Goal: Task Accomplishment & Management: Complete application form

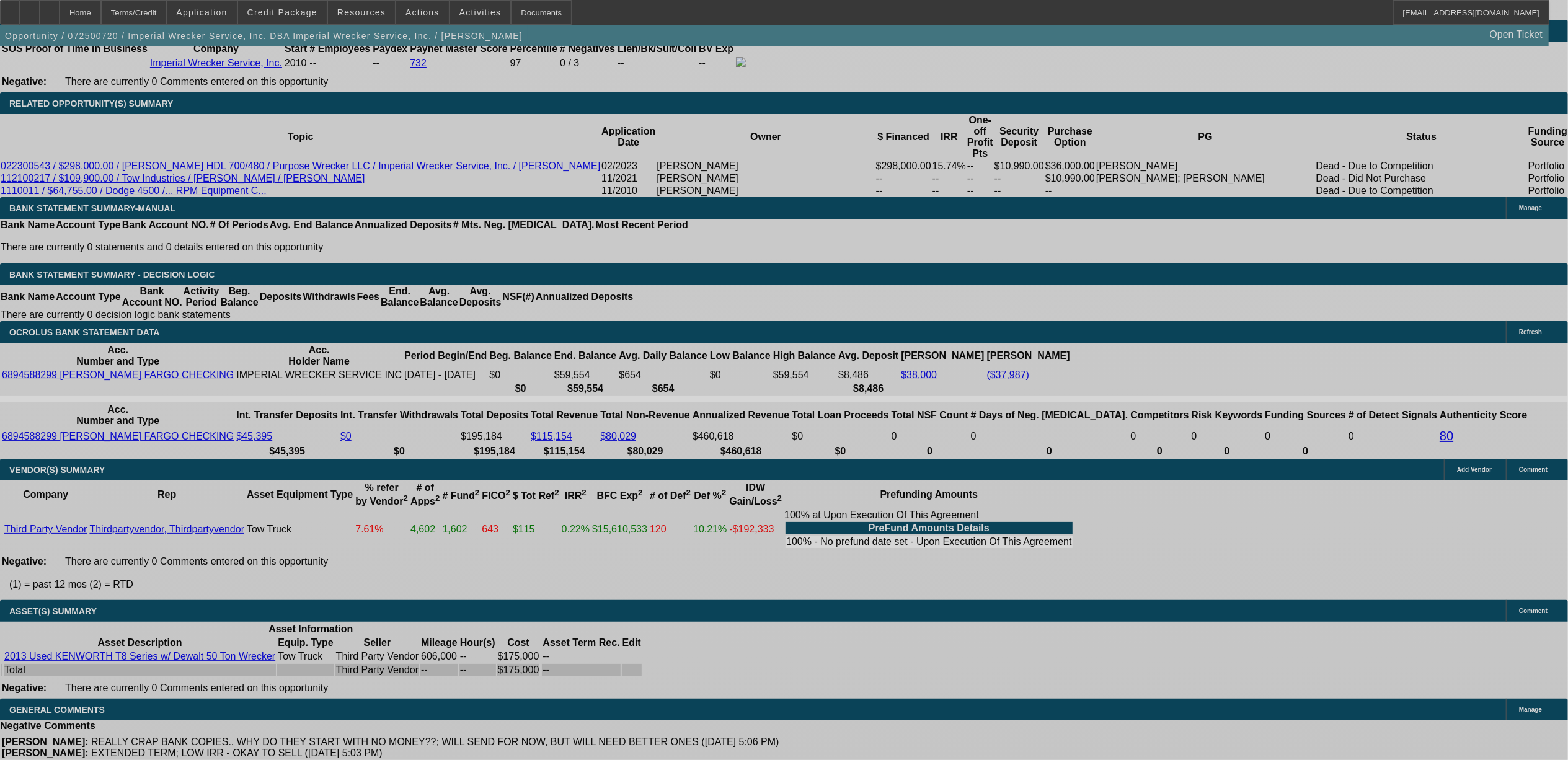
select select "0"
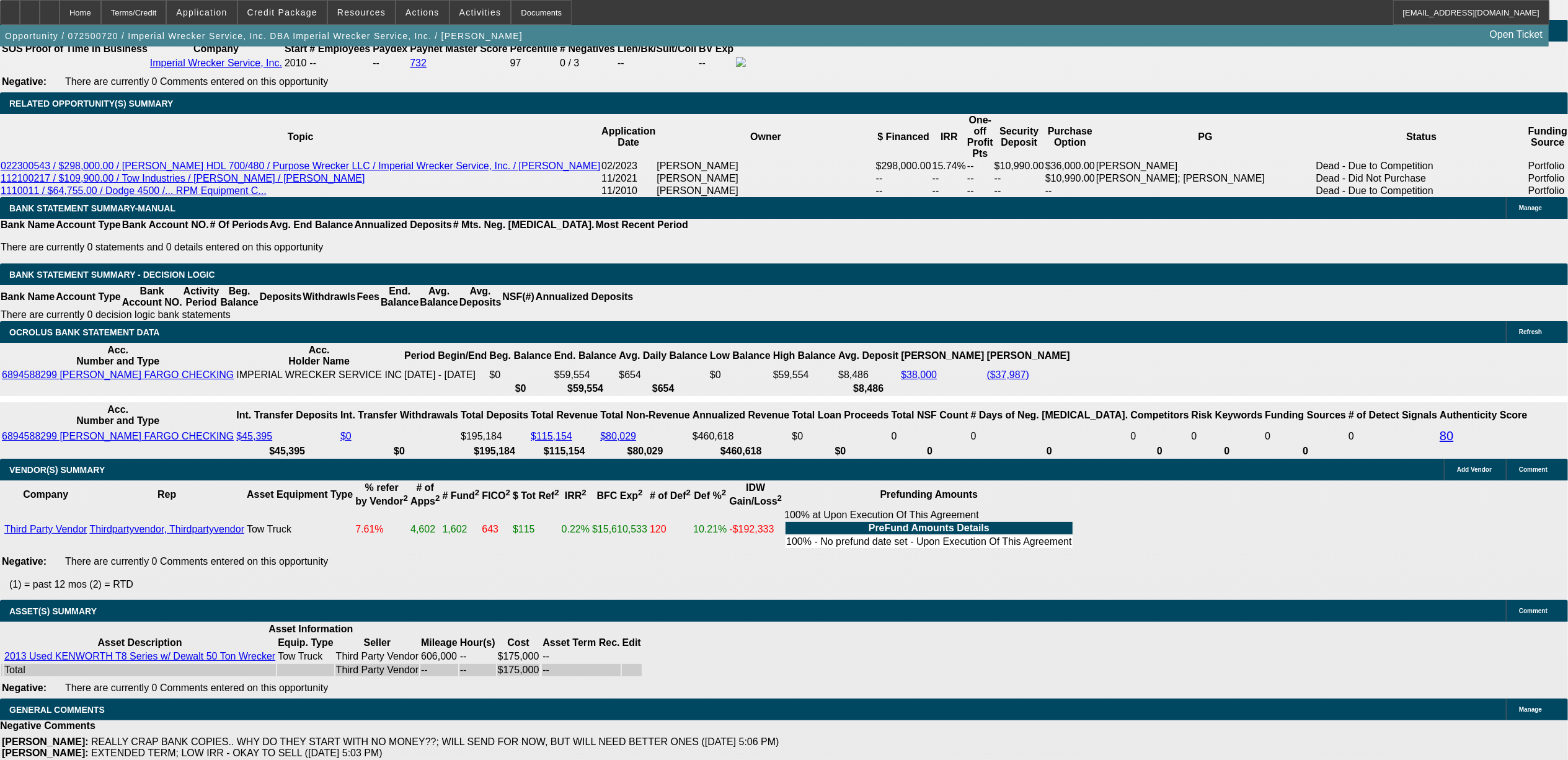
select select "0"
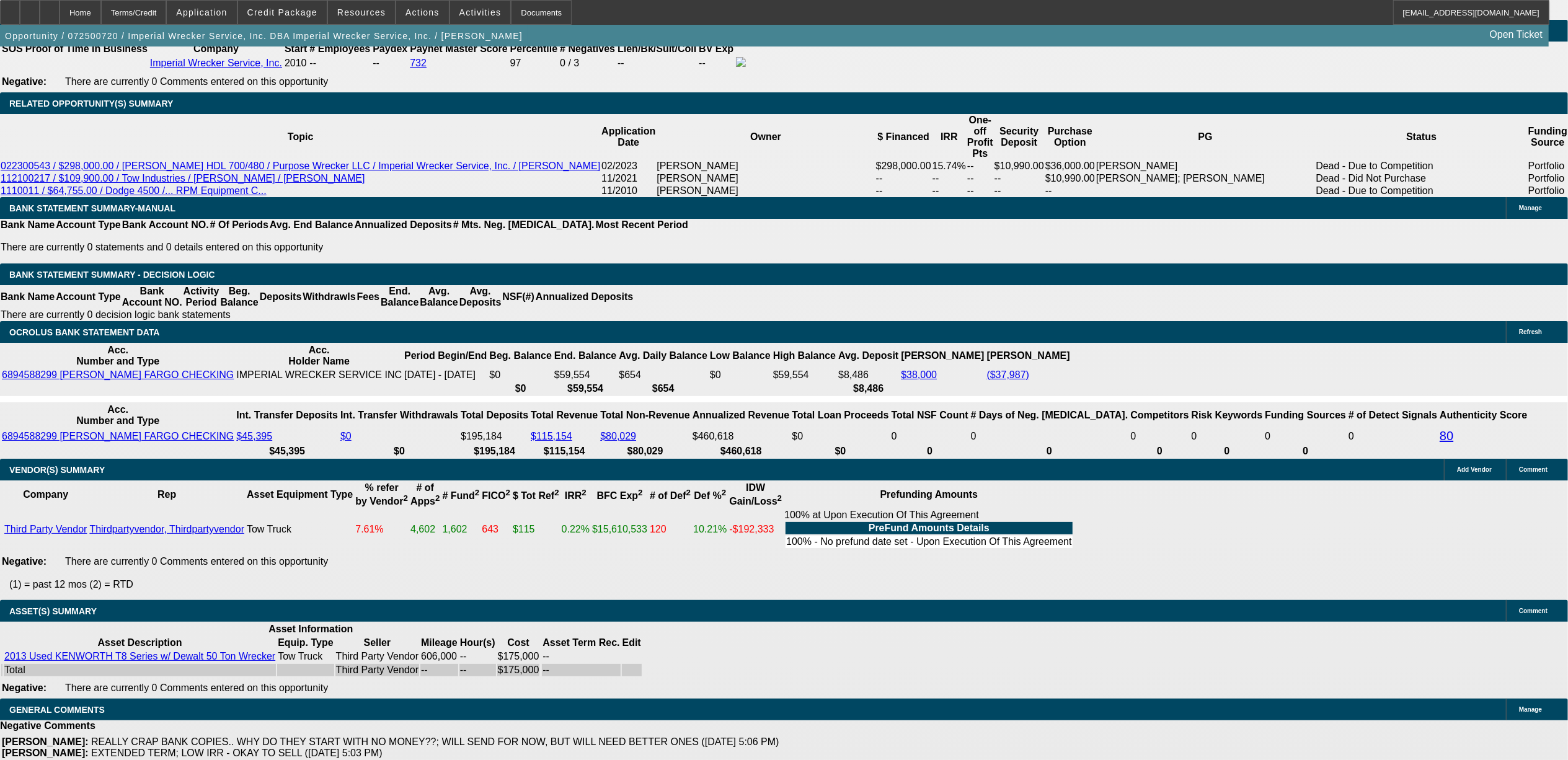
select select "0"
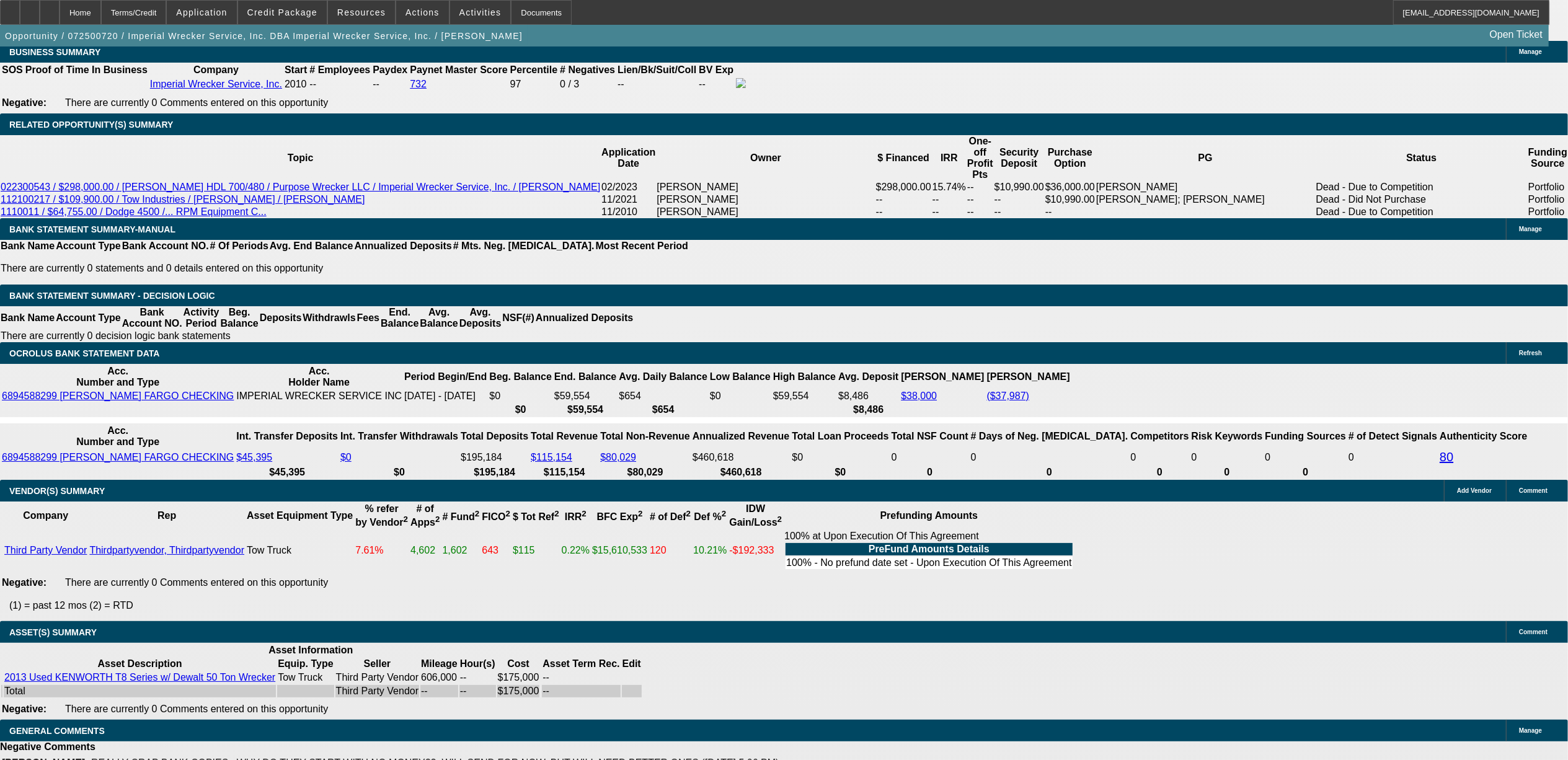
select select "1"
select select "3"
select select "6"
select select "1"
select select "2"
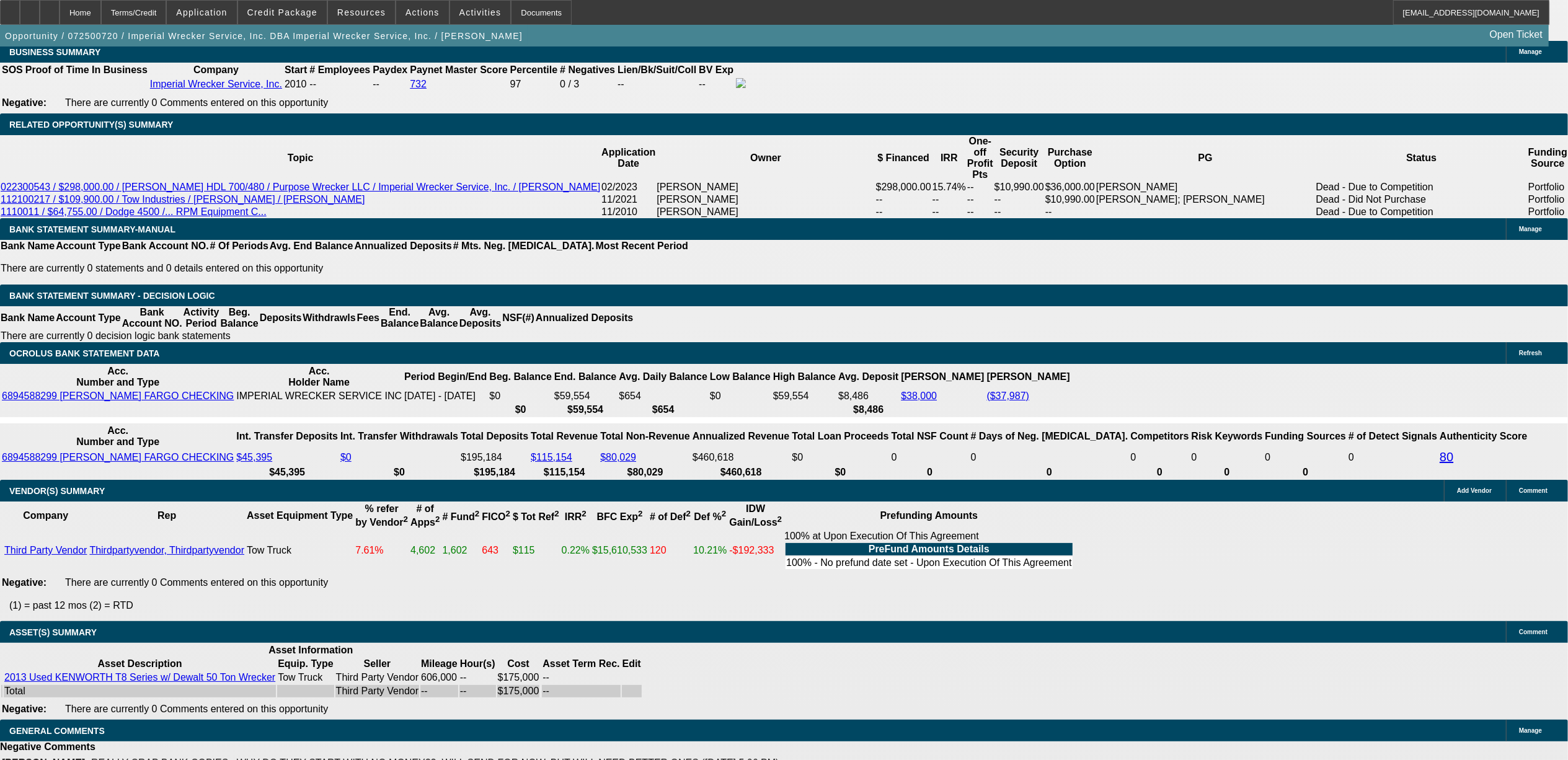
select select "6"
select select "1"
select select "2"
select select "6"
select select "1"
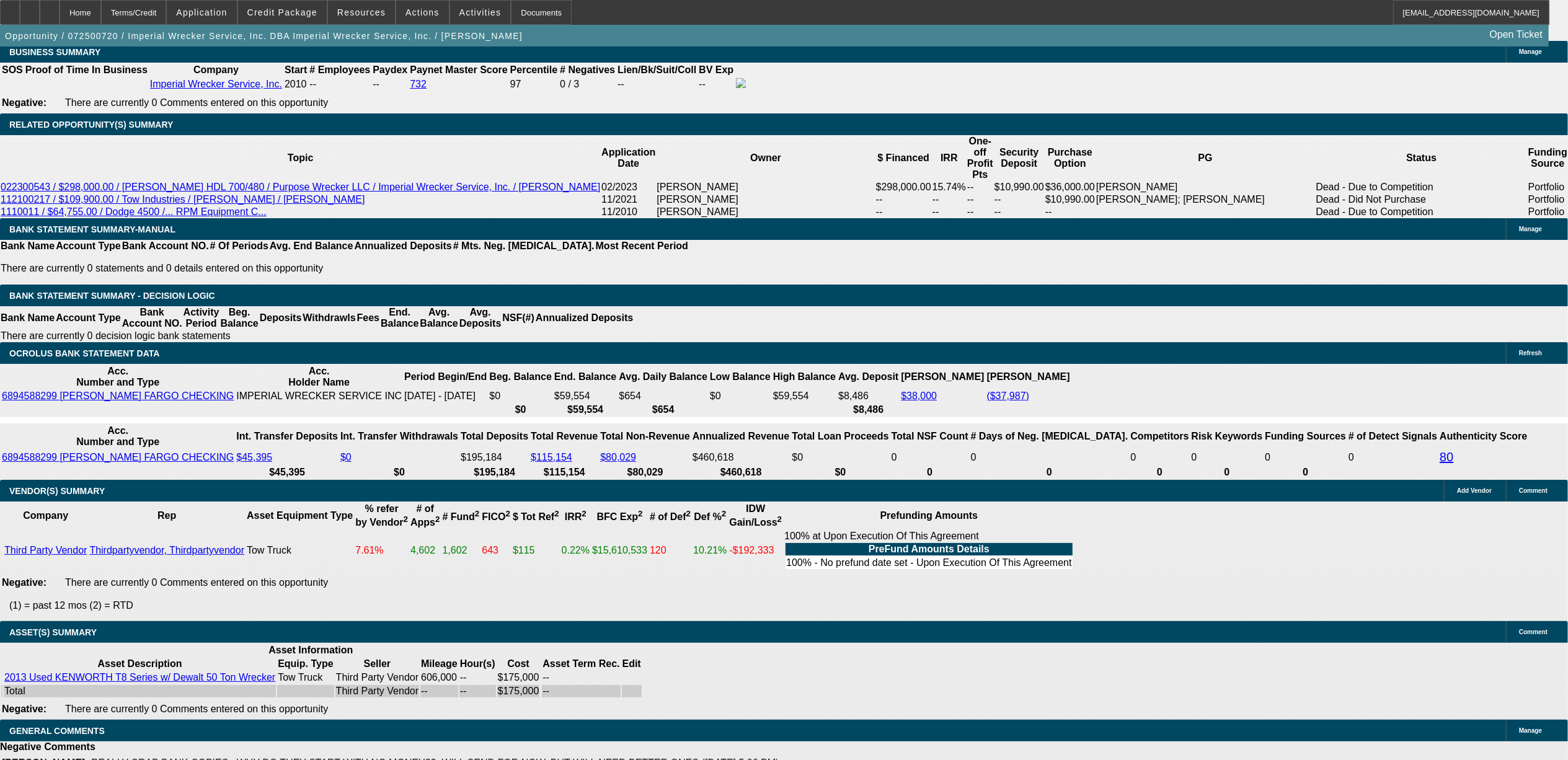
select select "2"
select select "6"
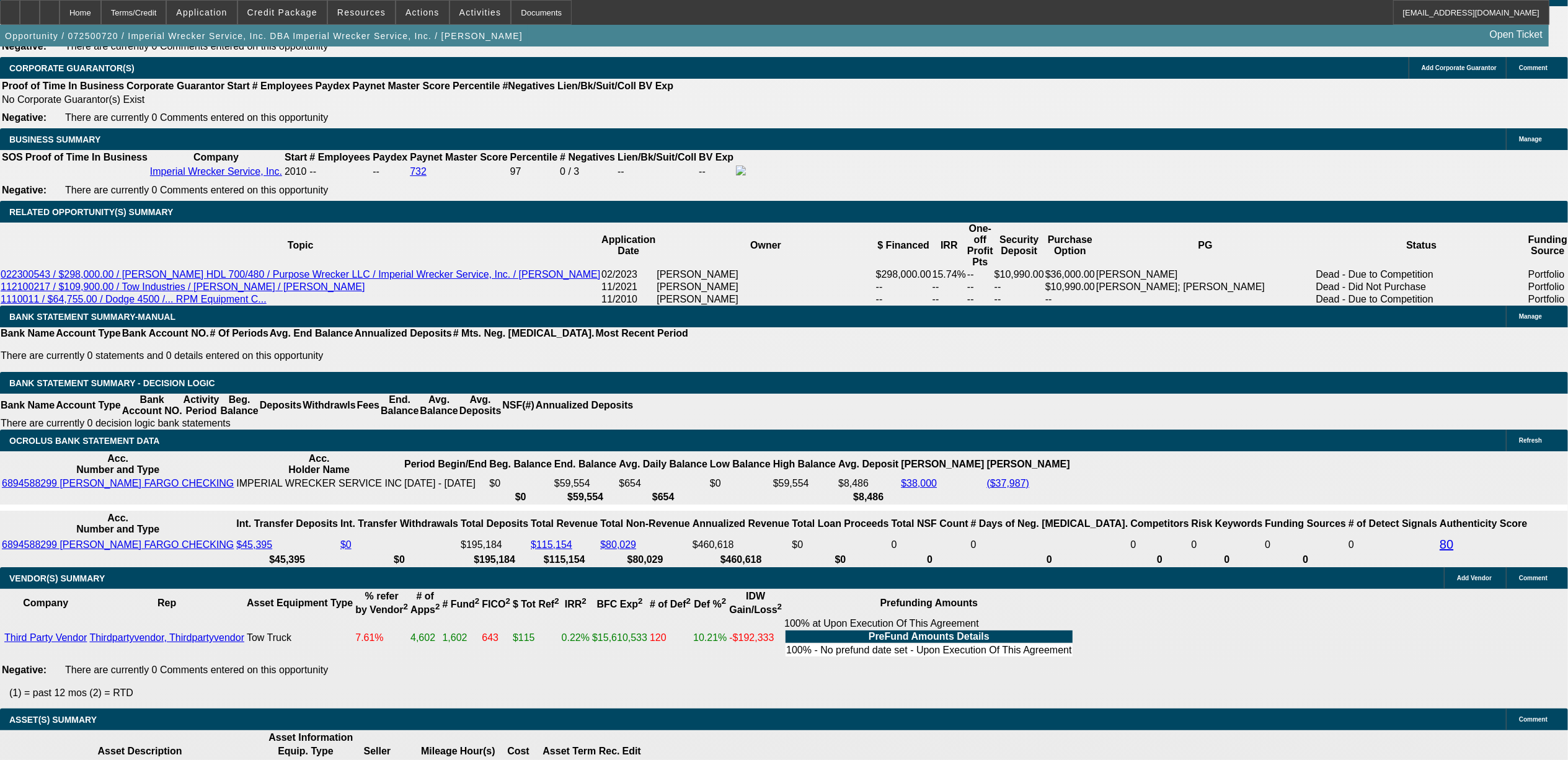
scroll to position [1679, 0]
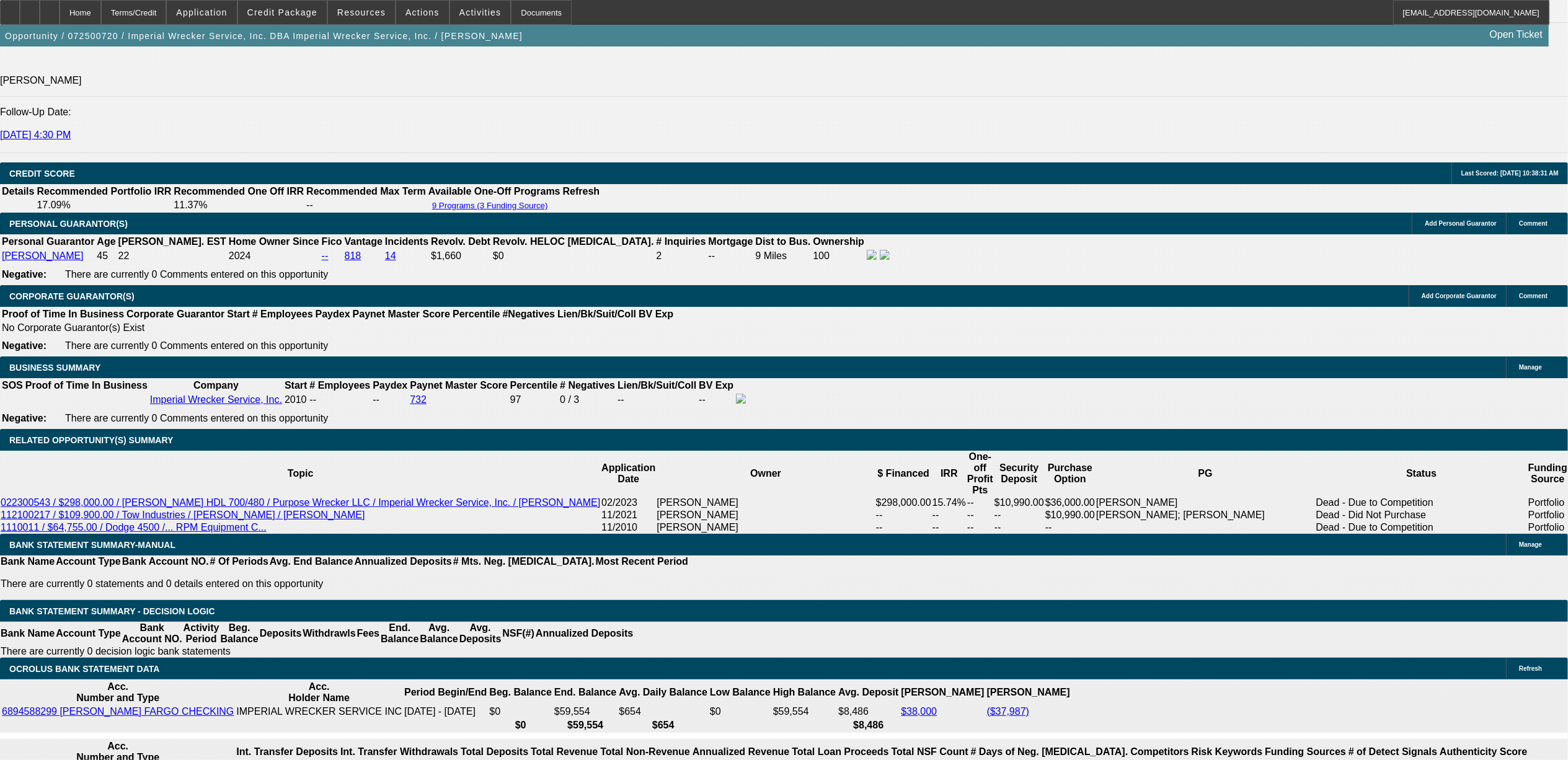
select select "0"
select select "2"
select select "0"
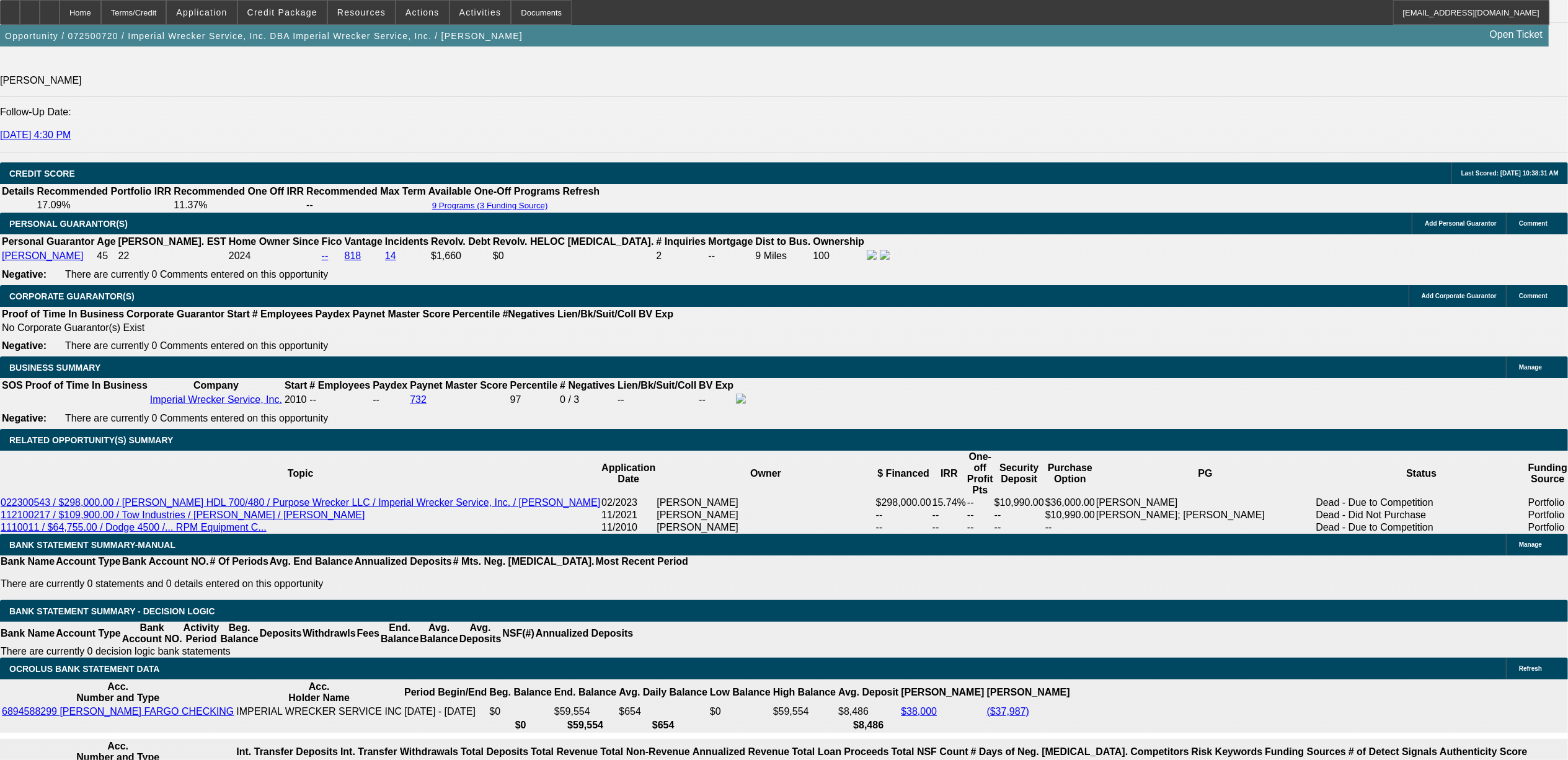
select select "6"
select select "0"
select select "2"
select select "0"
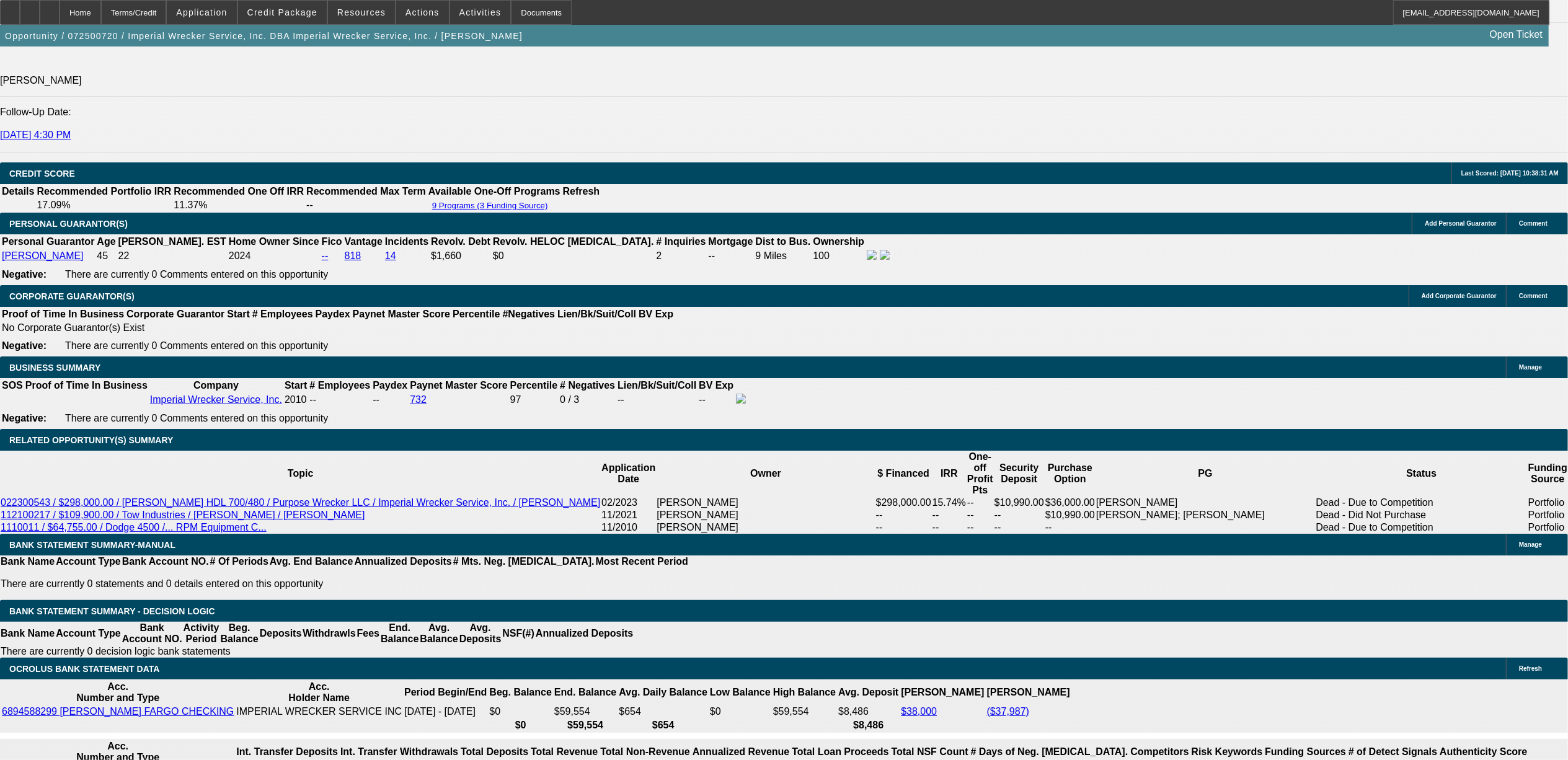
select select "6"
select select "0"
select select "2"
select select "0"
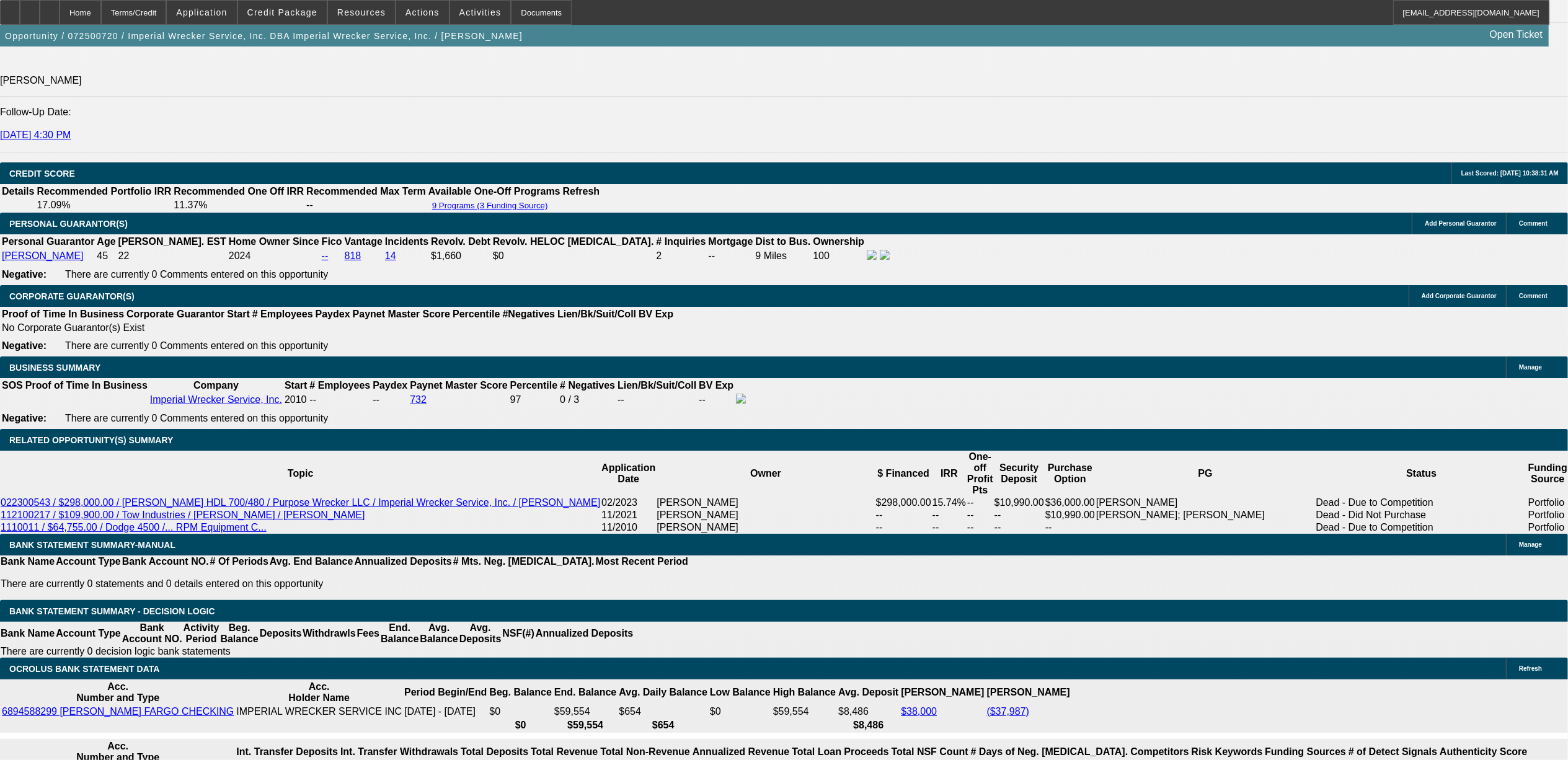
select select "6"
select select "0"
select select "2"
select select "0"
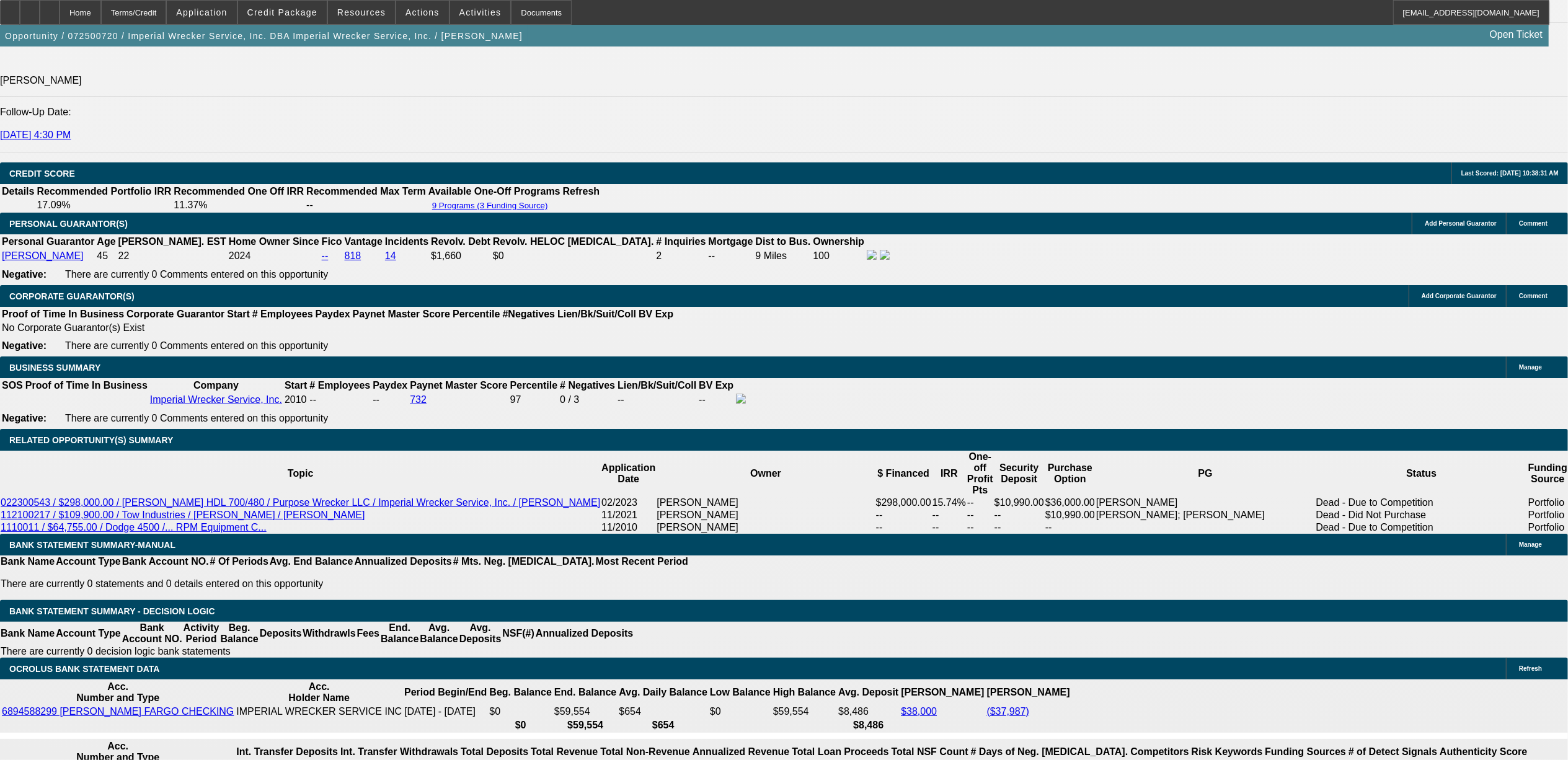
select select "6"
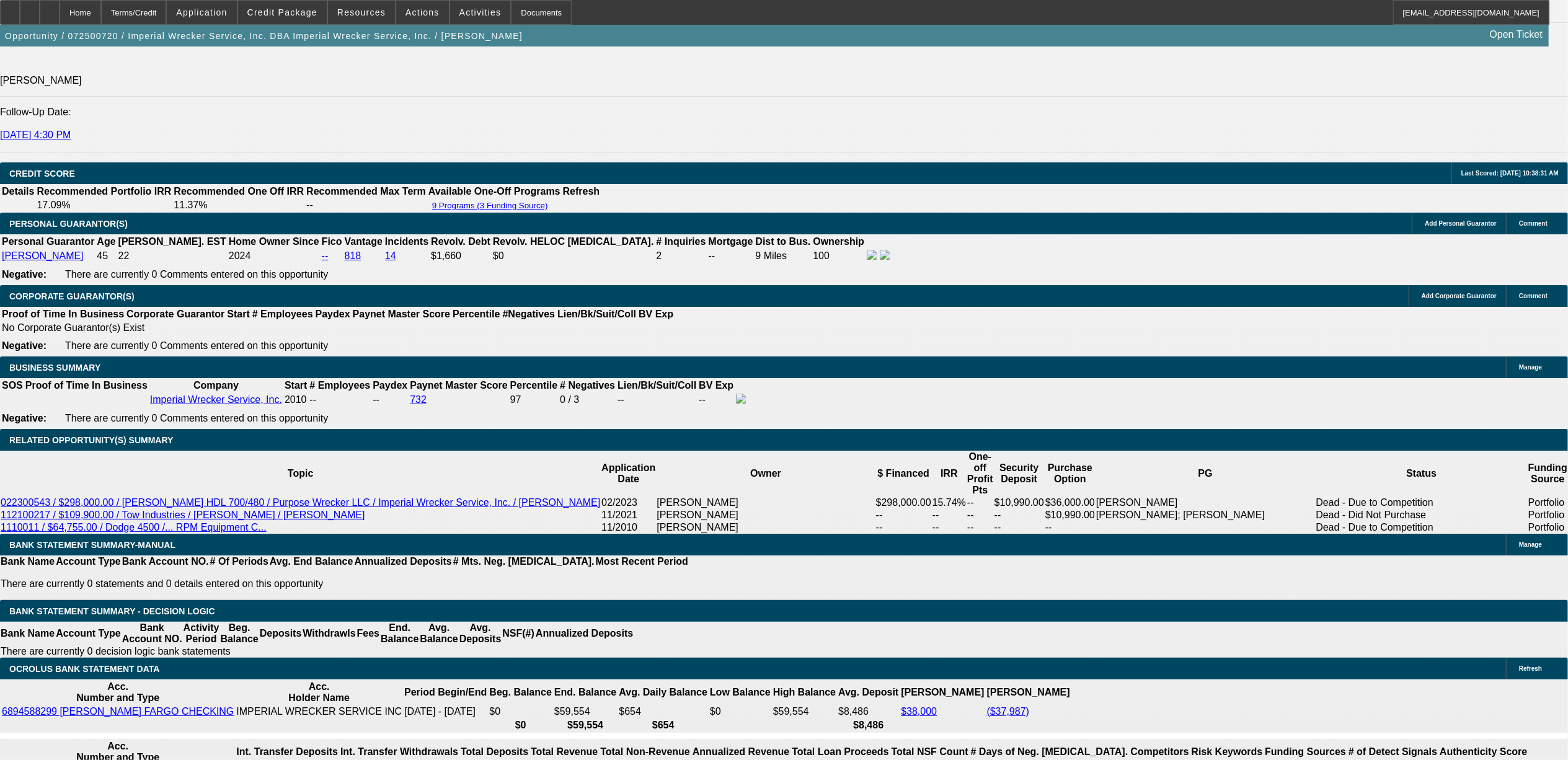
type input "1"
type input "UNKNOWN"
type input "$4,279.80"
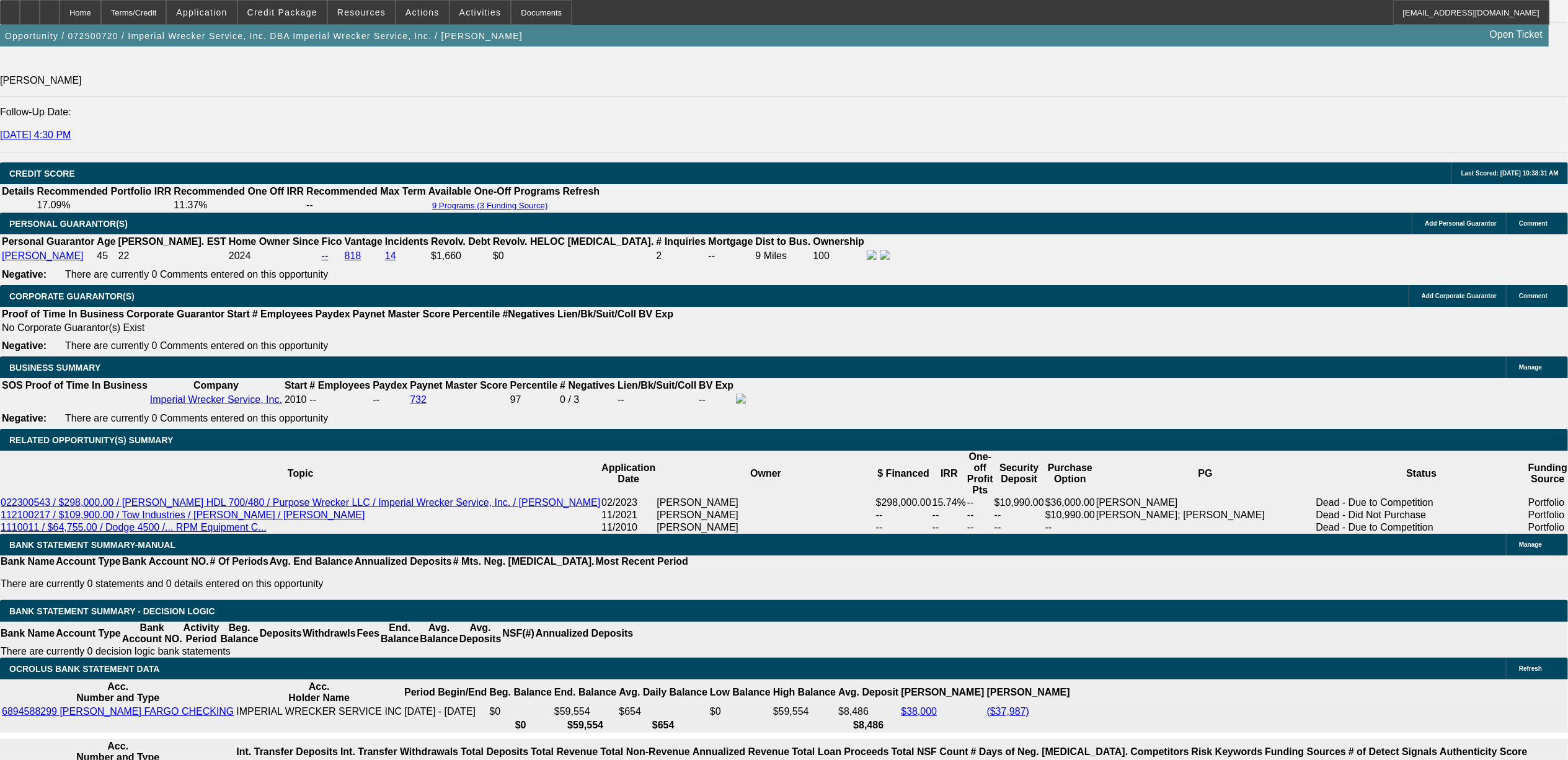
select select "1"
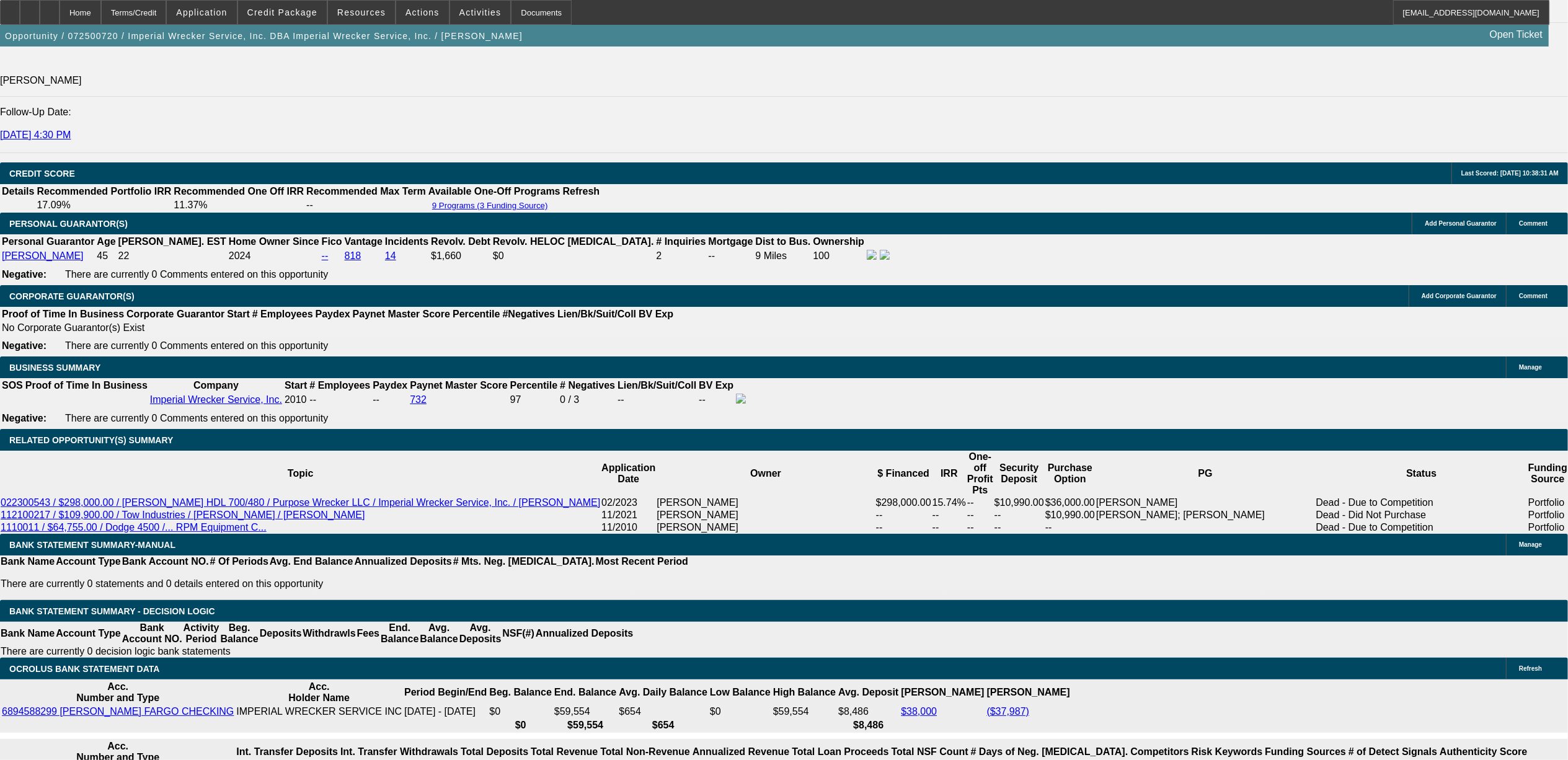
type input "7"
type input "$4,113.11"
type input "7.6"
type input "$4,192.63"
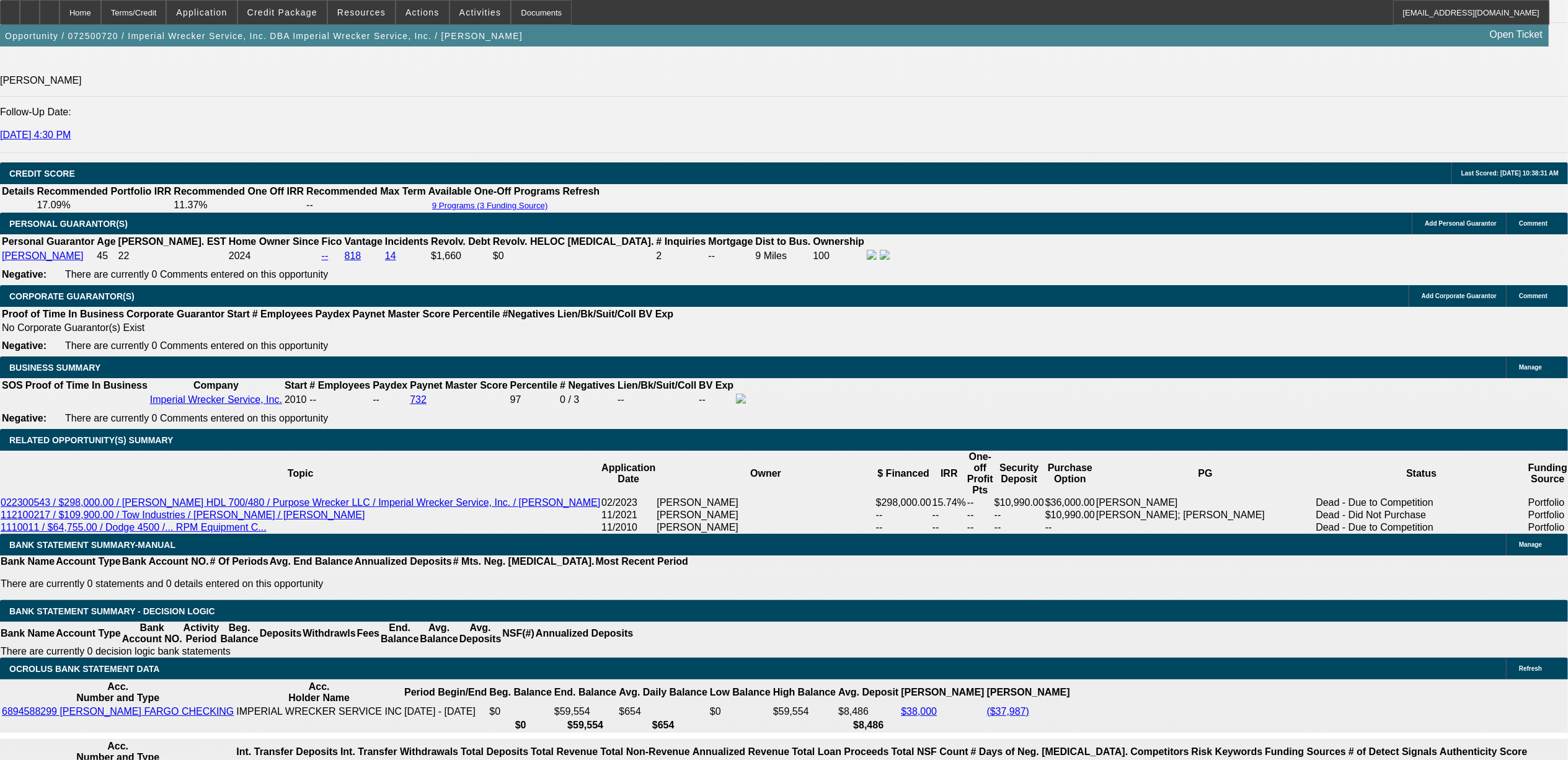
type input "7.65"
type input "0"
type input "$4,199.30"
type input "$0.00"
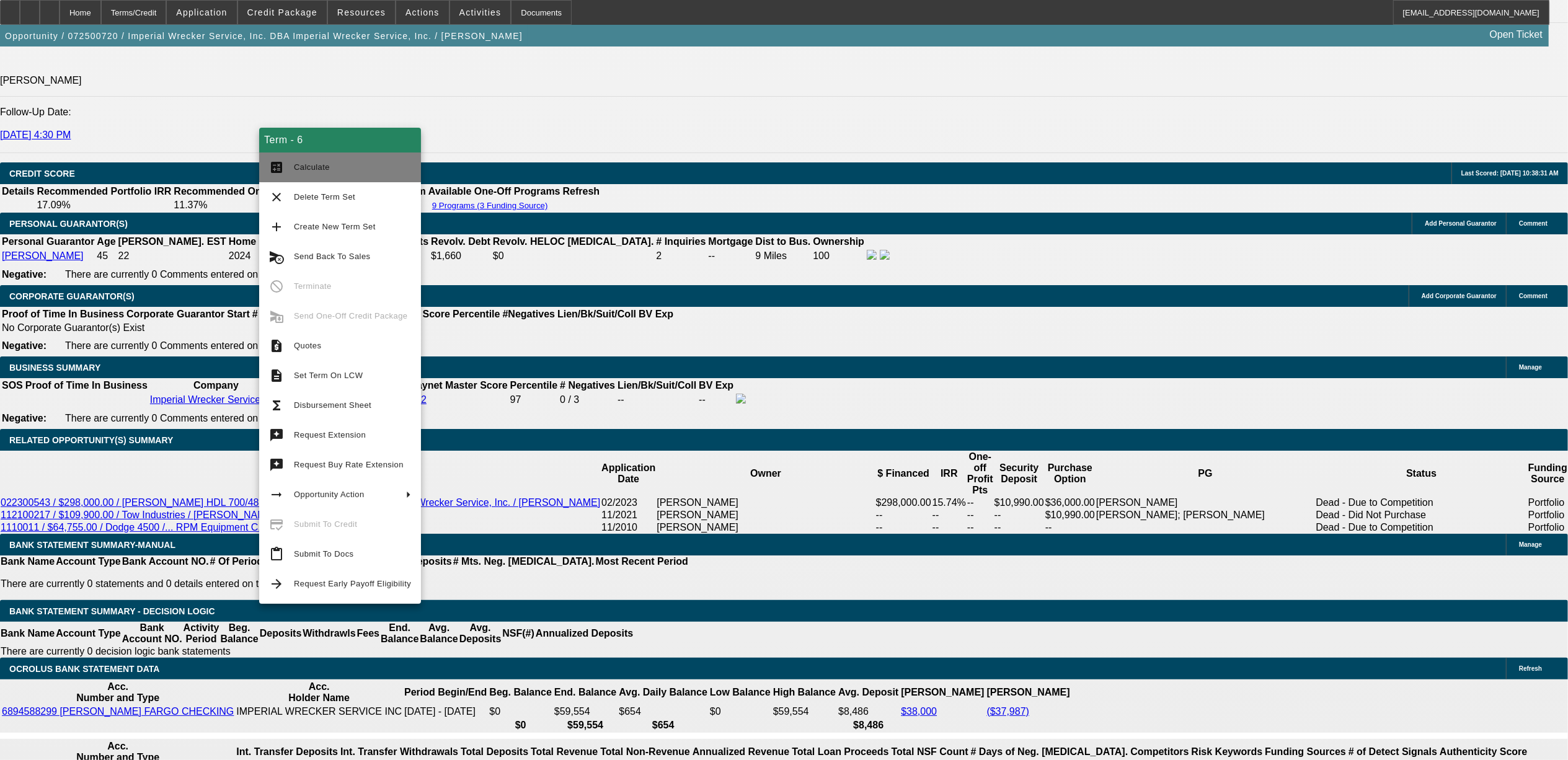
click at [298, 164] on span "Calculate" at bounding box center [312, 168] width 36 height 10
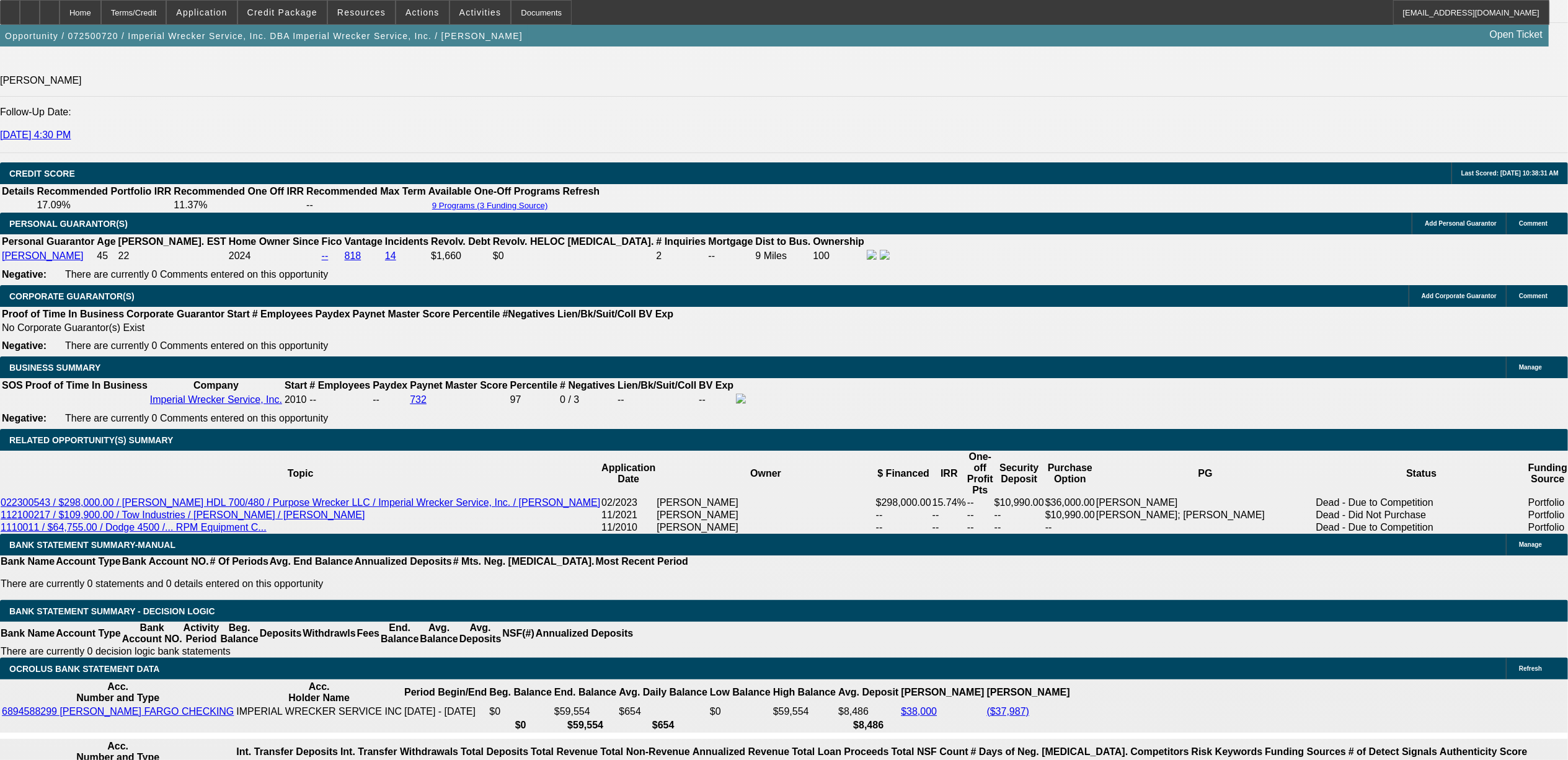
scroll to position [1762, 0]
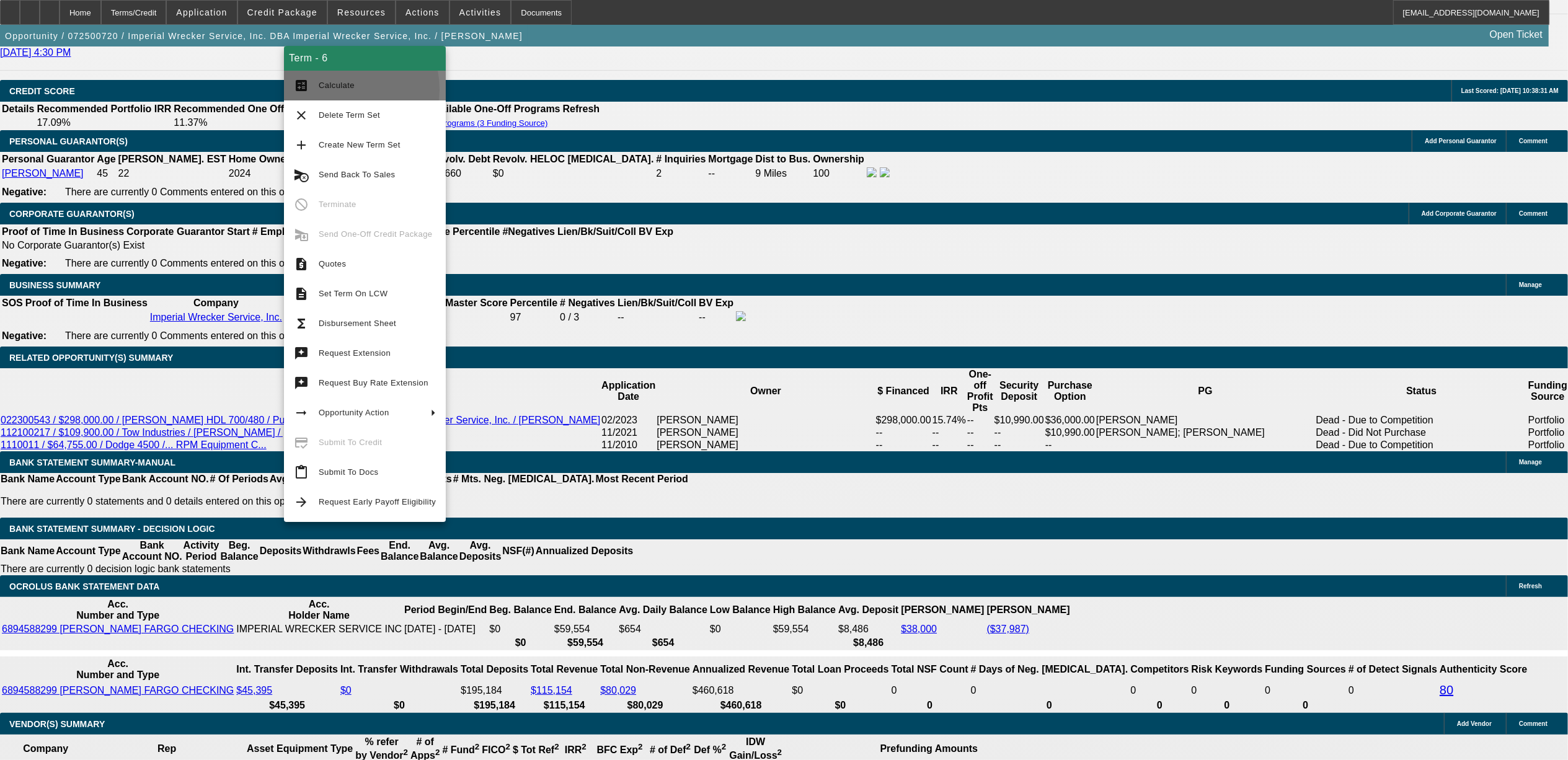
click at [333, 90] on span "Calculate" at bounding box center [377, 86] width 117 height 15
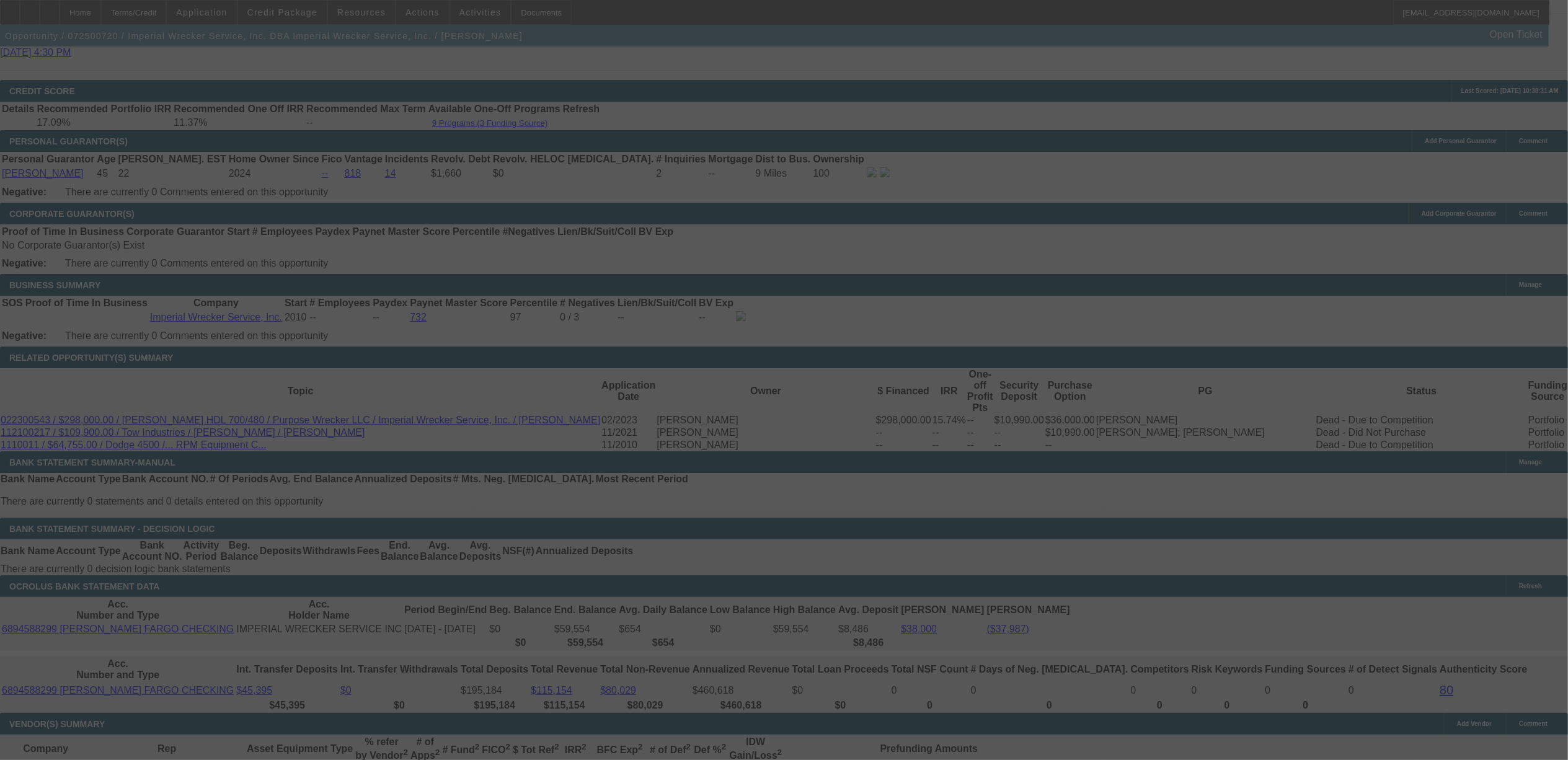
scroll to position [0, 0]
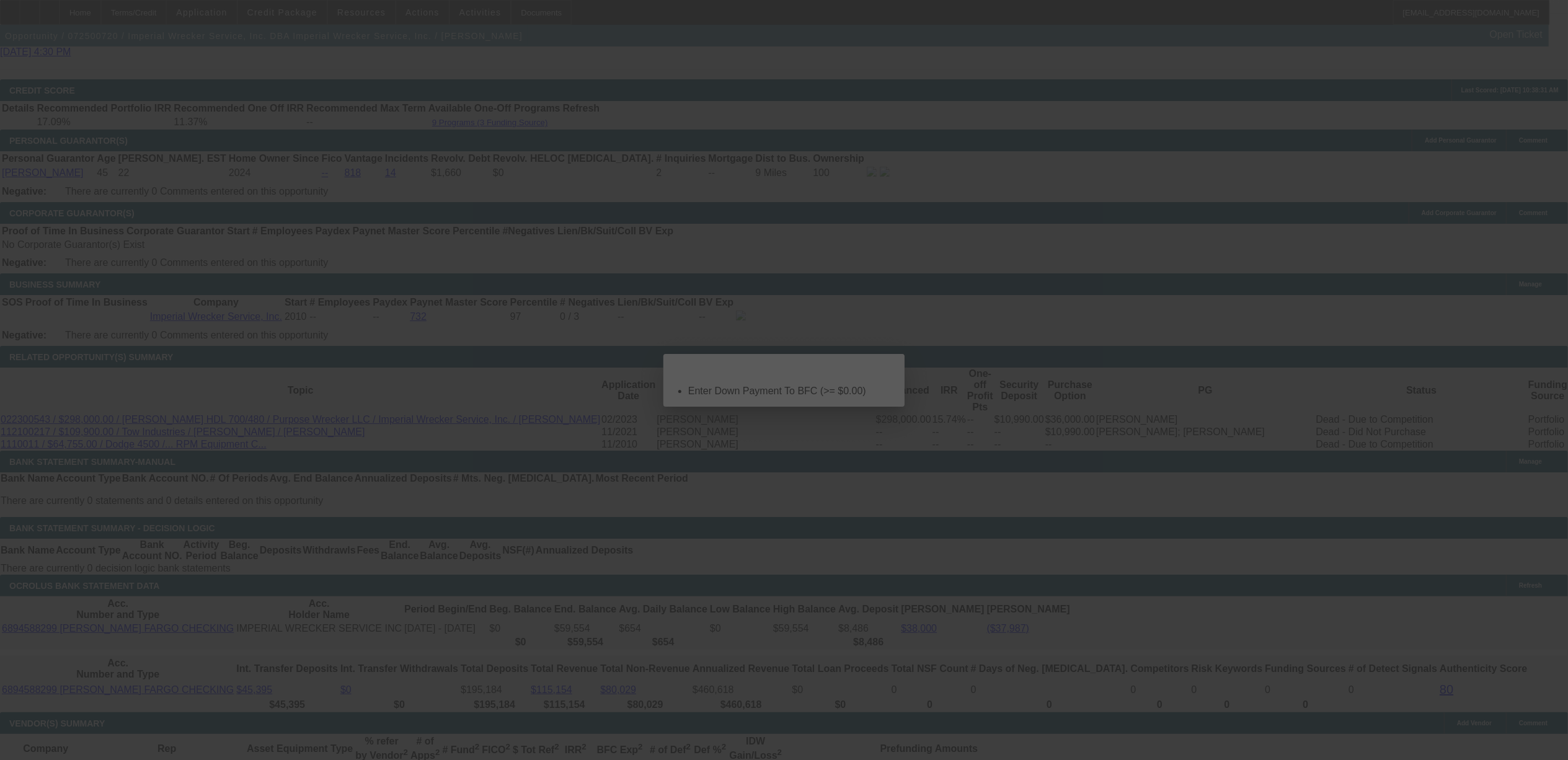
select select "0"
select select "6"
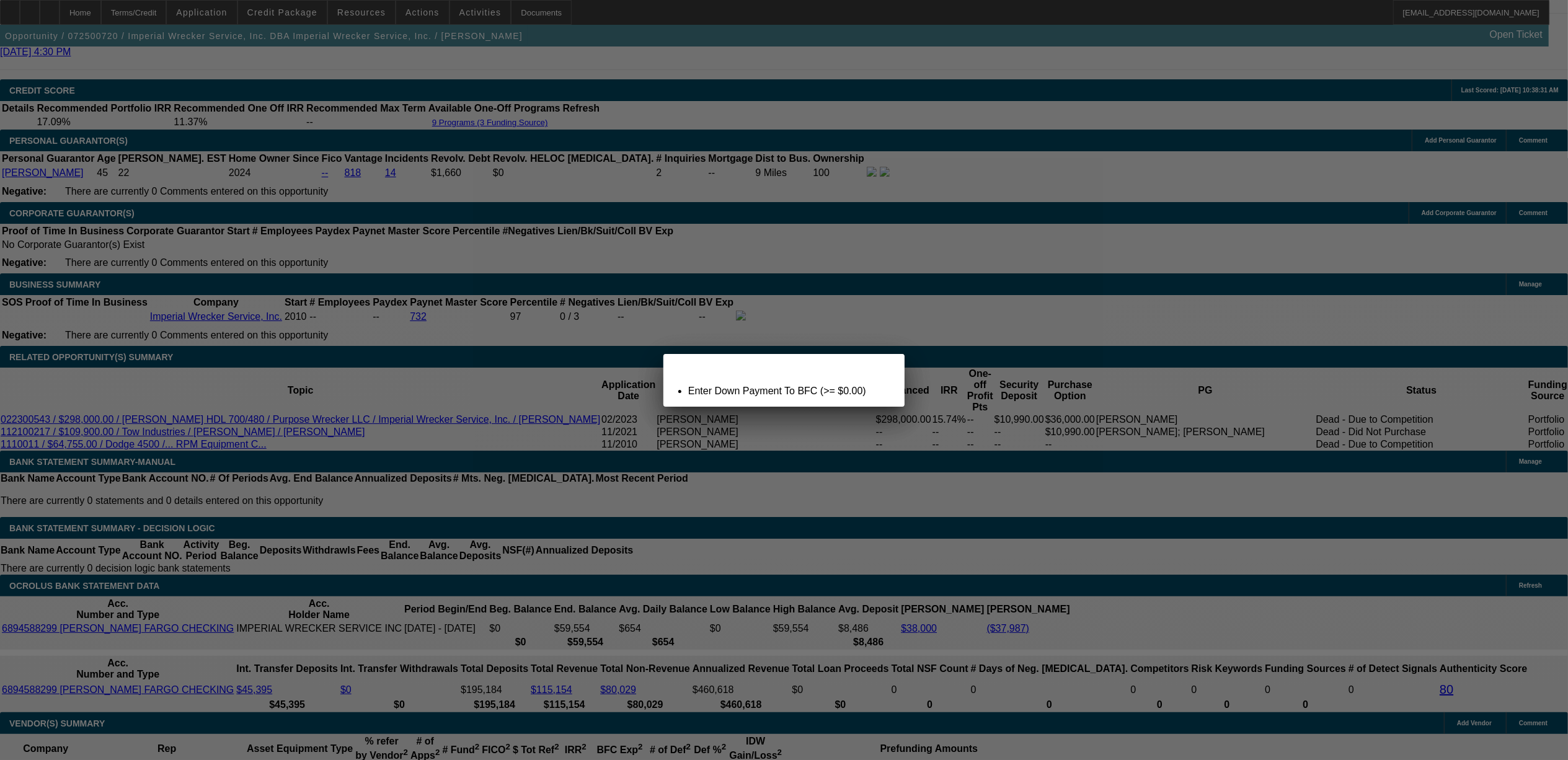
select select "0"
select select "6"
click at [1022, 358] on div at bounding box center [784, 380] width 1568 height 760
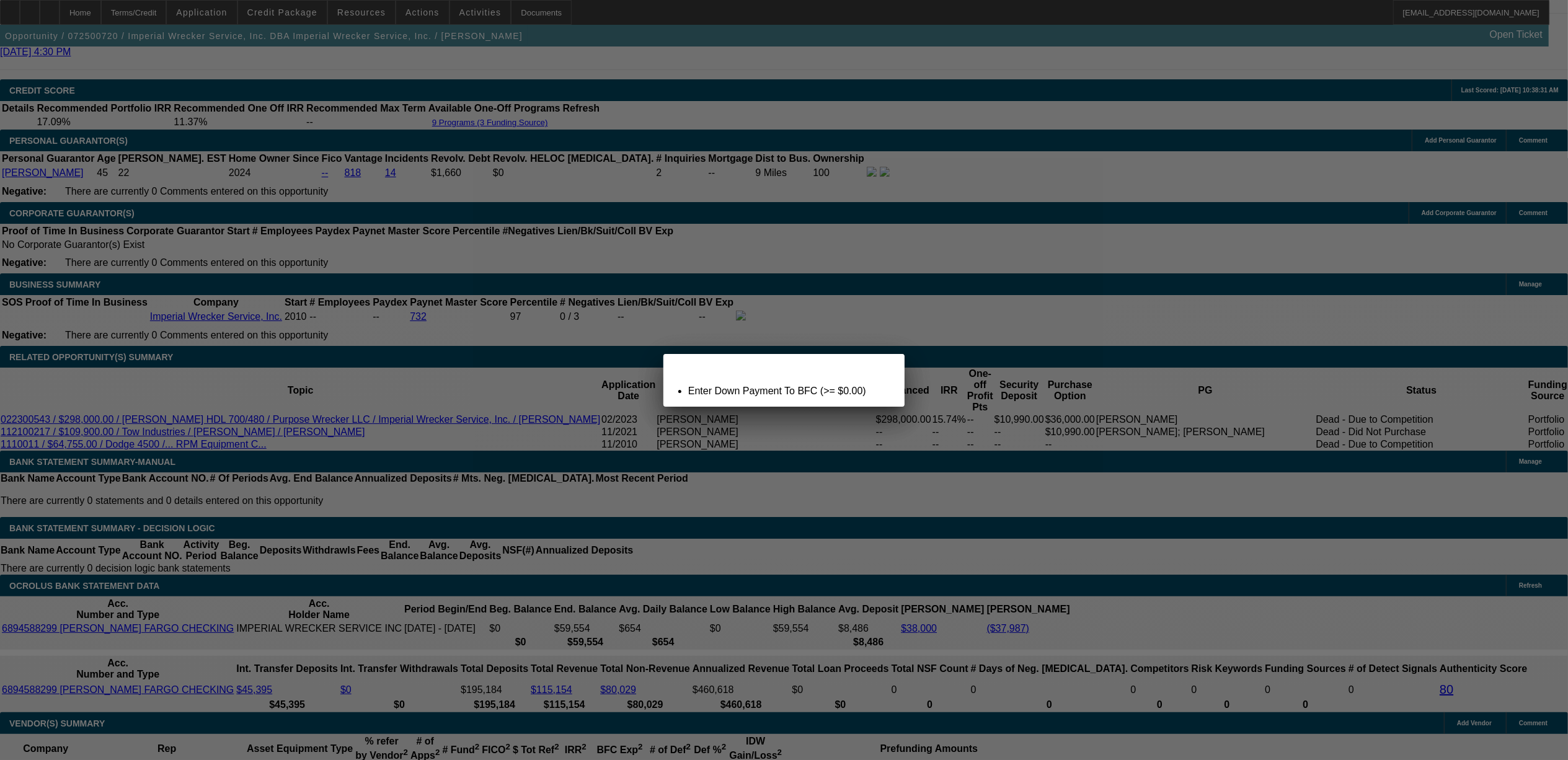
click at [877, 369] on div "Close" at bounding box center [891, 361] width 28 height 14
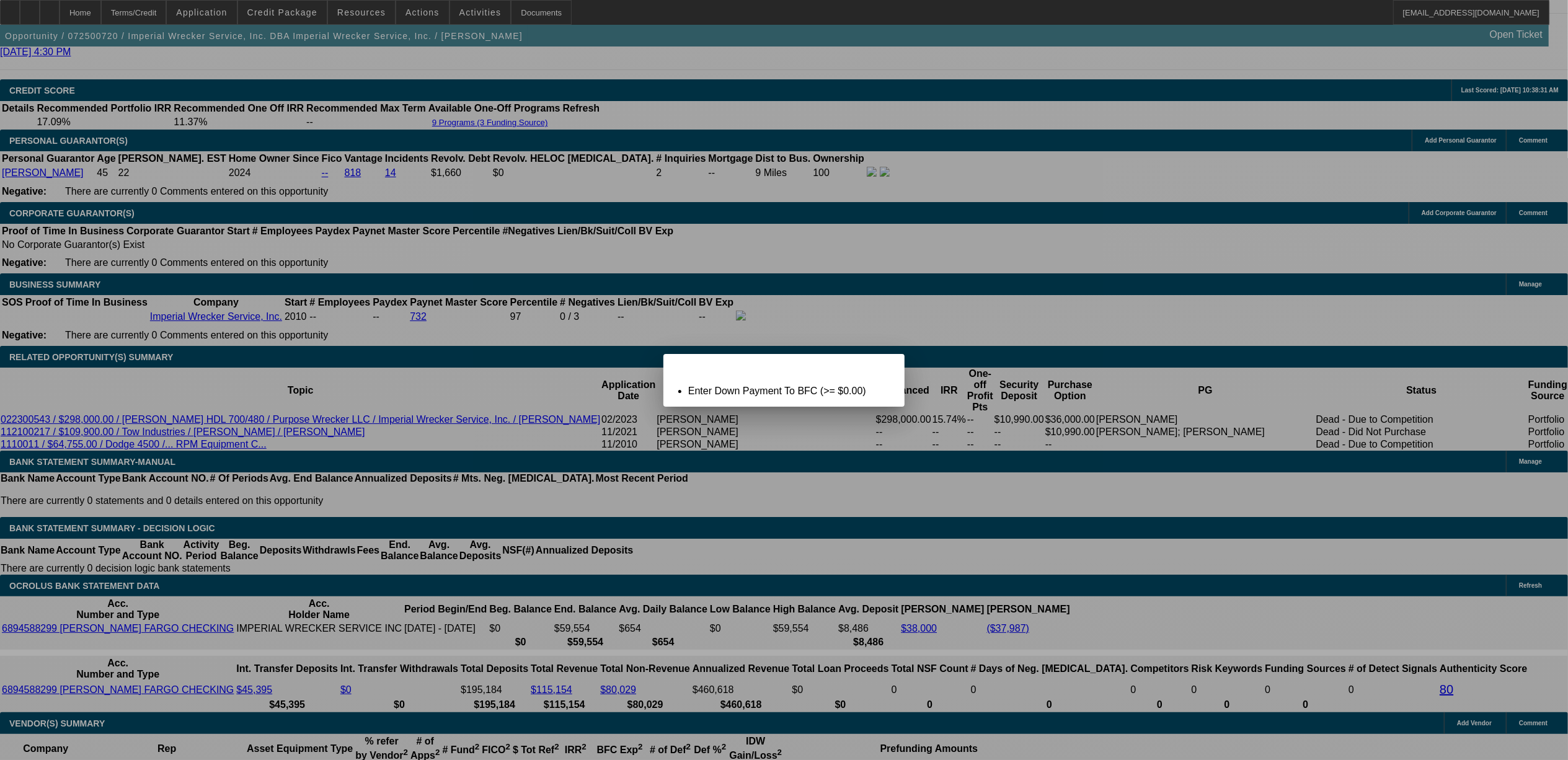
click at [877, 369] on icon at bounding box center [877, 364] width 0 height 7
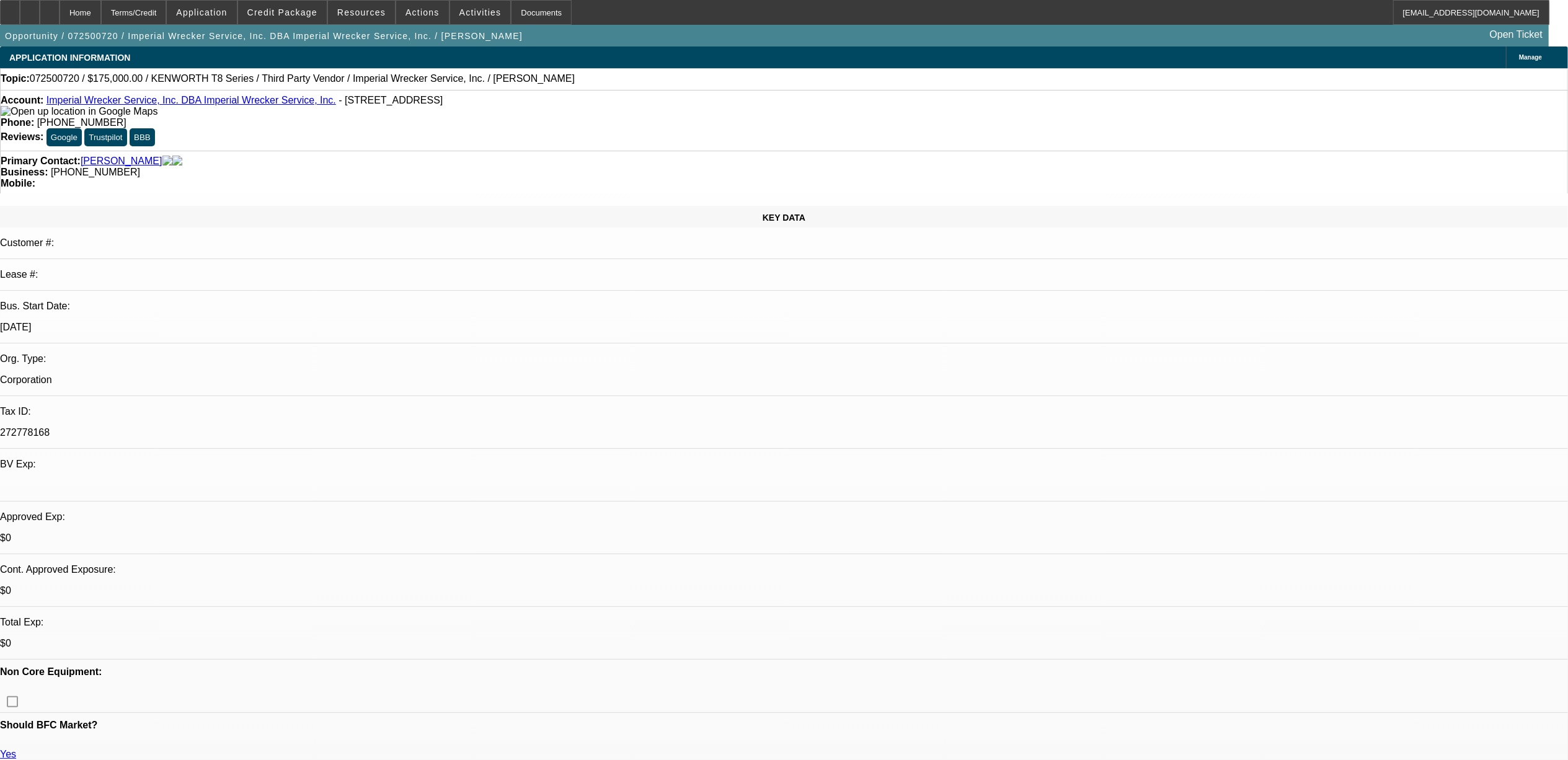
scroll to position [1762, 0]
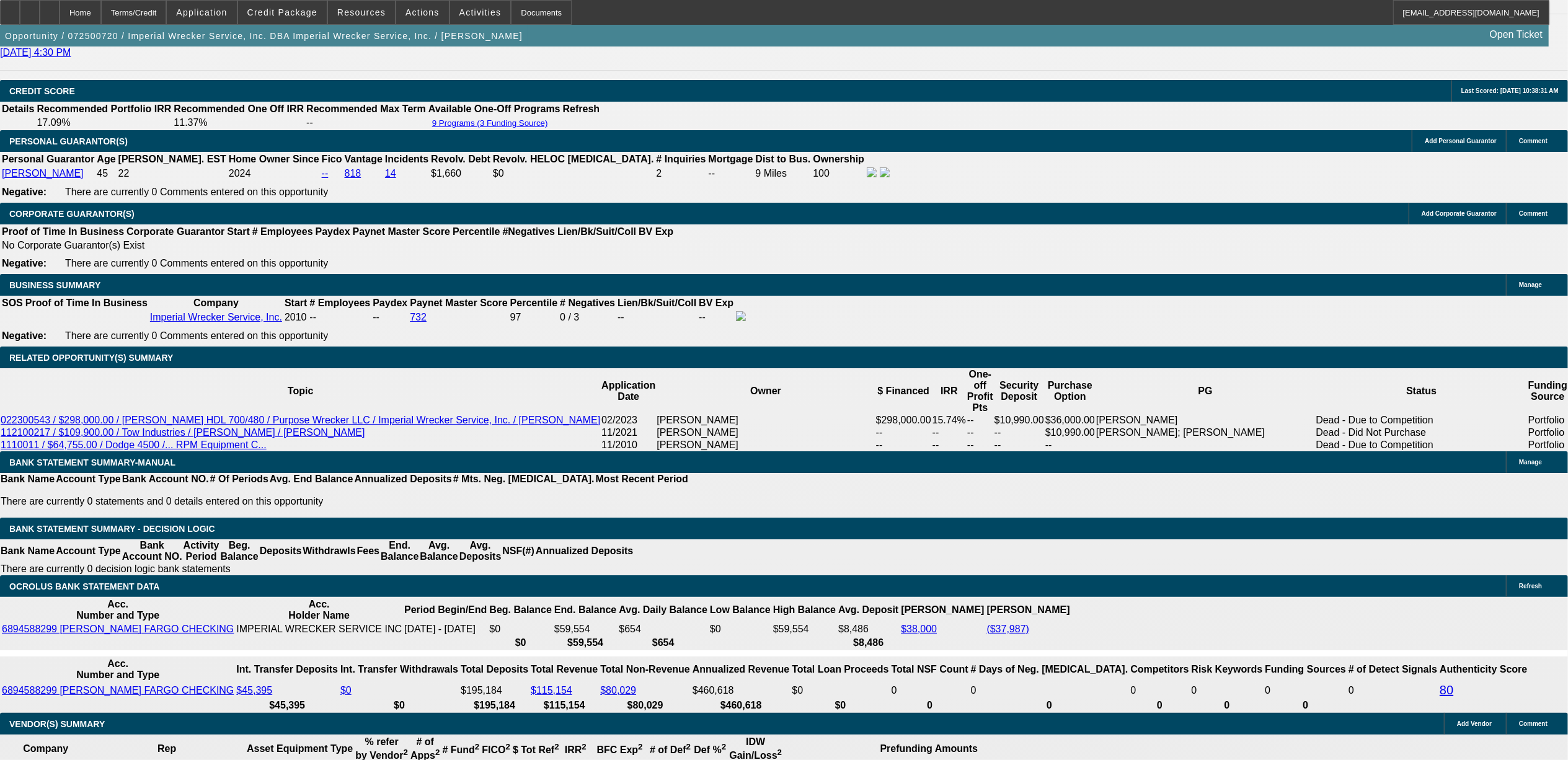
type input "$0.00"
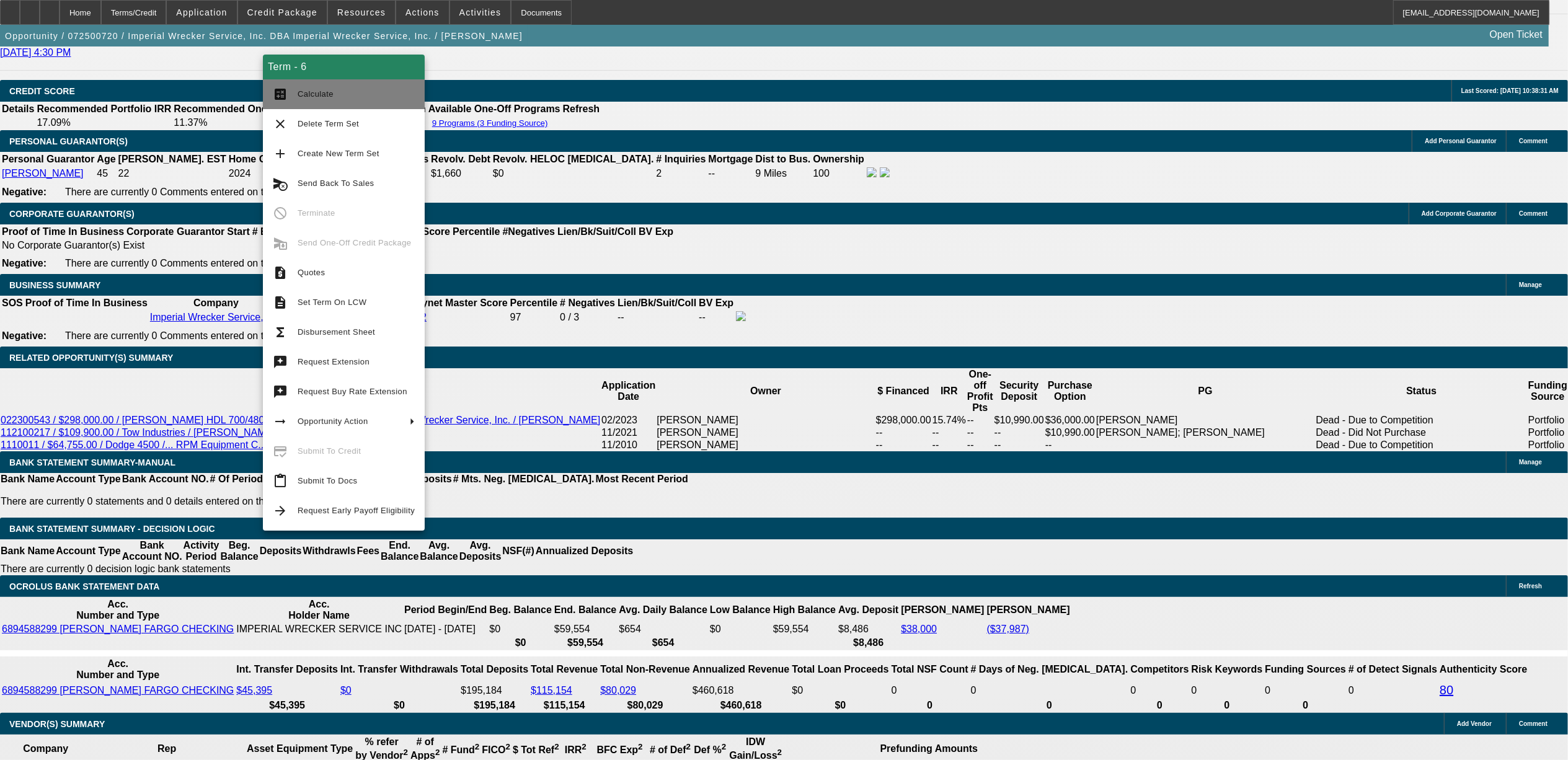
click at [295, 97] on button "calculate Calculate" at bounding box center [344, 93] width 162 height 30
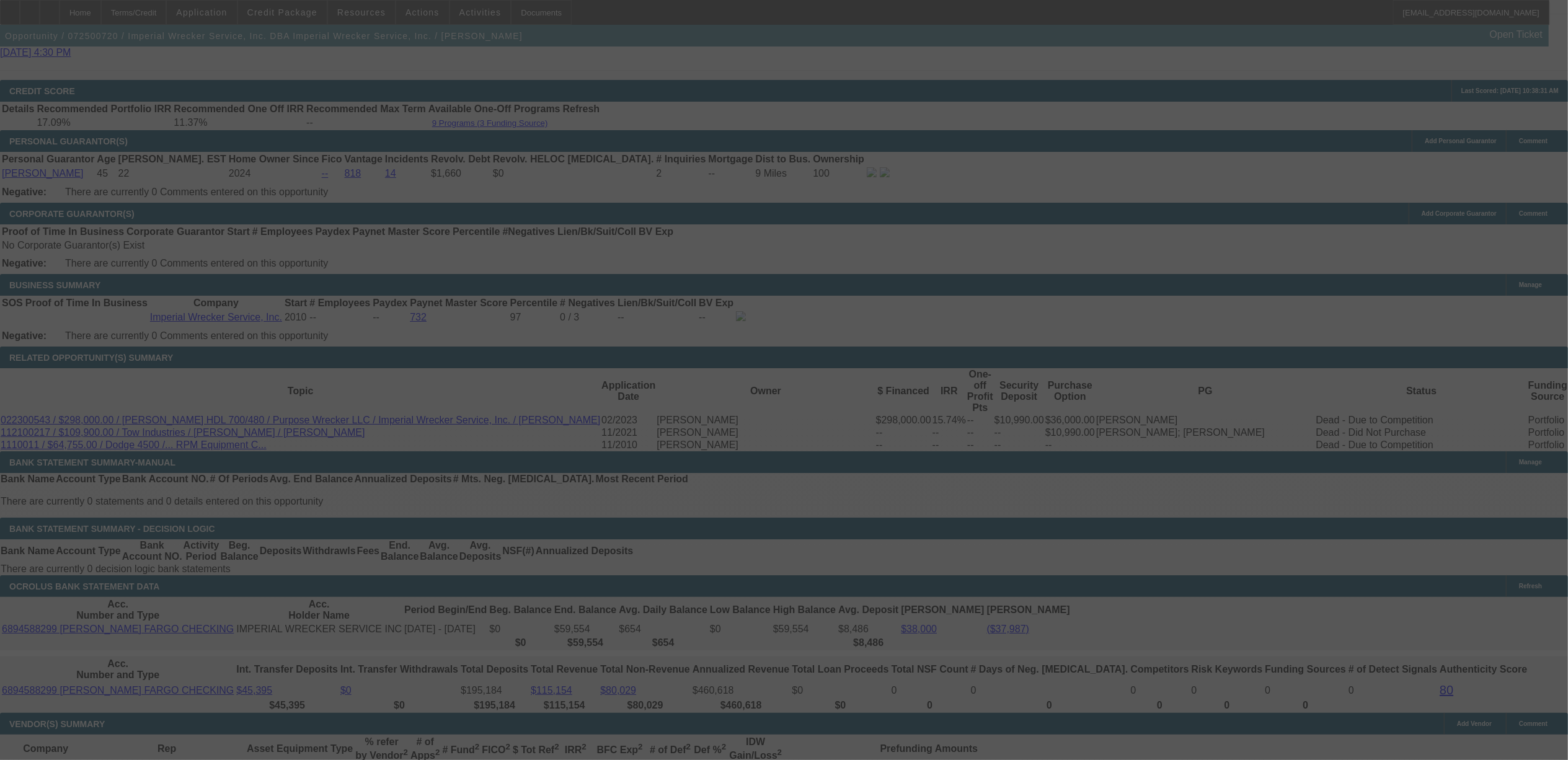
select select "0"
select select "6"
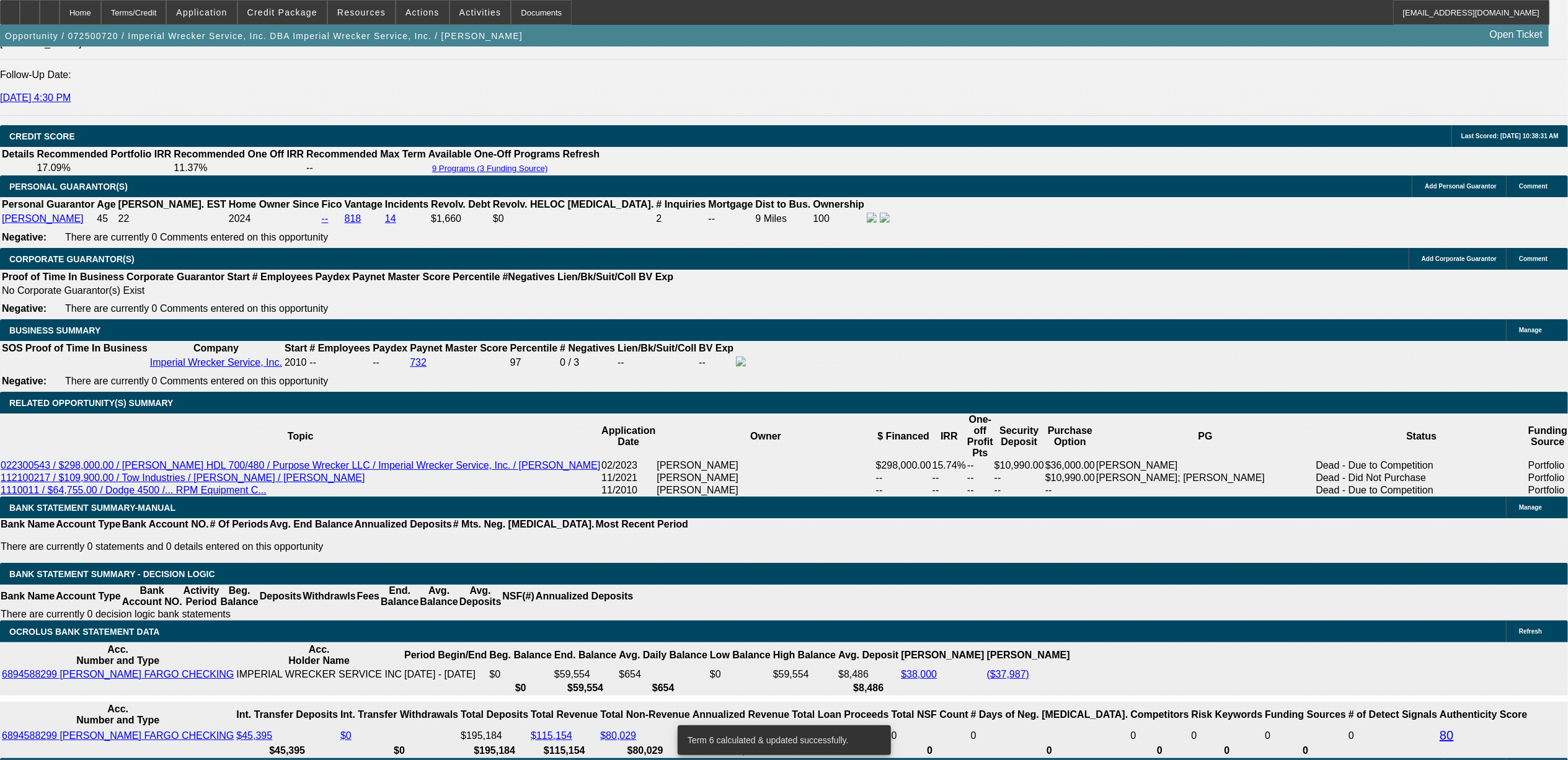
scroll to position [1679, 0]
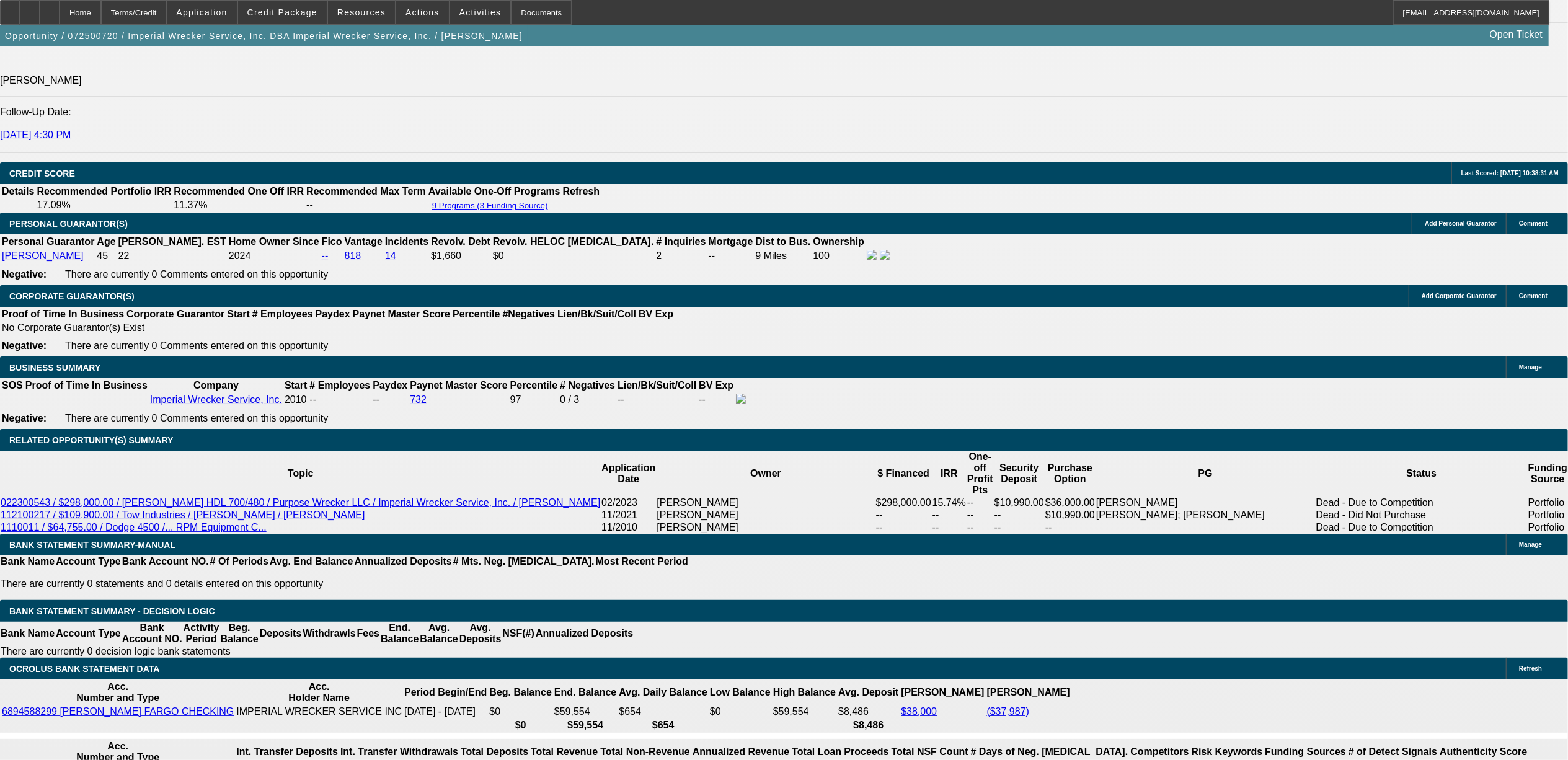
type input "UNKNOWN"
type input "96"
type input "$3,769.05"
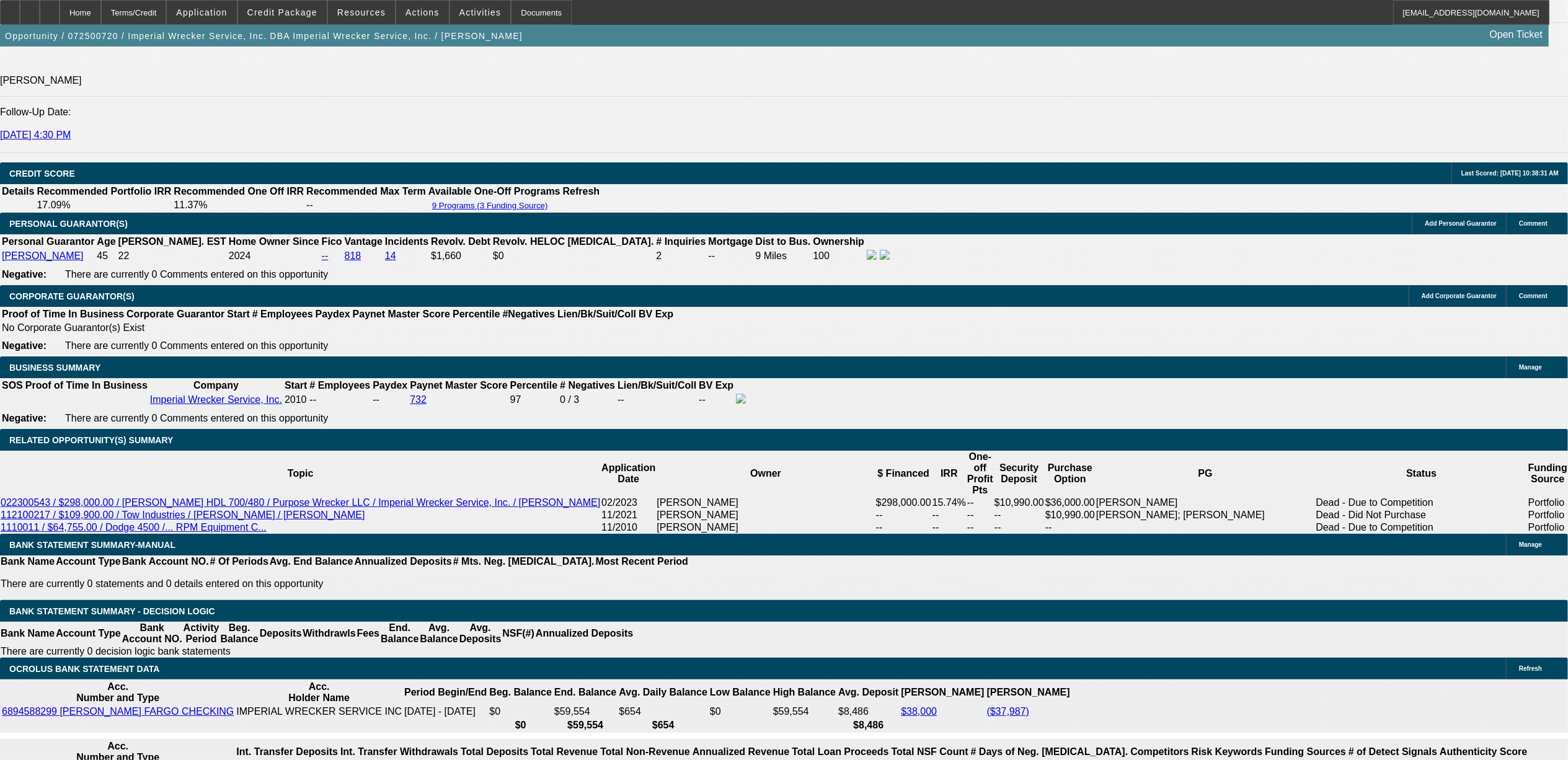
type input "96"
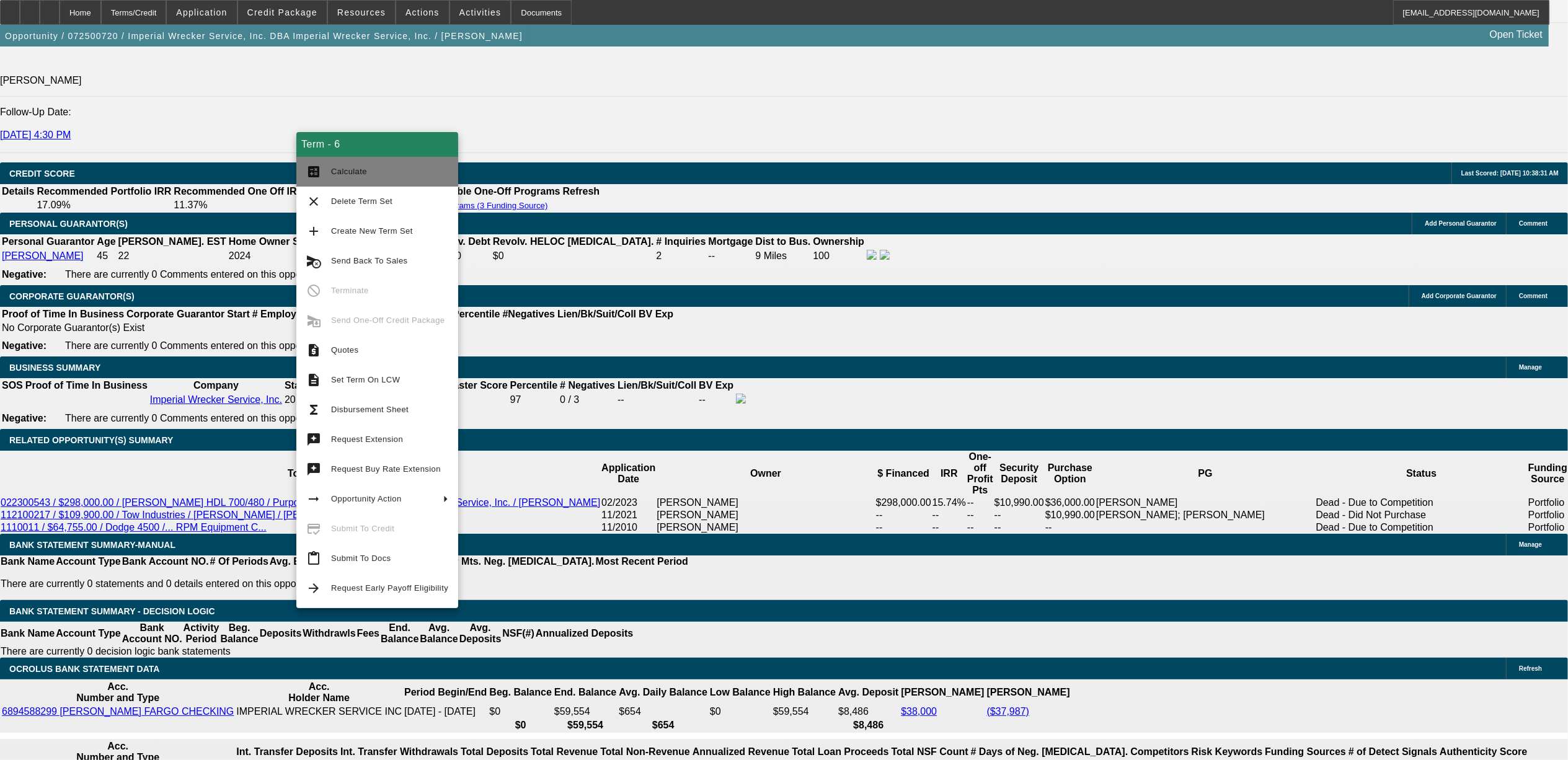
click at [365, 171] on span "Calculate" at bounding box center [390, 171] width 117 height 15
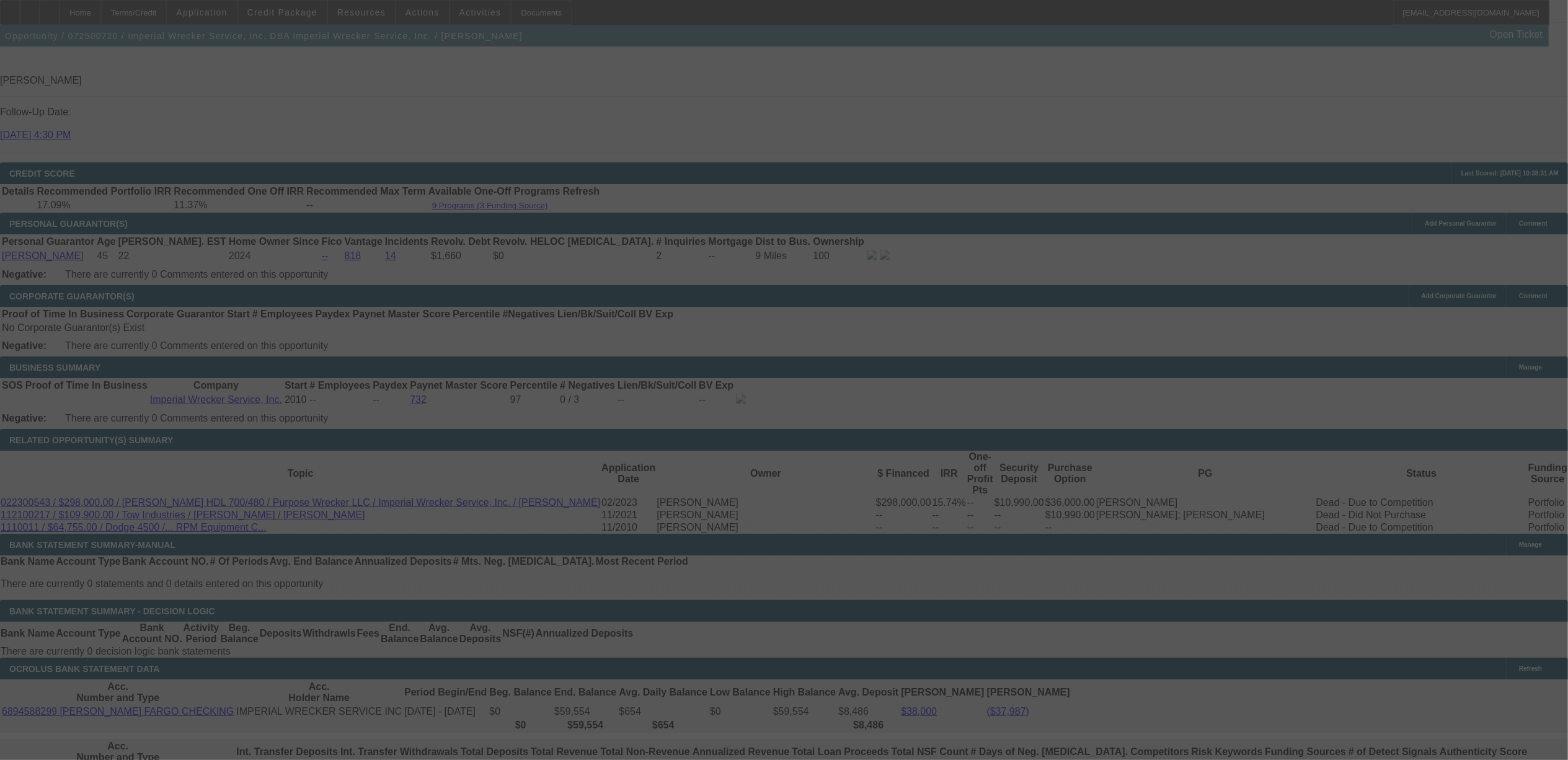
select select "0"
select select "6"
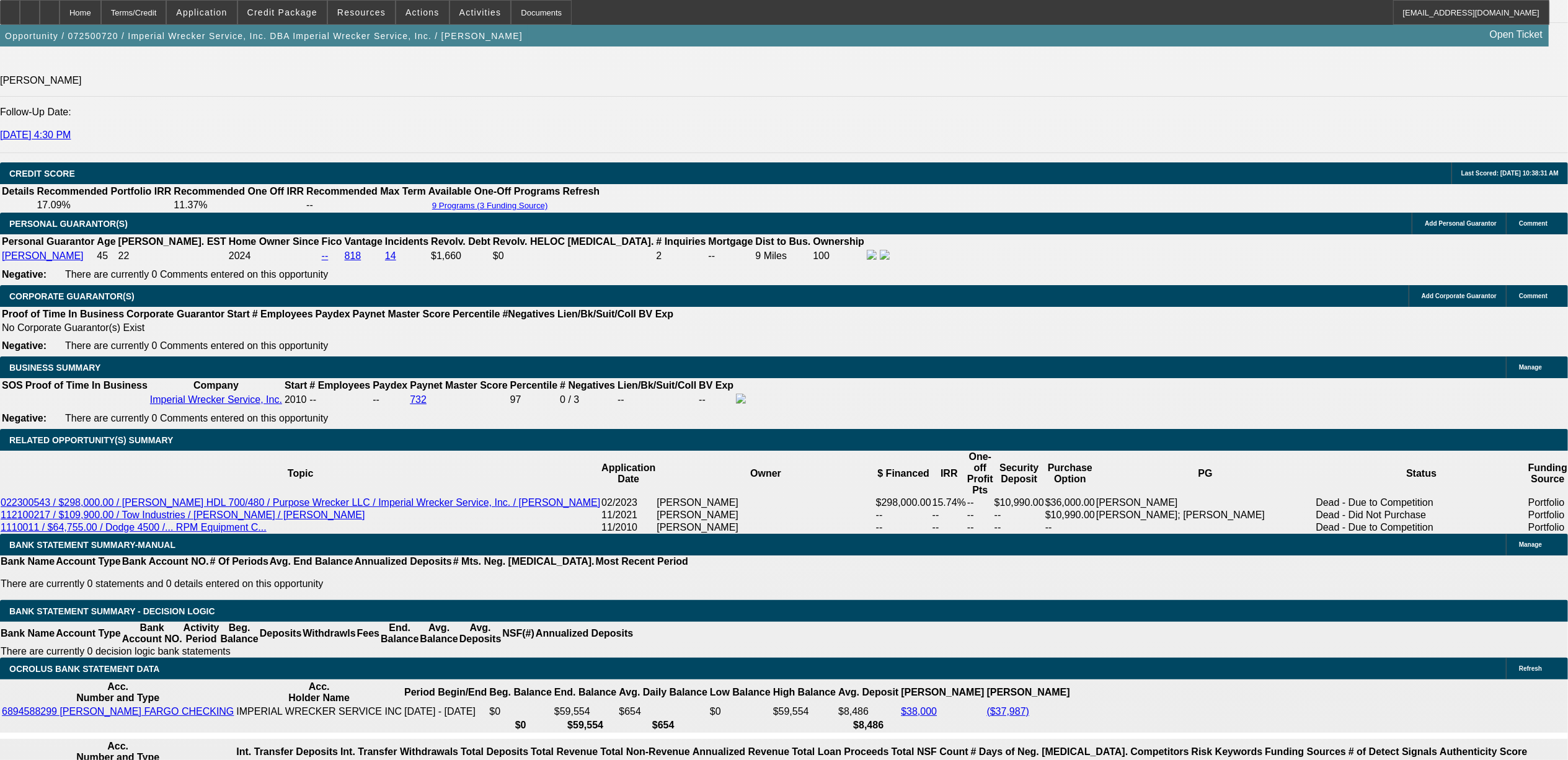
select select "0"
select select "3"
select select "0"
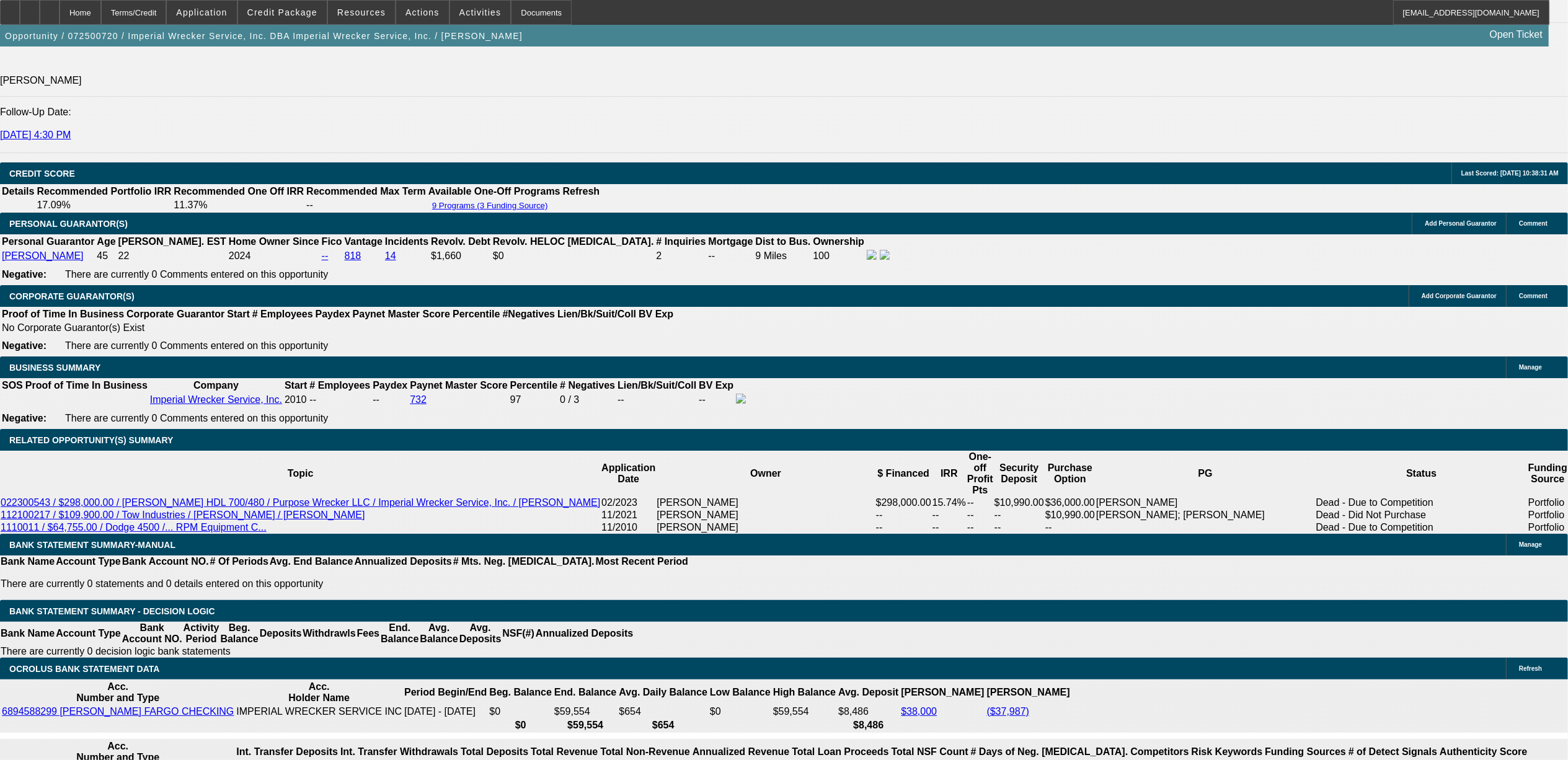
select select "6"
select select "0"
select select "2"
select select "0"
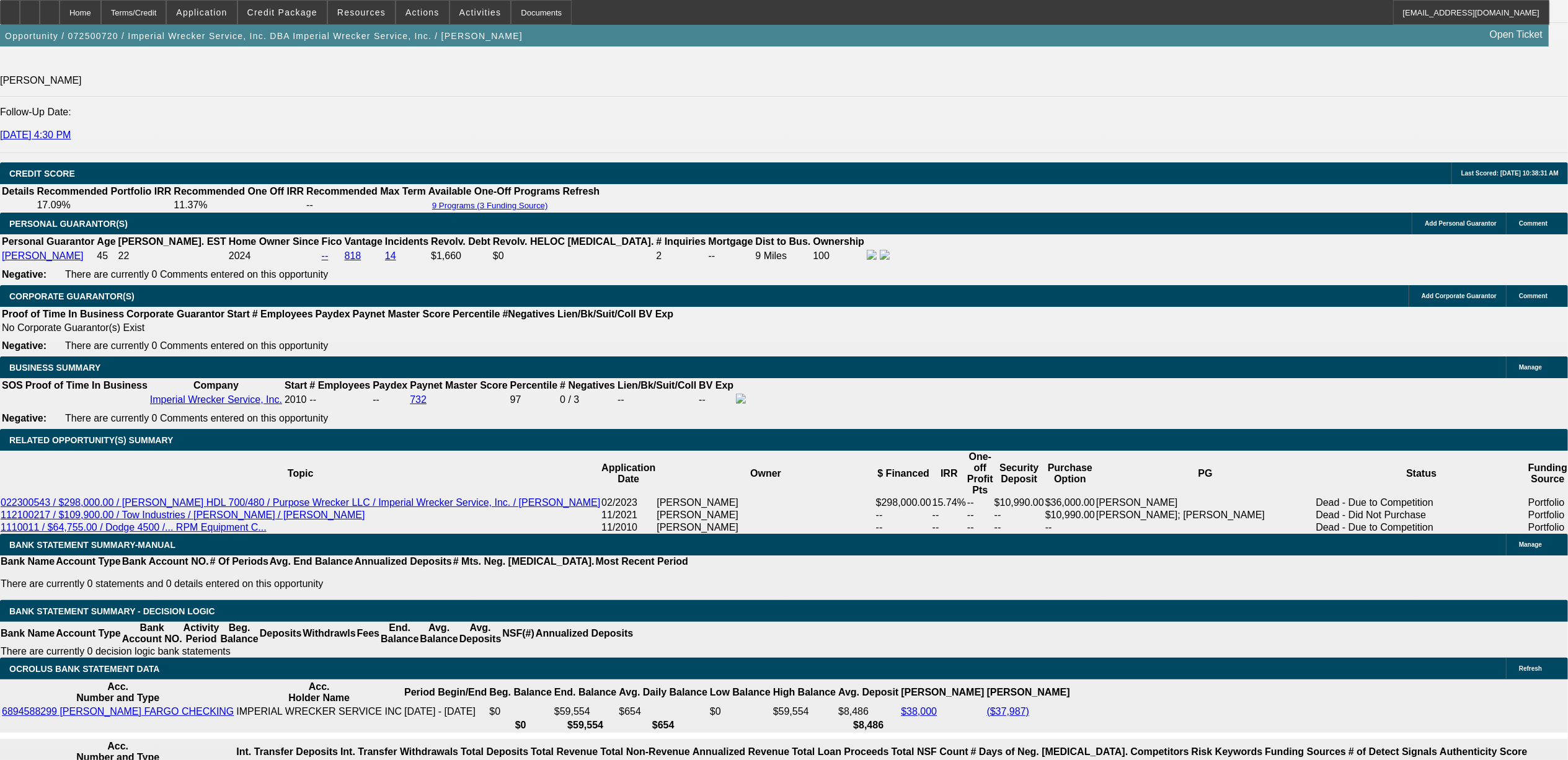
select select "6"
select select "0"
select select "2"
select select "0"
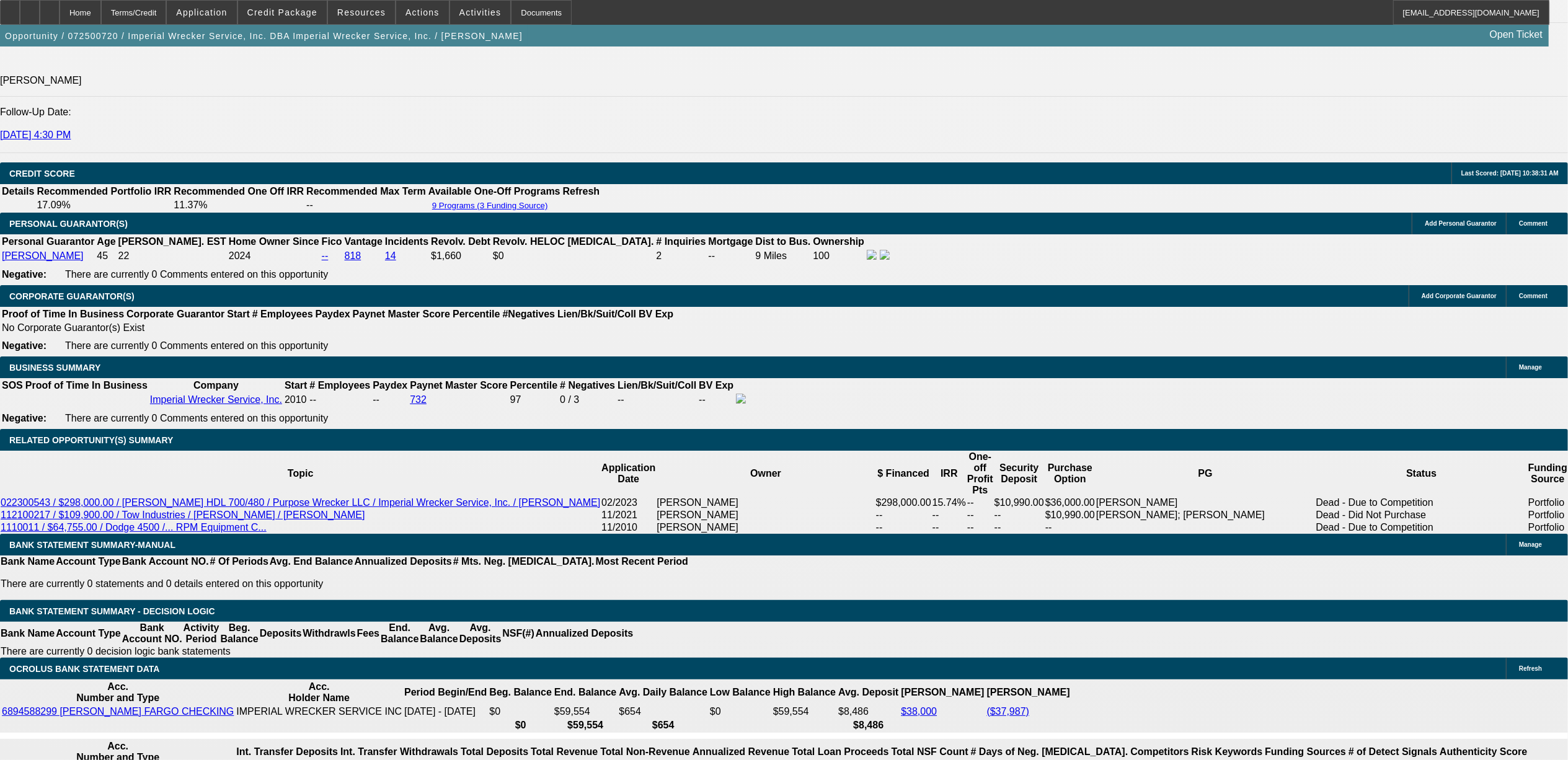
select select "6"
select select "0"
select select "2"
select select "0"
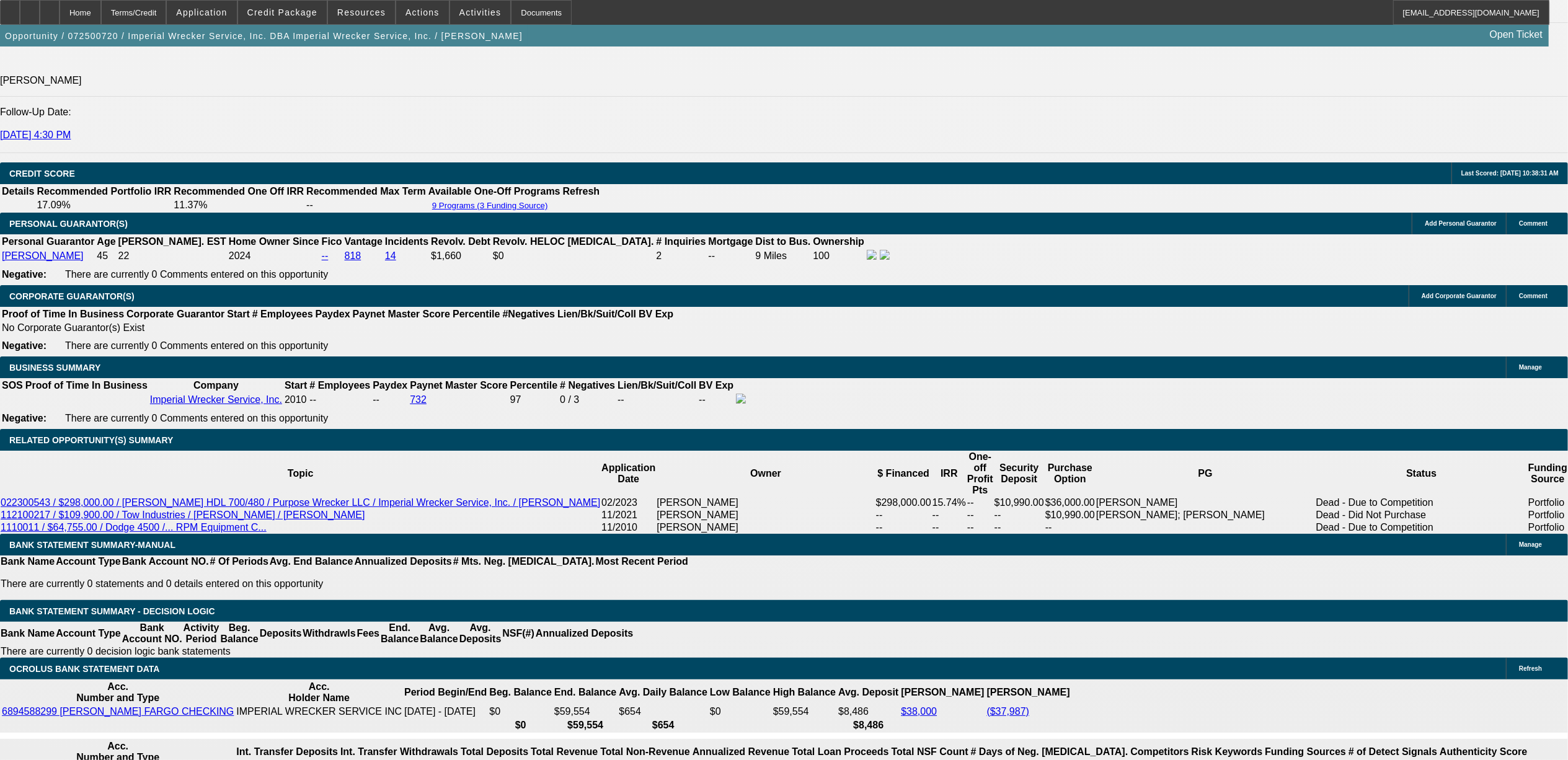
select select "6"
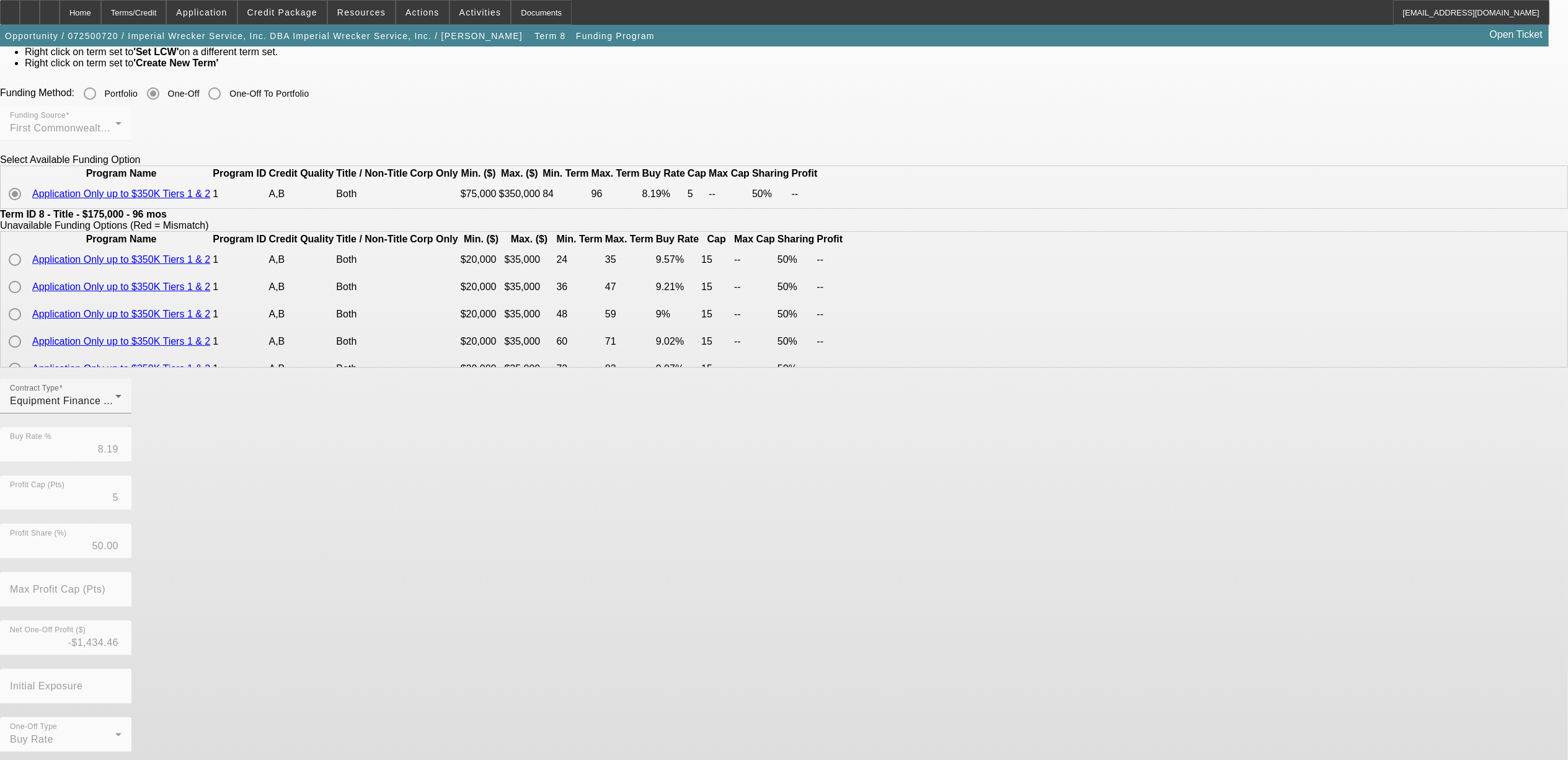
scroll to position [111, 0]
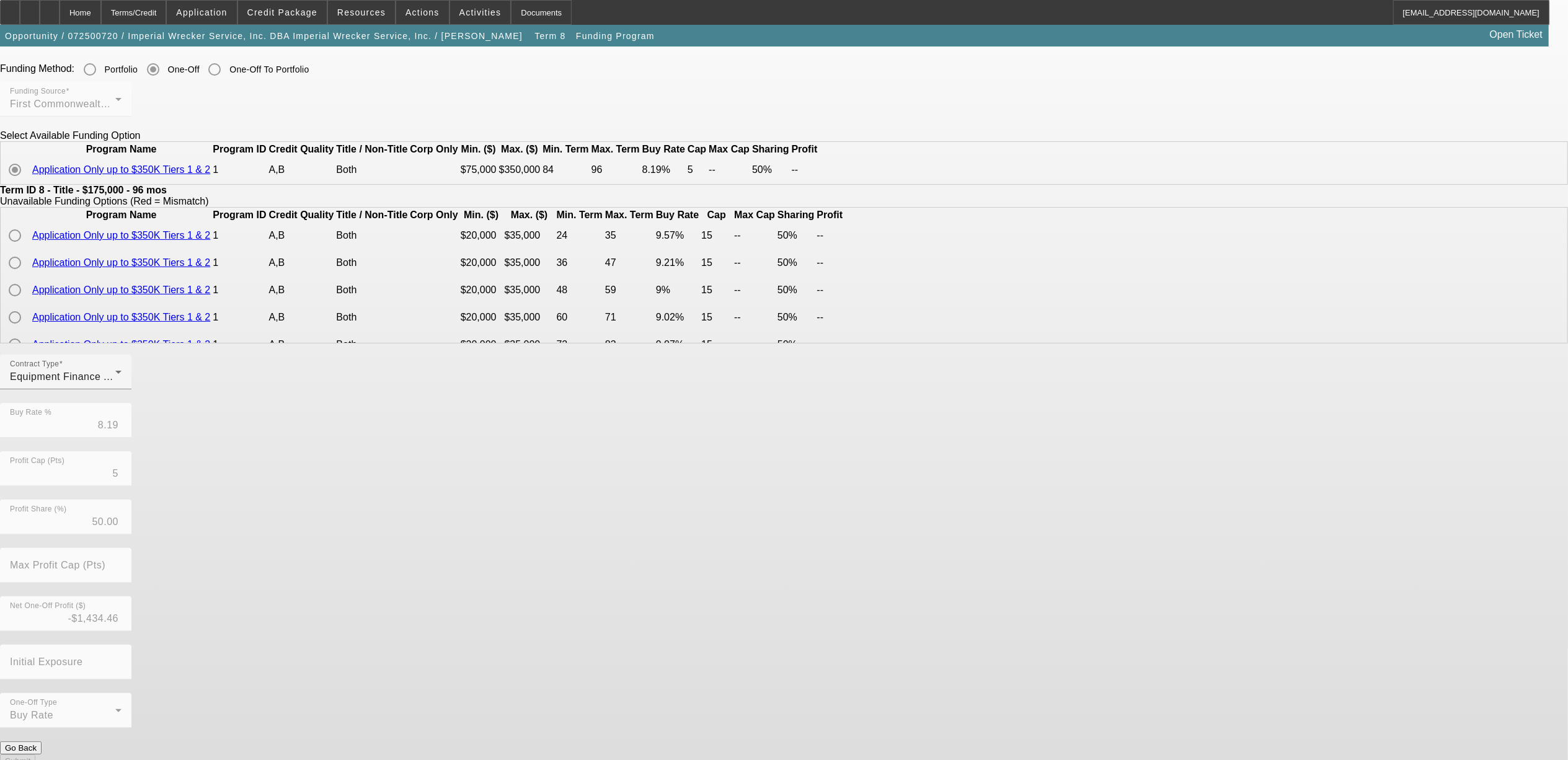
click at [42, 741] on button "Go Back" at bounding box center [21, 748] width 42 height 13
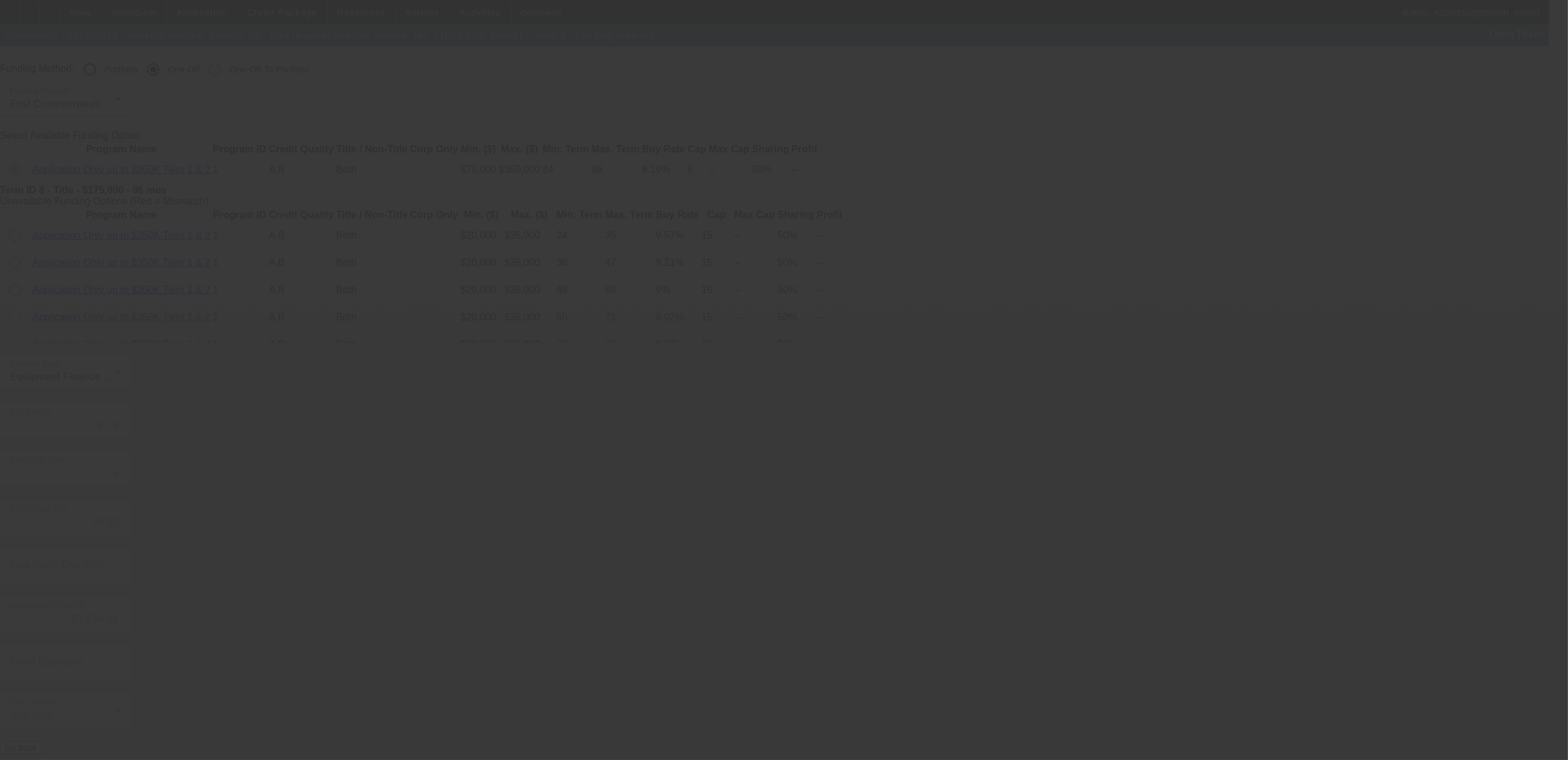
scroll to position [0, 0]
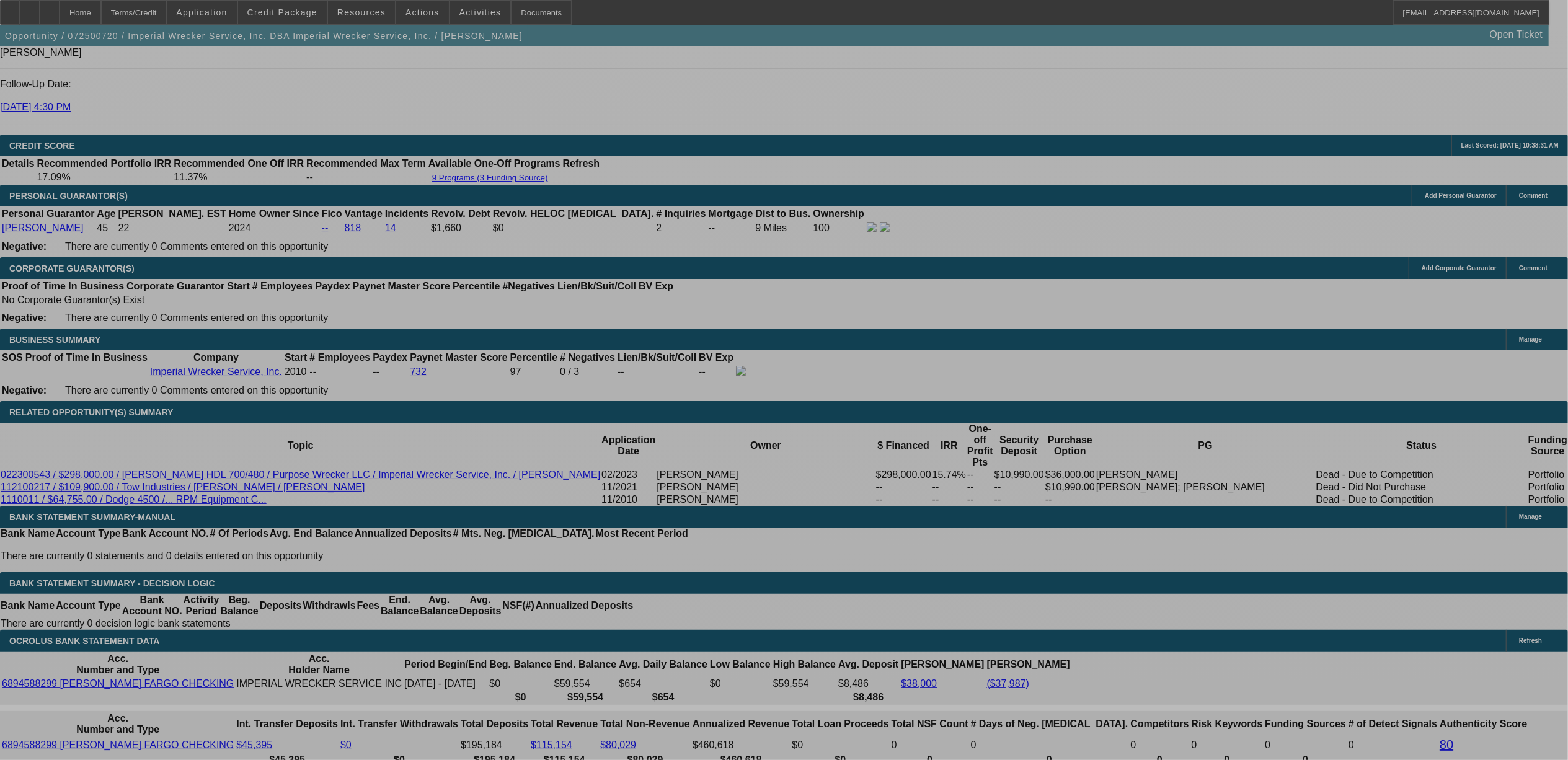
select select "0"
select select "3"
select select "0"
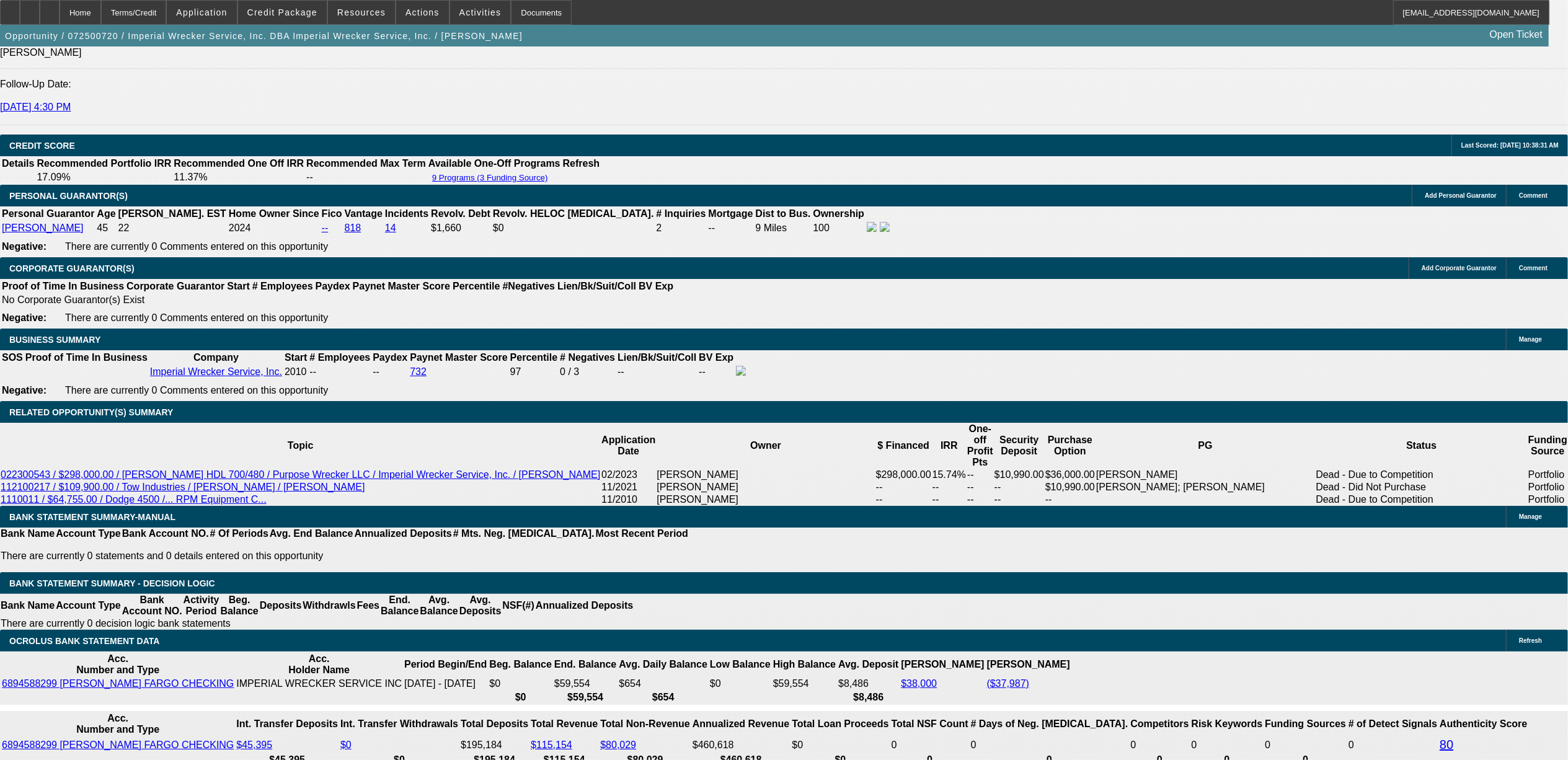
select select "6"
select select "0"
select select "2"
select select "0"
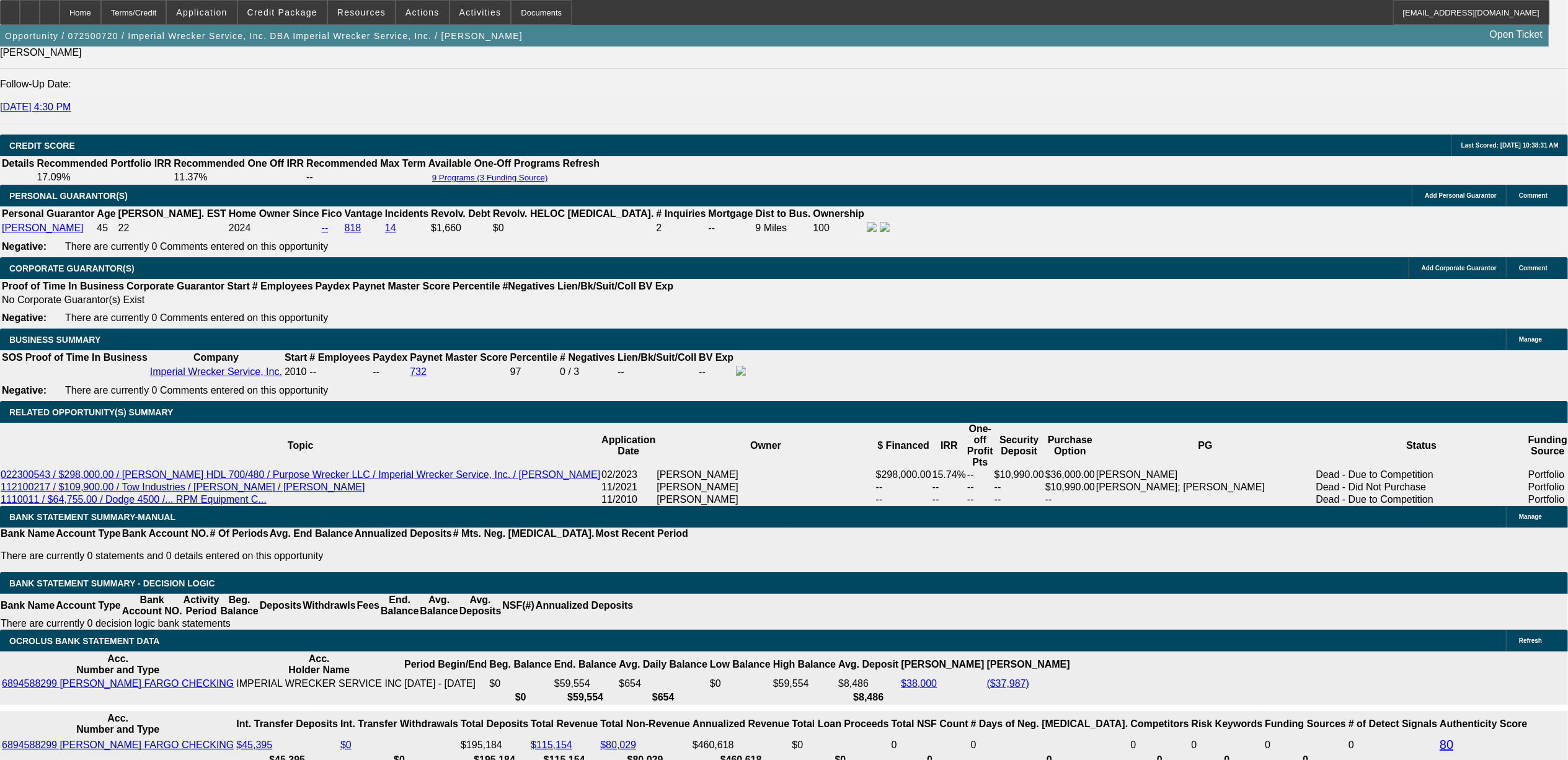
select select "6"
select select "0"
select select "2"
select select "0"
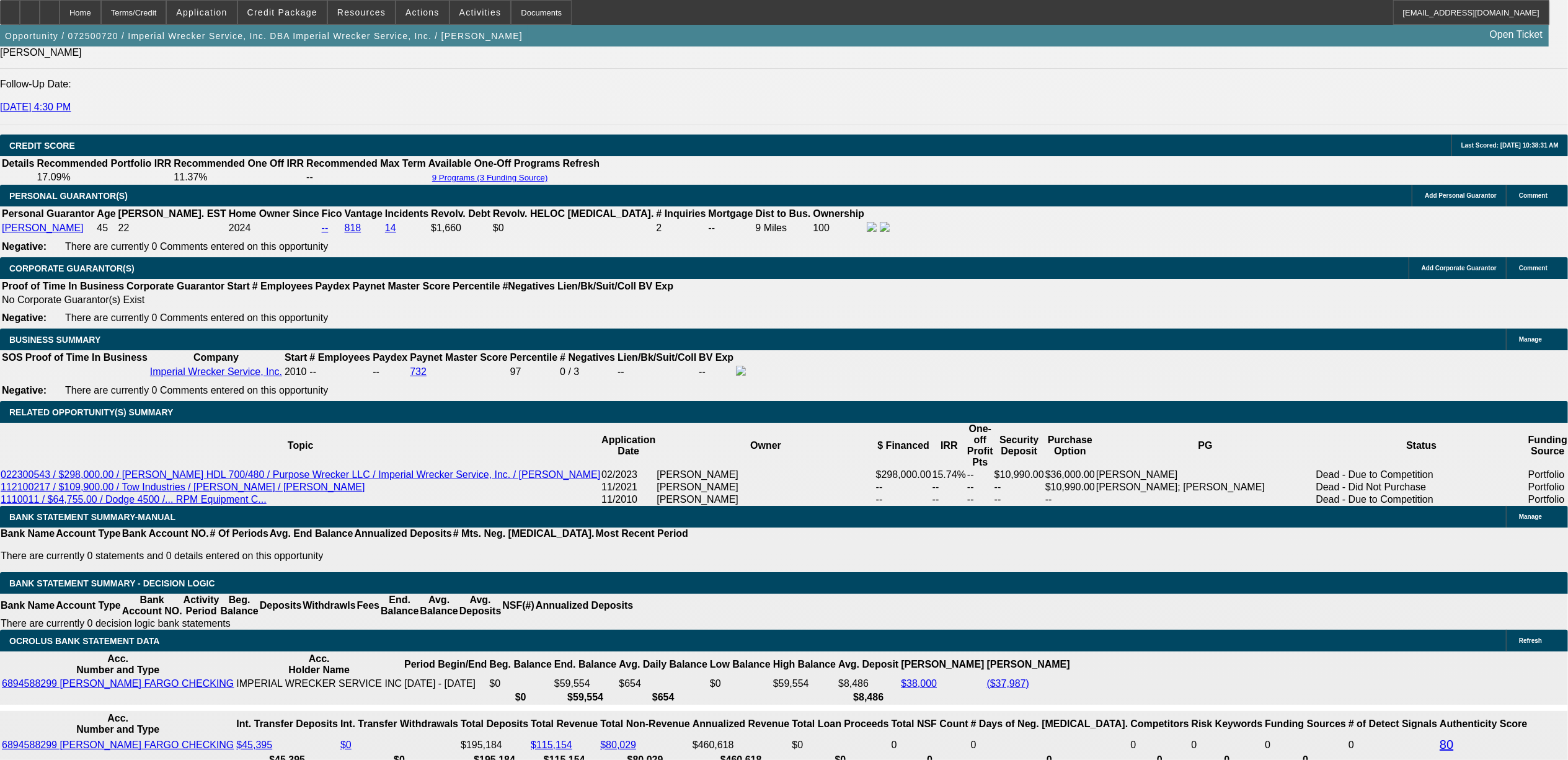
select select "6"
select select "0"
select select "2"
select select "0"
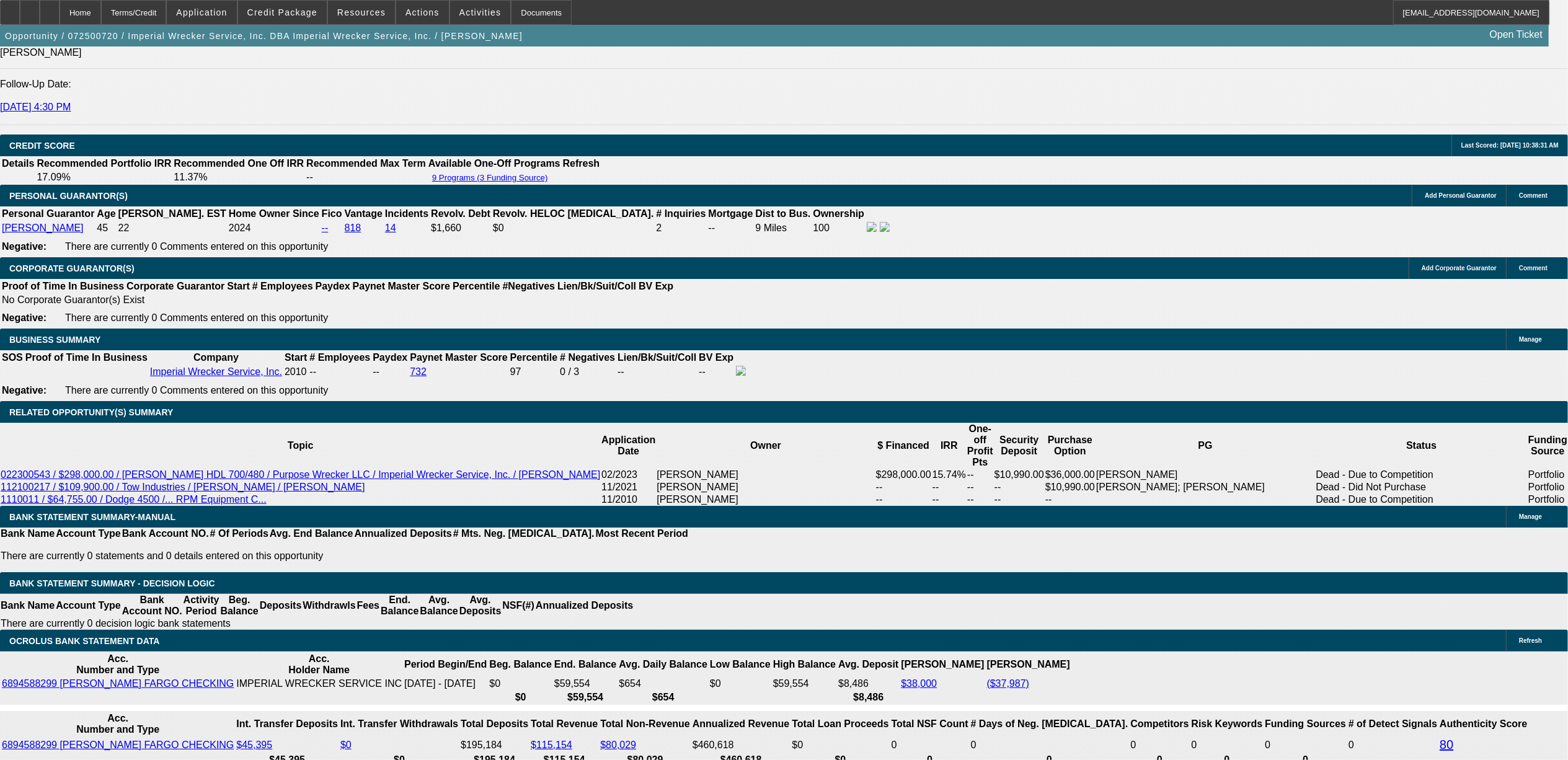
select select "6"
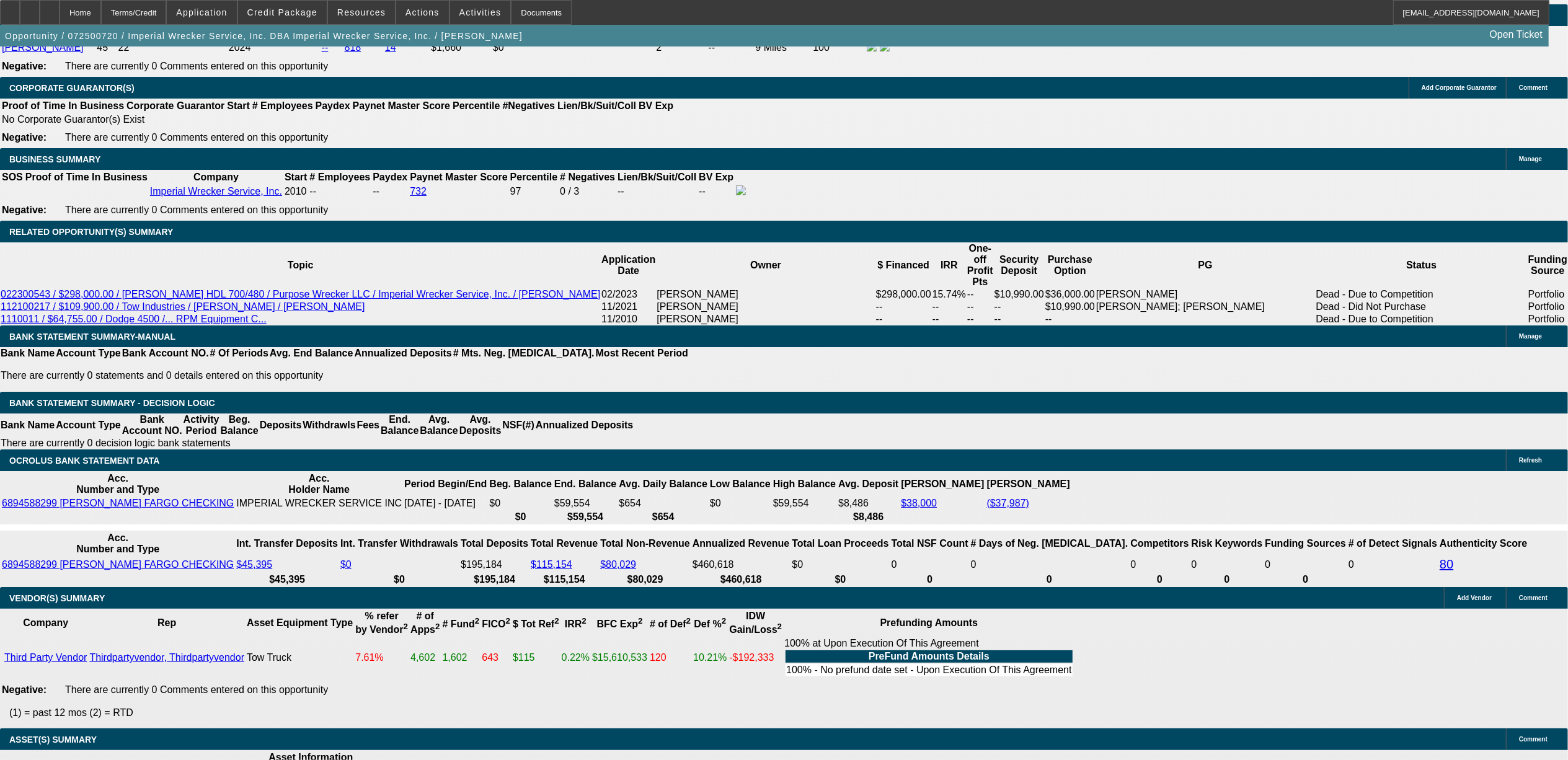
scroll to position [1894, 0]
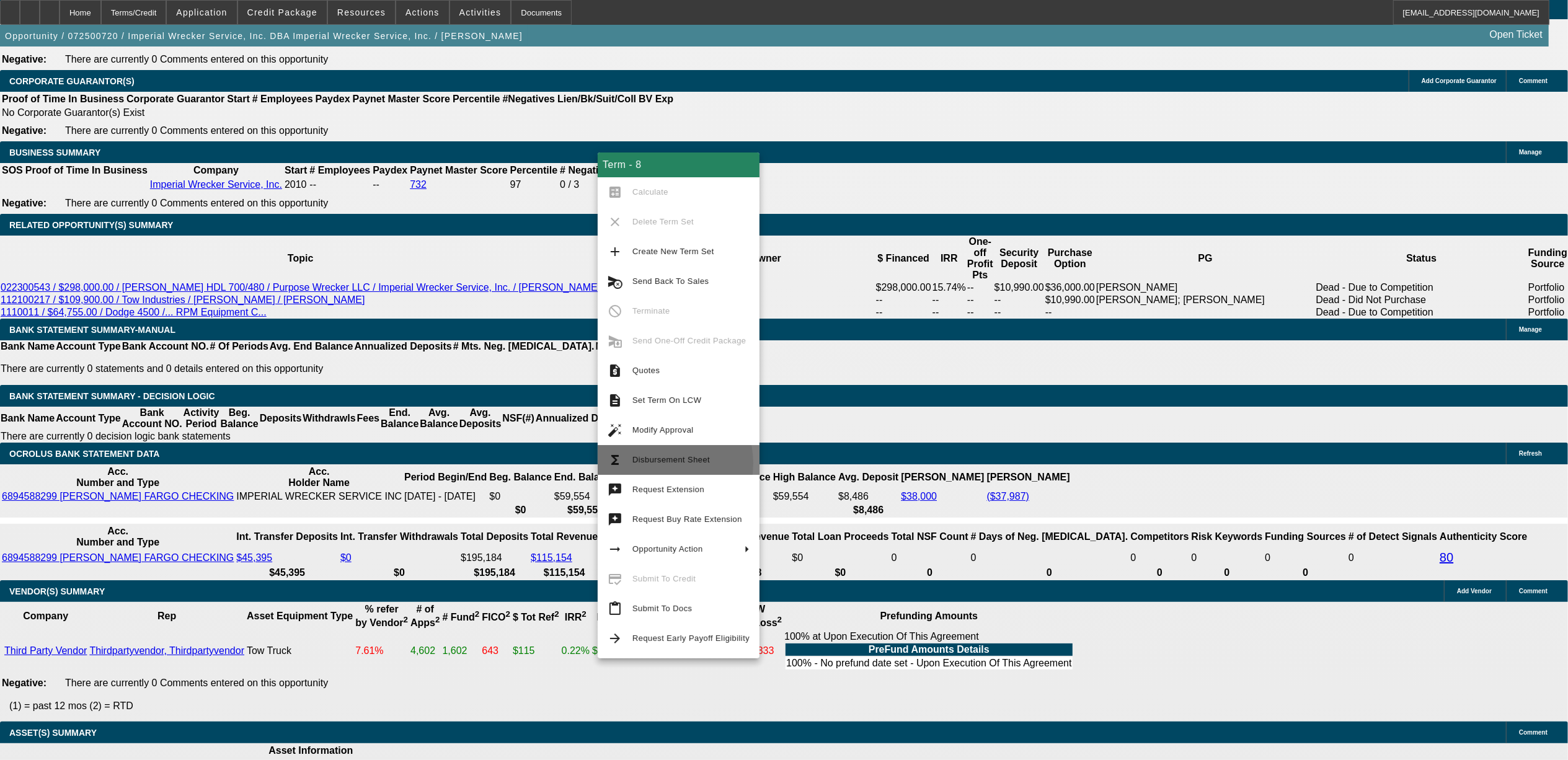
click at [653, 464] on span "Disbursement Sheet" at bounding box center [671, 460] width 77 height 10
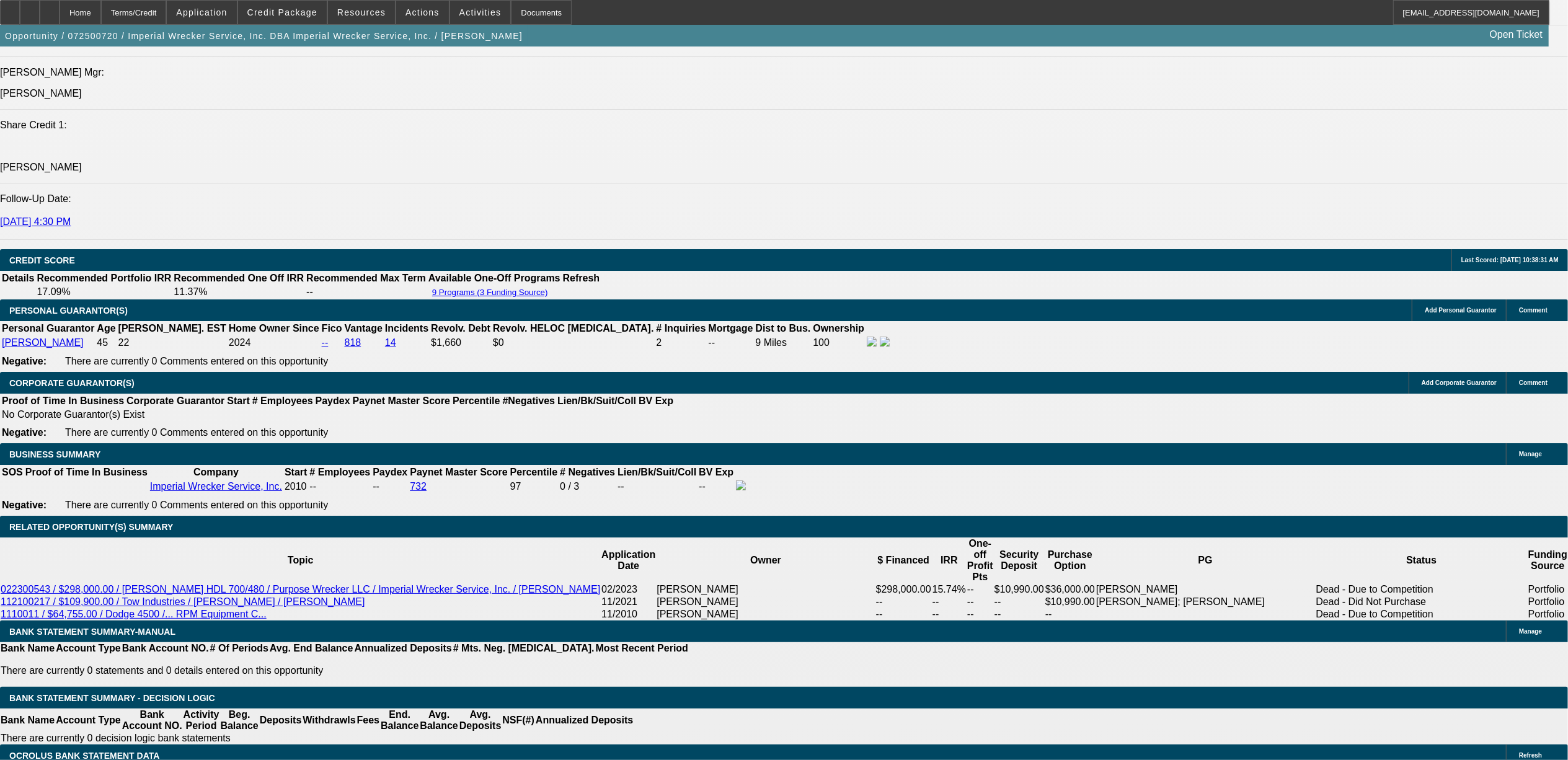
scroll to position [1563, 0]
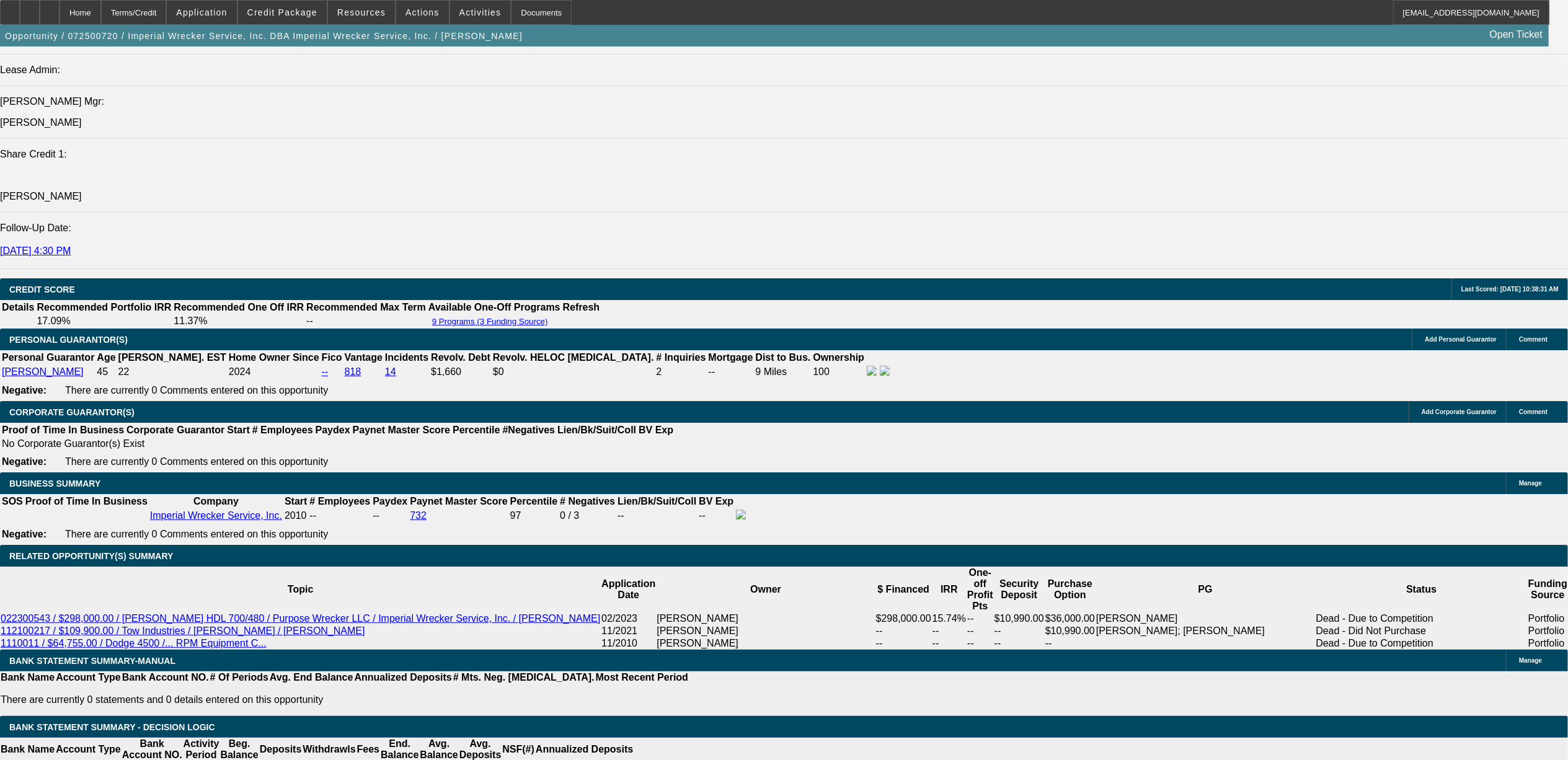
select select "0"
select select "6"
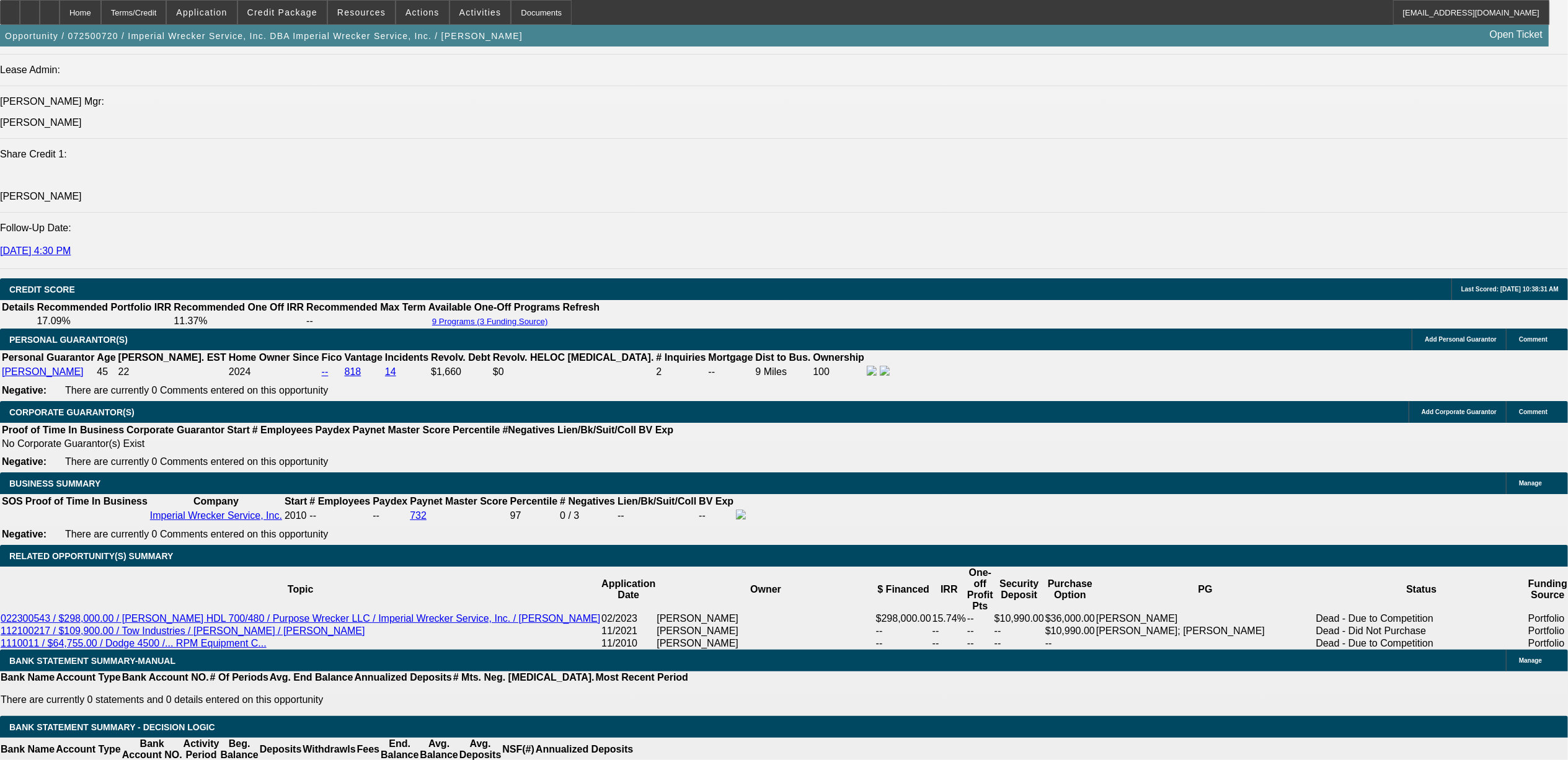
select select "0"
select select "2"
select select "0"
select select "6"
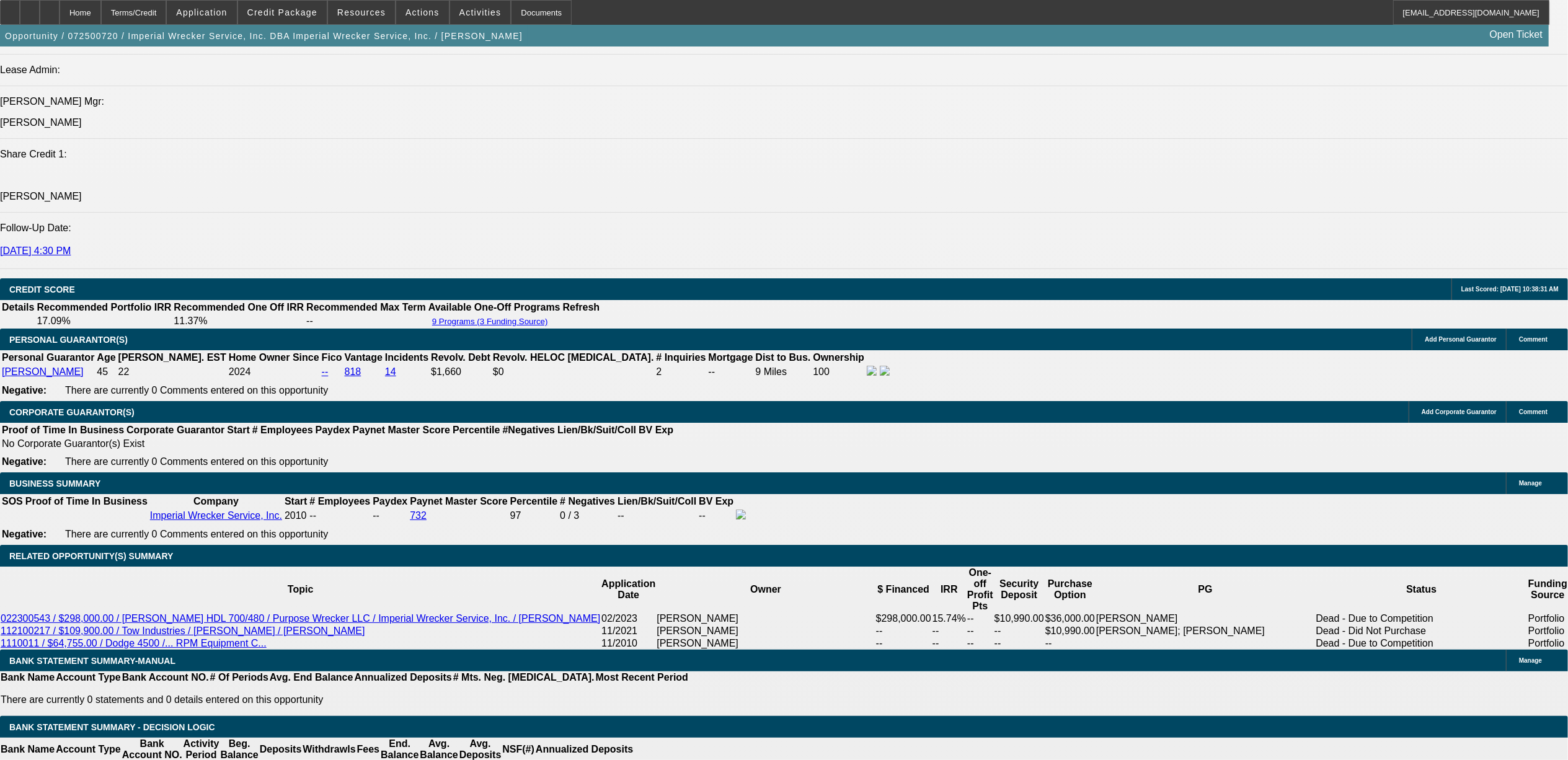
select select "0"
select select "2"
select select "0"
select select "6"
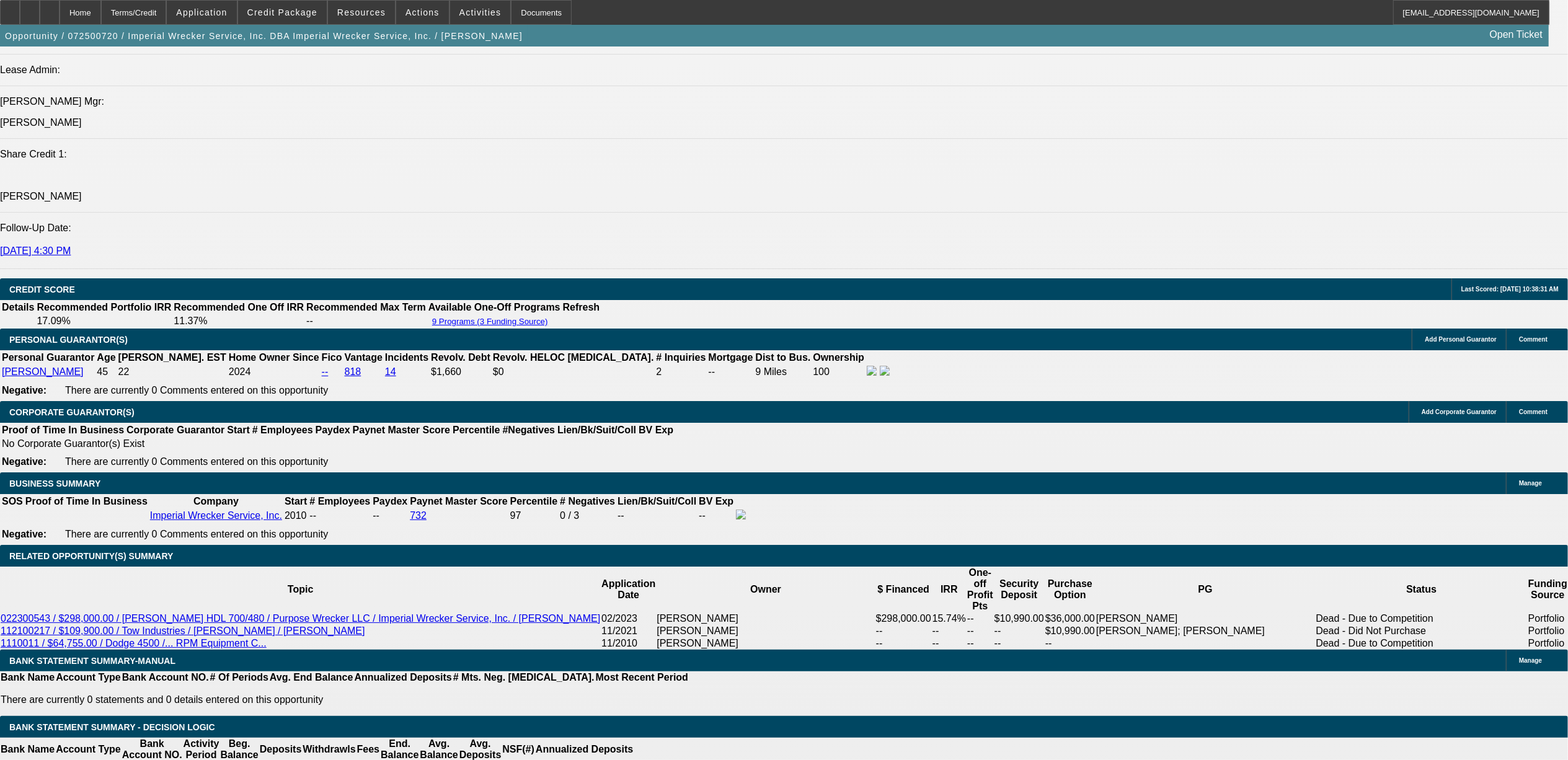
select select "0"
select select "2"
select select "0"
select select "6"
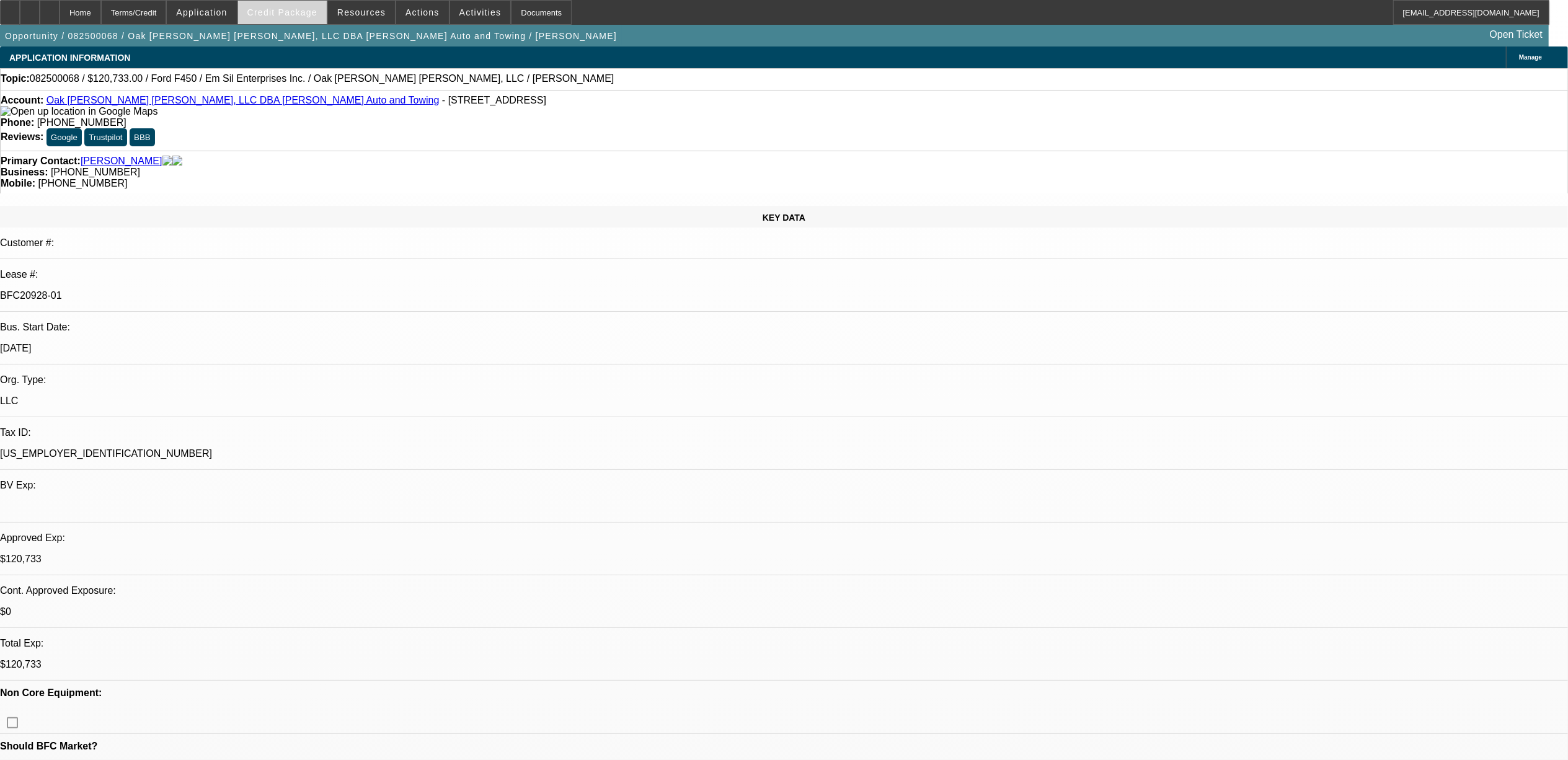
select select "0"
select select "2"
select select "0"
select select "2"
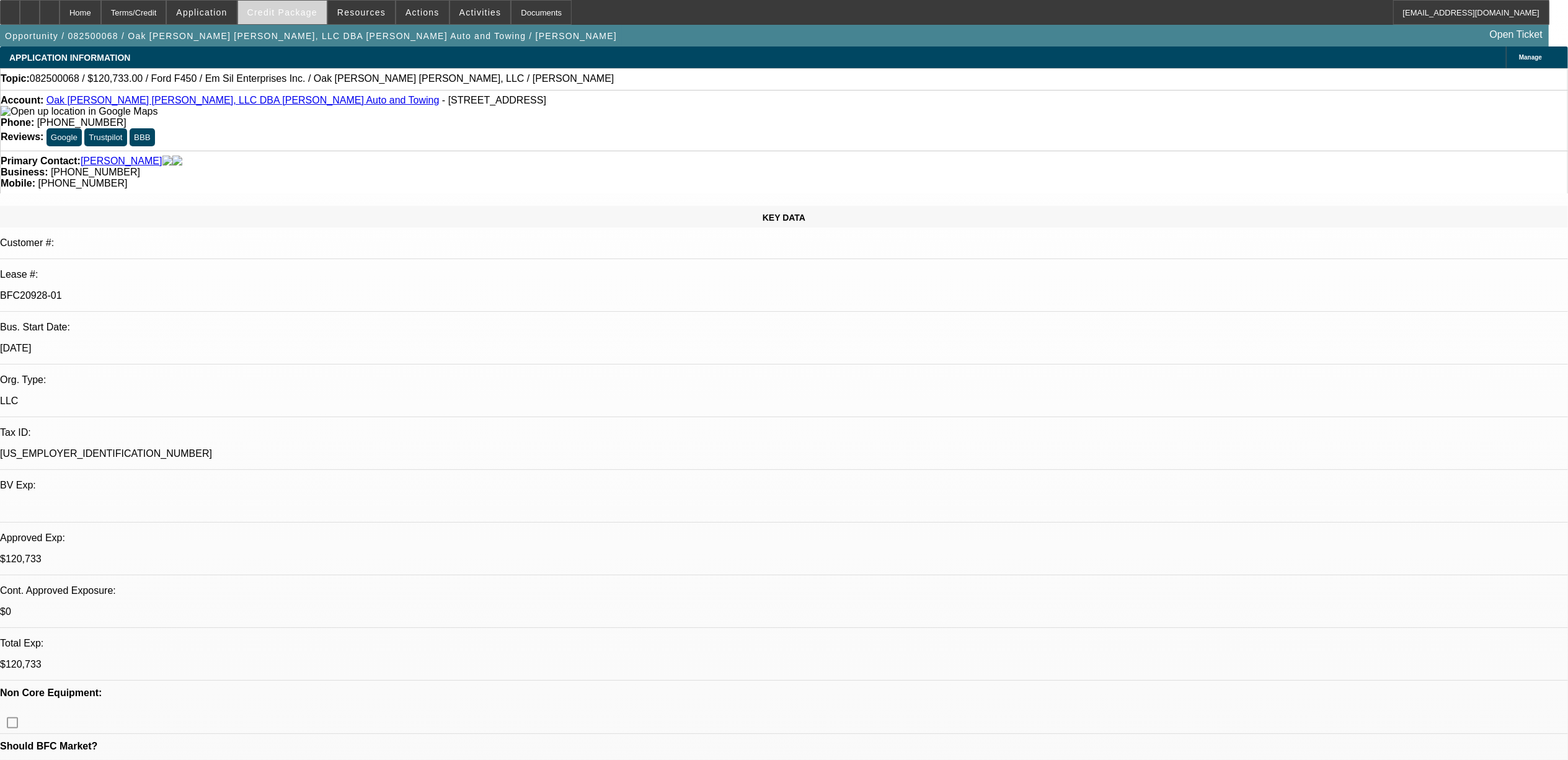
select select "0"
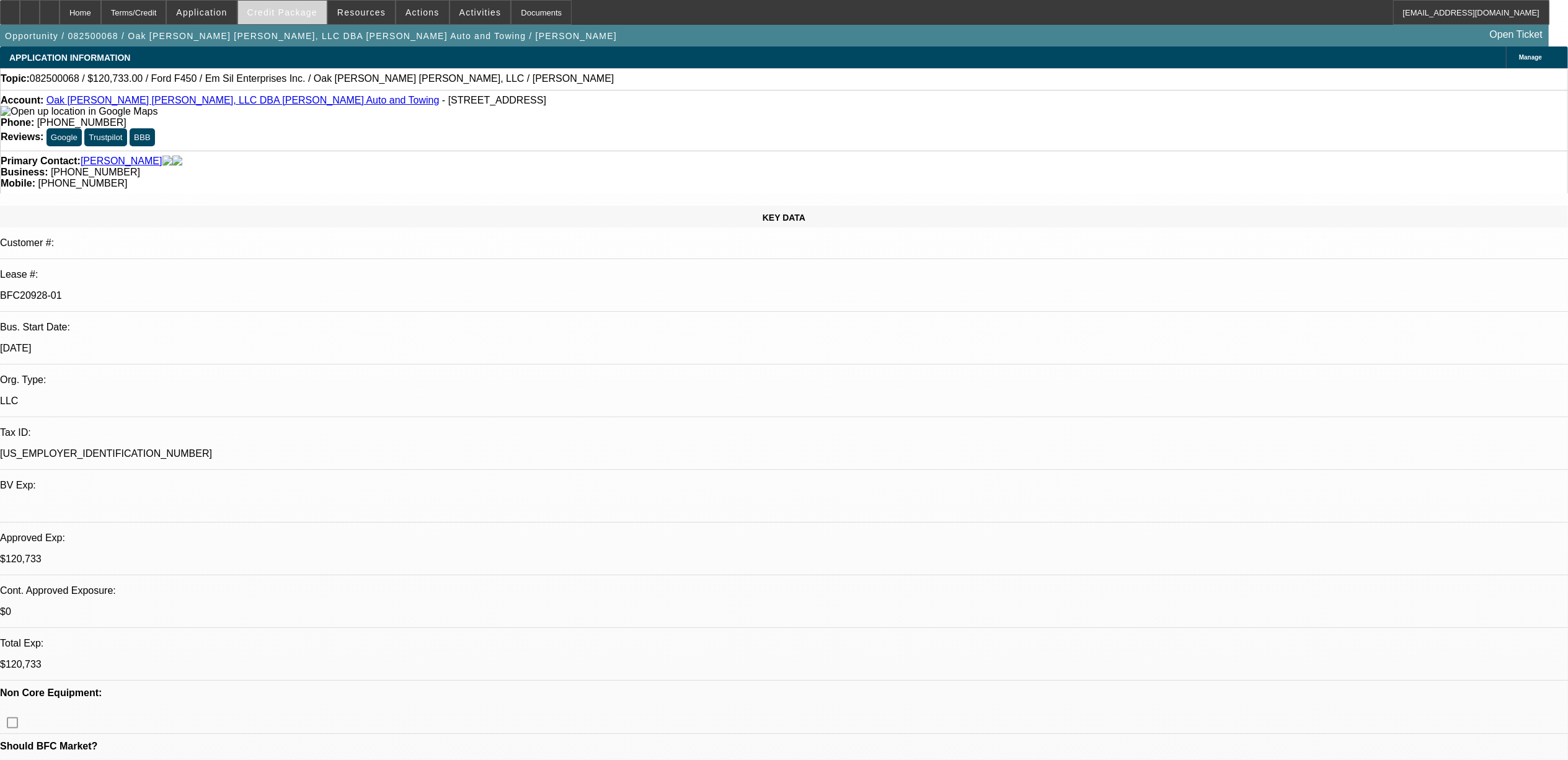
select select "0"
select select "1"
select select "2"
select select "6"
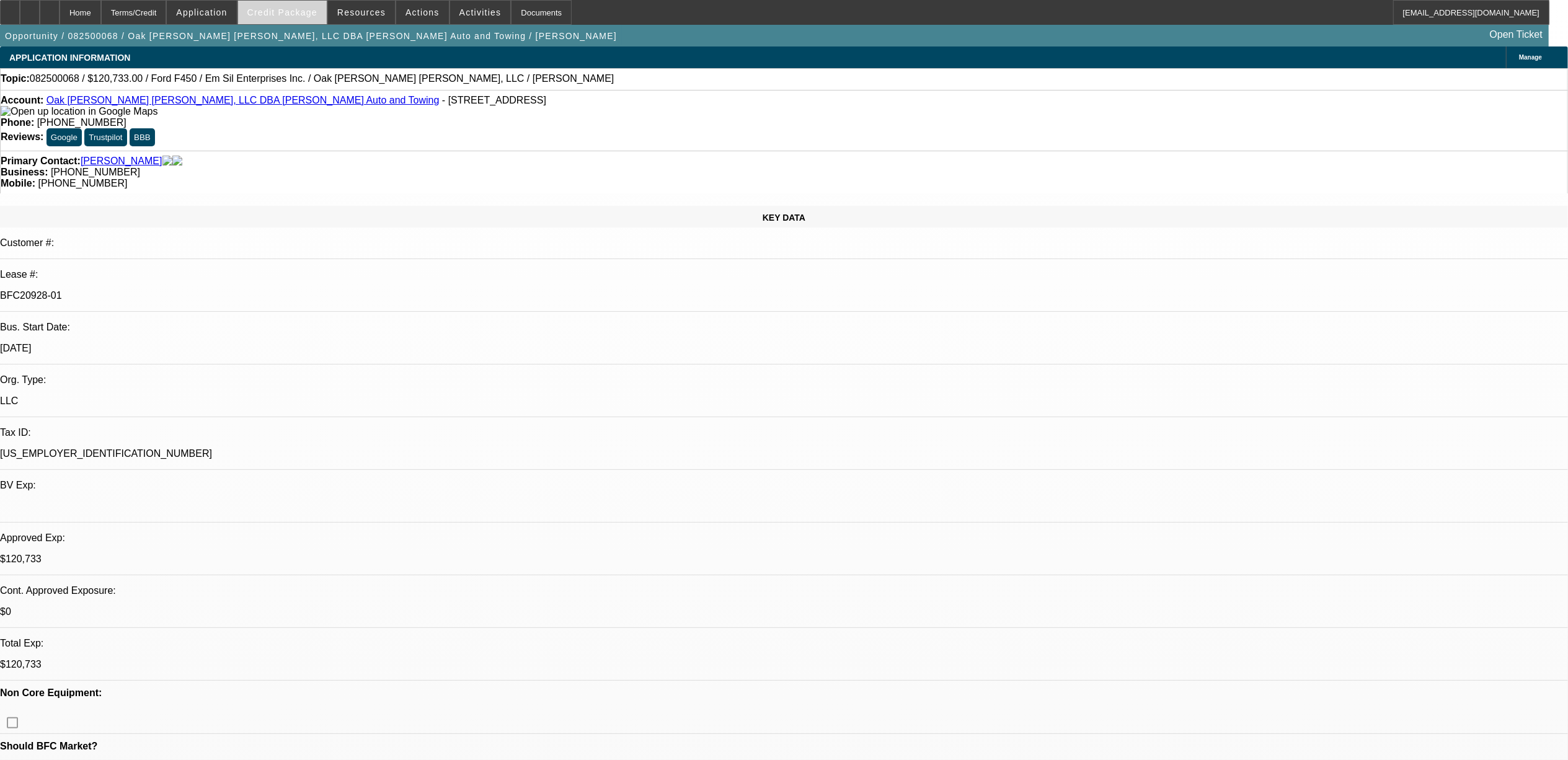
select select "1"
select select "2"
select select "6"
select select "1"
select select "2"
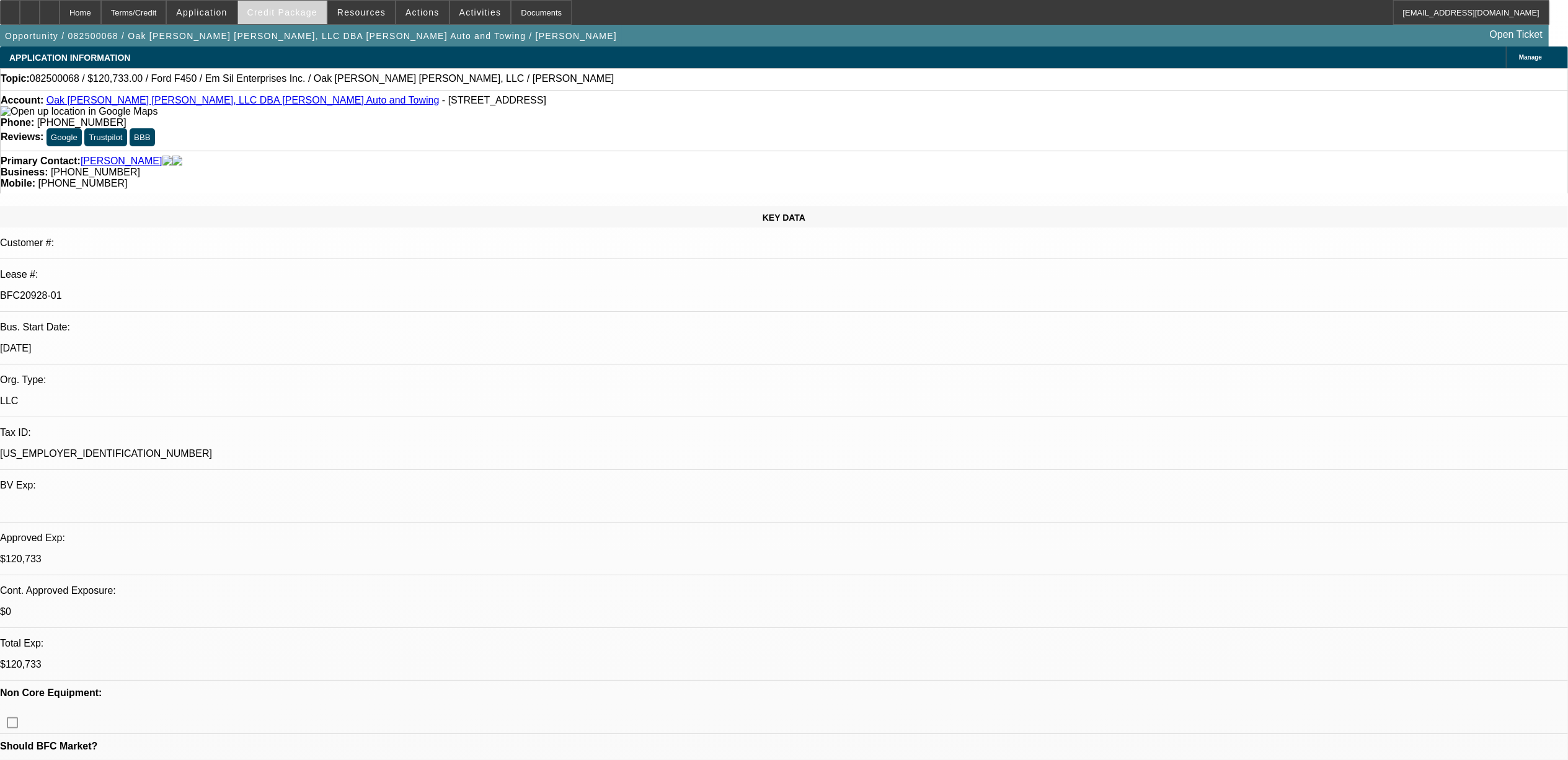
select select "6"
select select "1"
select select "2"
select select "6"
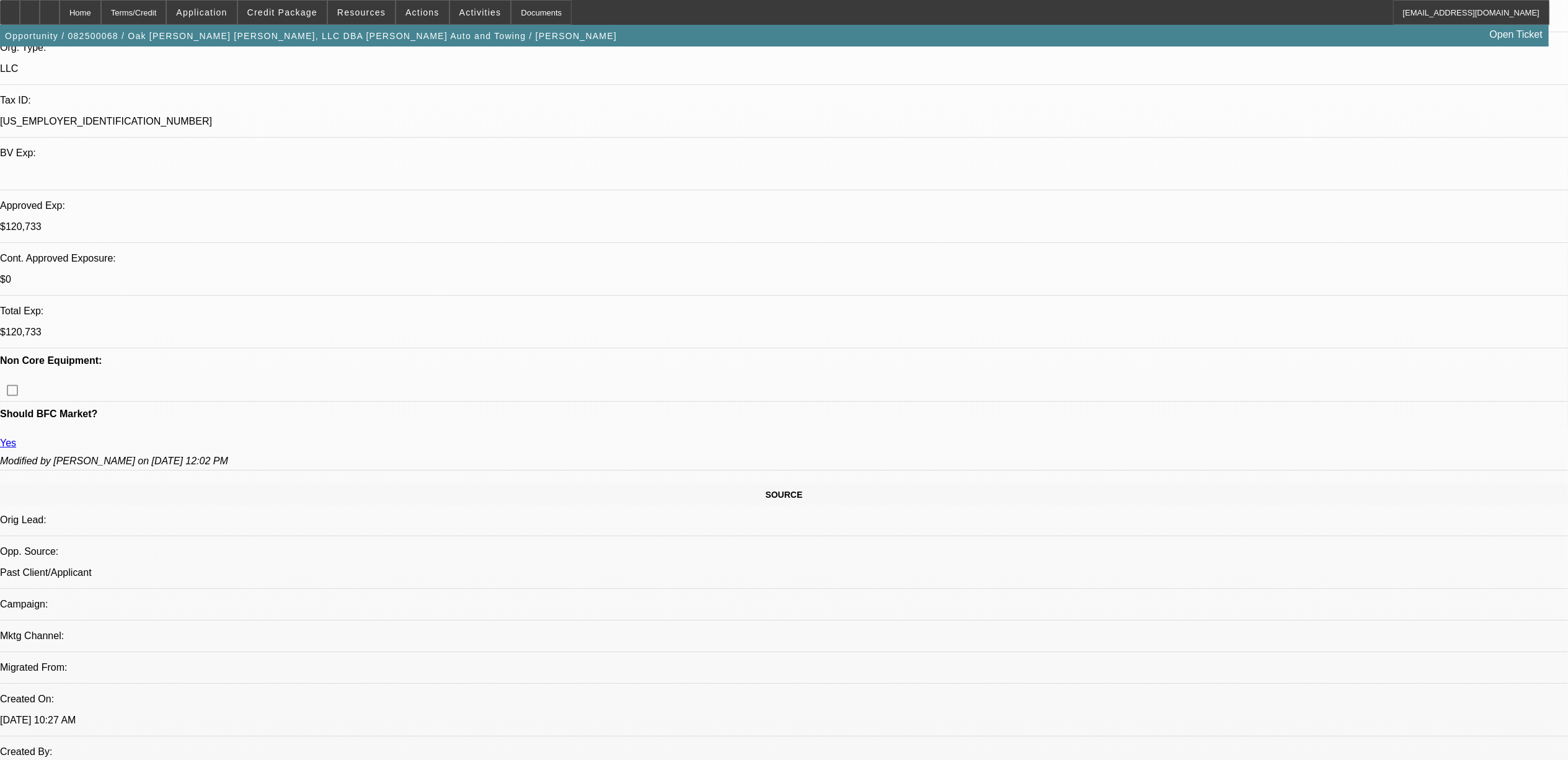
scroll to position [412, 0]
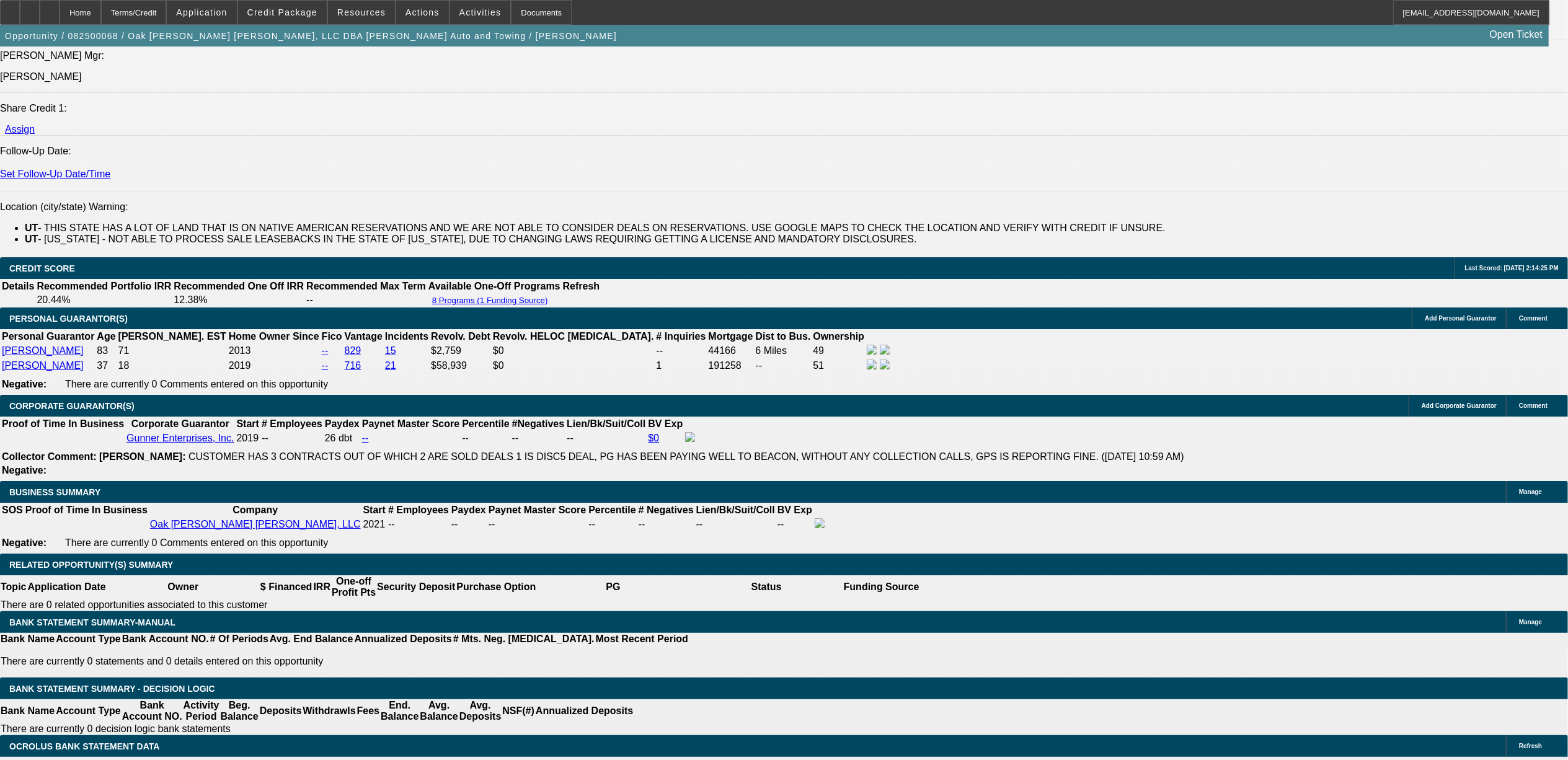
scroll to position [1570, 0]
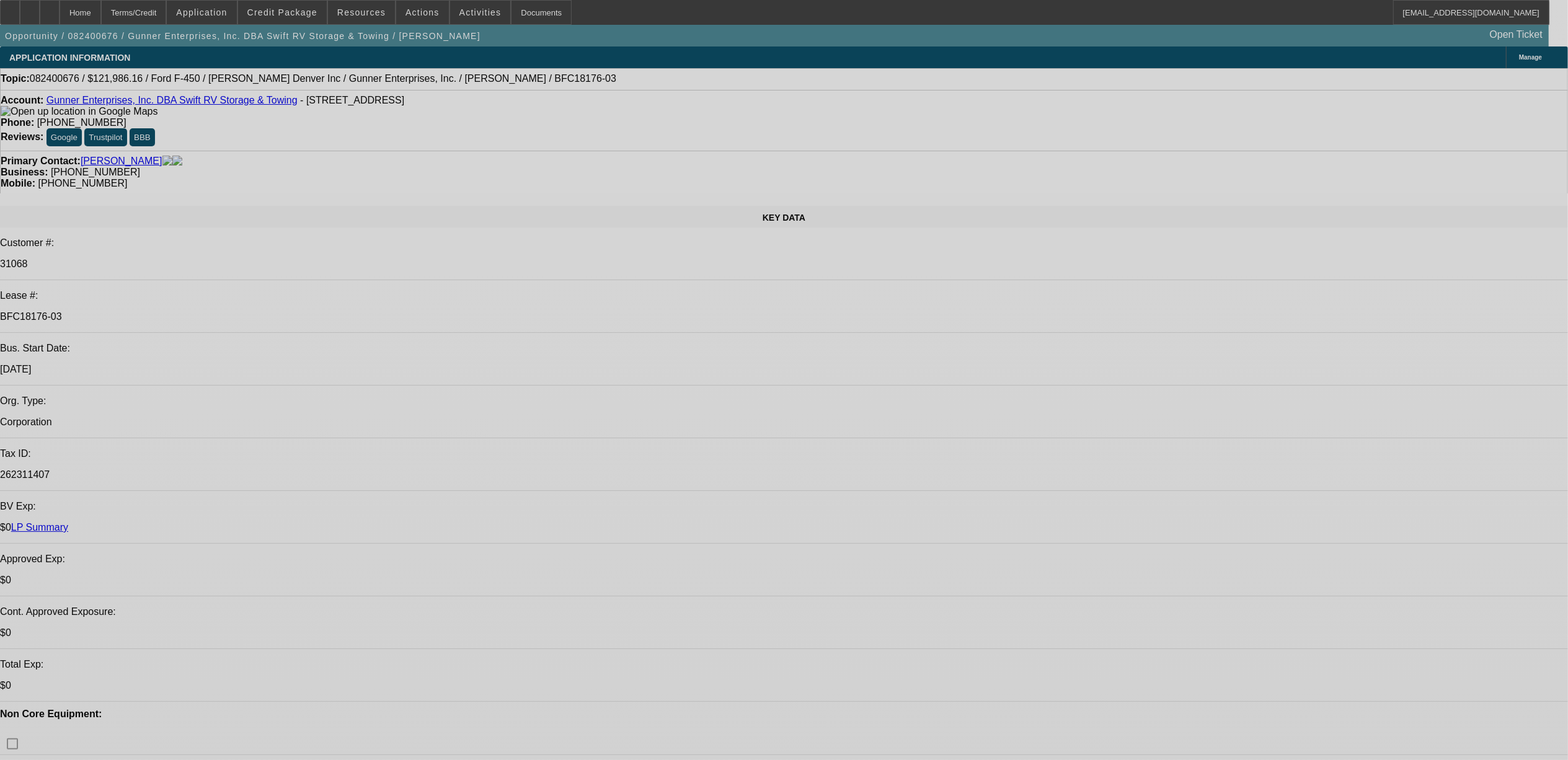
select select "0"
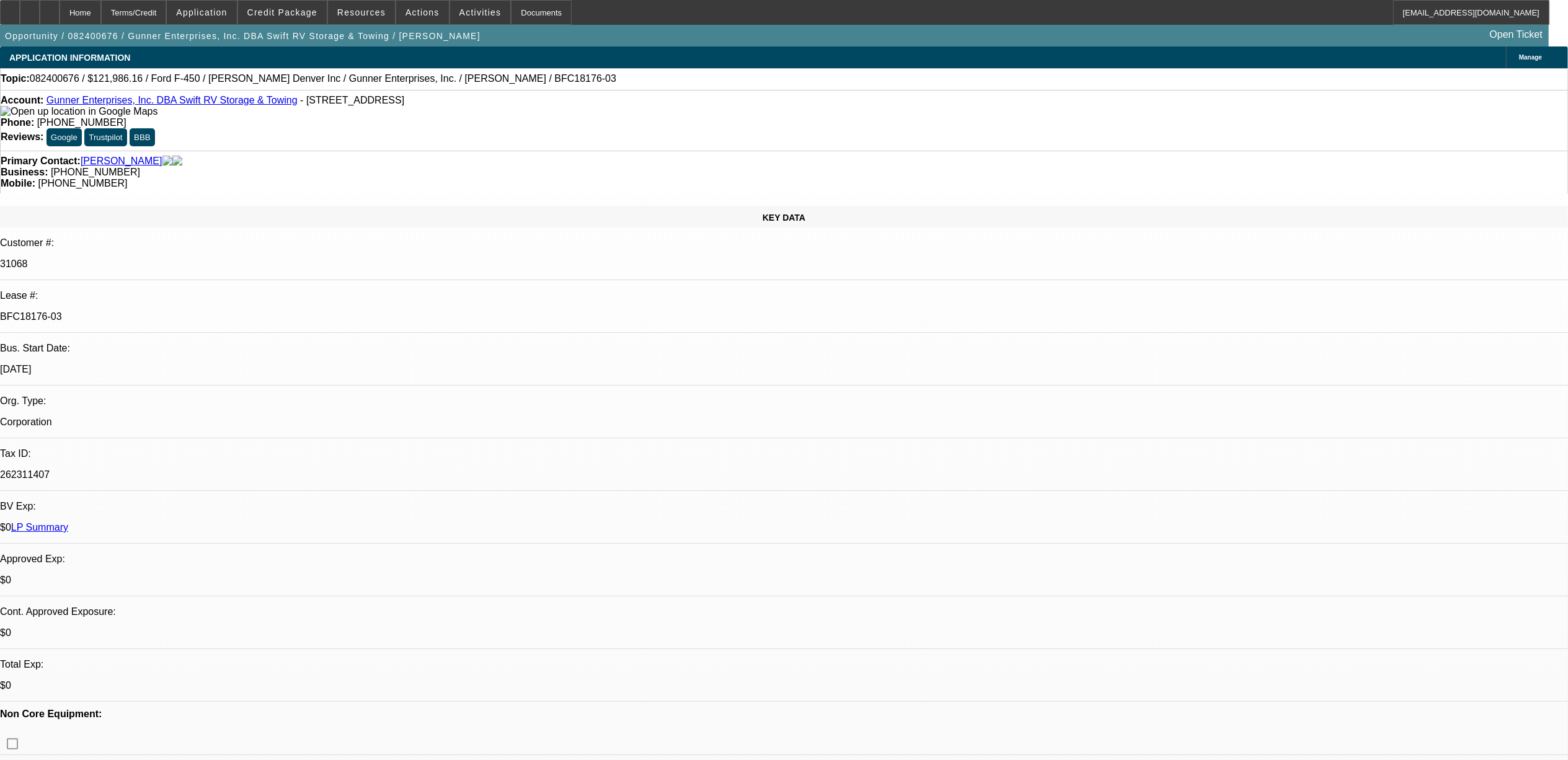
select select "0"
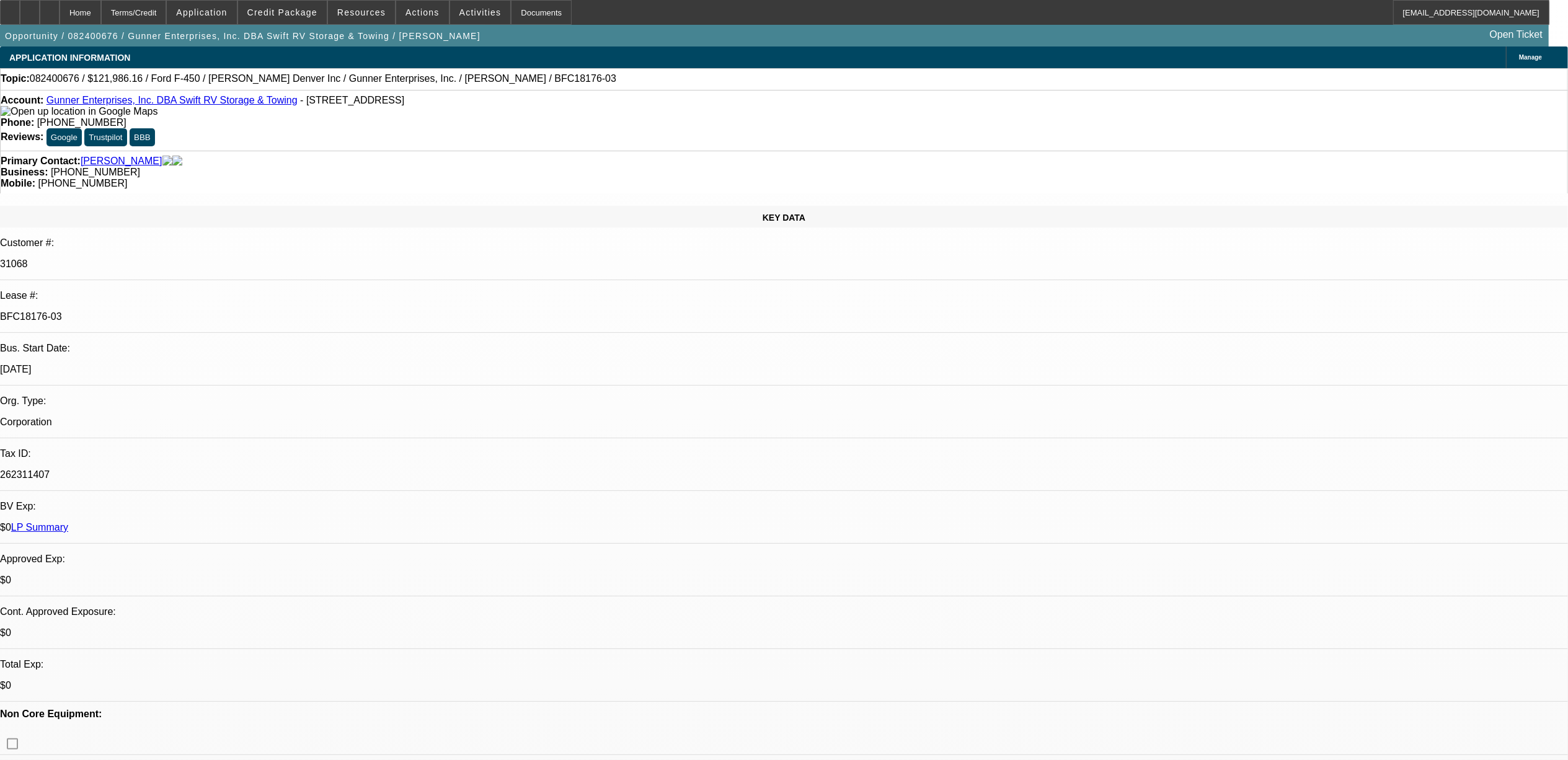
select select "0"
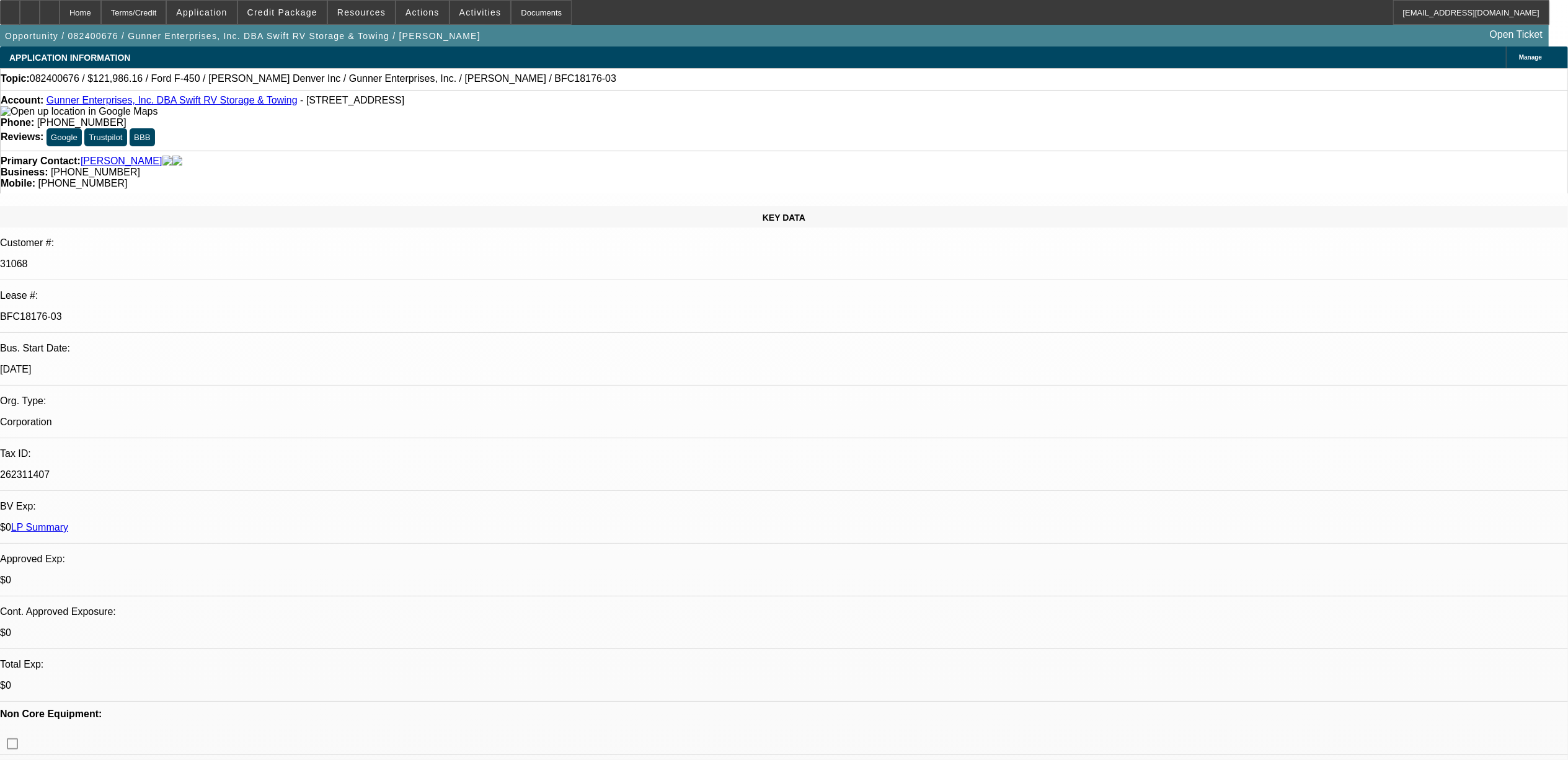
select select "1"
select select "2"
select select "6"
select select "1"
select select "2"
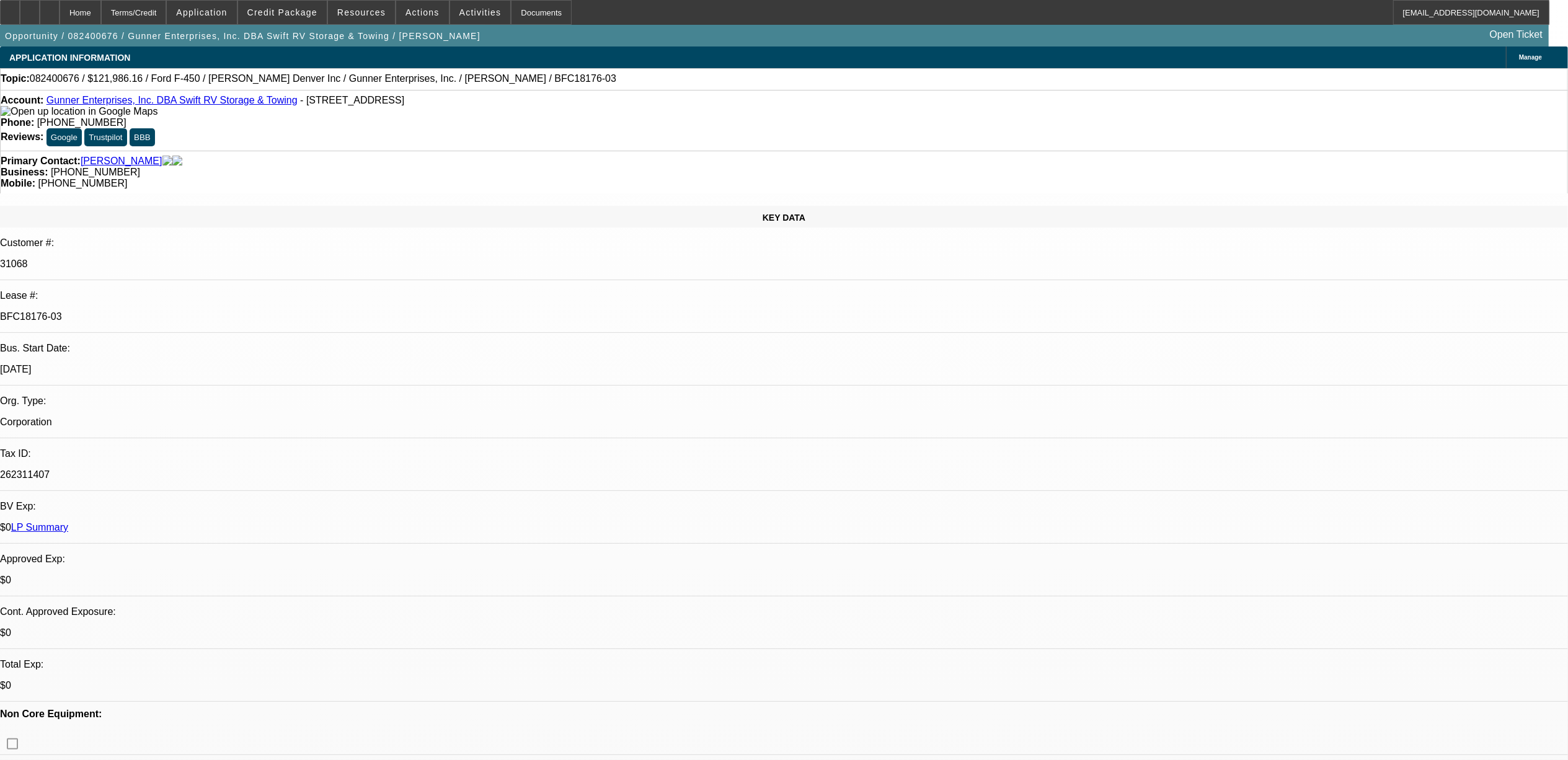
select select "6"
select select "1"
select select "6"
select select "1"
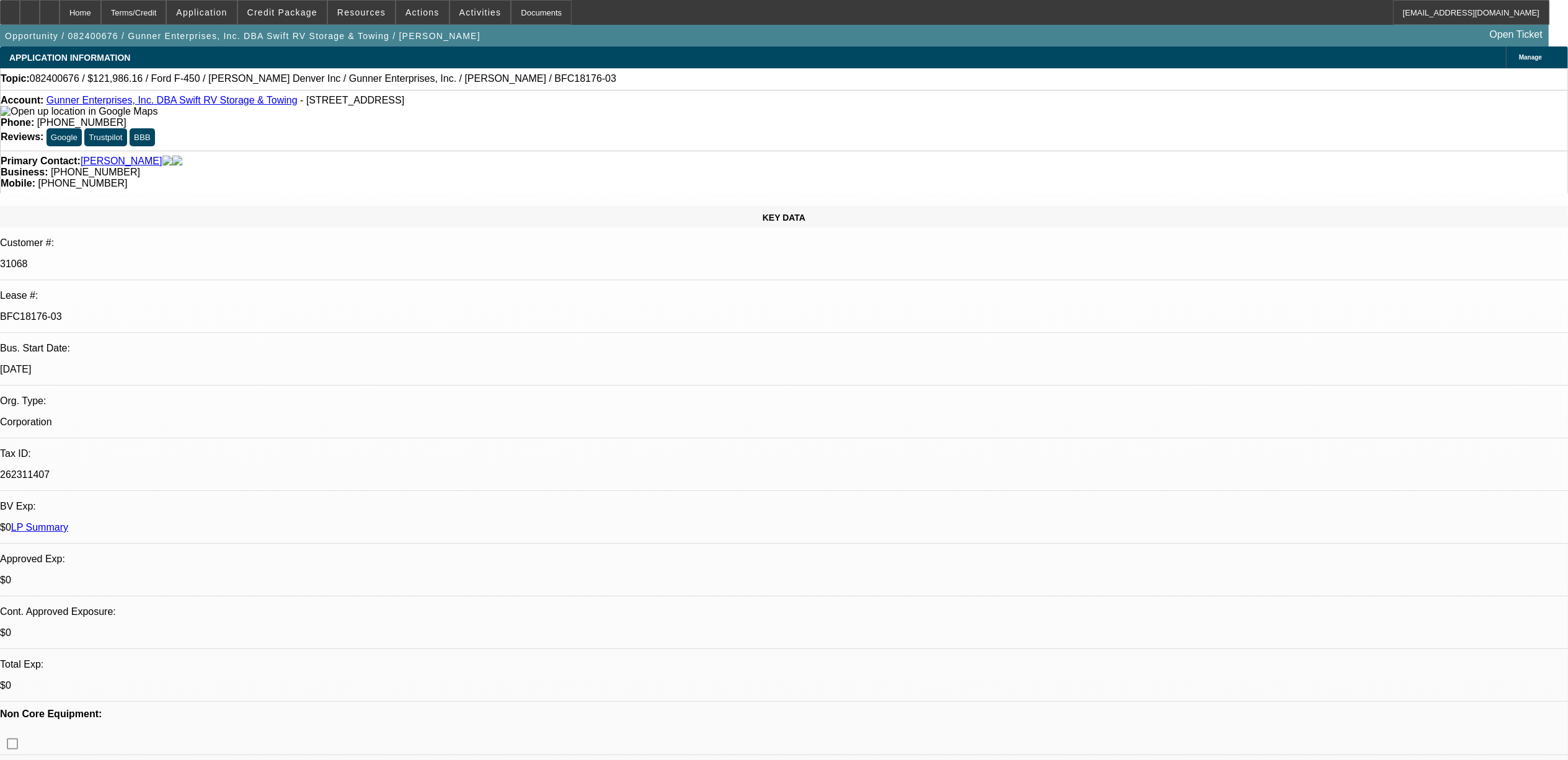
select select "2"
select select "6"
click at [69, 522] on link "LP Summary" at bounding box center [40, 527] width 57 height 10
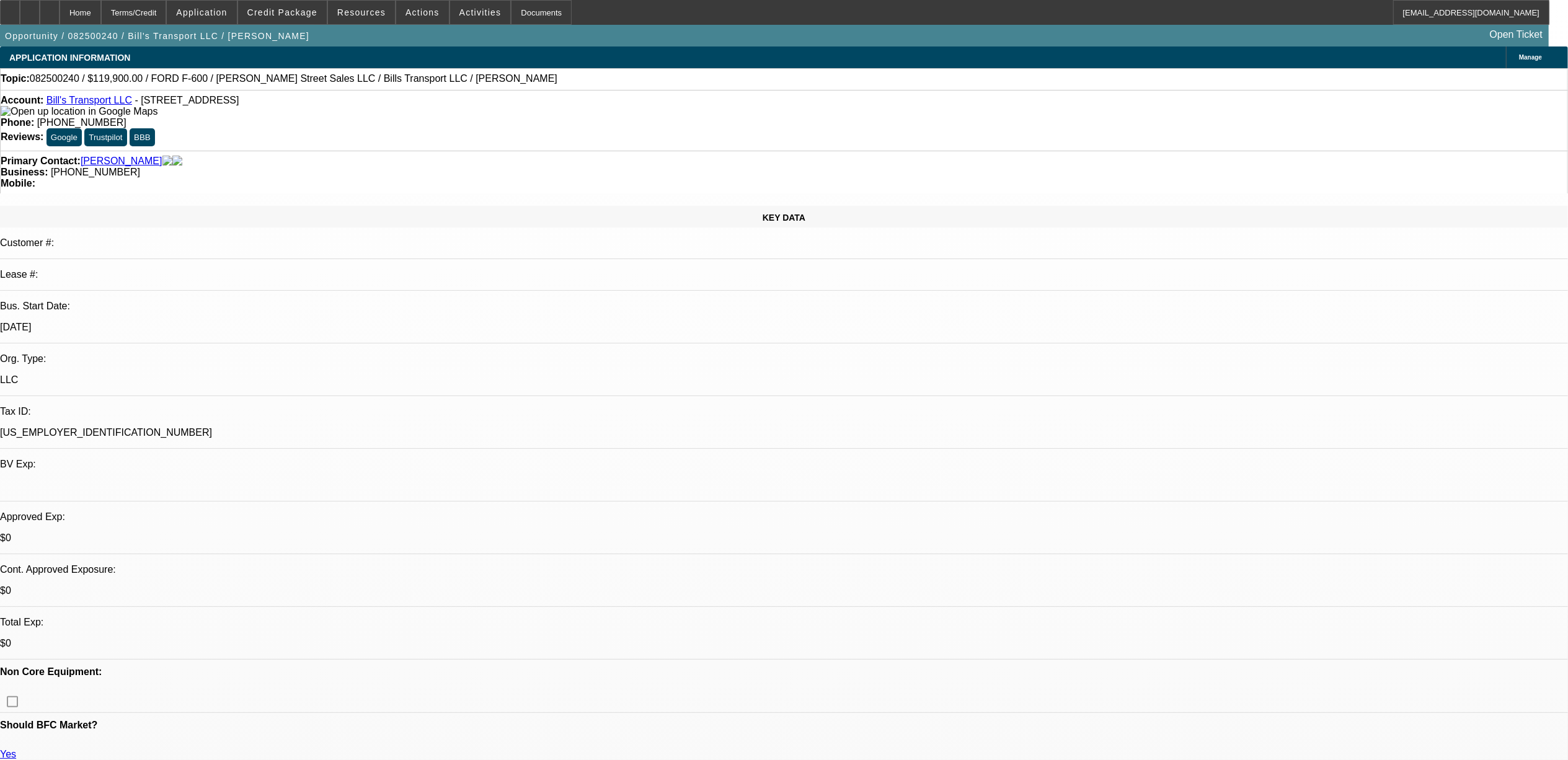
select select "0"
select select "6"
select select "0"
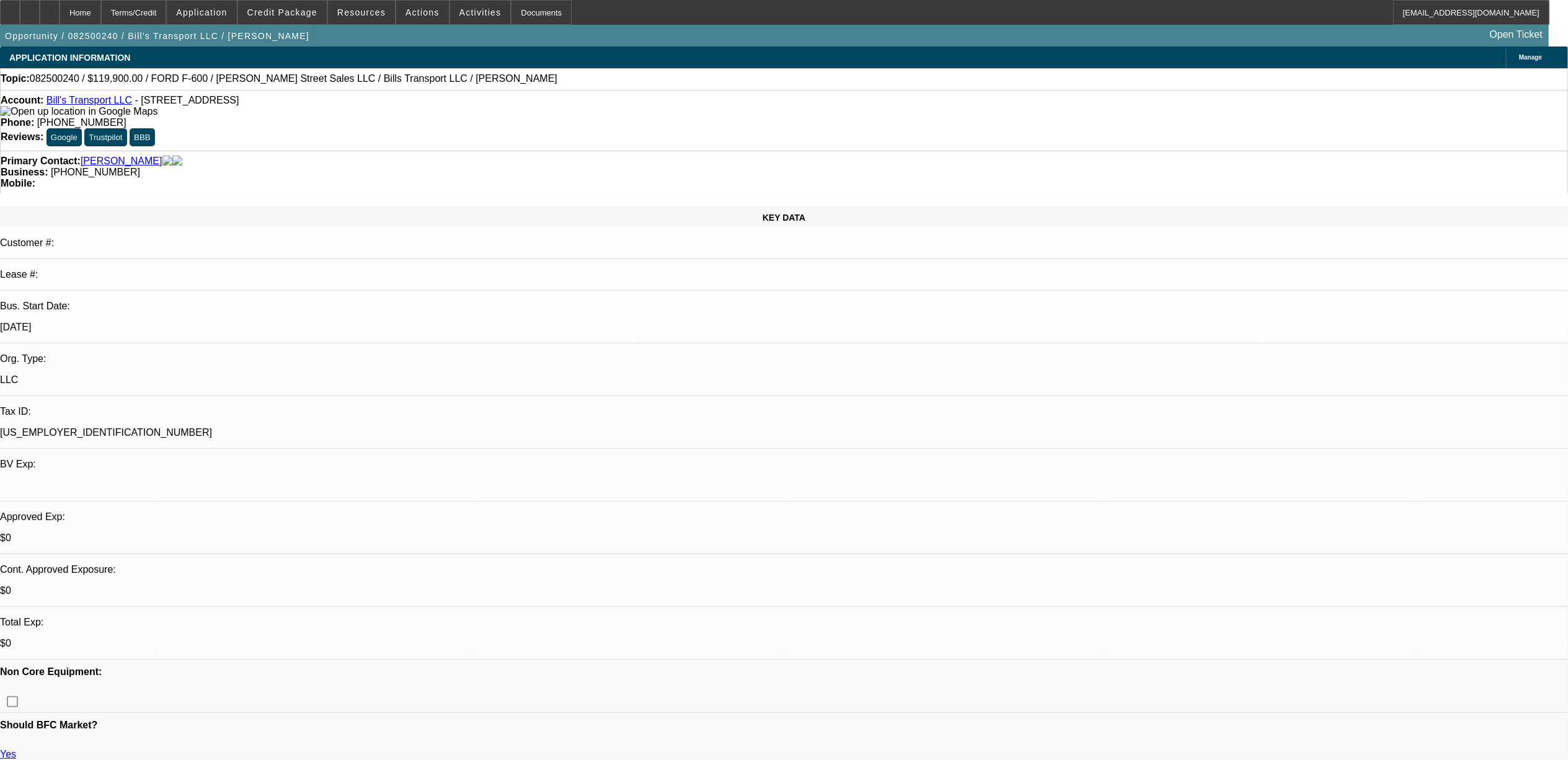
select select "0"
select select "6"
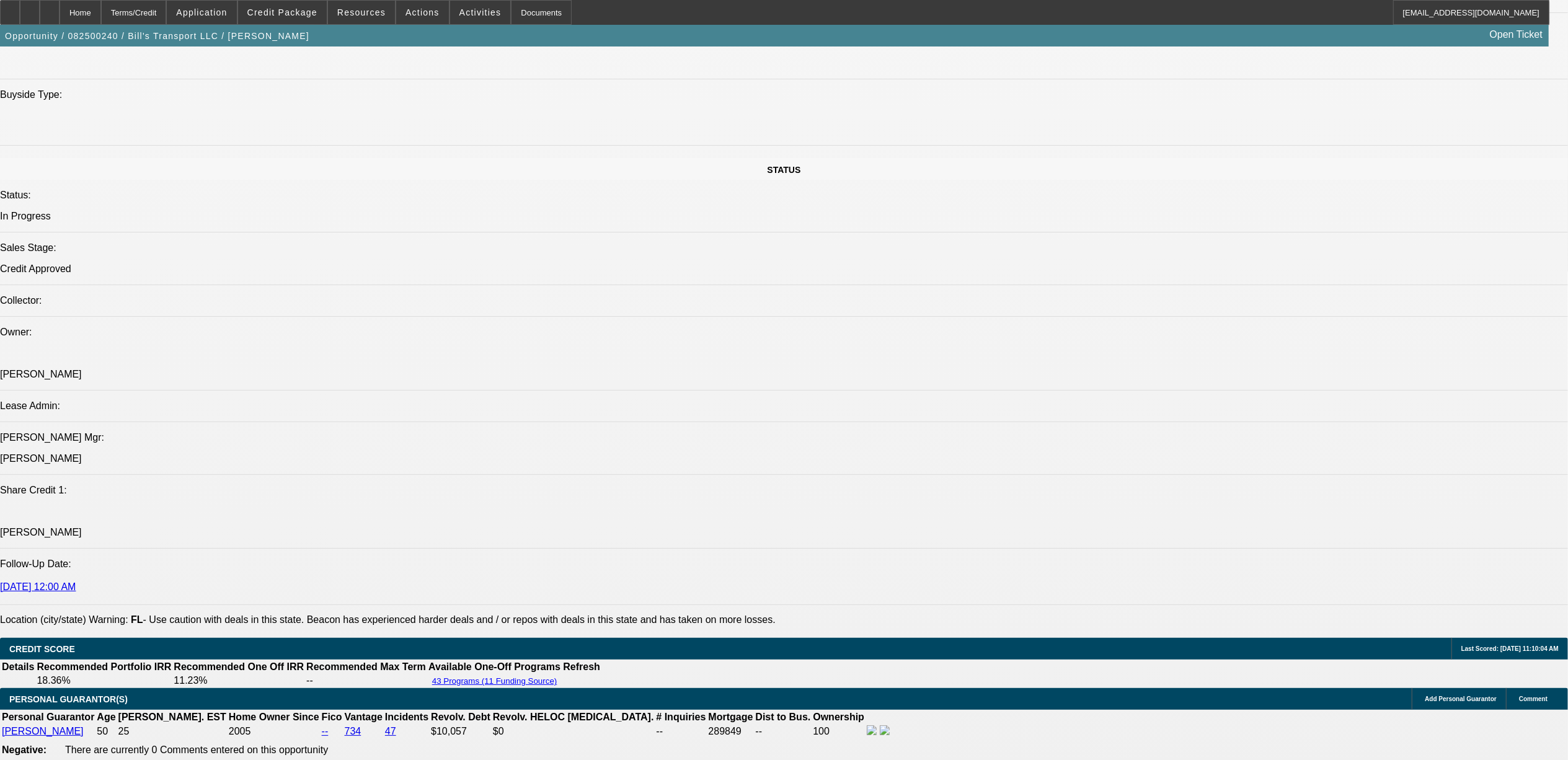
scroll to position [1240, 0]
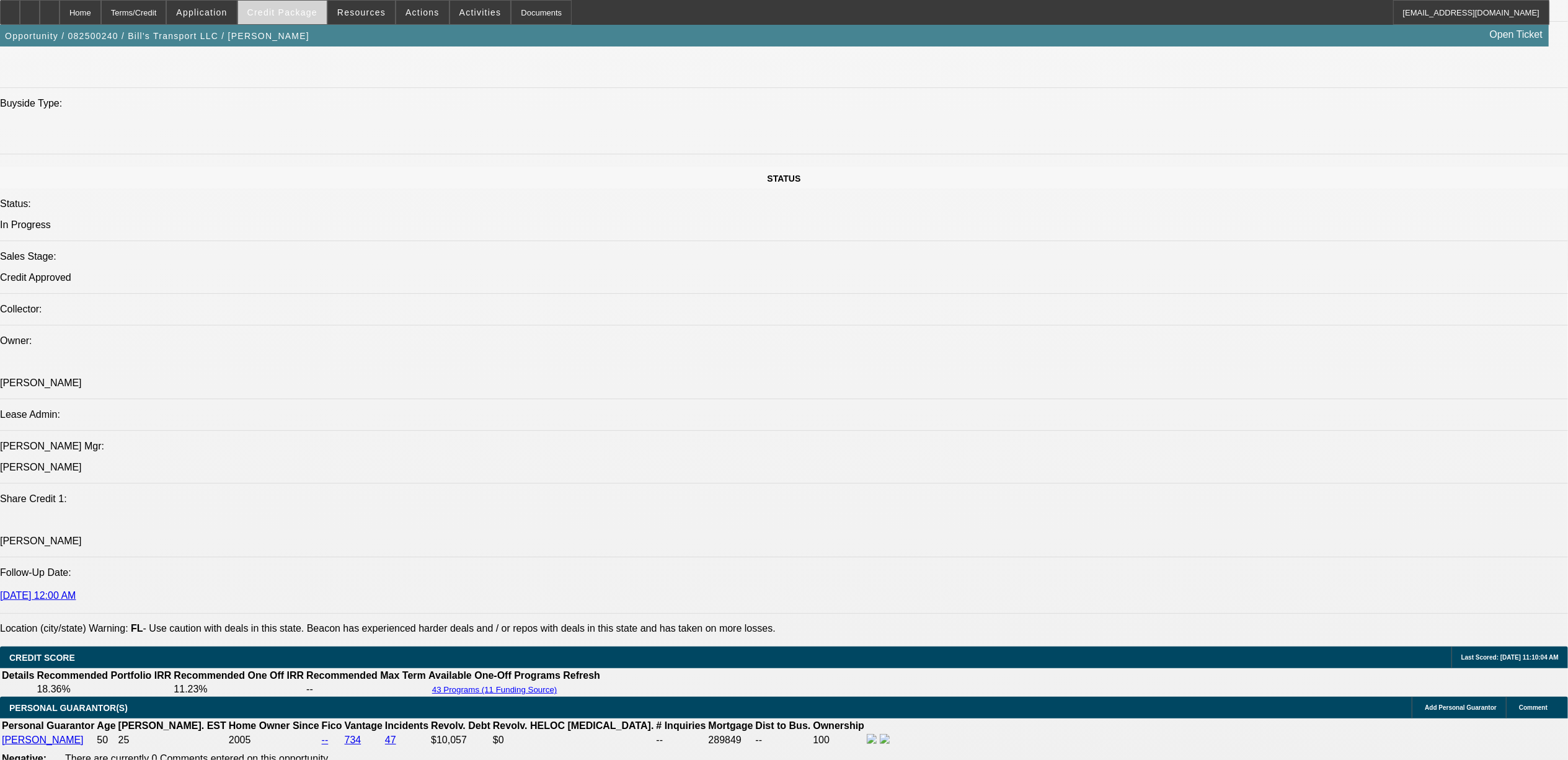
click at [296, 23] on span at bounding box center [282, 11] width 89 height 30
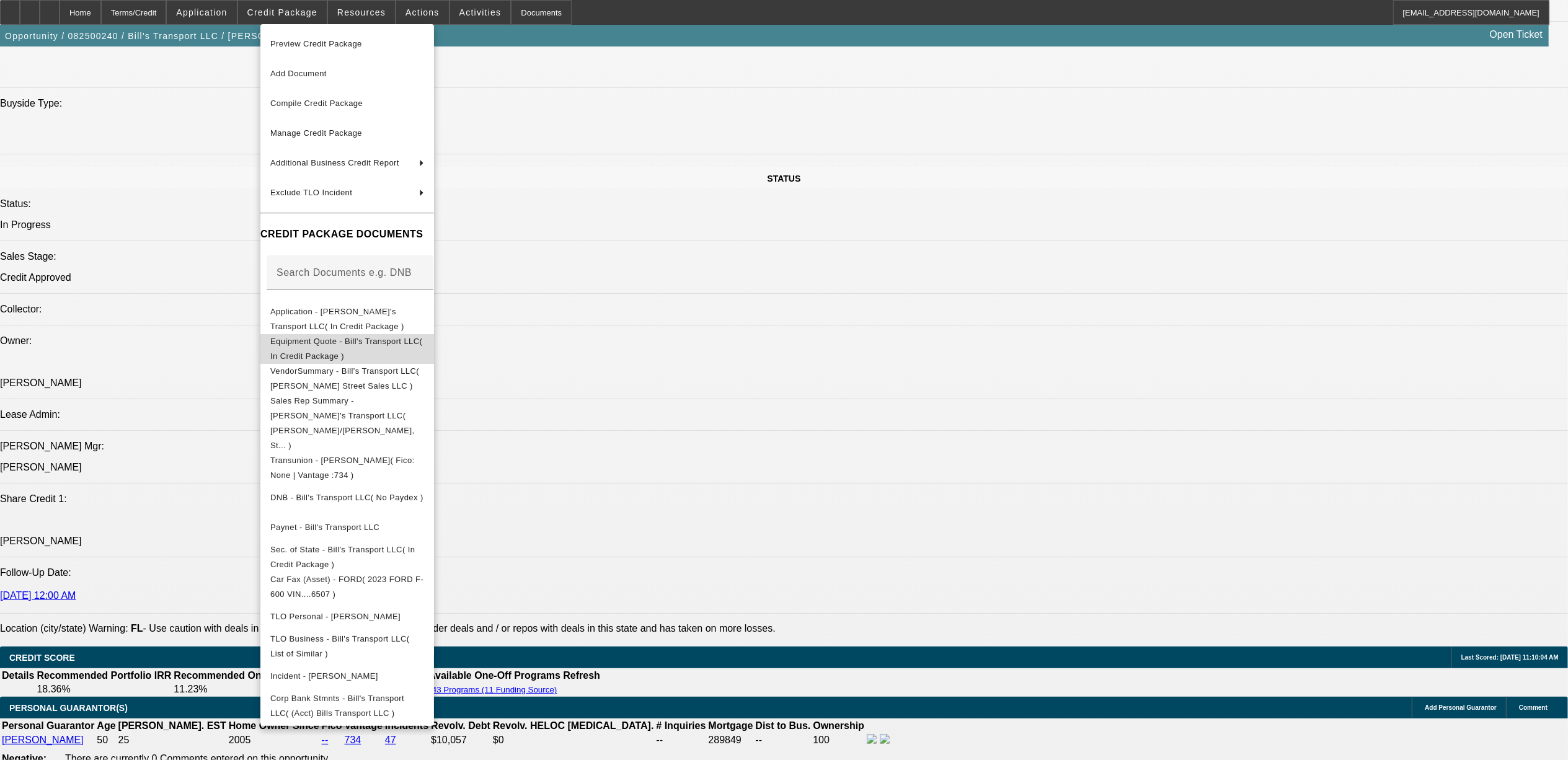
click at [361, 340] on span "Equipment Quote - Bill's Transport LLC( In Credit Package )" at bounding box center [346, 348] width 151 height 24
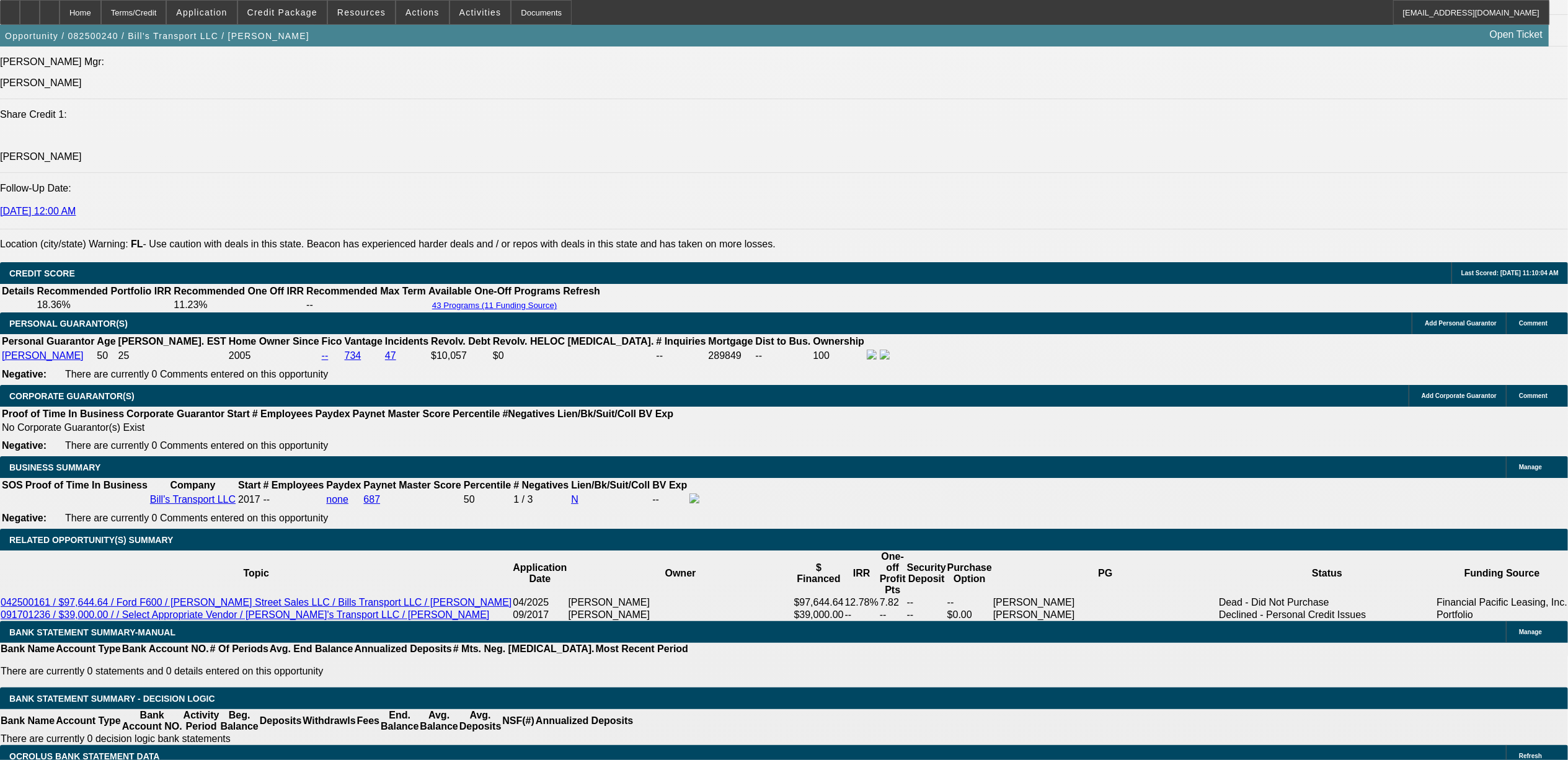
scroll to position [1652, 0]
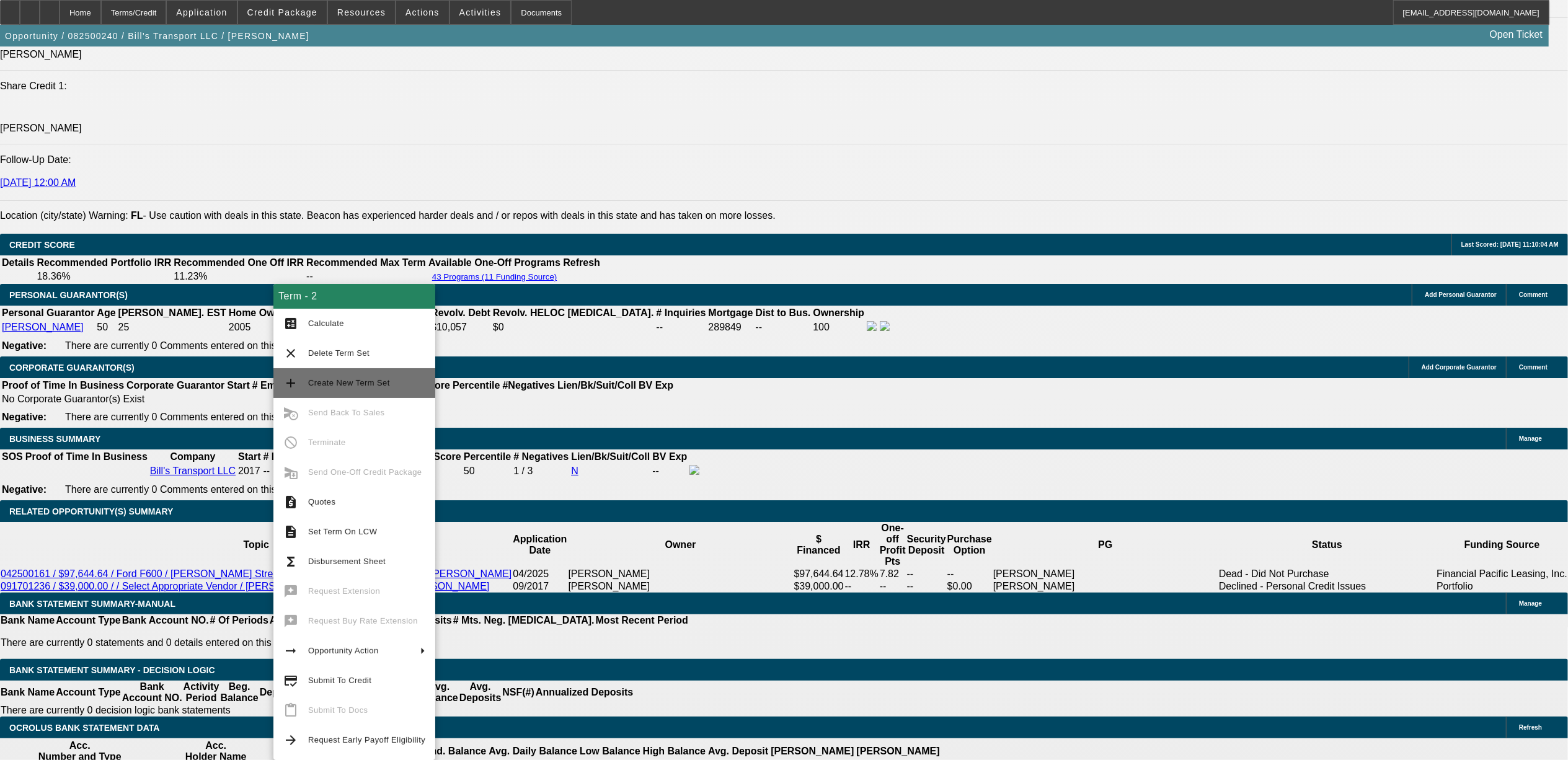
click at [377, 391] on button "add Create New Term Set" at bounding box center [354, 383] width 162 height 30
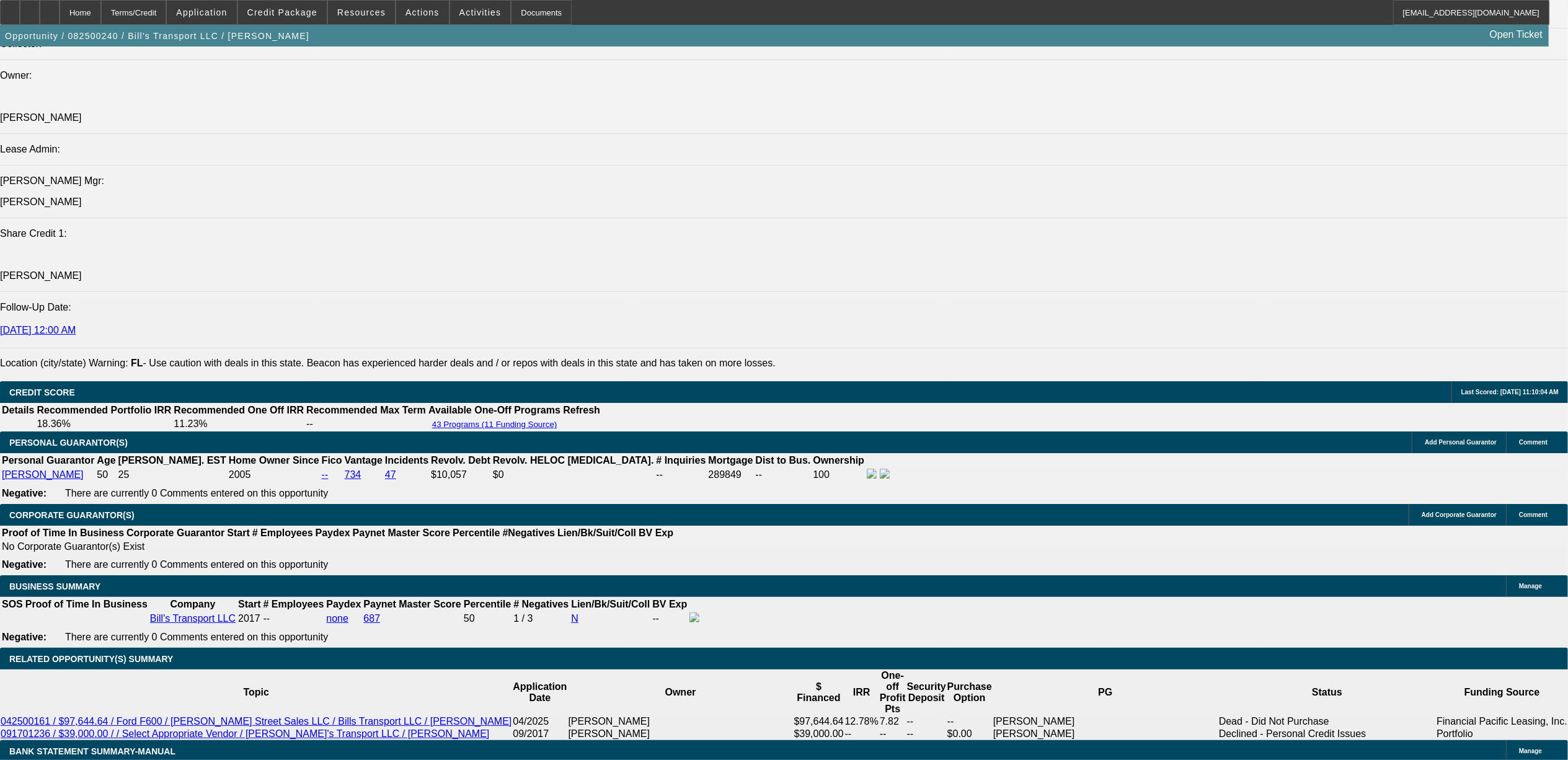
select select "0"
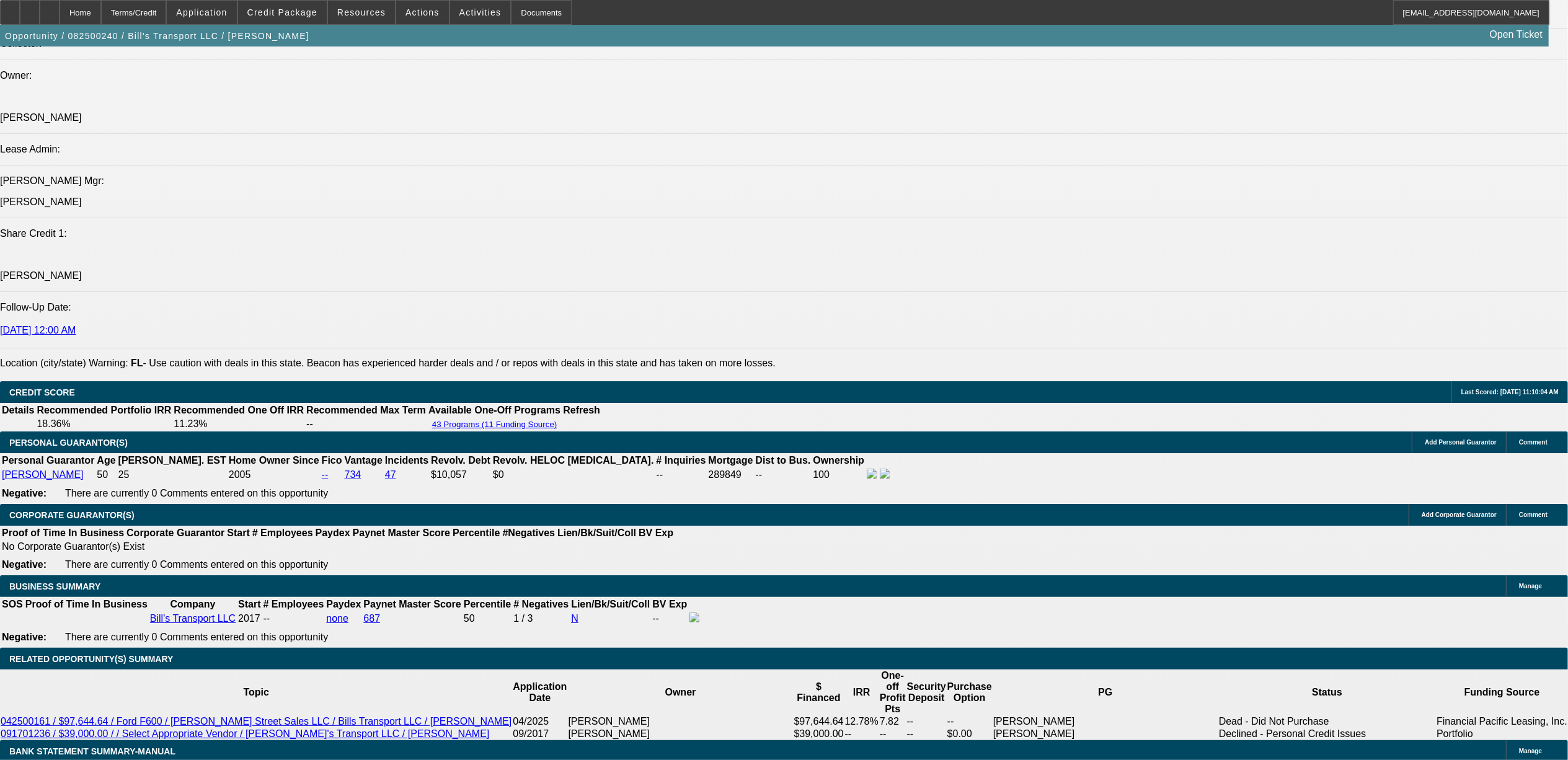
select select "0"
select select "1"
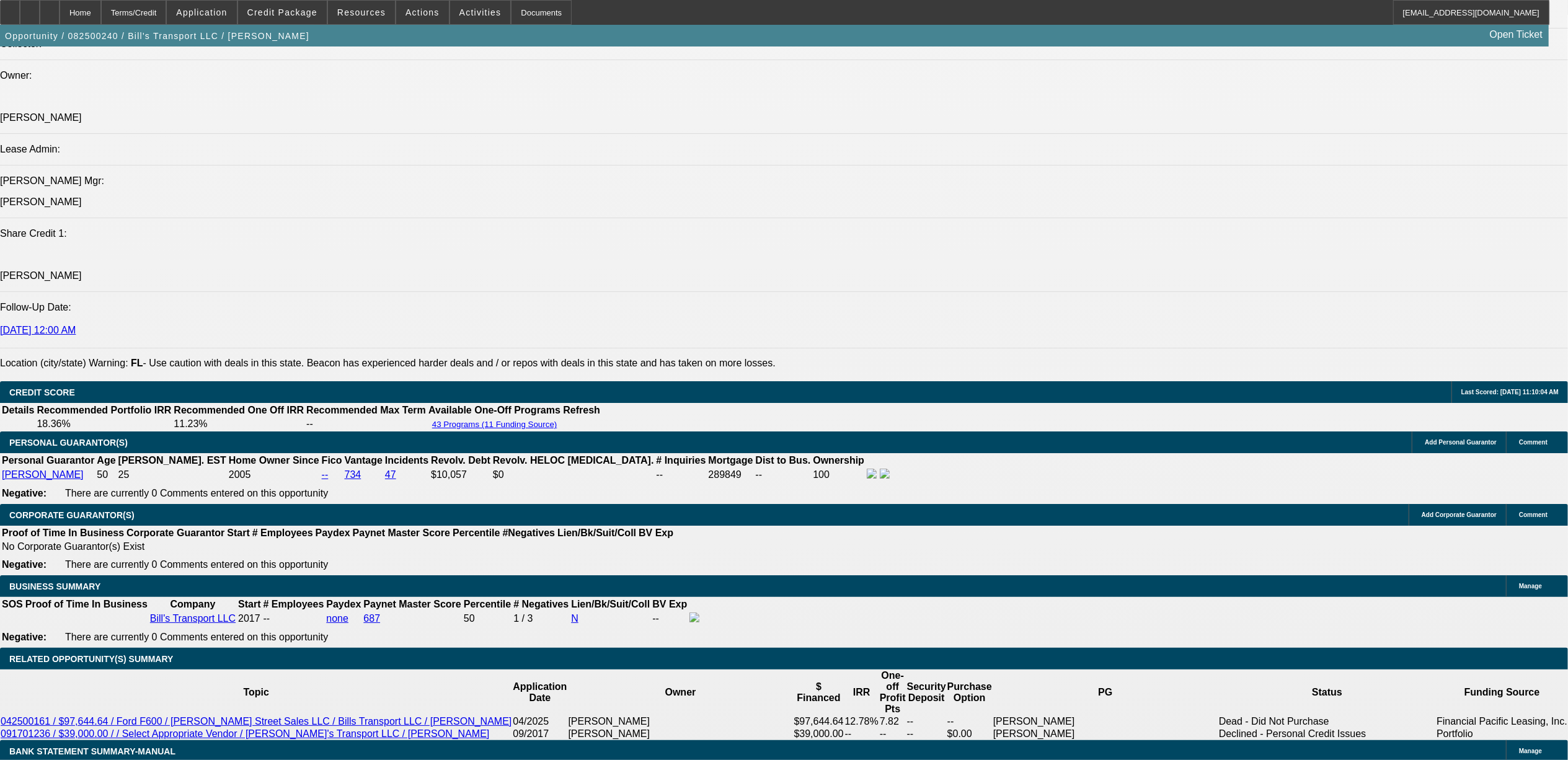
select select "1"
select select "6"
select select "1"
select select "6"
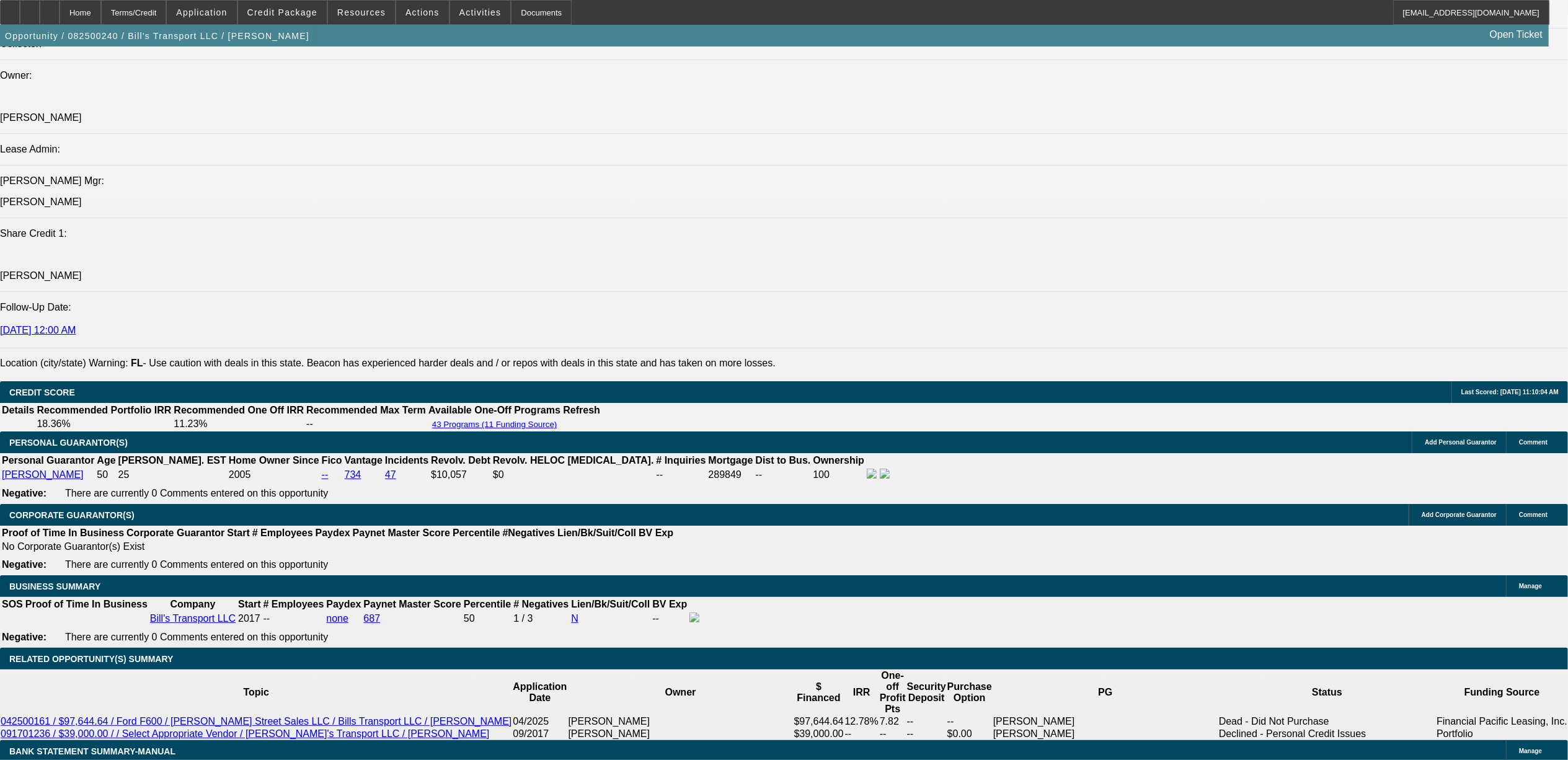
select select "1"
select select "6"
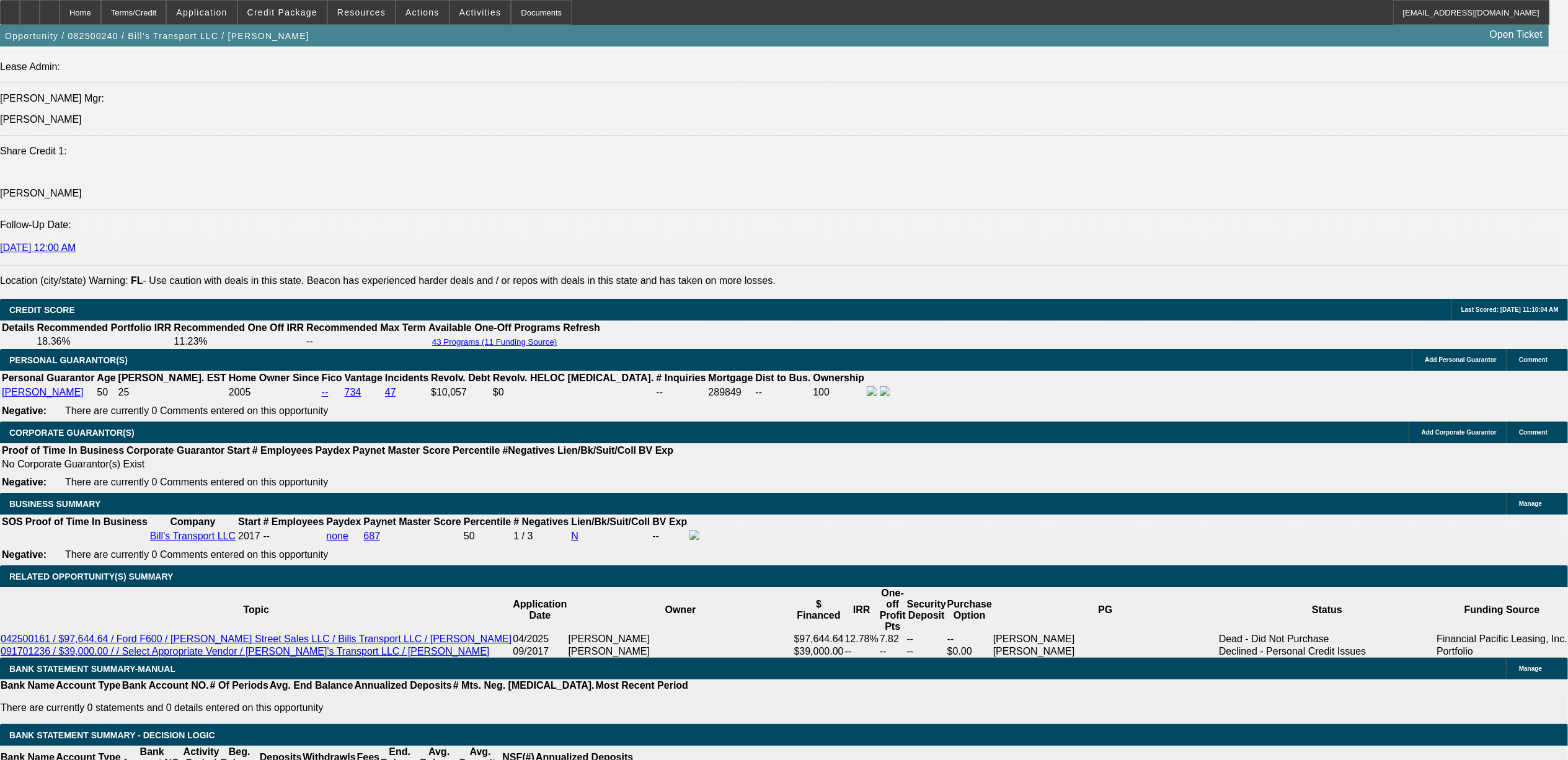
type input "UNKNOWN"
type input "12"
type input "$2,667.11"
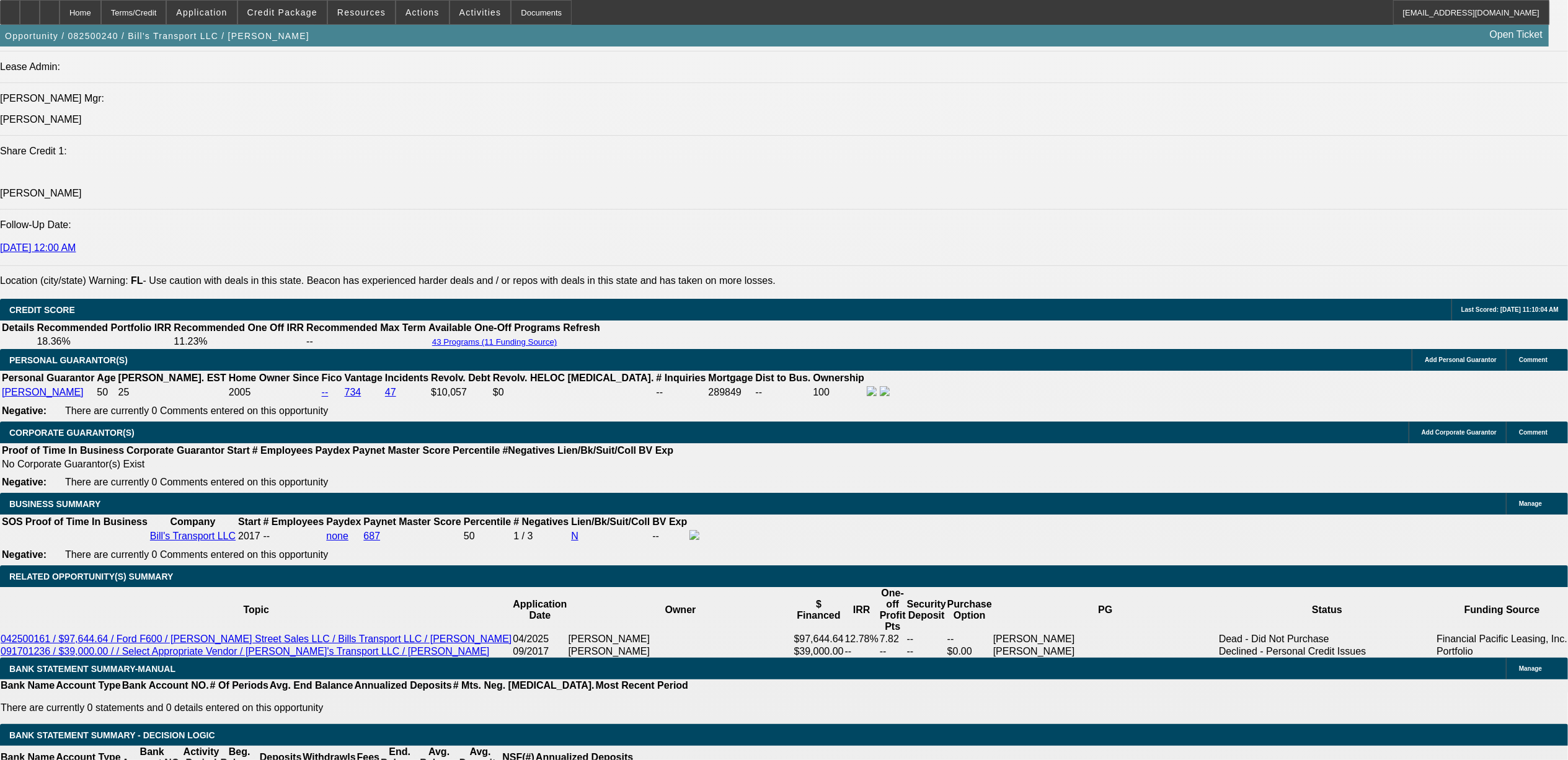
type input "12.9"
type input "$2,721.96"
type input "12.9"
select select "3"
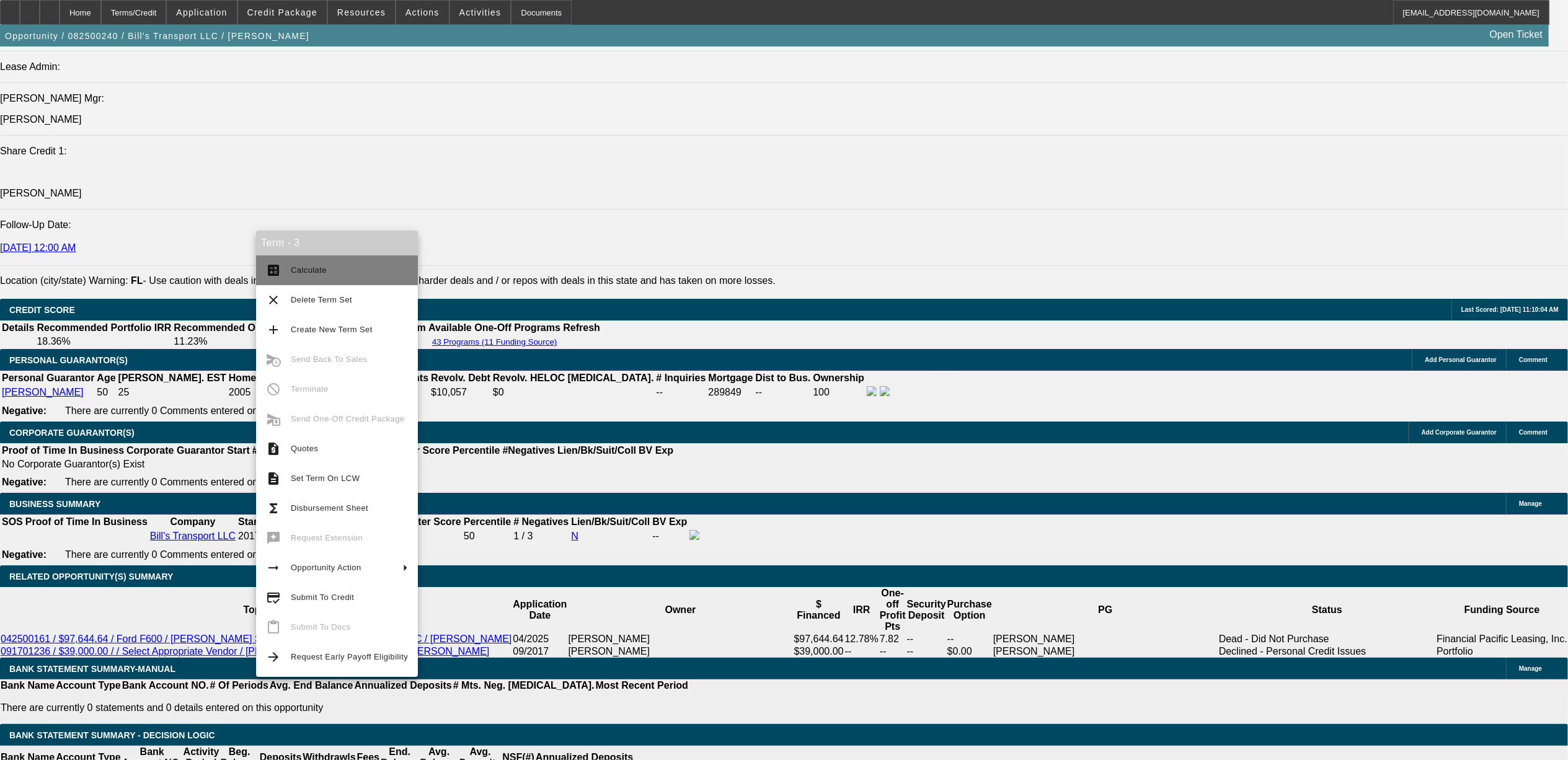
click at [316, 274] on span "Calculate" at bounding box center [309, 270] width 36 height 10
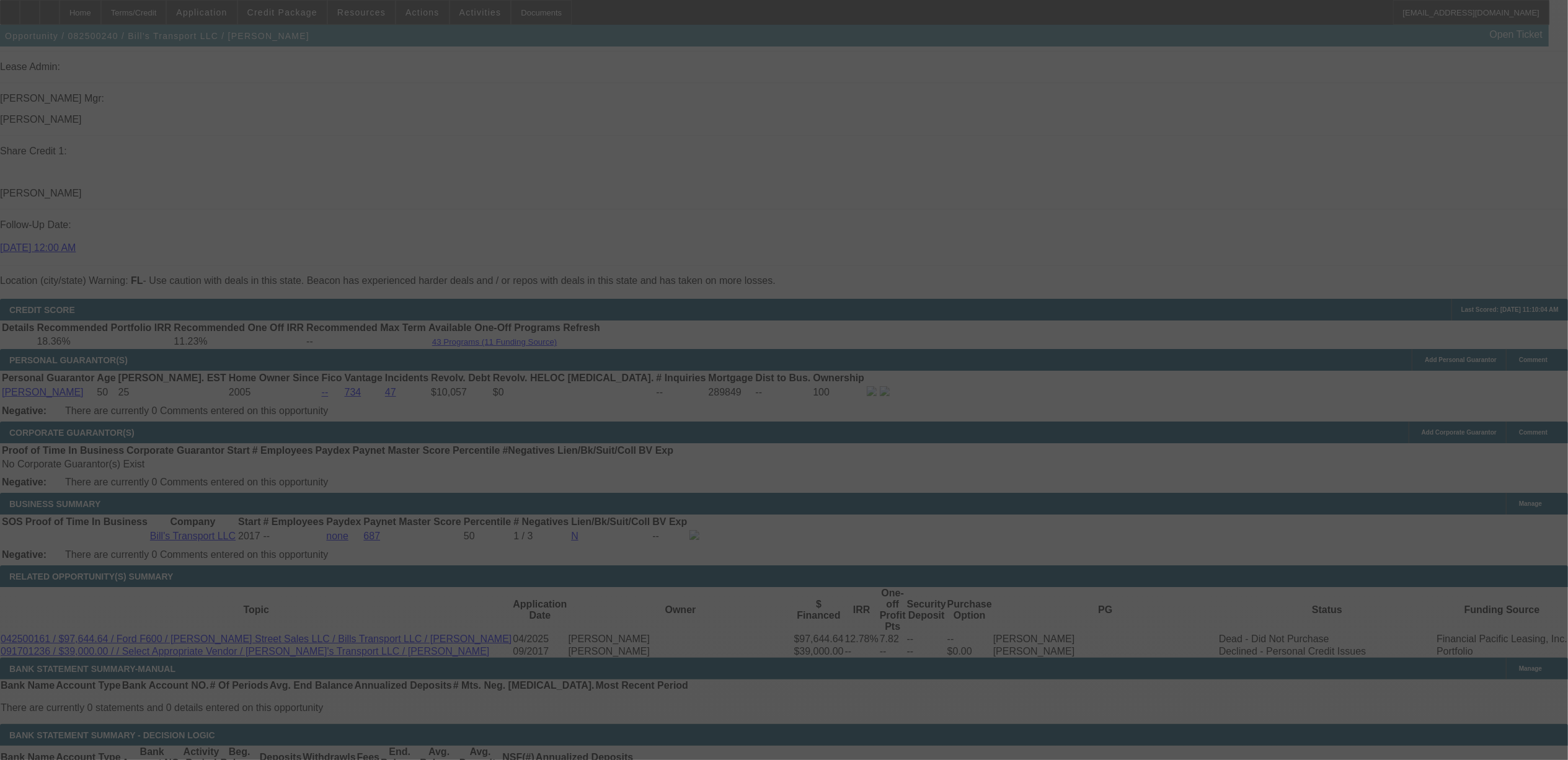
select select "0"
select select "3"
select select "0"
select select "6"
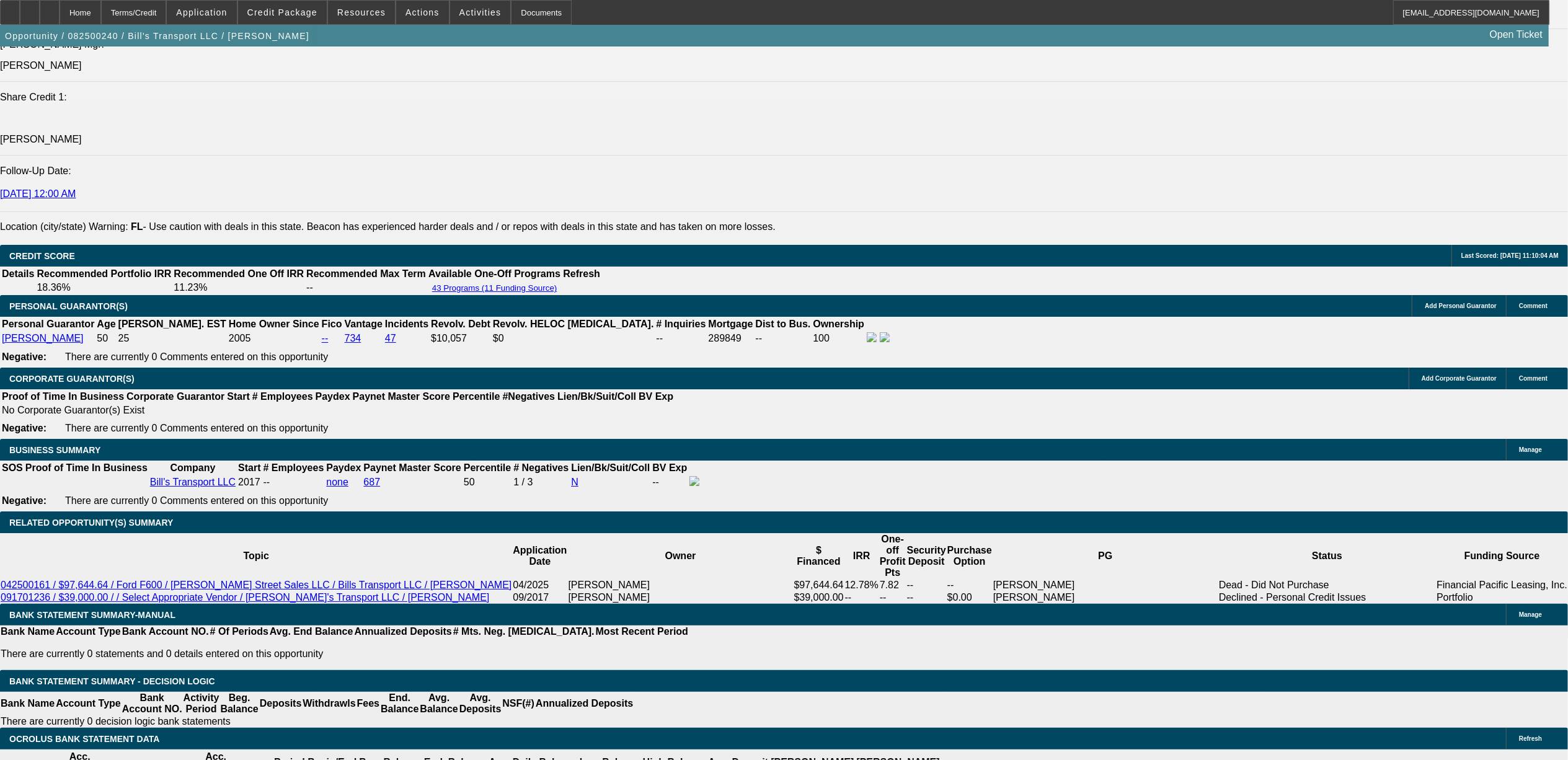
scroll to position [1670, 0]
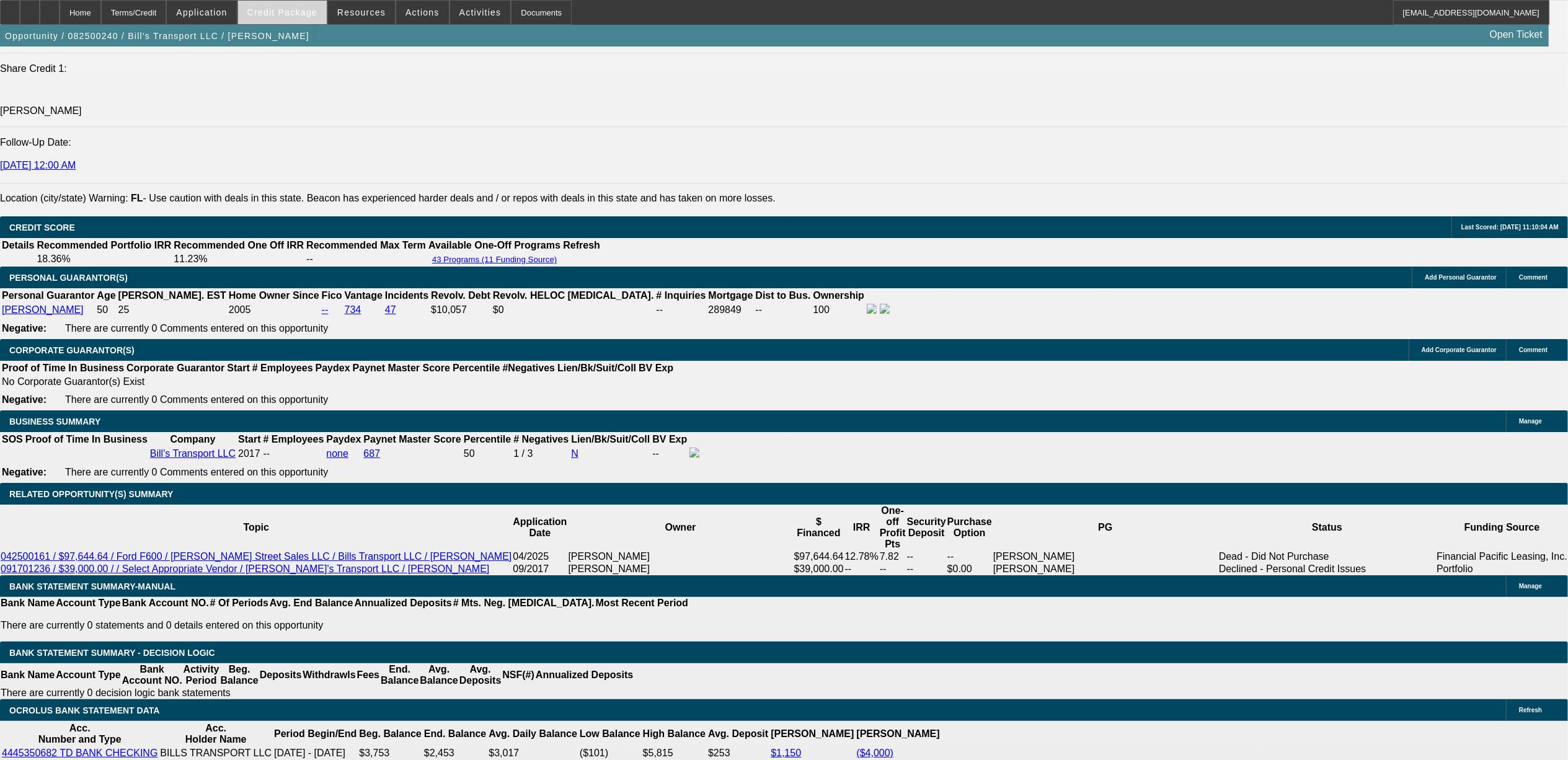
click at [289, 19] on span at bounding box center [282, 11] width 89 height 30
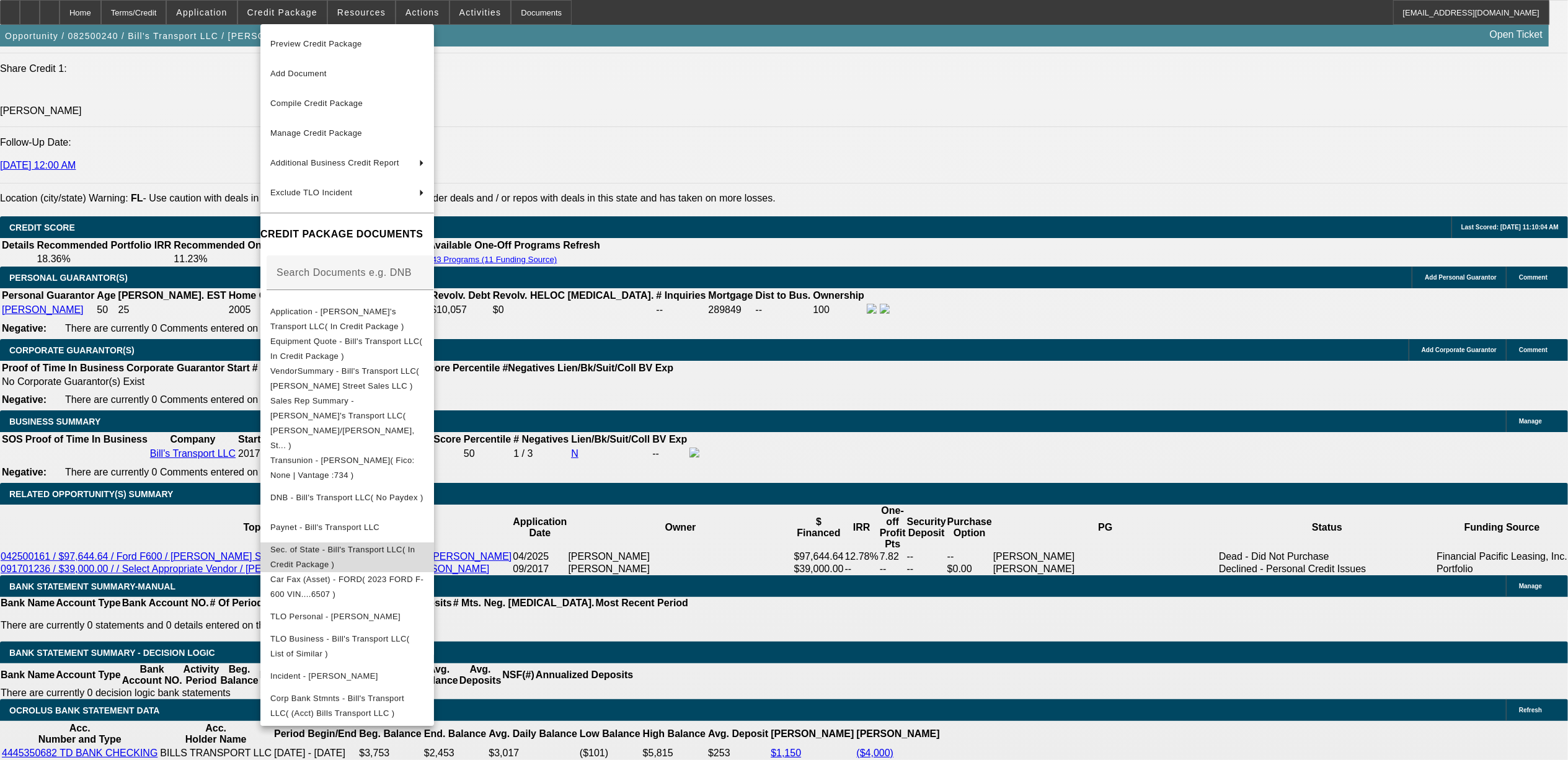
click at [412, 542] on span "Sec. of State - Bill's Transport LLC( In Credit Package )" at bounding box center [347, 556] width 153 height 30
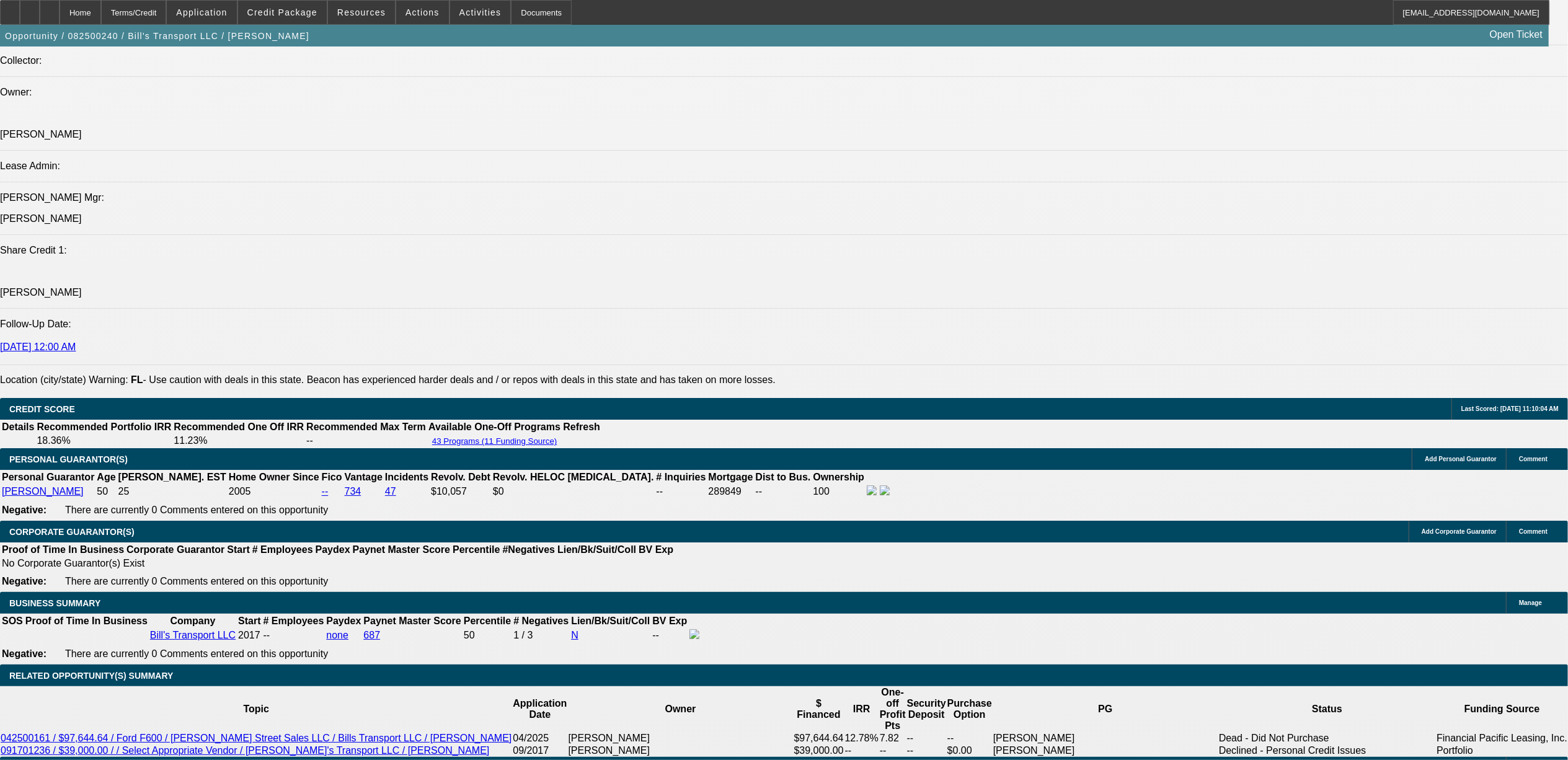
scroll to position [1493, 0]
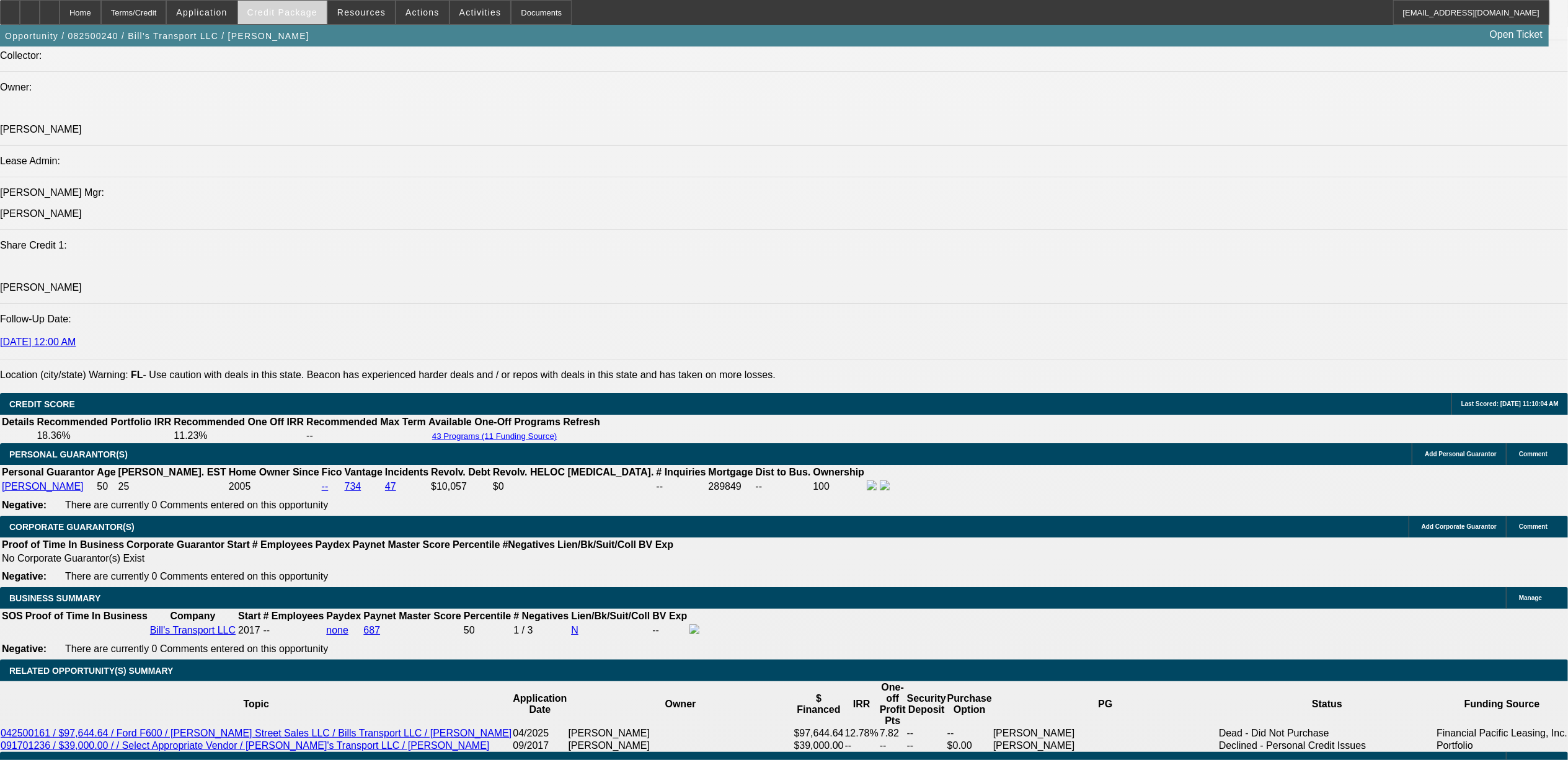
type input "$0.00"
click at [303, 20] on span at bounding box center [282, 11] width 89 height 30
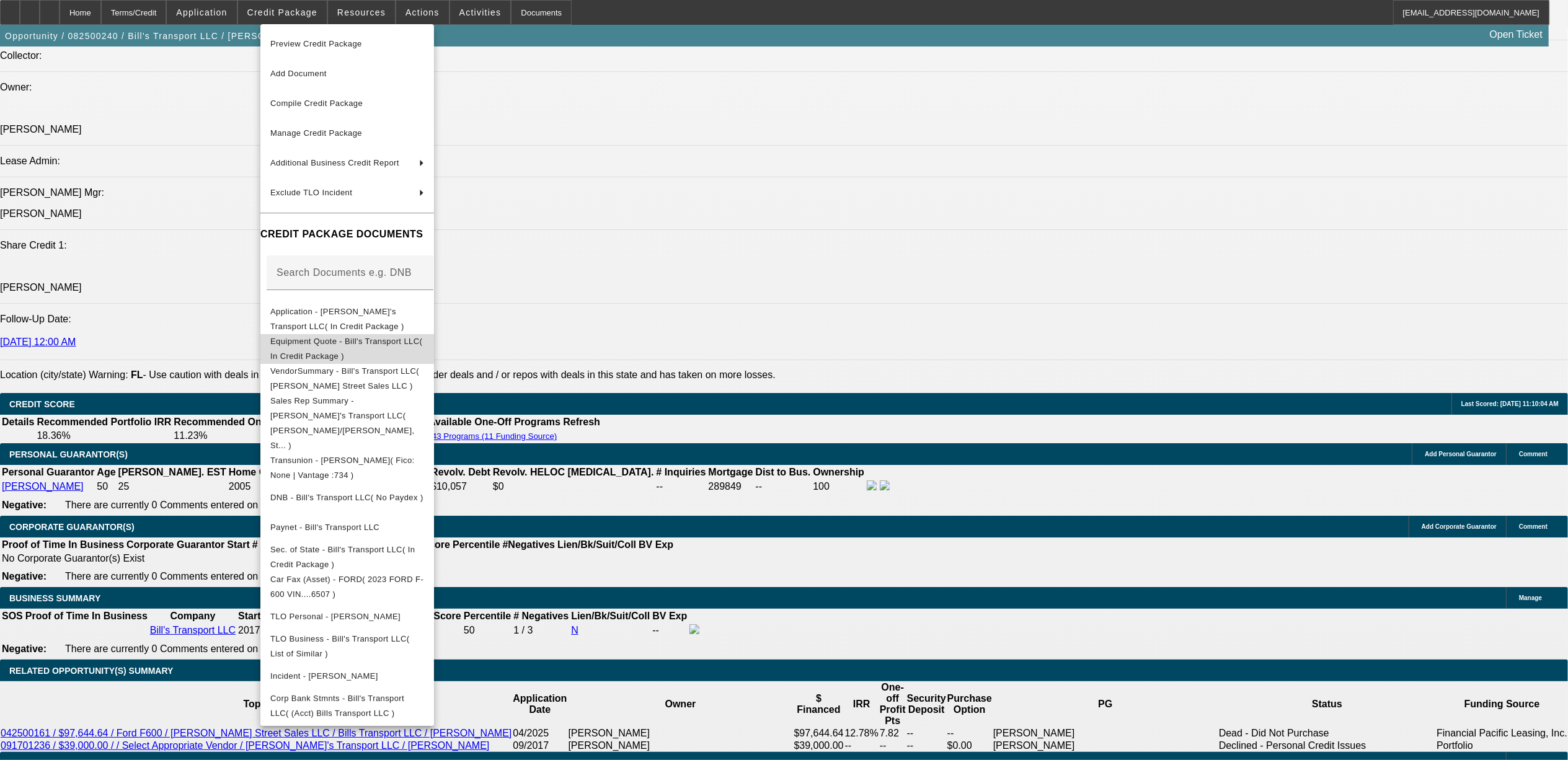
click at [362, 340] on span "Equipment Quote - Bill's Transport LLC( In Credit Package )" at bounding box center [346, 348] width 151 height 24
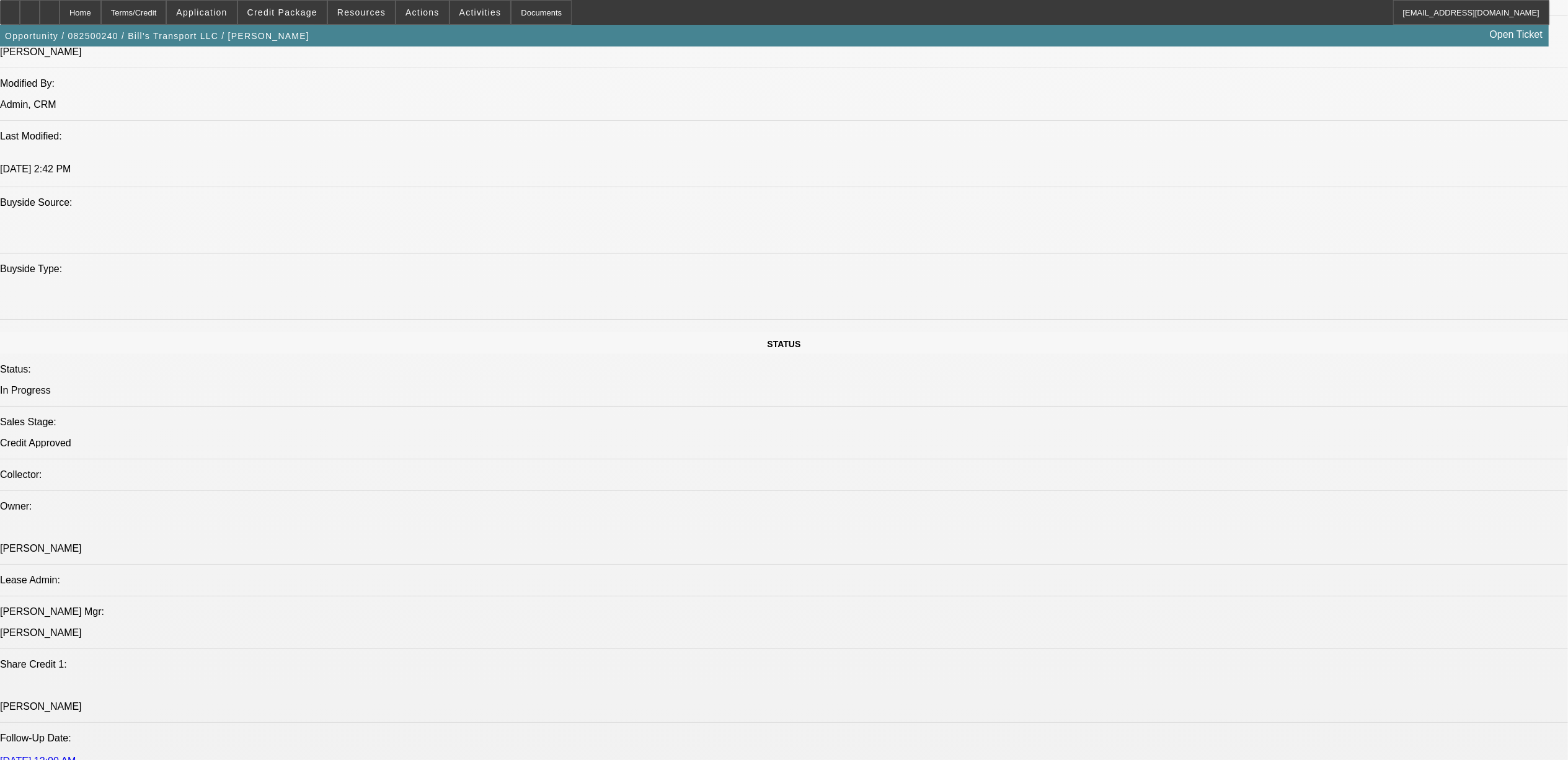
scroll to position [1570, 0]
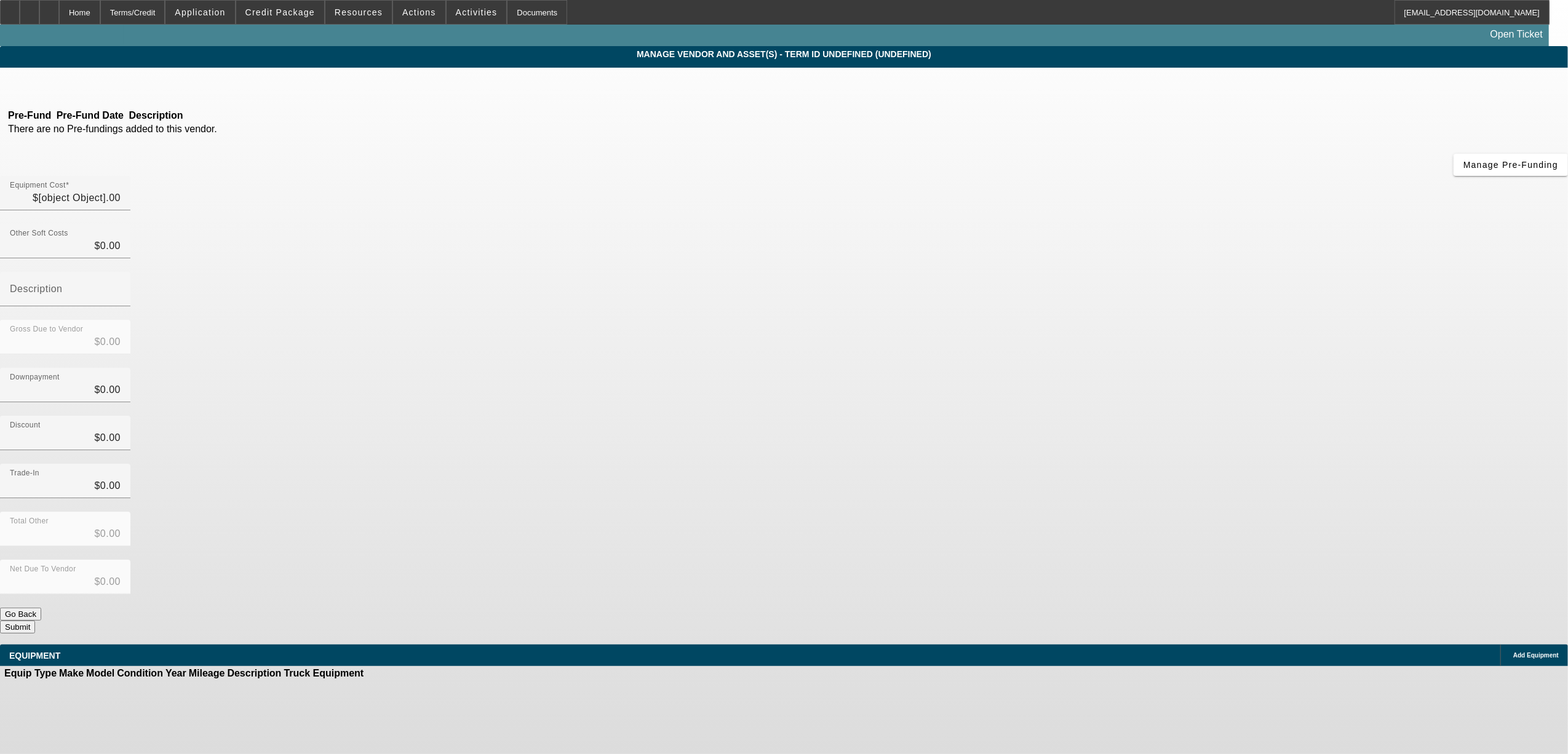
type input "$119,900.00"
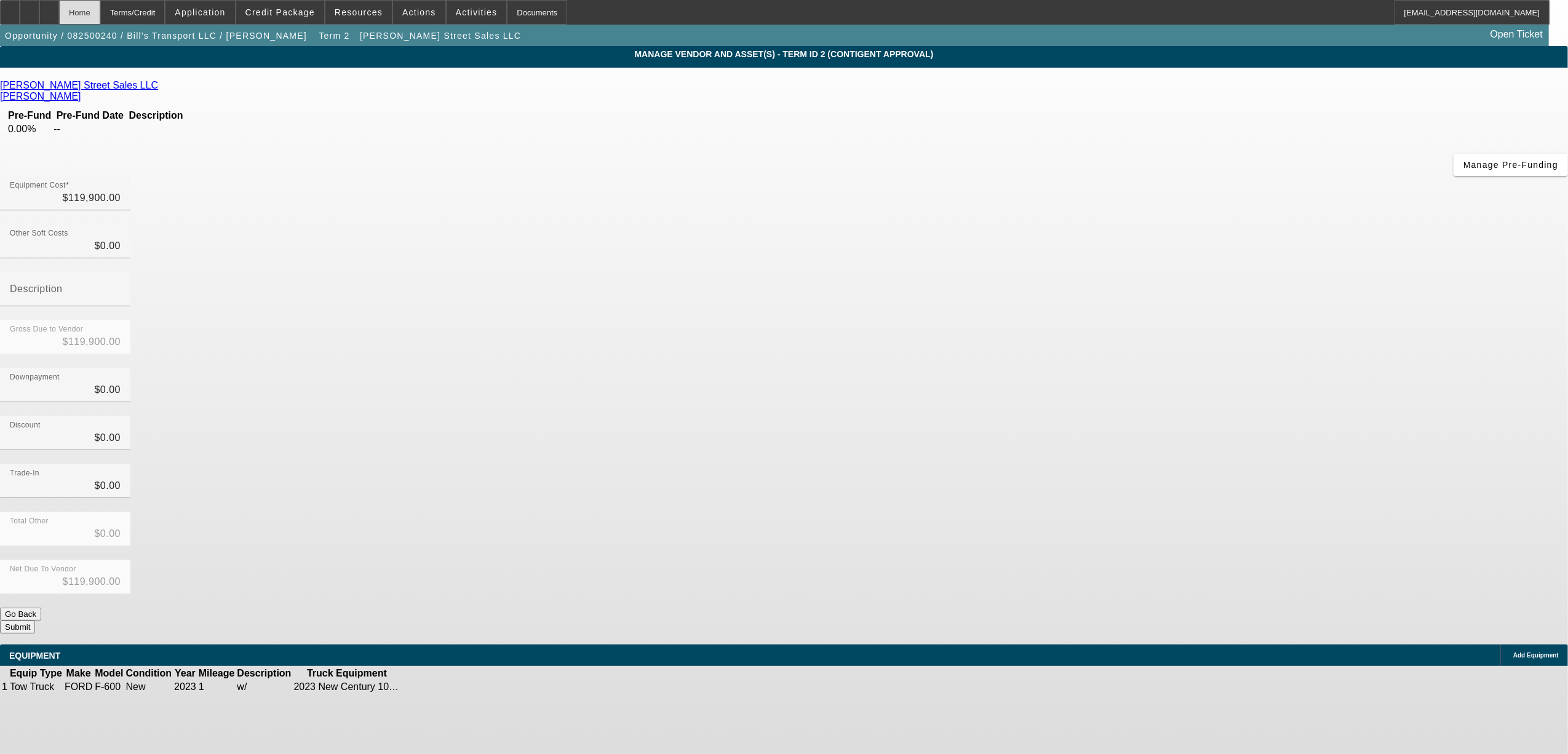
click at [100, 17] on div "Home" at bounding box center [79, 12] width 42 height 25
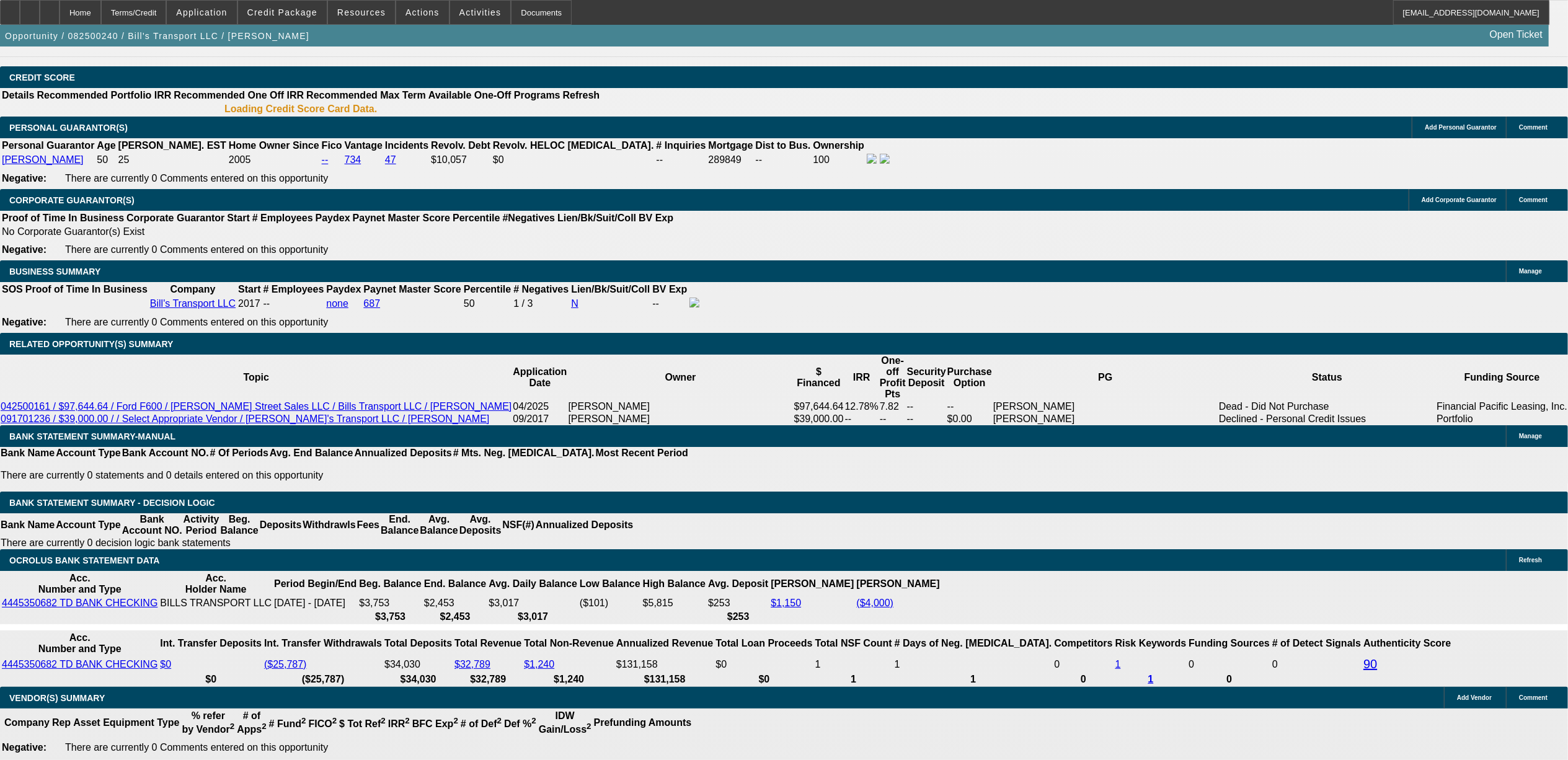
select select "0"
select select "3"
select select "0"
select select "6"
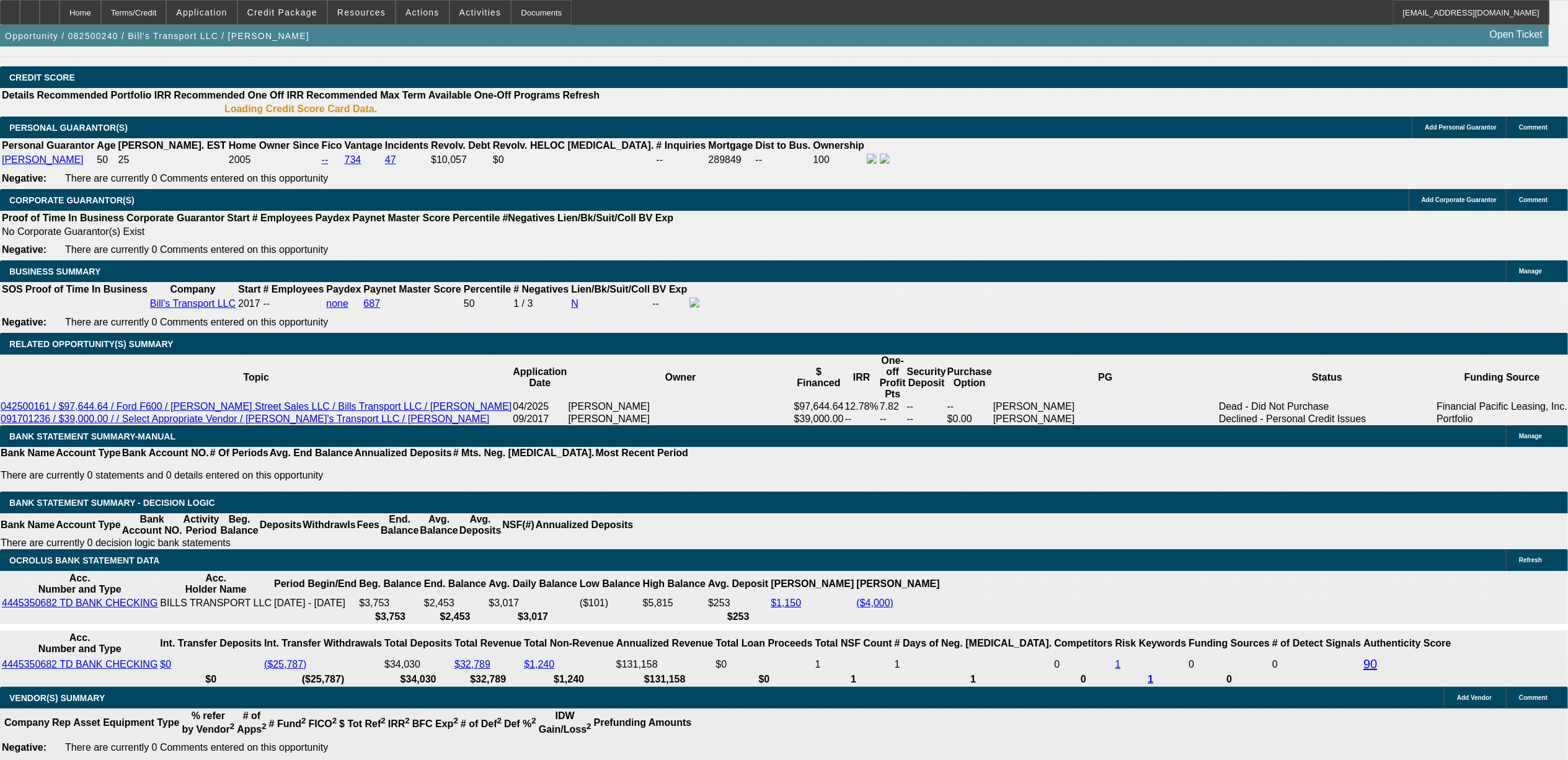
select select "0"
select select "6"
select select "0"
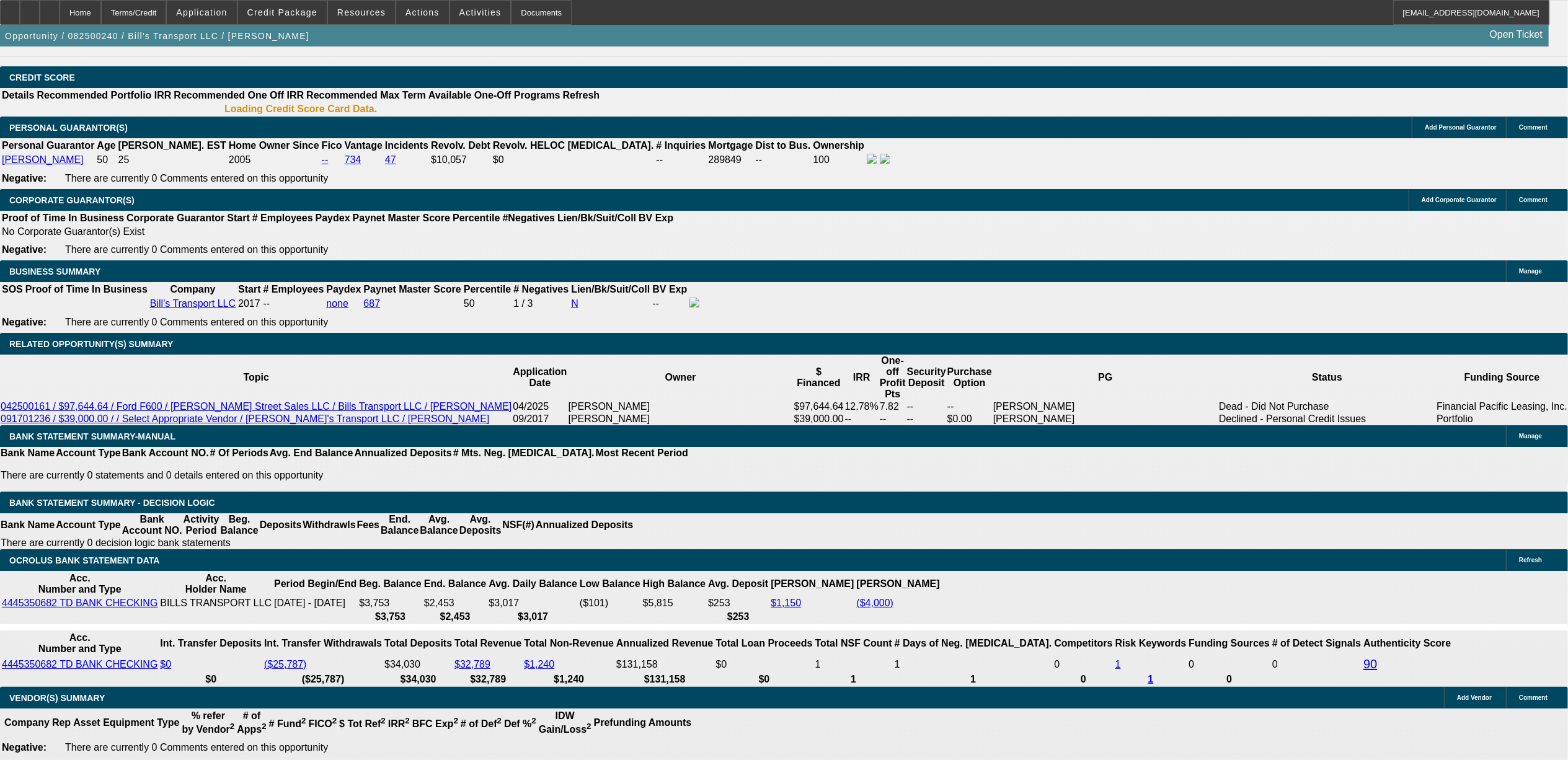
select select "0"
select select "6"
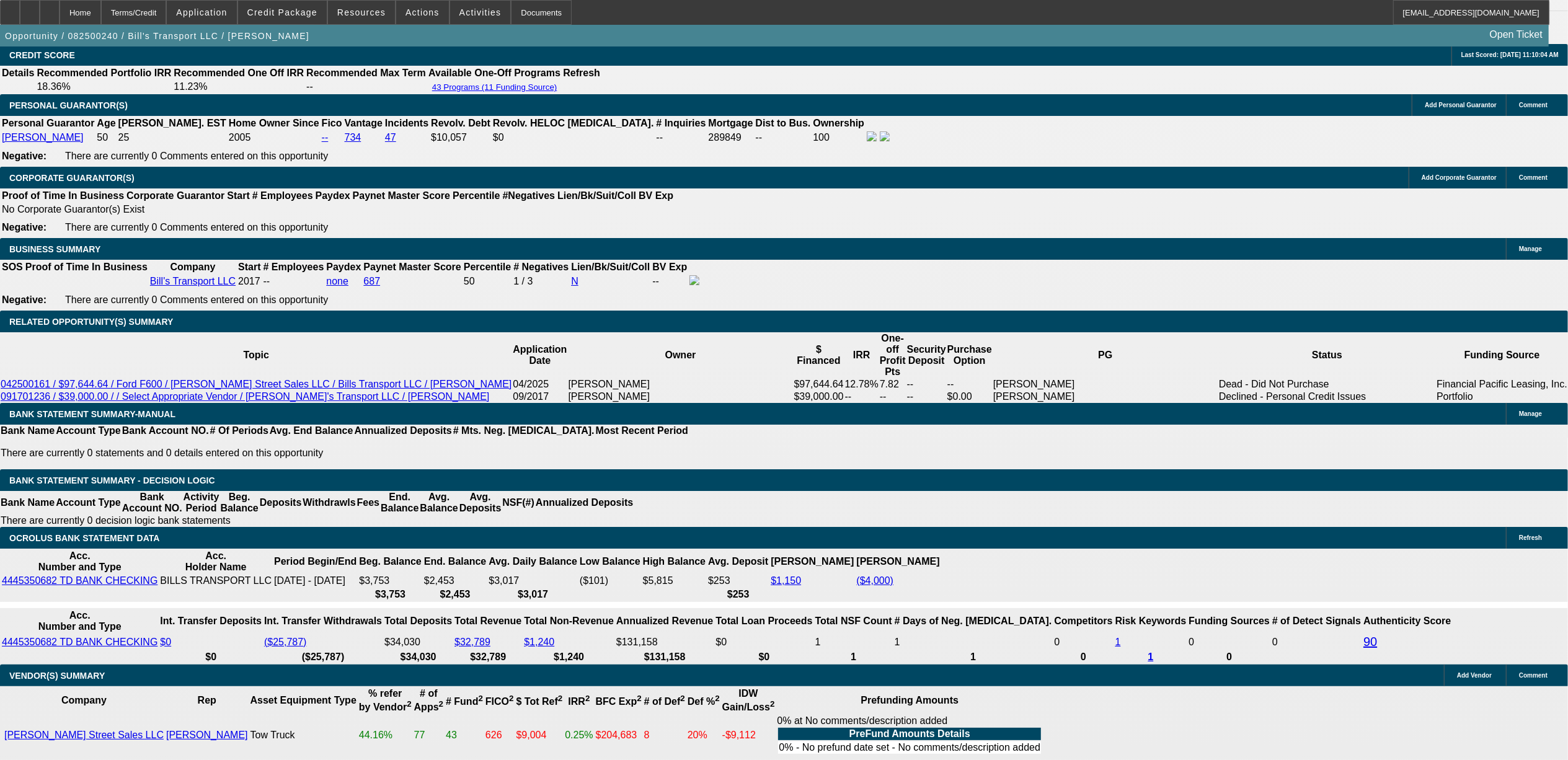
scroll to position [1739, 0]
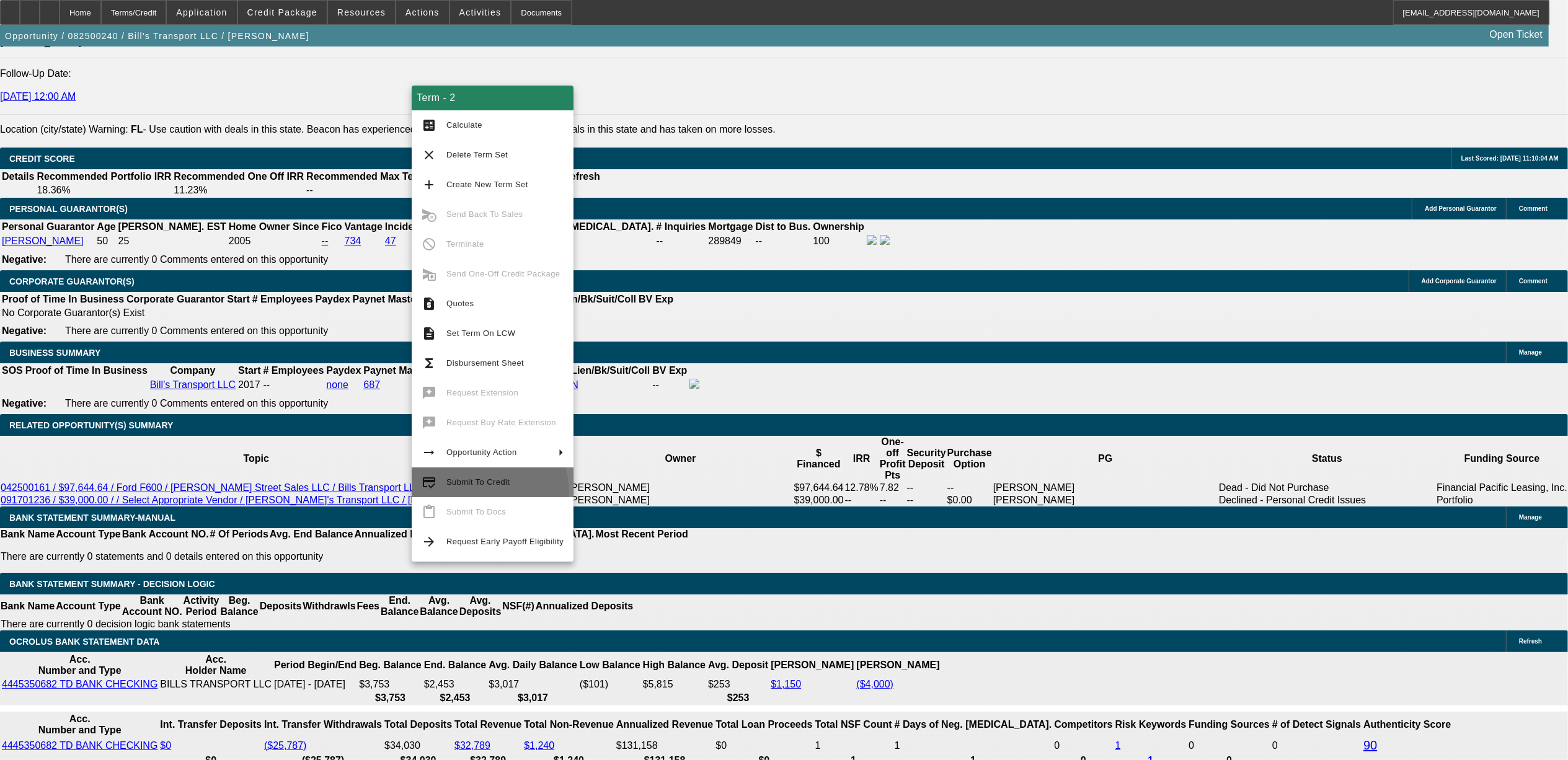
click at [473, 493] on button "credit_score Submit To Credit" at bounding box center [493, 482] width 162 height 30
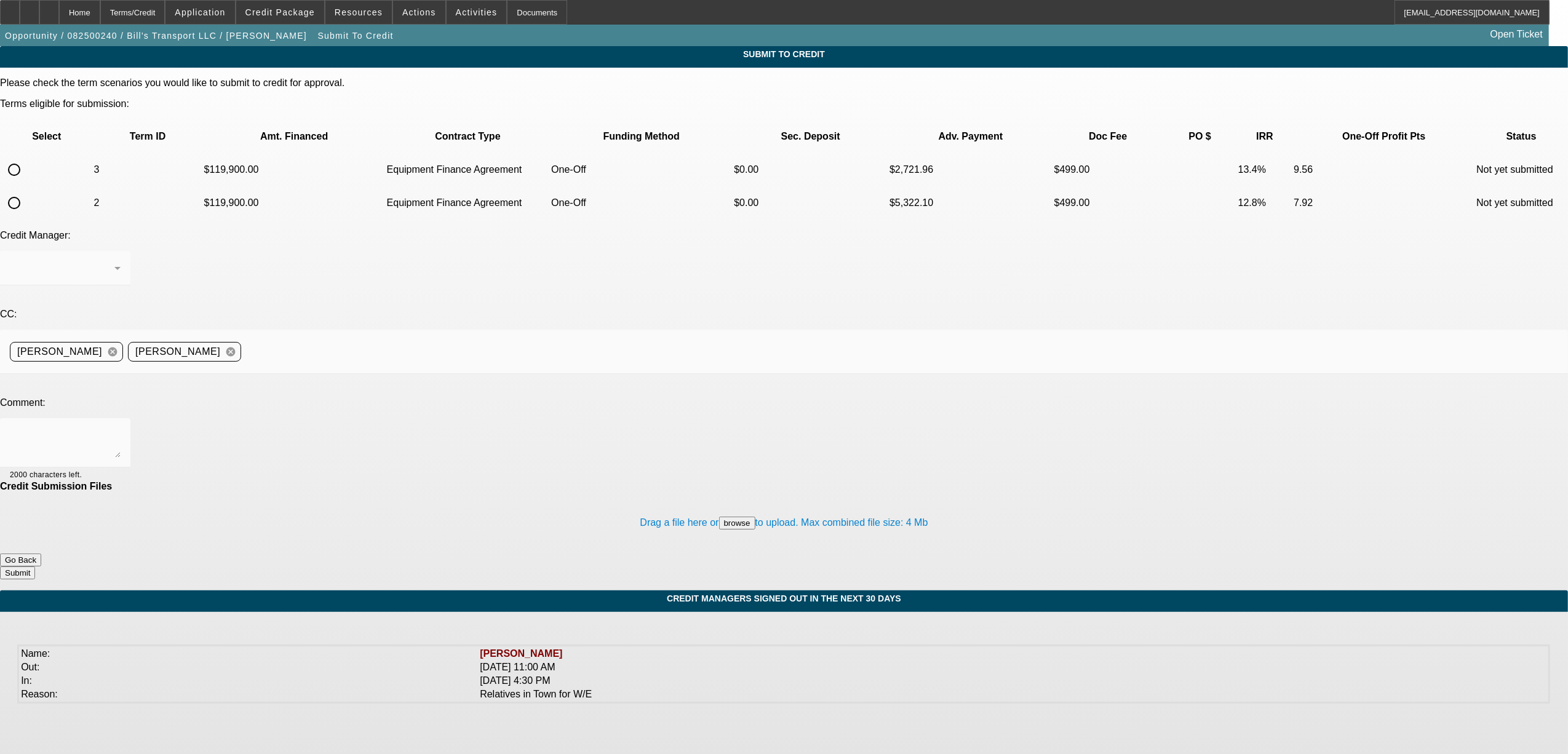
click at [38, 121] on th "Select" at bounding box center [46, 137] width 91 height 32
click at [26, 158] on input "radio" at bounding box center [14, 170] width 25 height 25
radio input "true"
click at [26, 191] on input "radio" at bounding box center [14, 203] width 25 height 25
radio input "true"
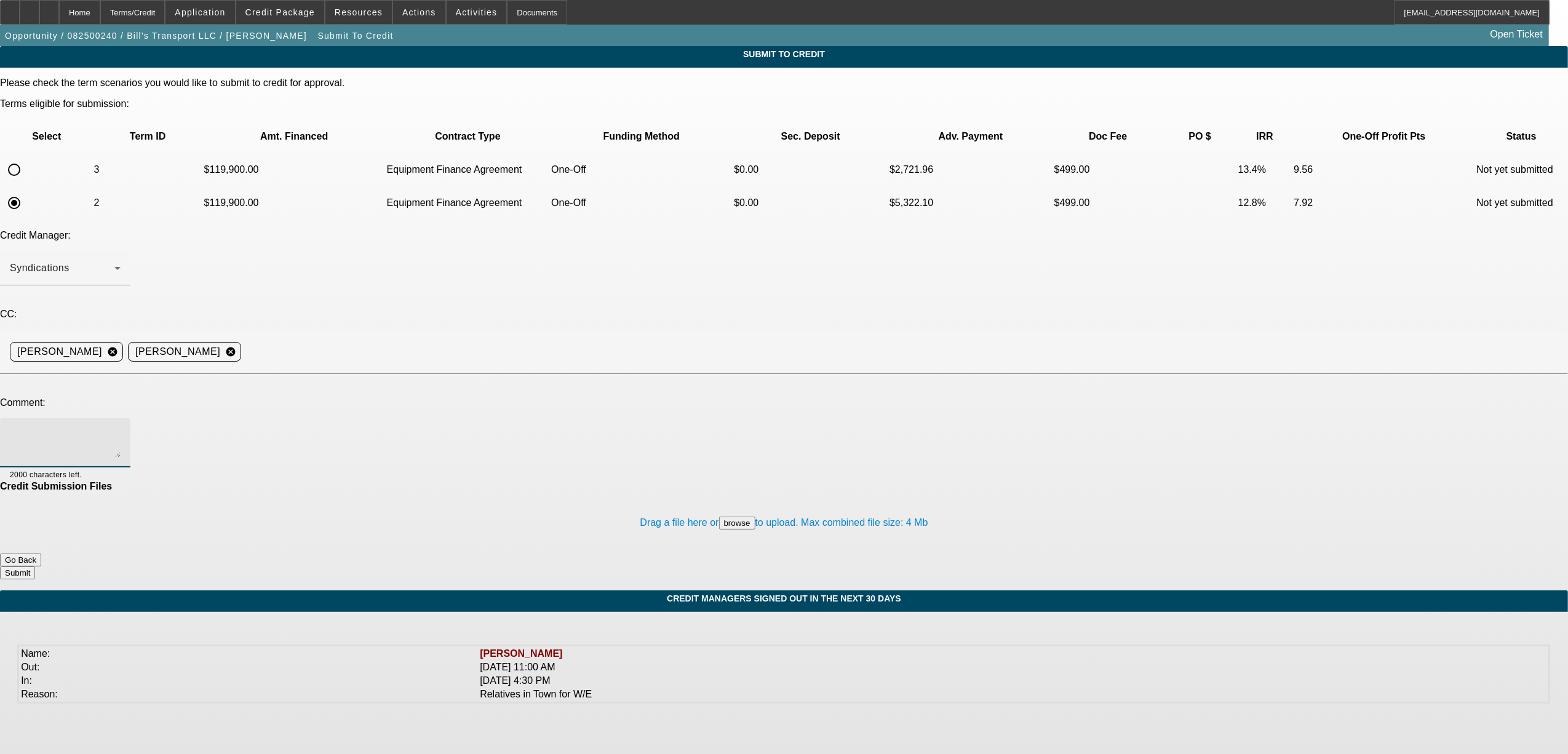
click at [121, 428] on textarea at bounding box center [64, 442] width 111 height 29
click at [121, 428] on textarea "please send back to credit. See enclosed for equiopoment and vendor." at bounding box center [64, 442] width 111 height 29
click at [121, 428] on textarea "please send back to credit. See enclosed for equipment and vendor." at bounding box center [64, 442] width 111 height 29
type textarea "please send back to credit. See enclosed for equipment and vendor."
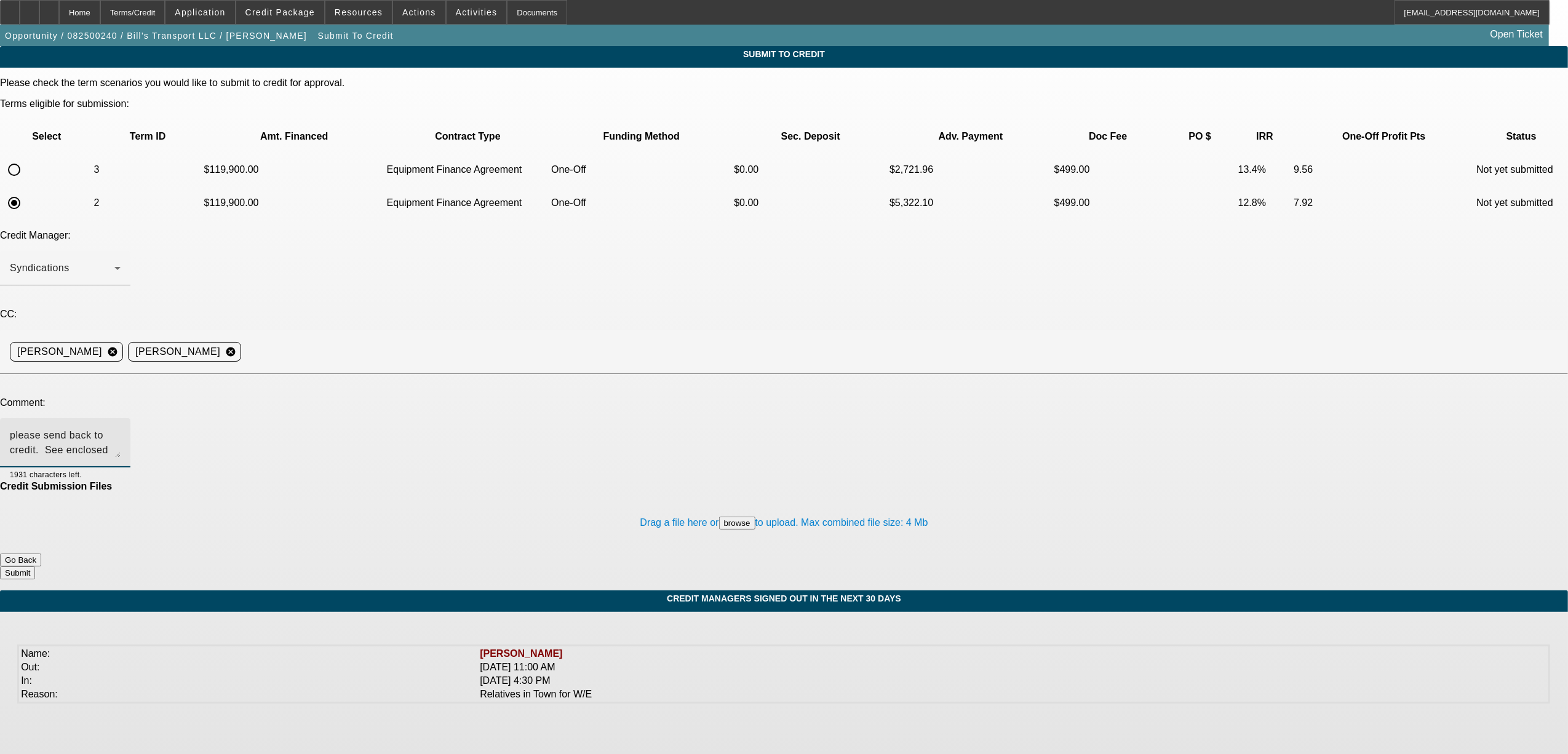
click at [477, 492] on div "Drag a file here or browse to upload. Max combined file size: 4 Mb" at bounding box center [784, 523] width 1568 height 61
click at [719, 517] on button "browse" at bounding box center [737, 523] width 36 height 13
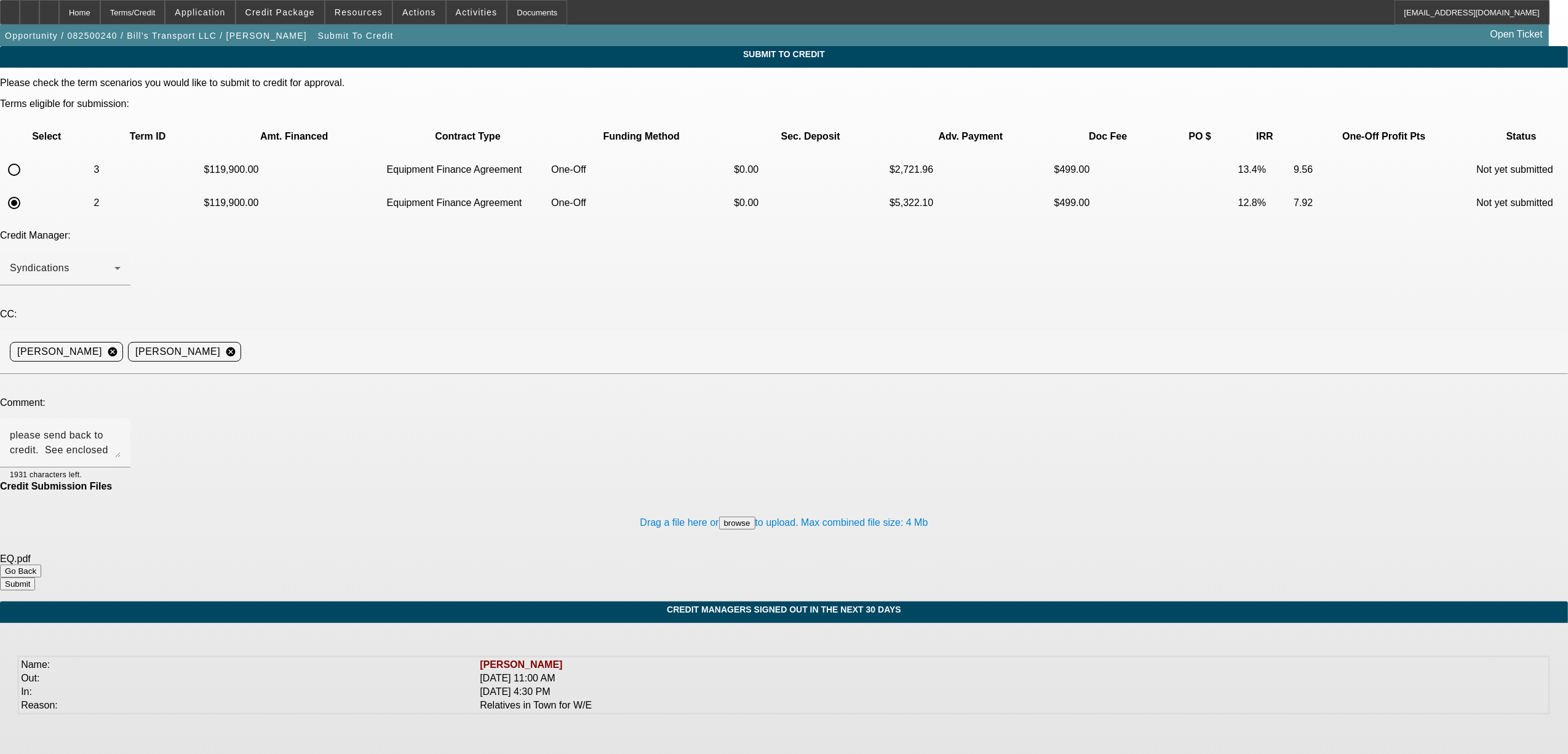
click at [35, 577] on button "Submit" at bounding box center [17, 584] width 35 height 13
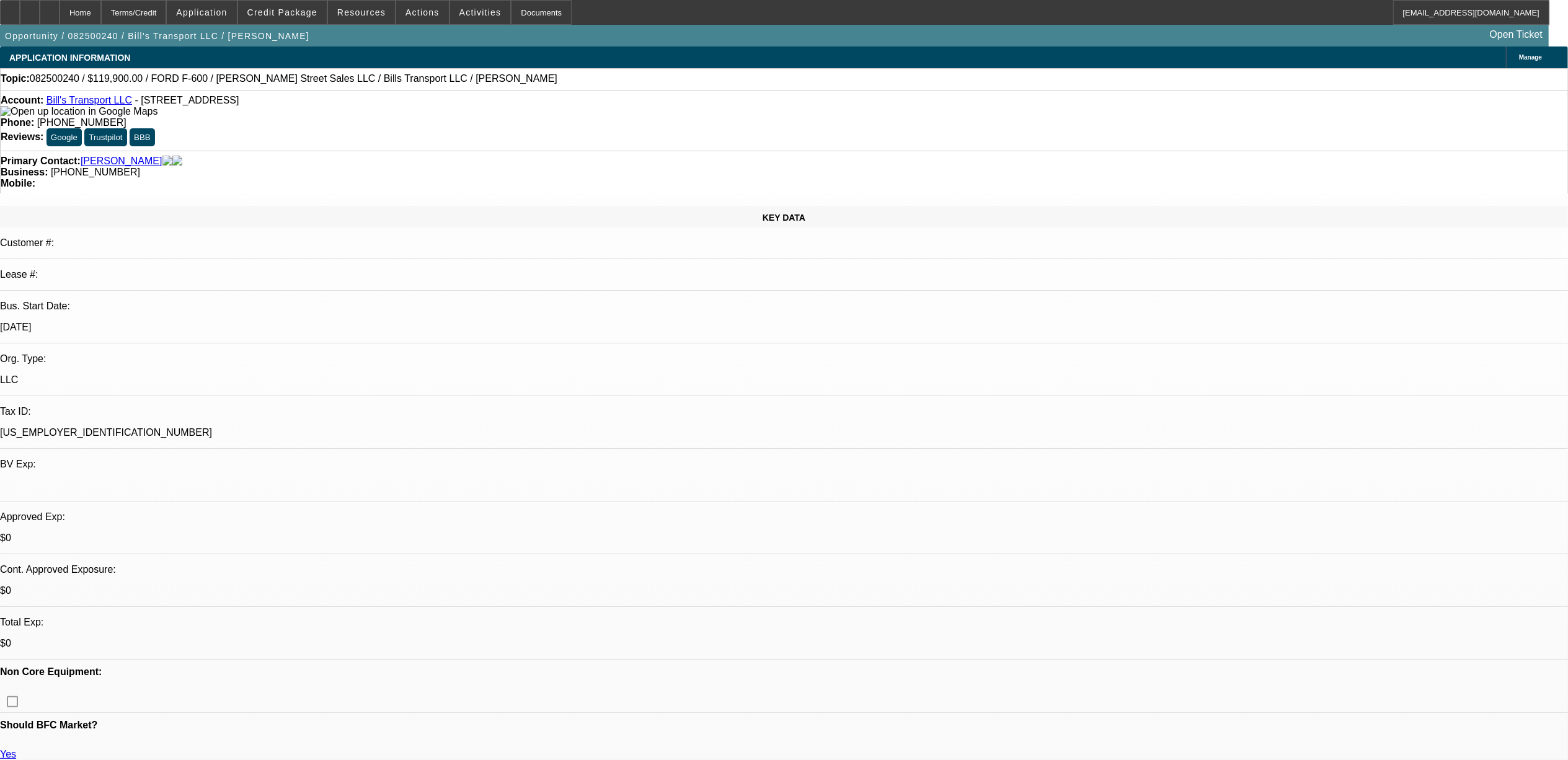
select select "0"
select select "3"
select select "0"
select select "6"
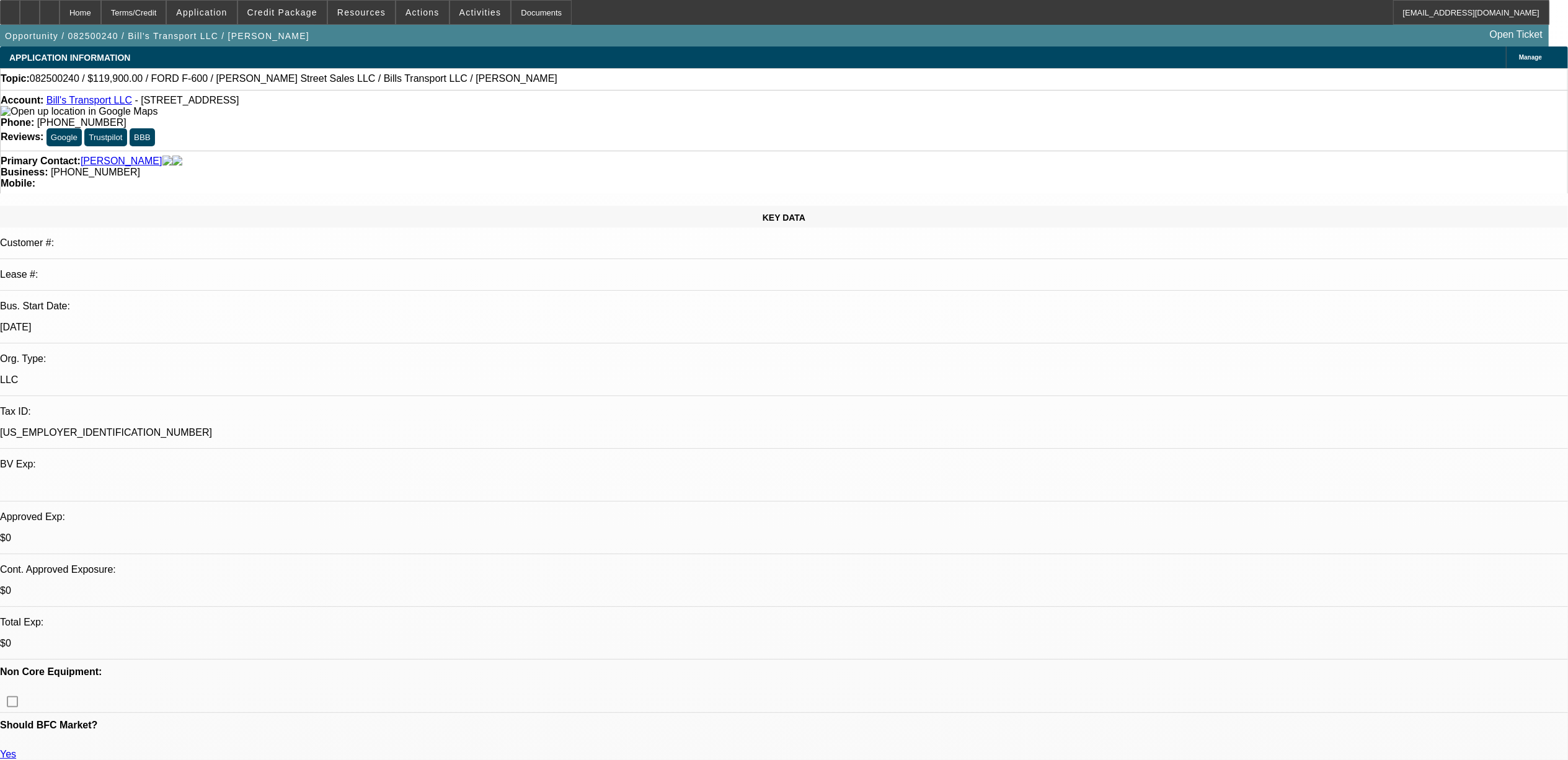
select select "0"
select select "6"
select select "0"
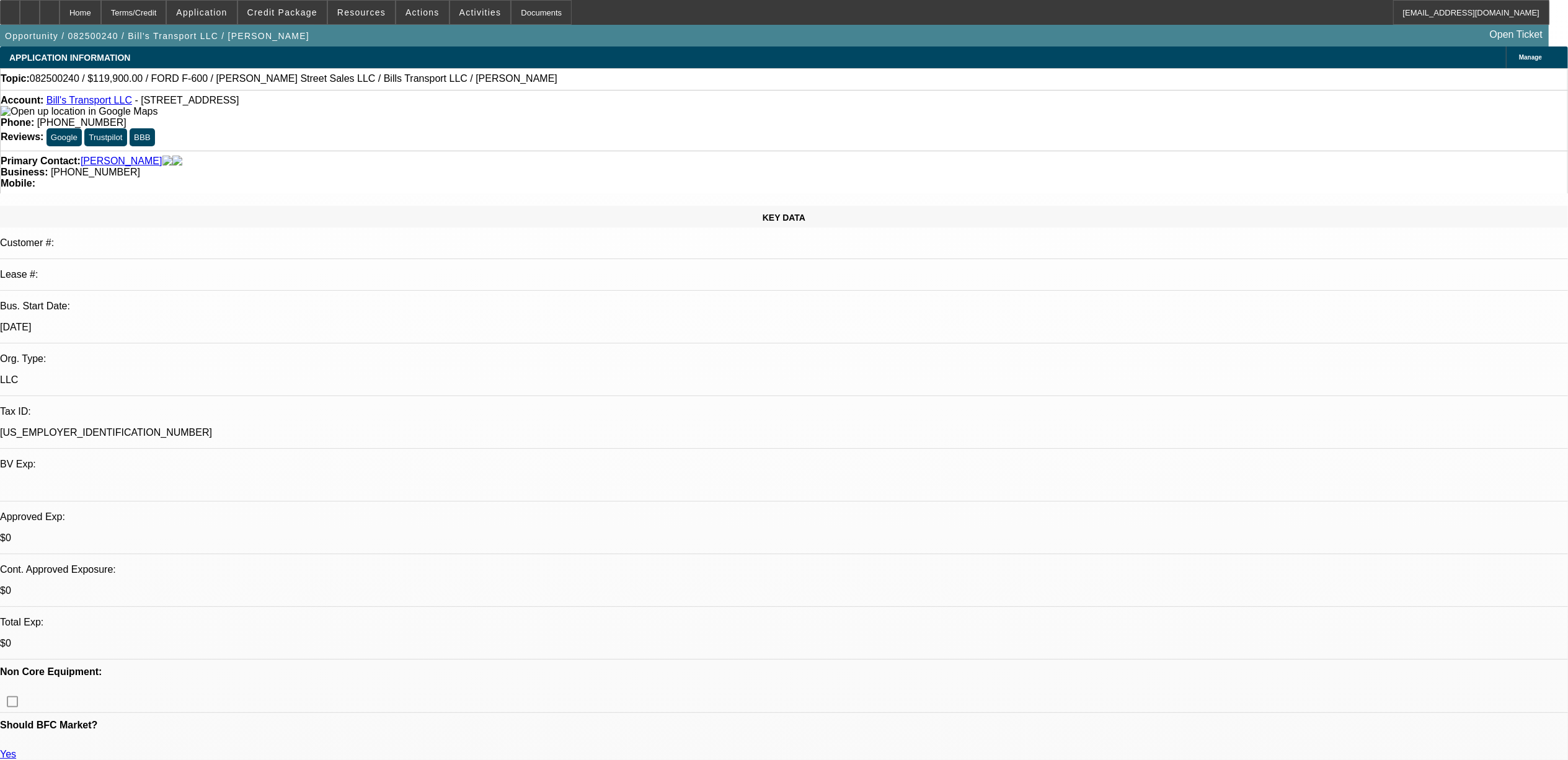
select select "0"
select select "6"
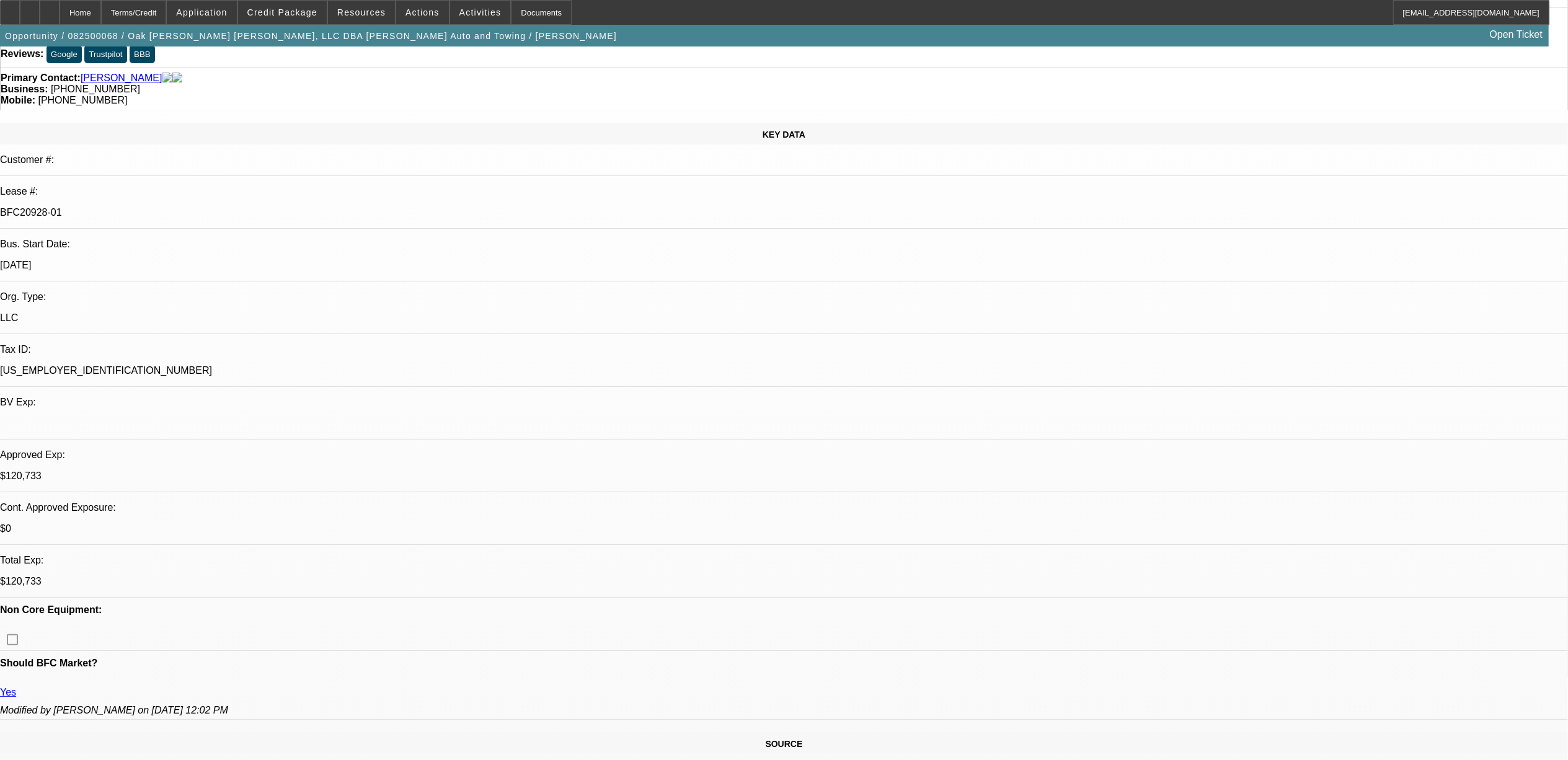
select select "0"
select select "2"
select select "0"
select select "2"
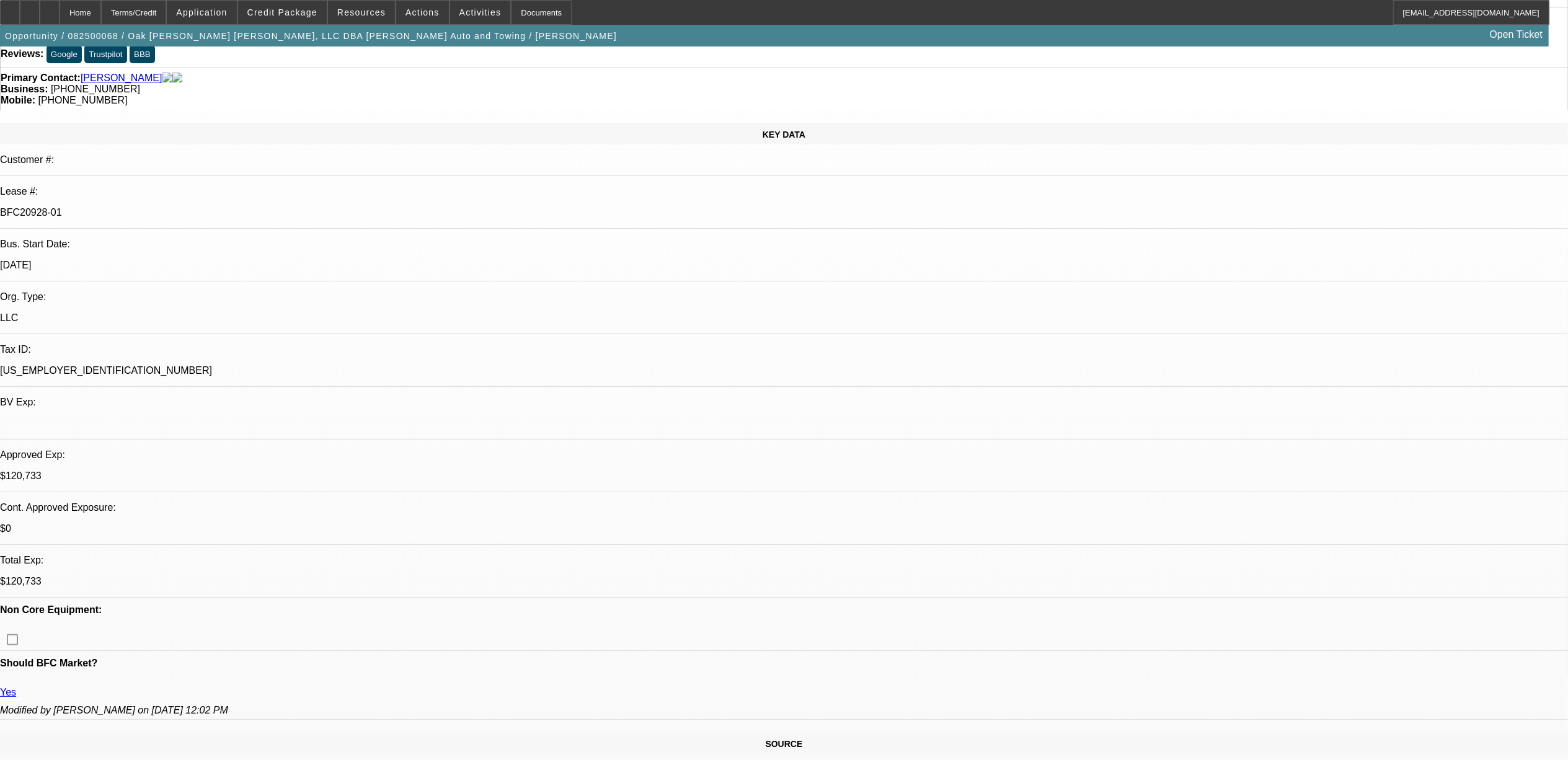
select select "0"
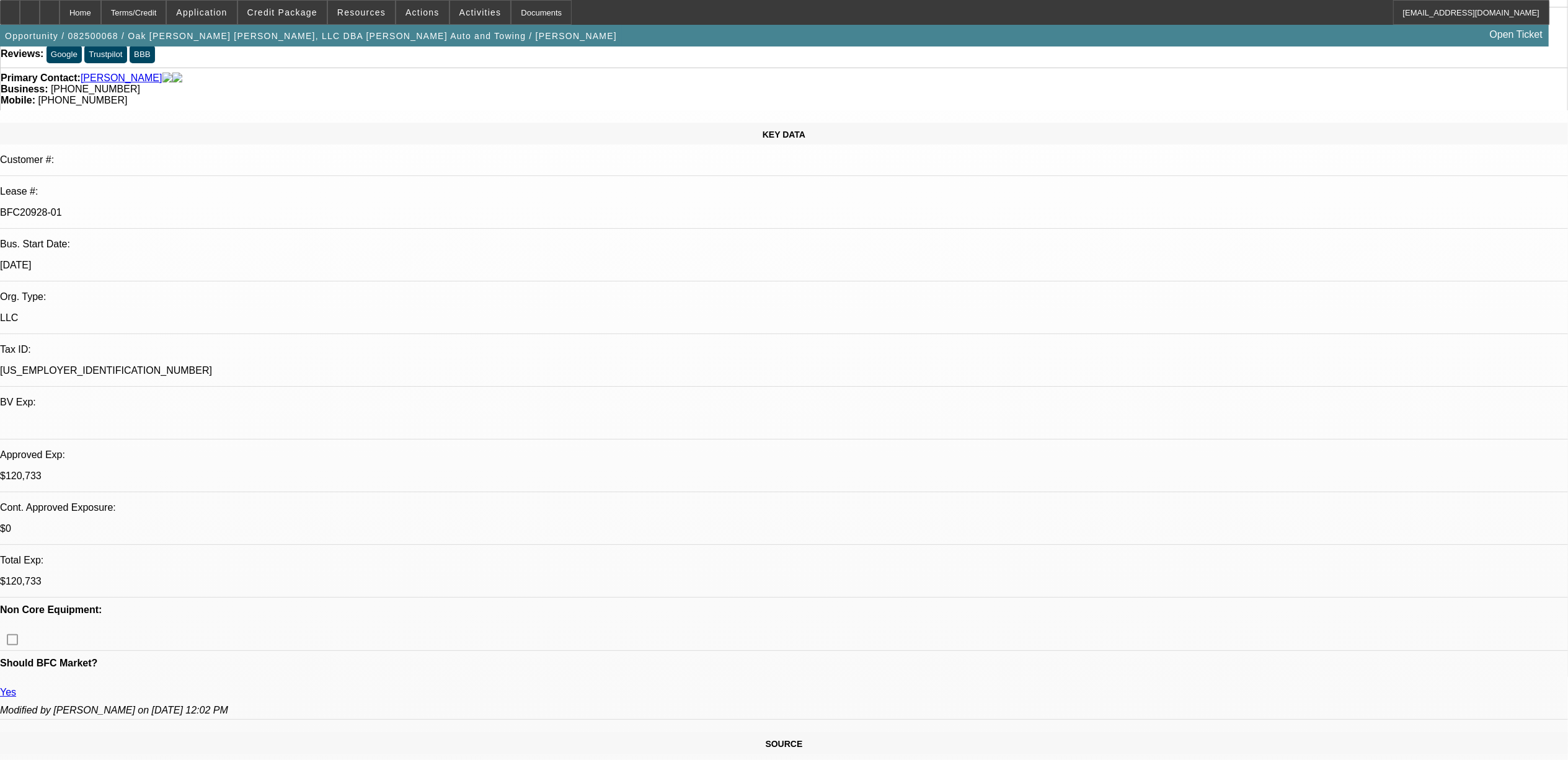
select select "0"
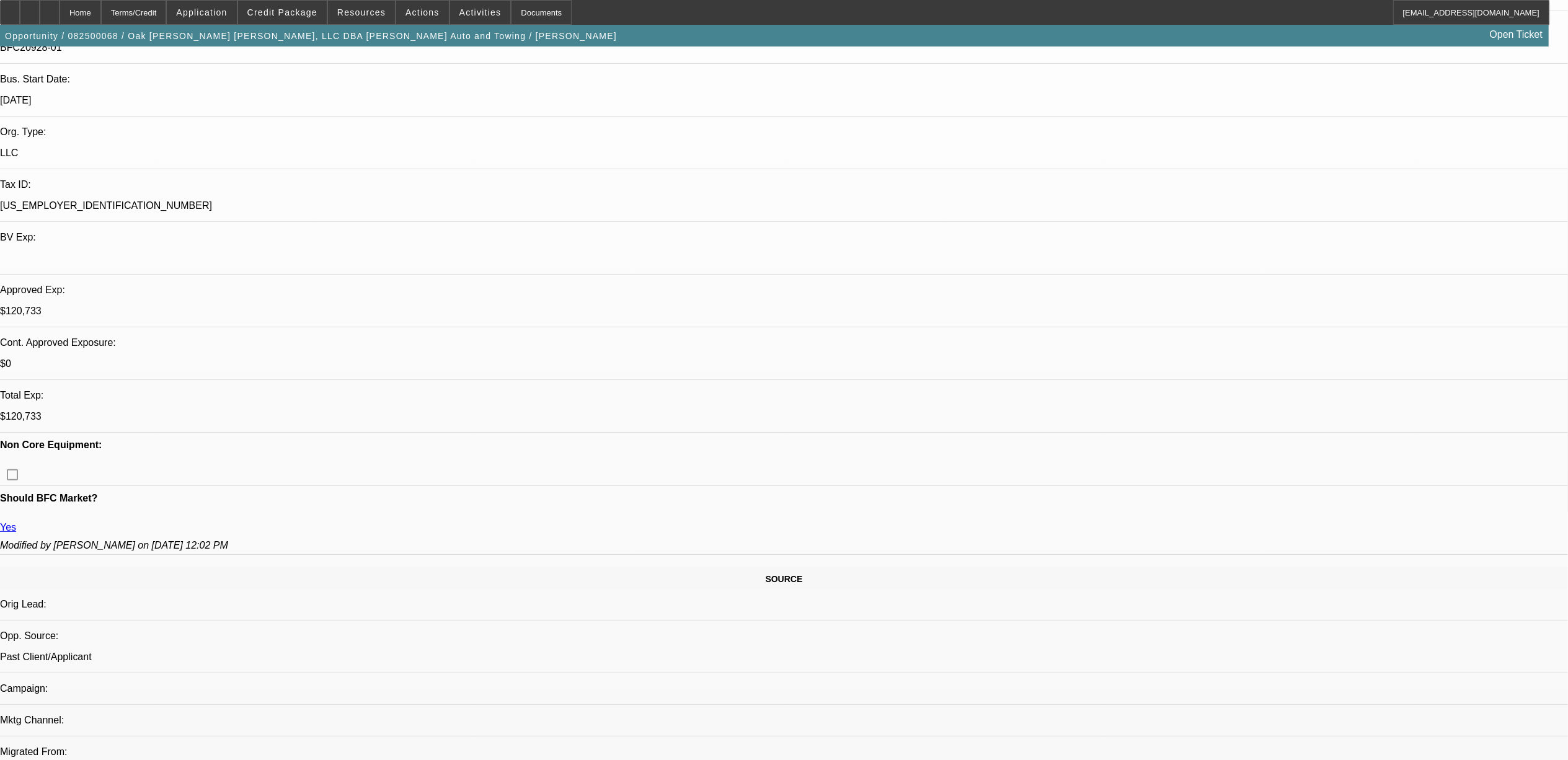
select select "1"
select select "2"
select select "6"
select select "1"
select select "2"
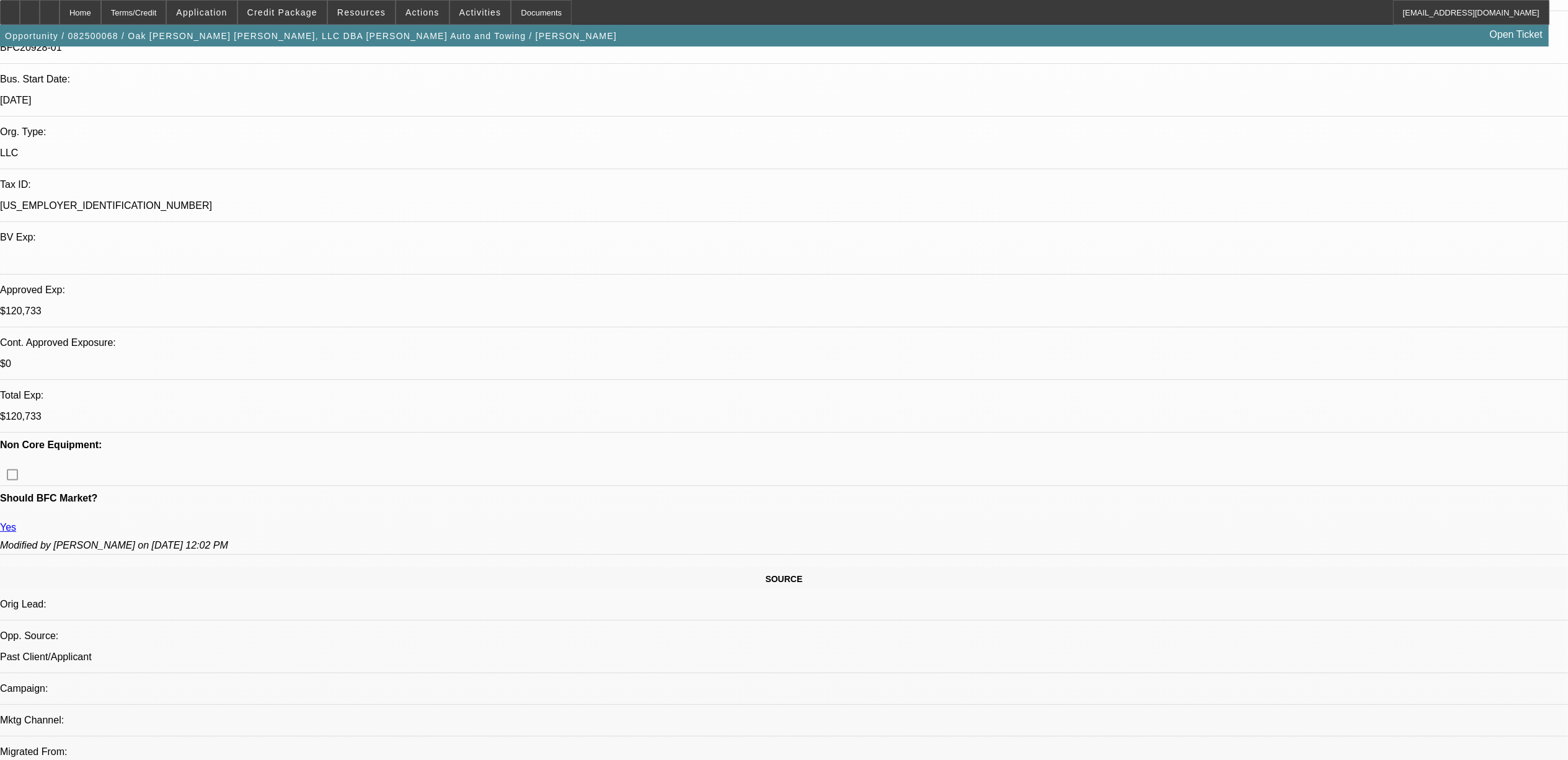
select select "6"
select select "1"
select select "2"
select select "6"
select select "1"
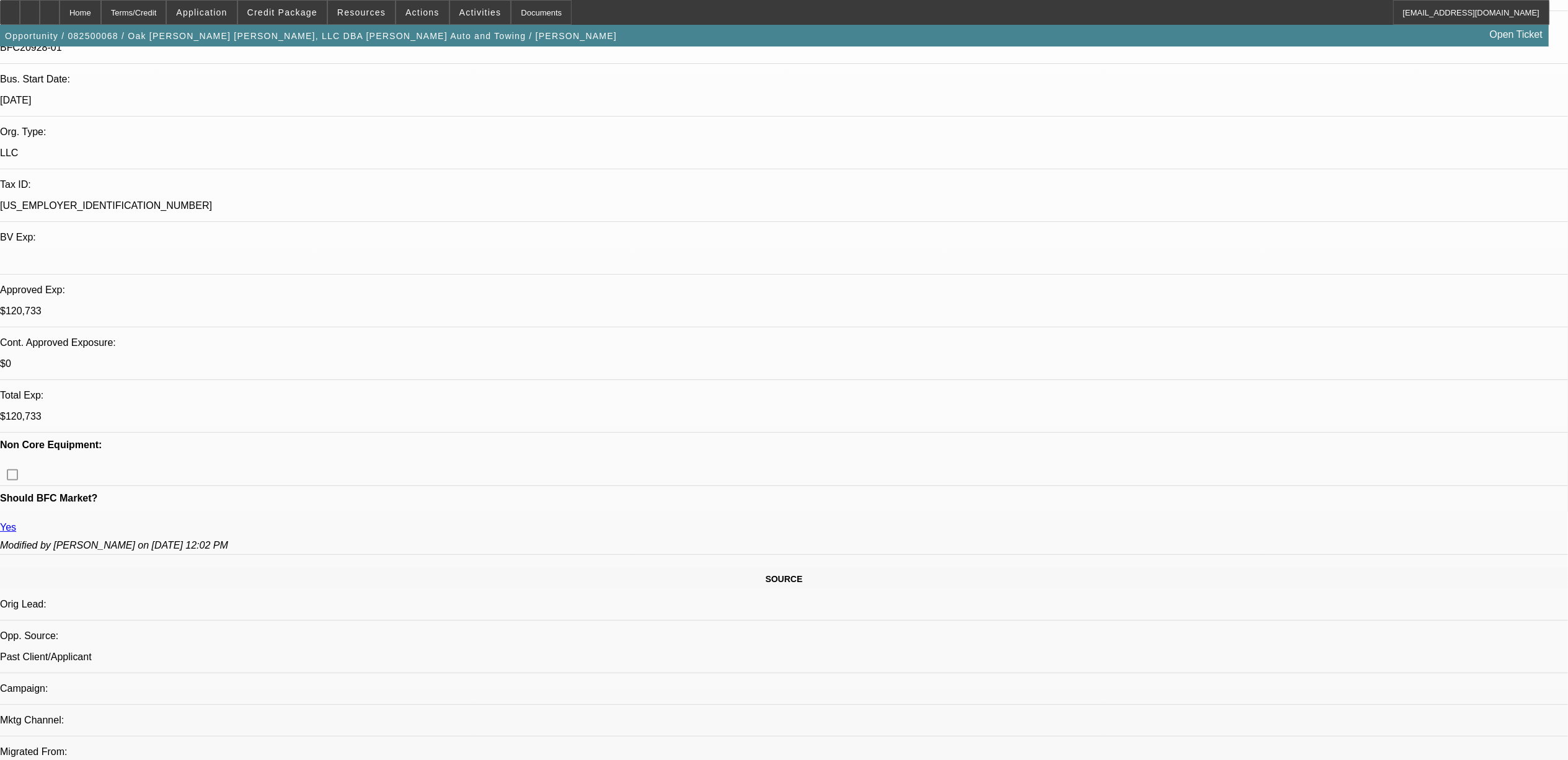
select select "2"
select select "6"
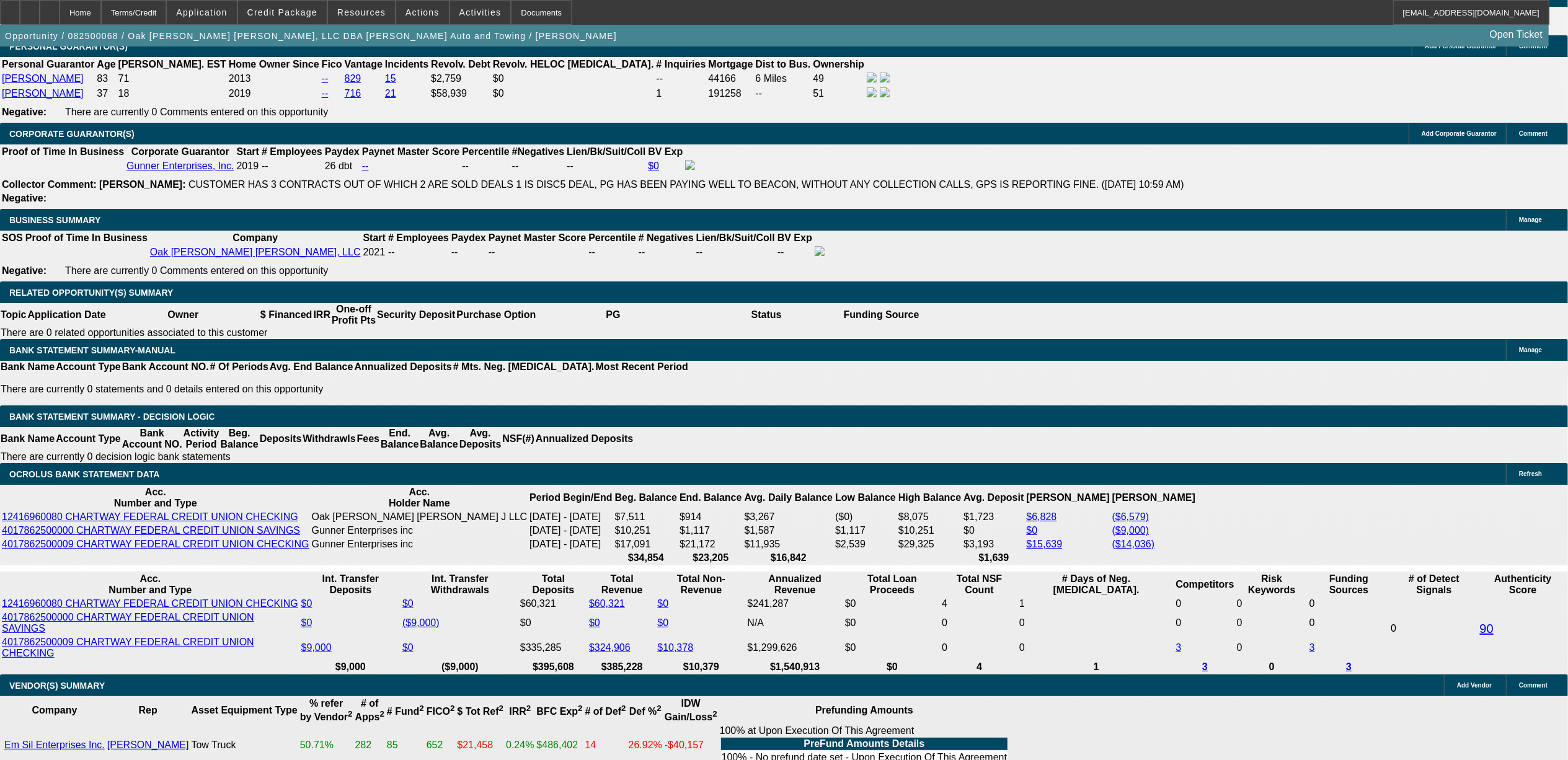
scroll to position [1901, 0]
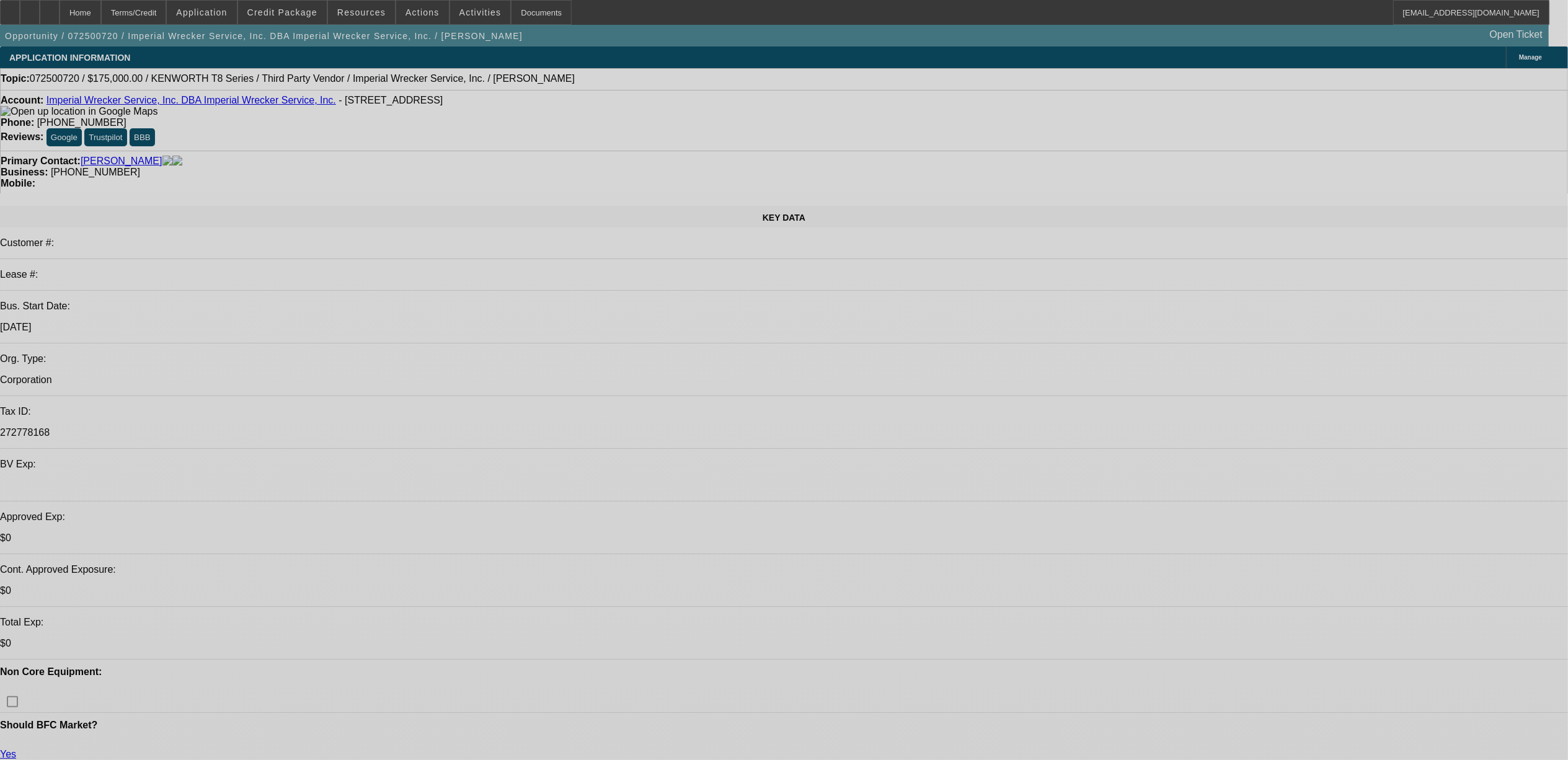
select select "0"
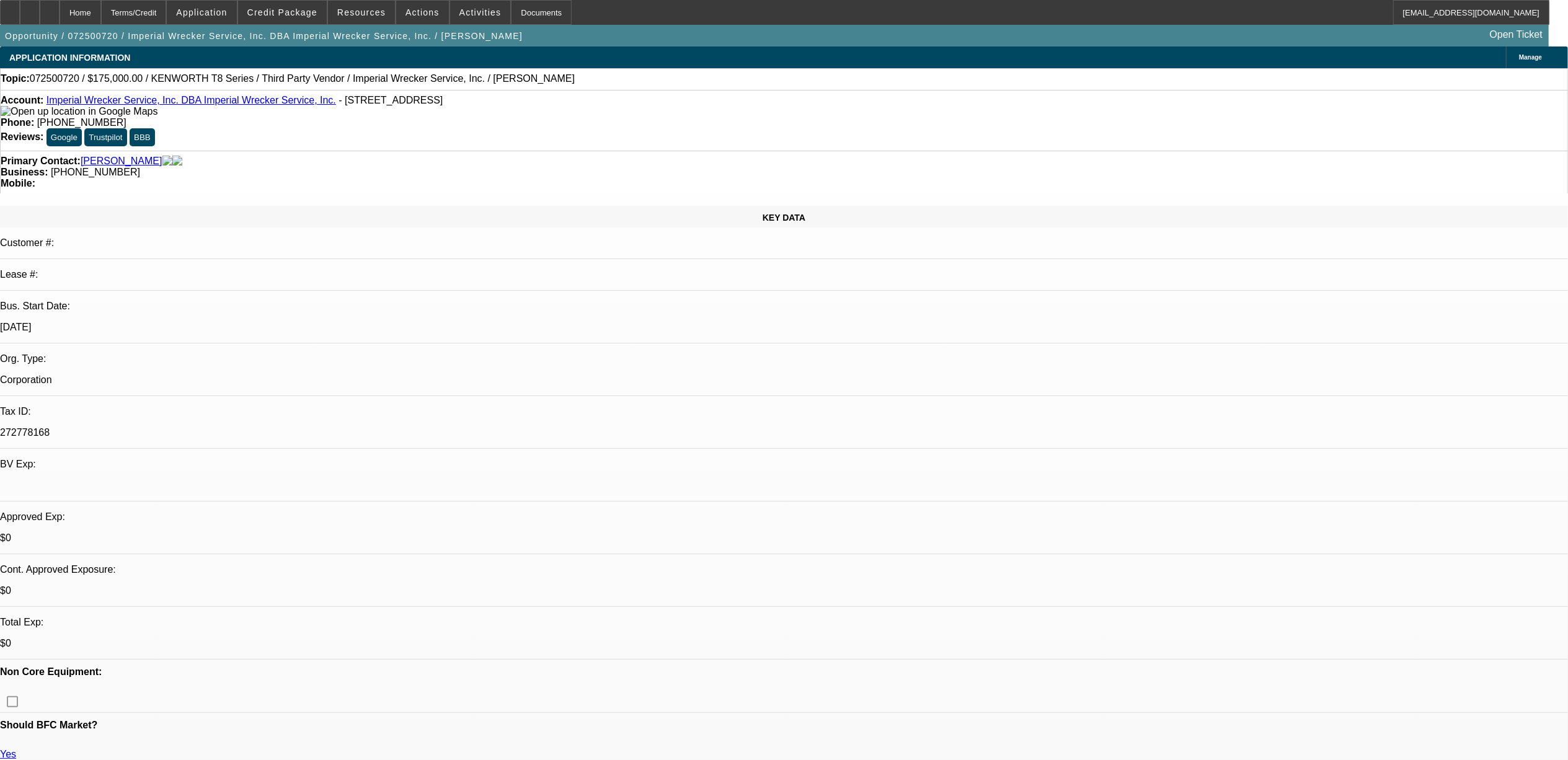
select select "0"
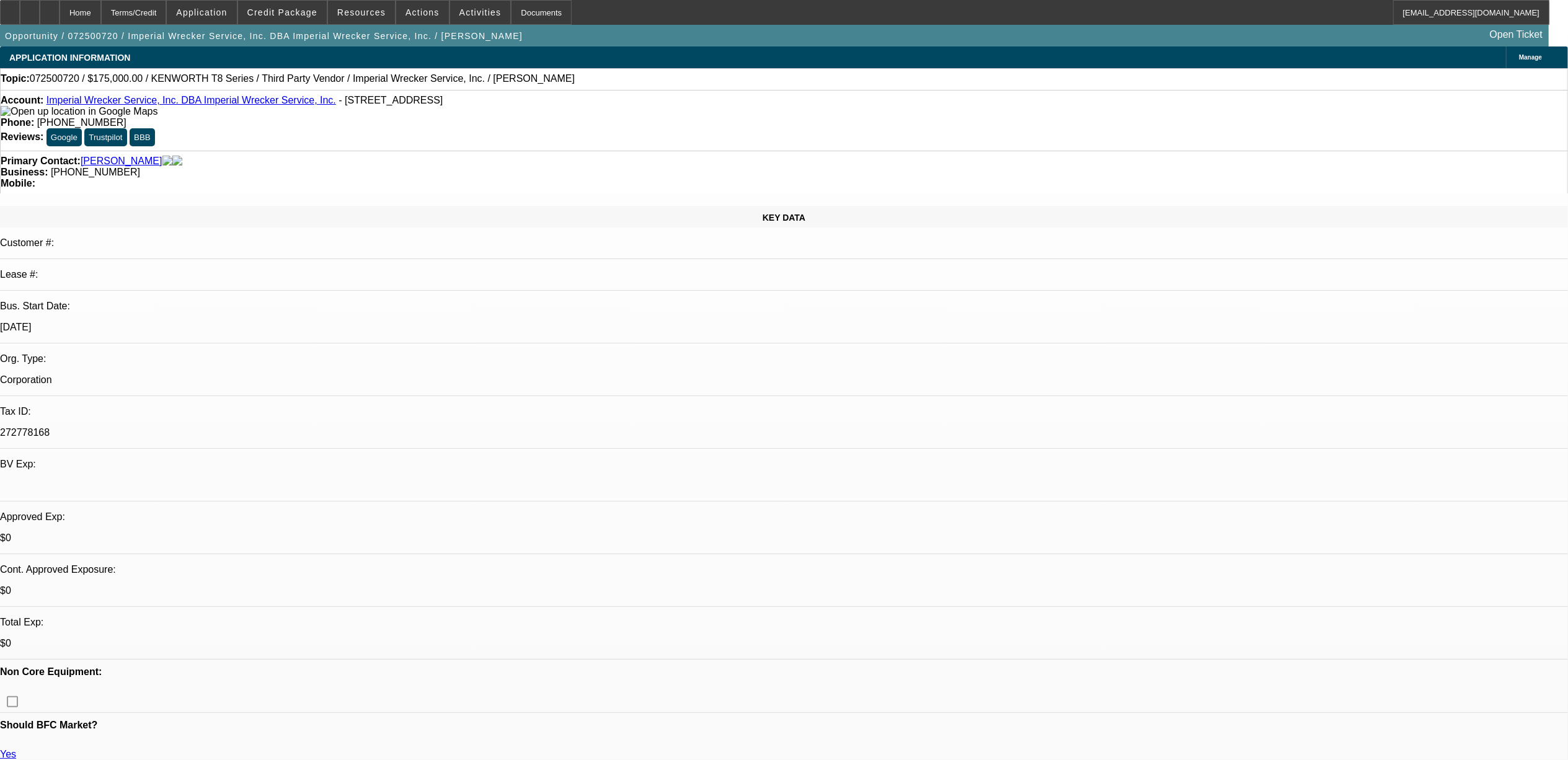
select select "0"
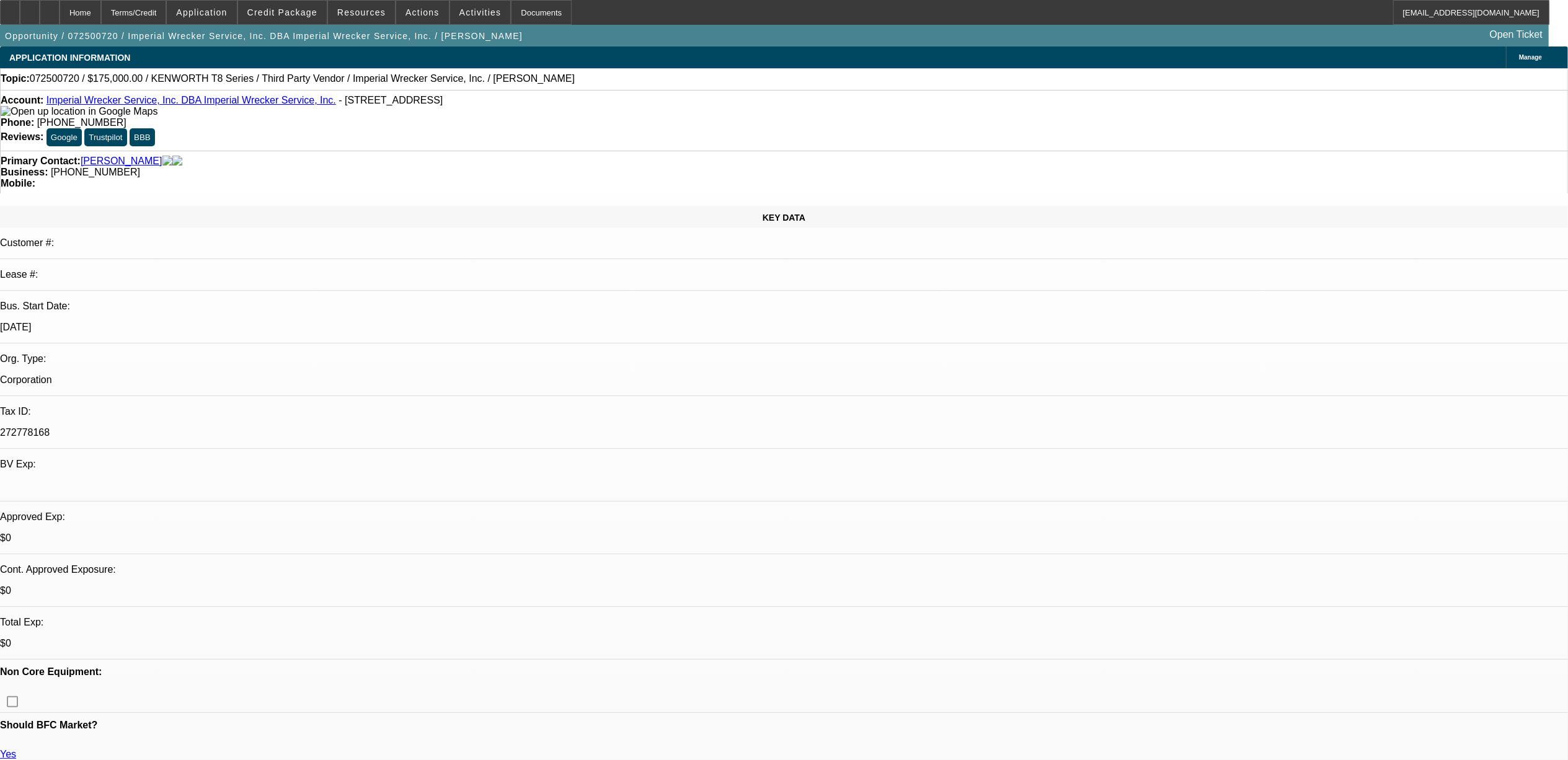
select select "1"
select select "3"
select select "6"
select select "1"
select select "2"
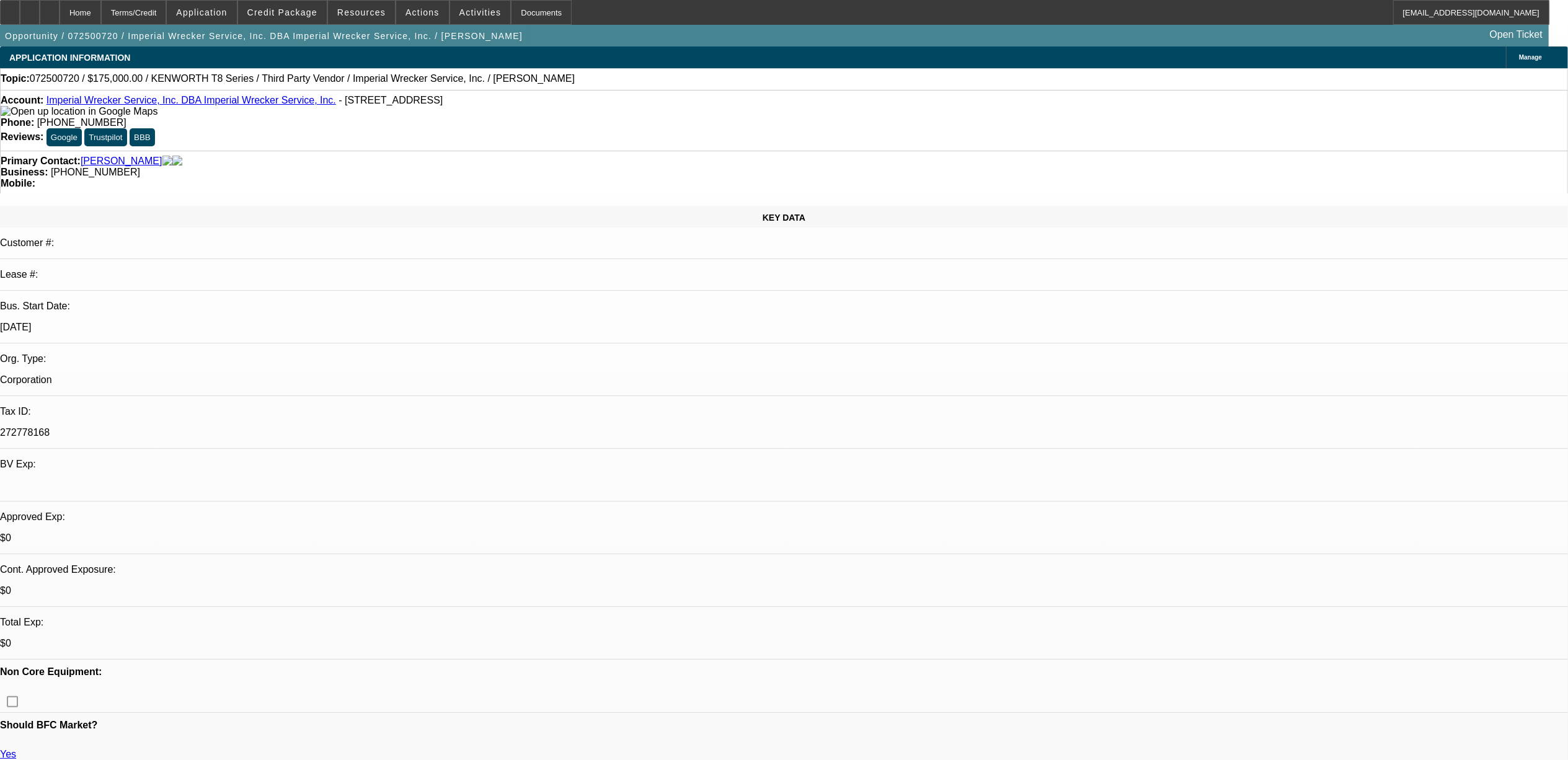
select select "6"
select select "1"
select select "2"
select select "6"
select select "1"
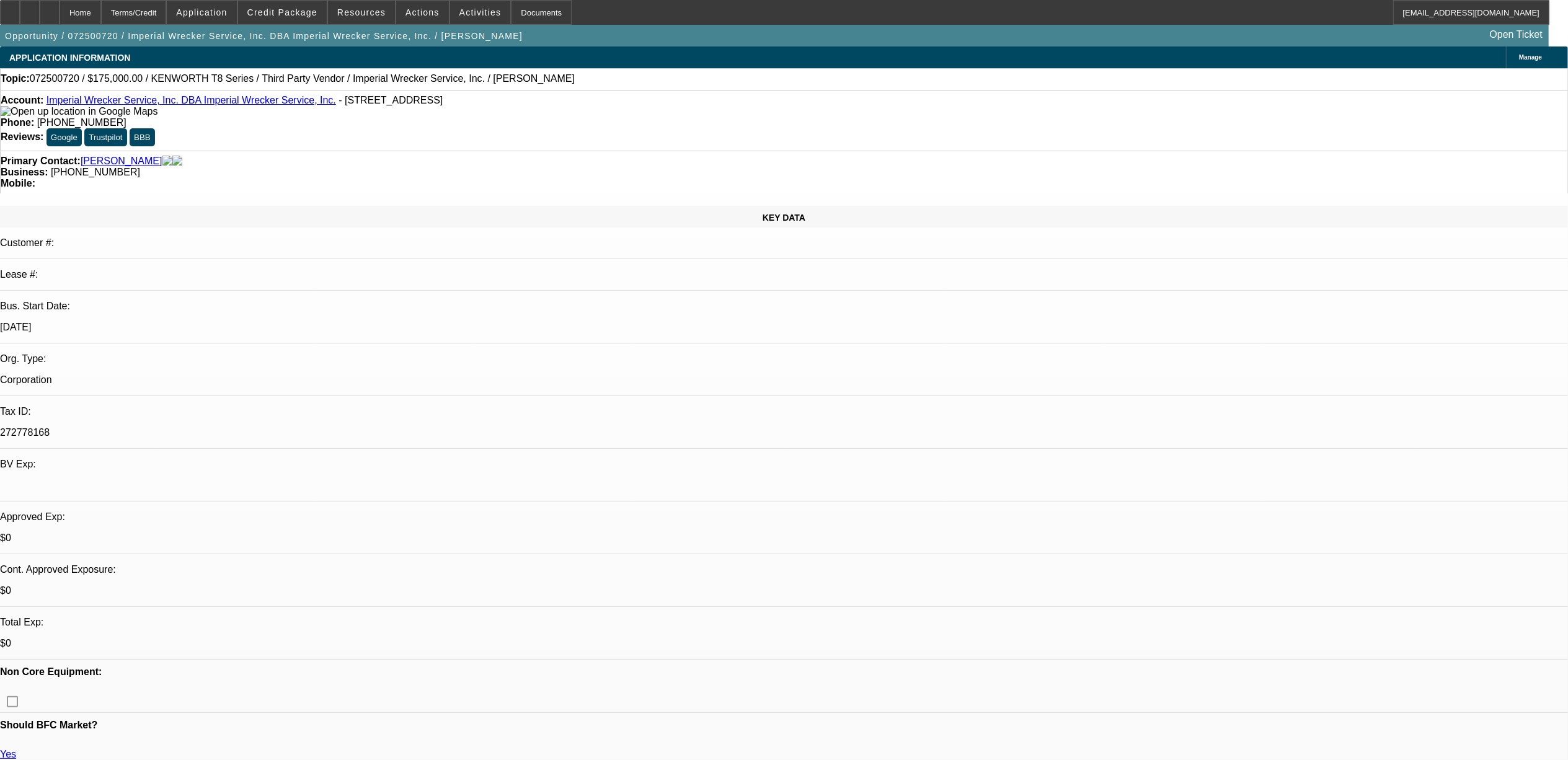
select select "2"
select select "6"
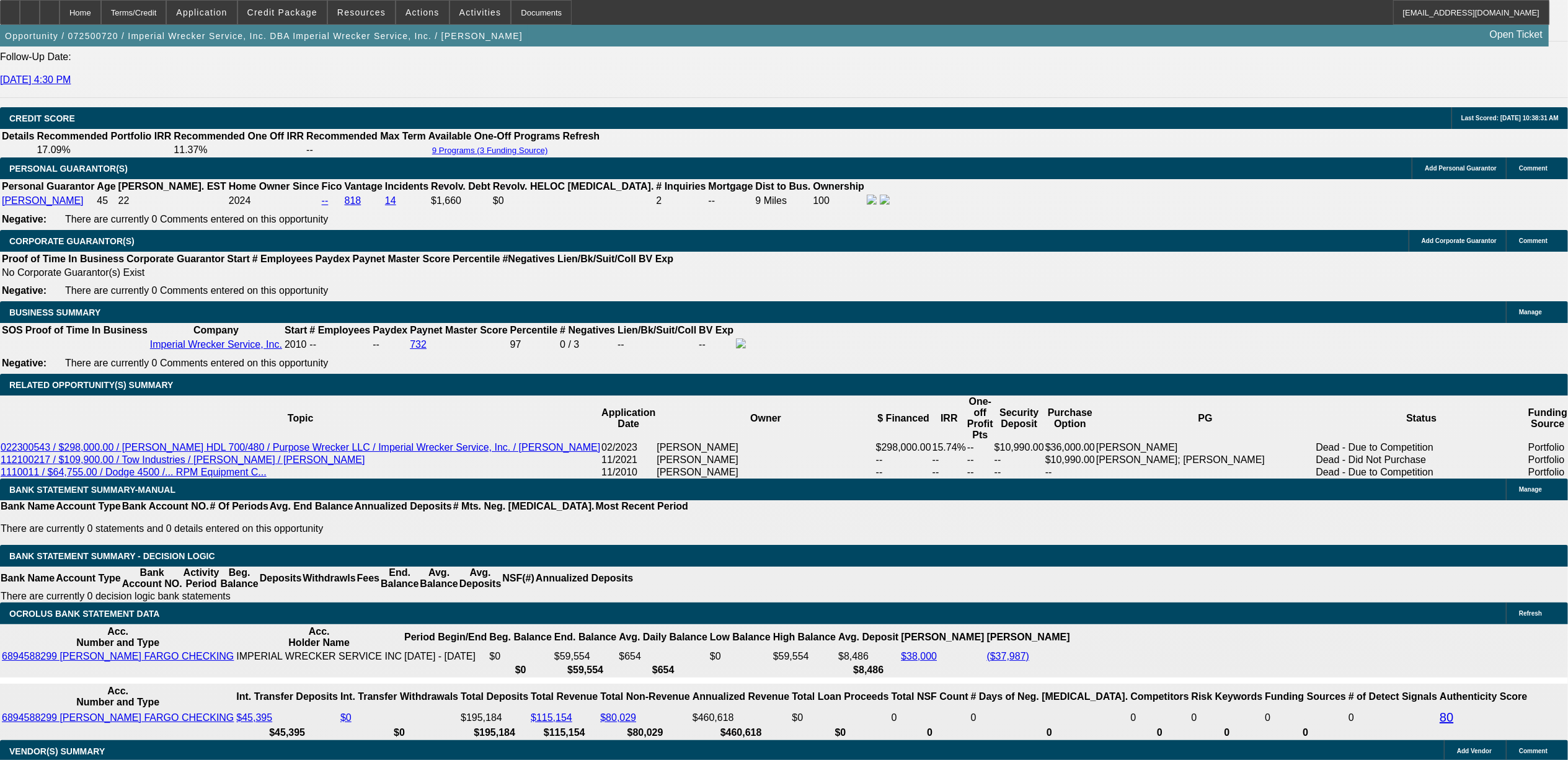
scroll to position [1735, 0]
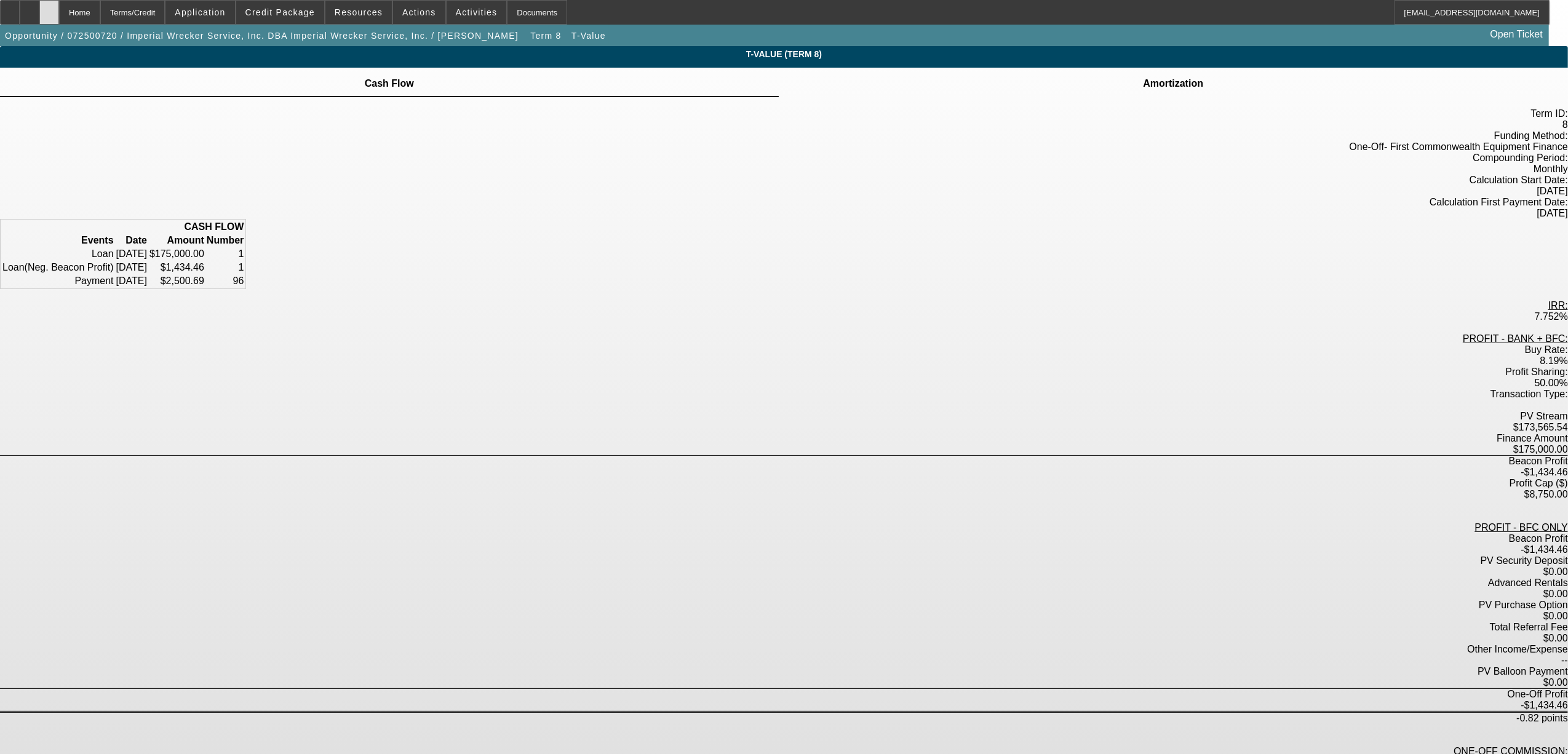
click at [90, 7] on div "Home Terms/Credit Application Credit Package Resources Actions Activities Docum…" at bounding box center [775, 12] width 1550 height 25
click at [100, 18] on div "Home" at bounding box center [79, 12] width 42 height 25
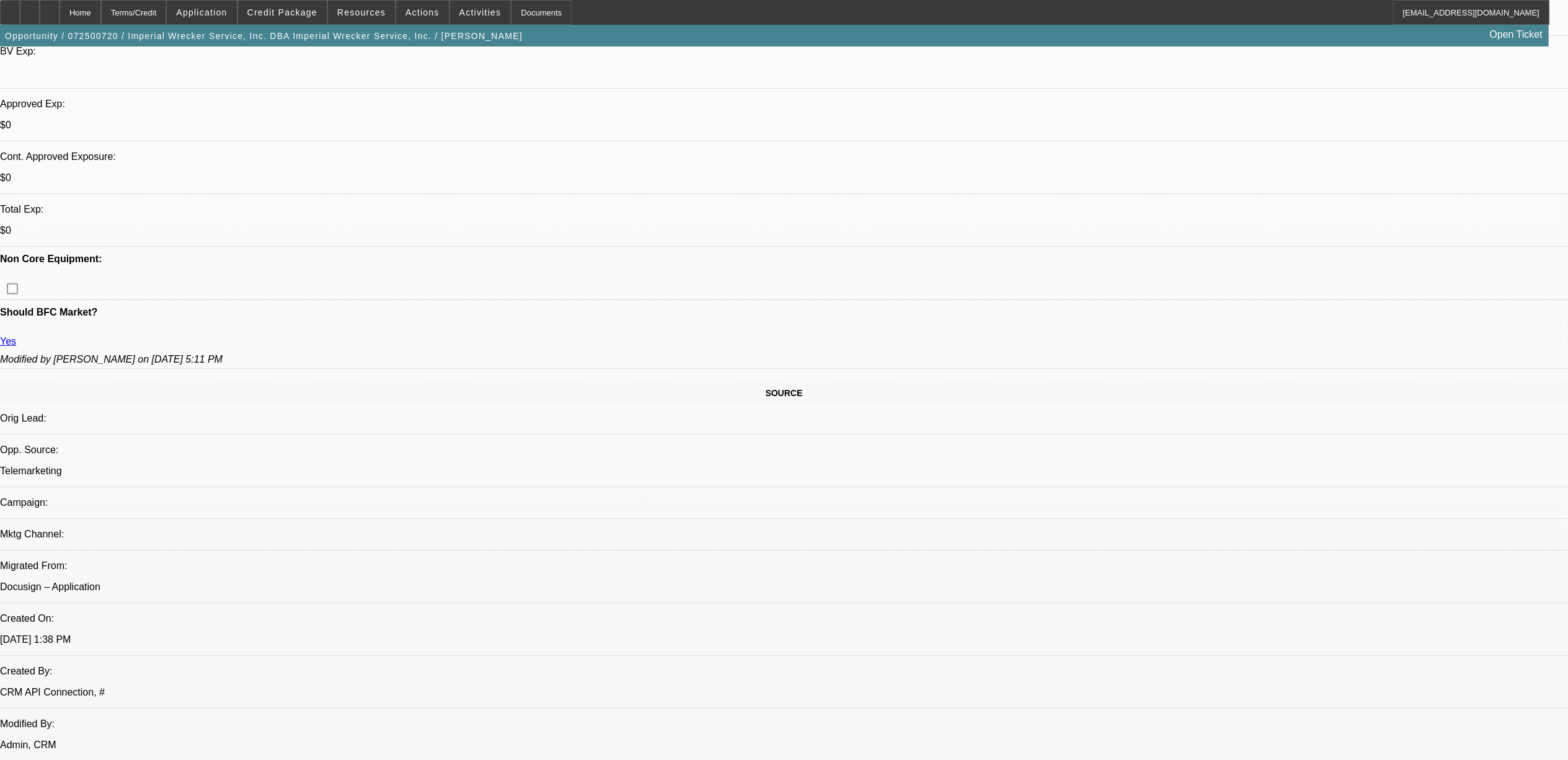
select select "0"
select select "3"
select select "0"
select select "6"
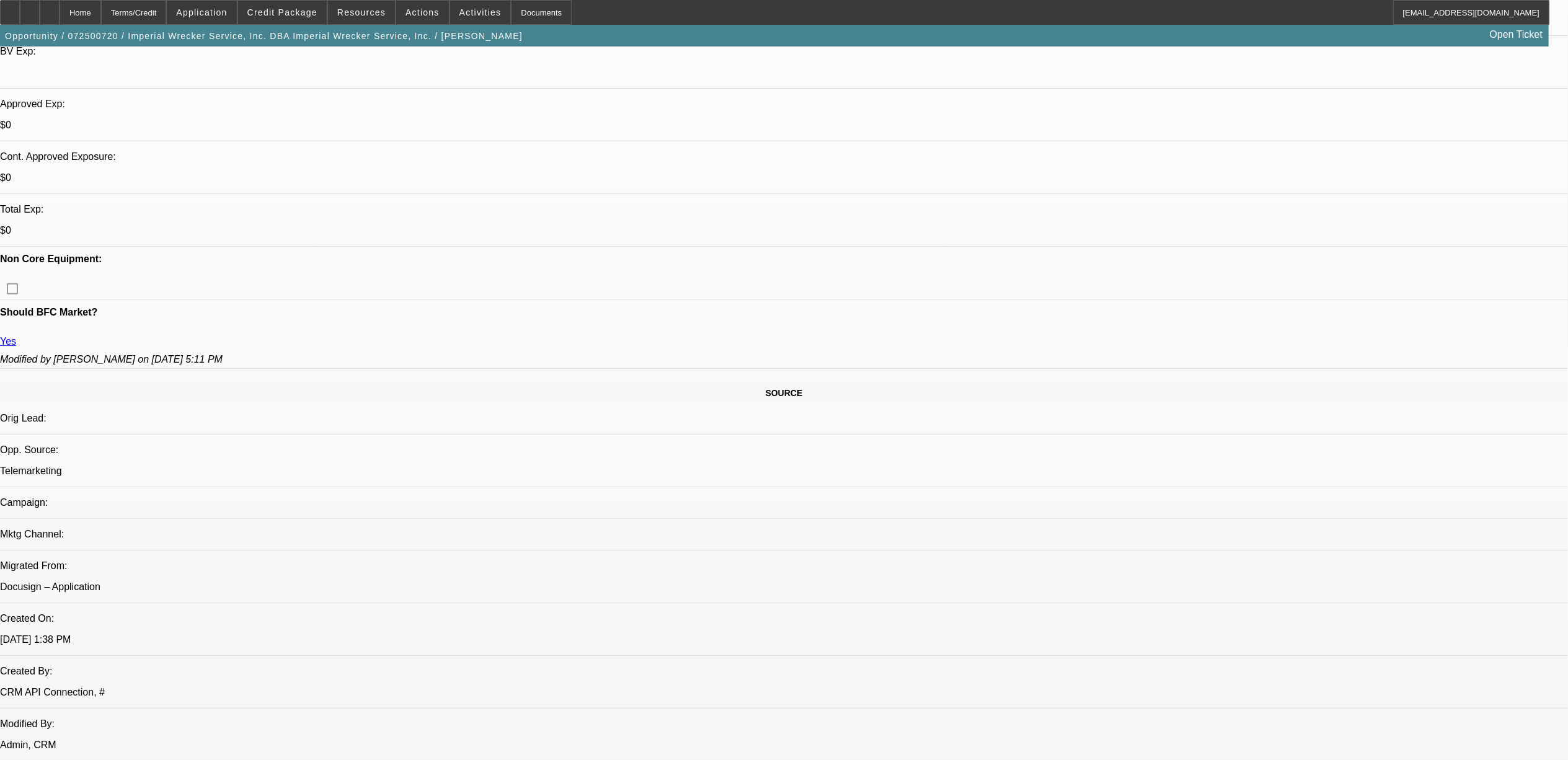
select select "0"
select select "2"
select select "0"
select select "6"
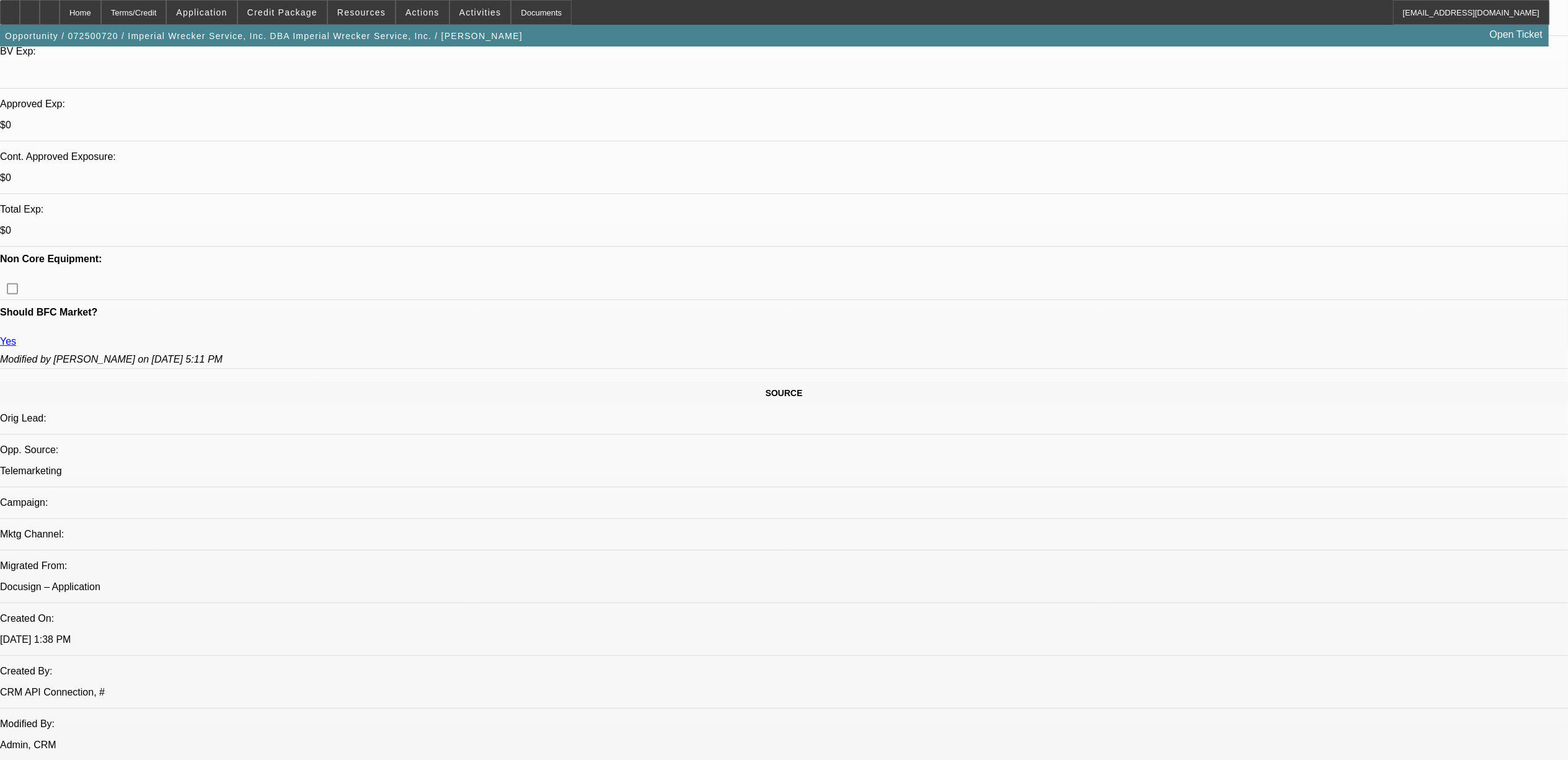
select select "0"
select select "2"
select select "0"
select select "6"
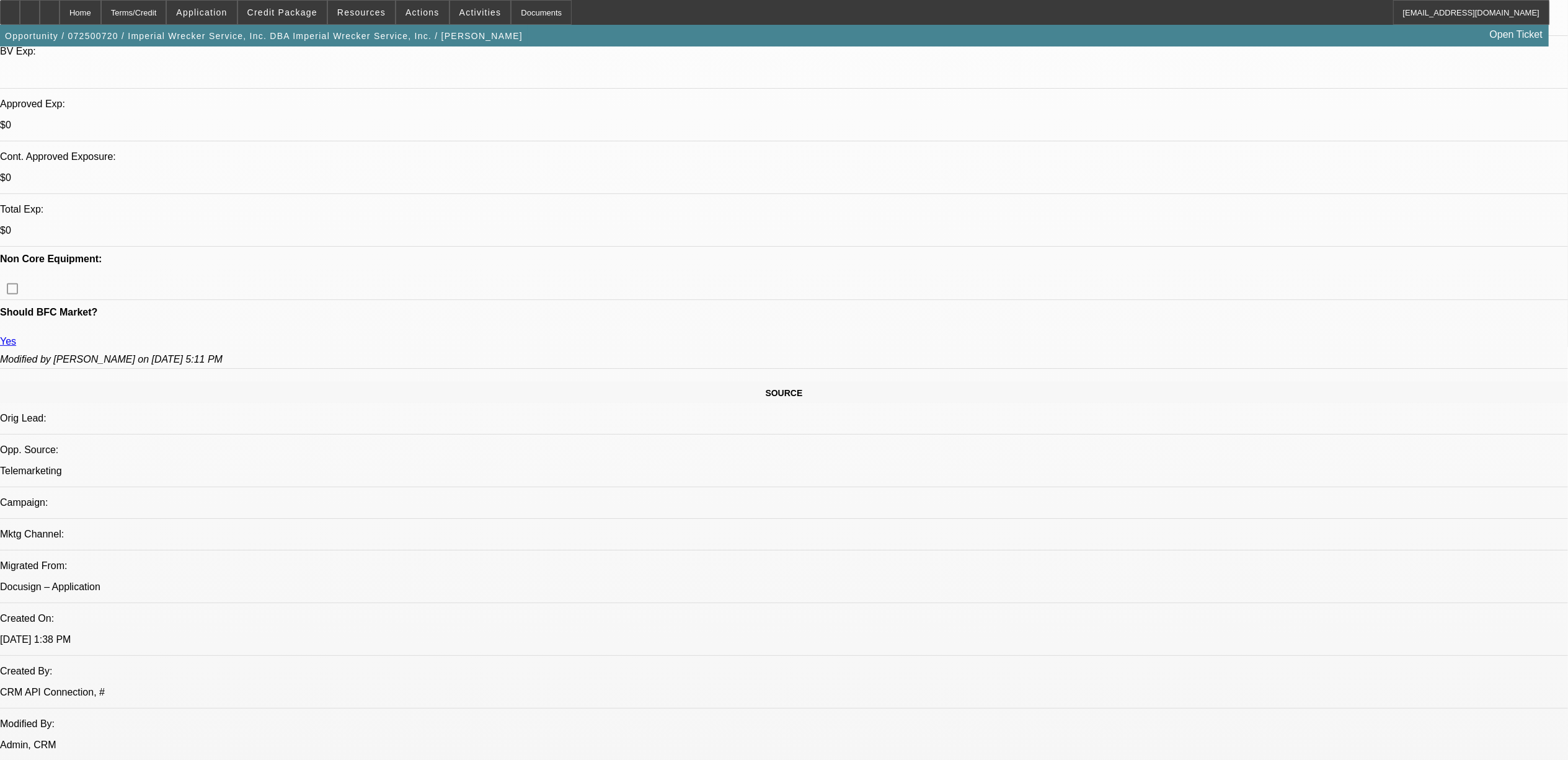
select select "0"
select select "2"
select select "0"
select select "6"
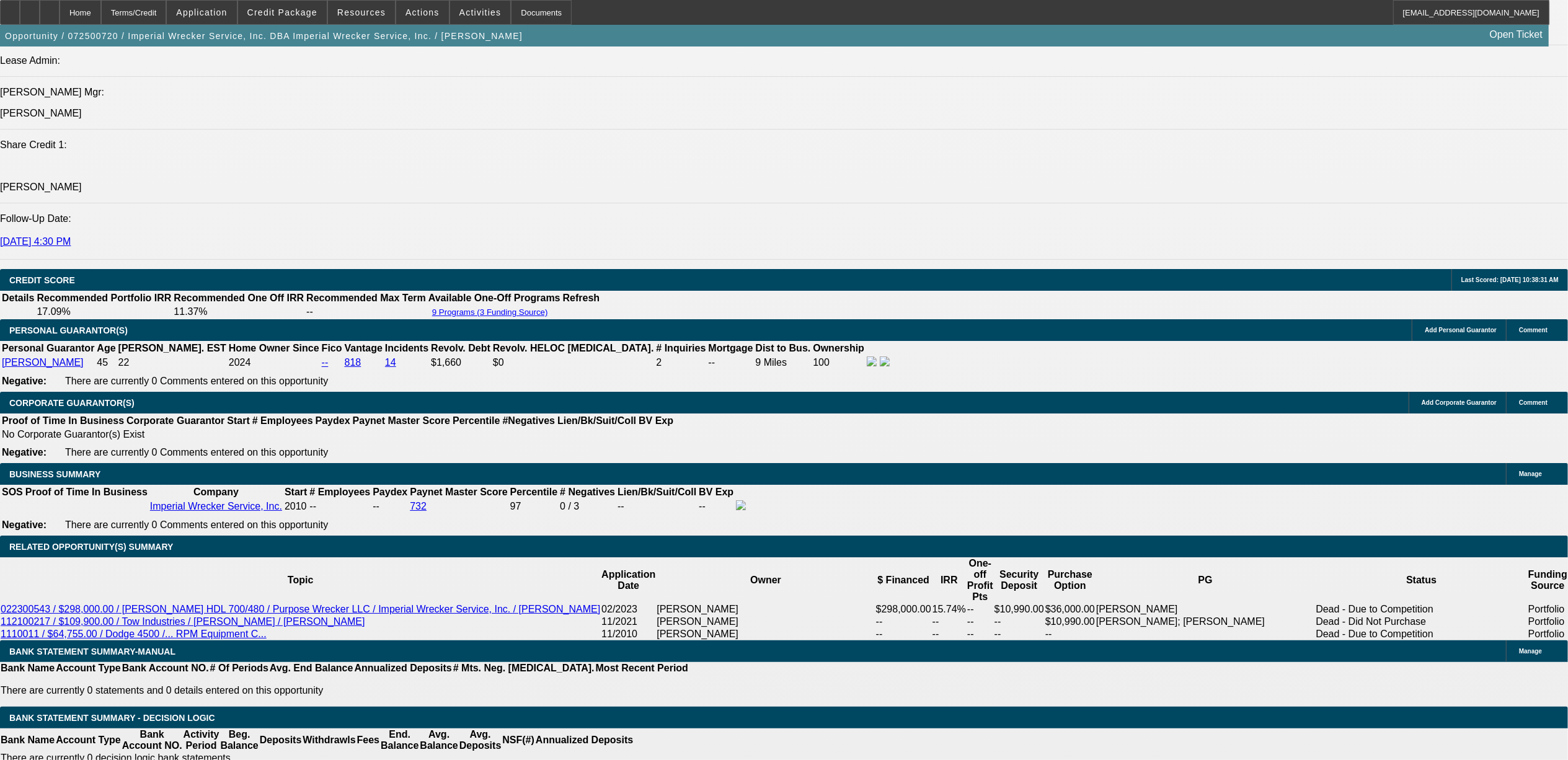
scroll to position [1652, 0]
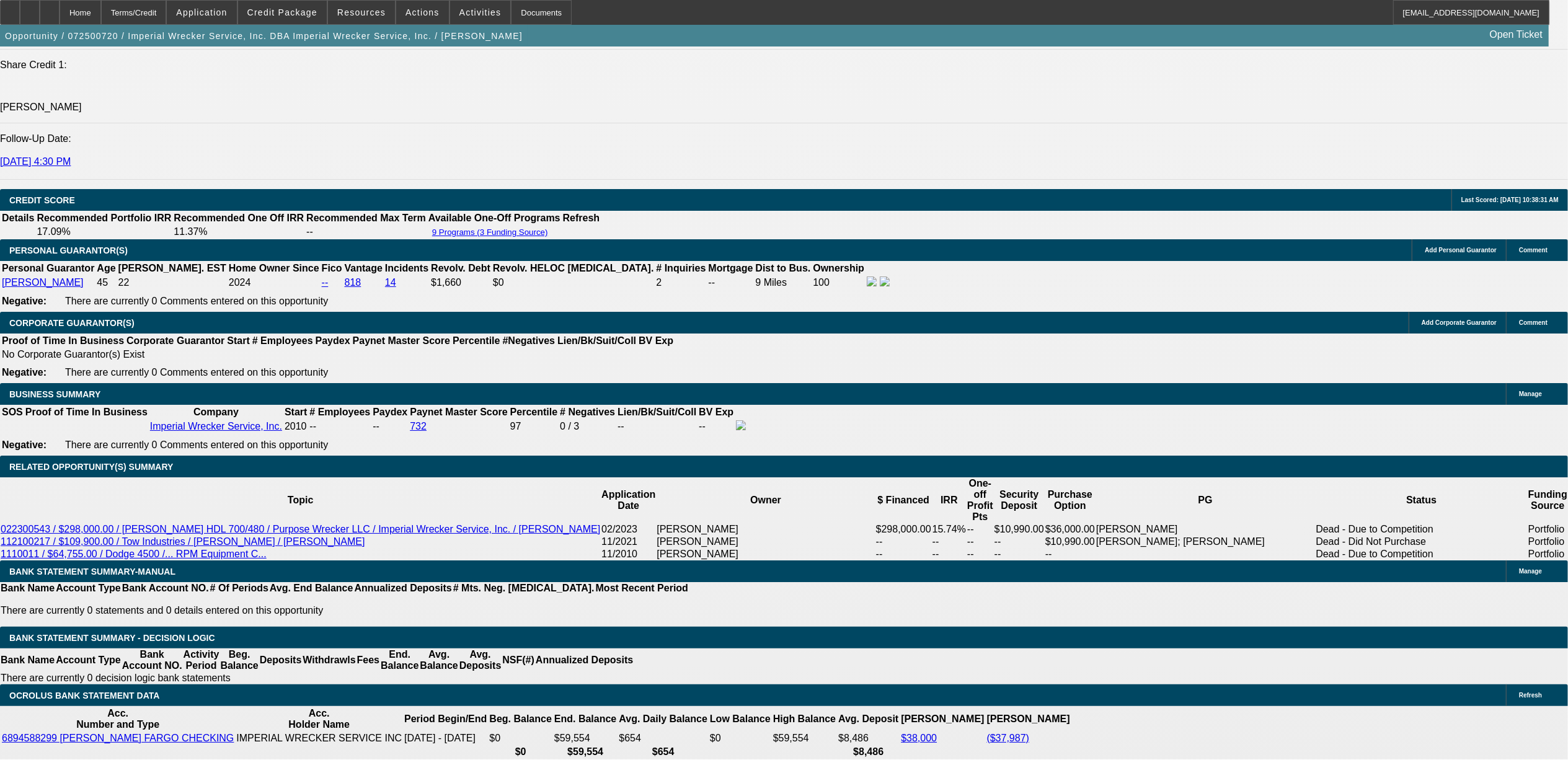
select select "0"
select select "6"
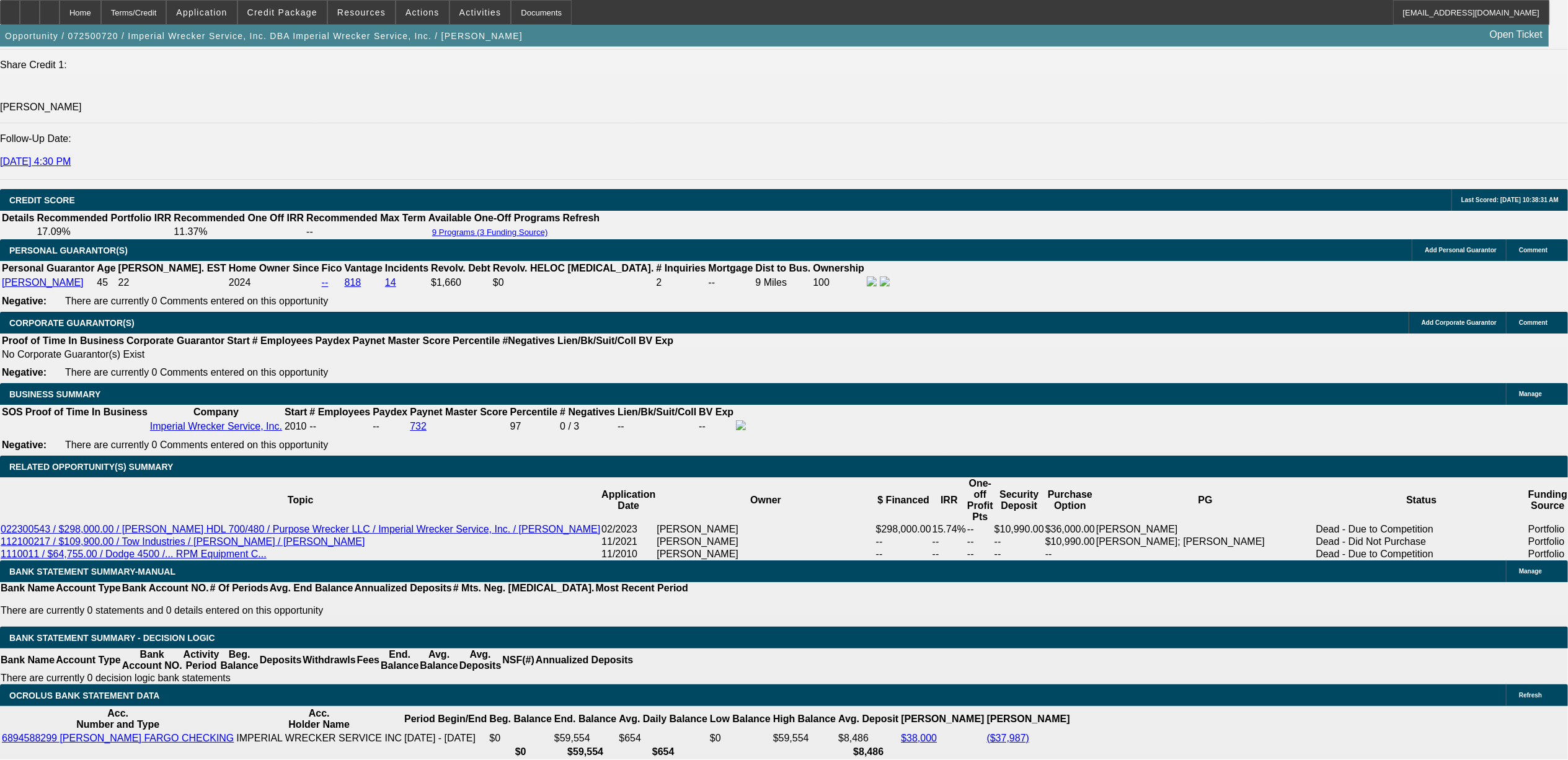
select select "0"
select select "2"
select select "0"
select select "6"
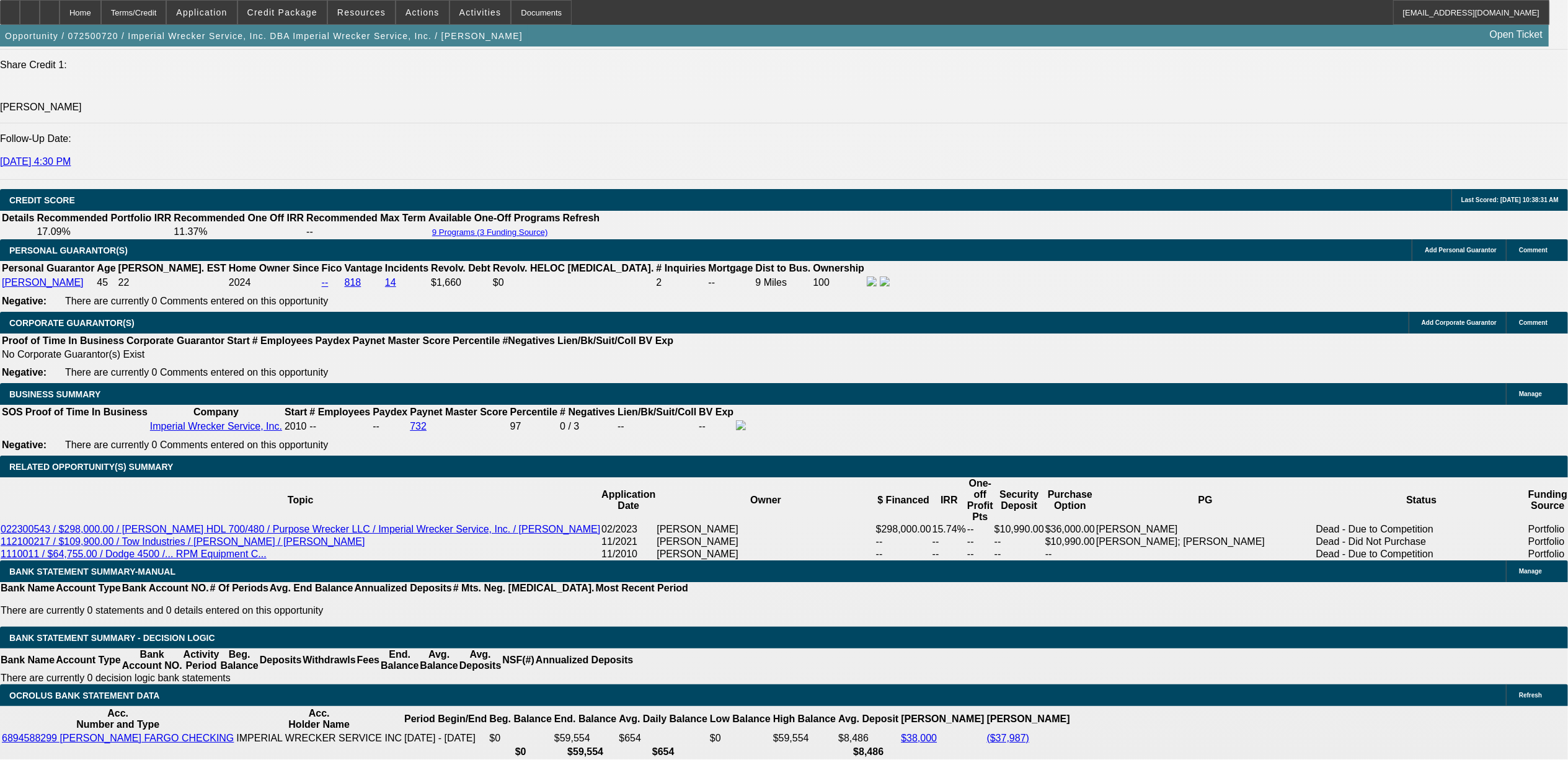
select select "0"
select select "2"
select select "0"
select select "6"
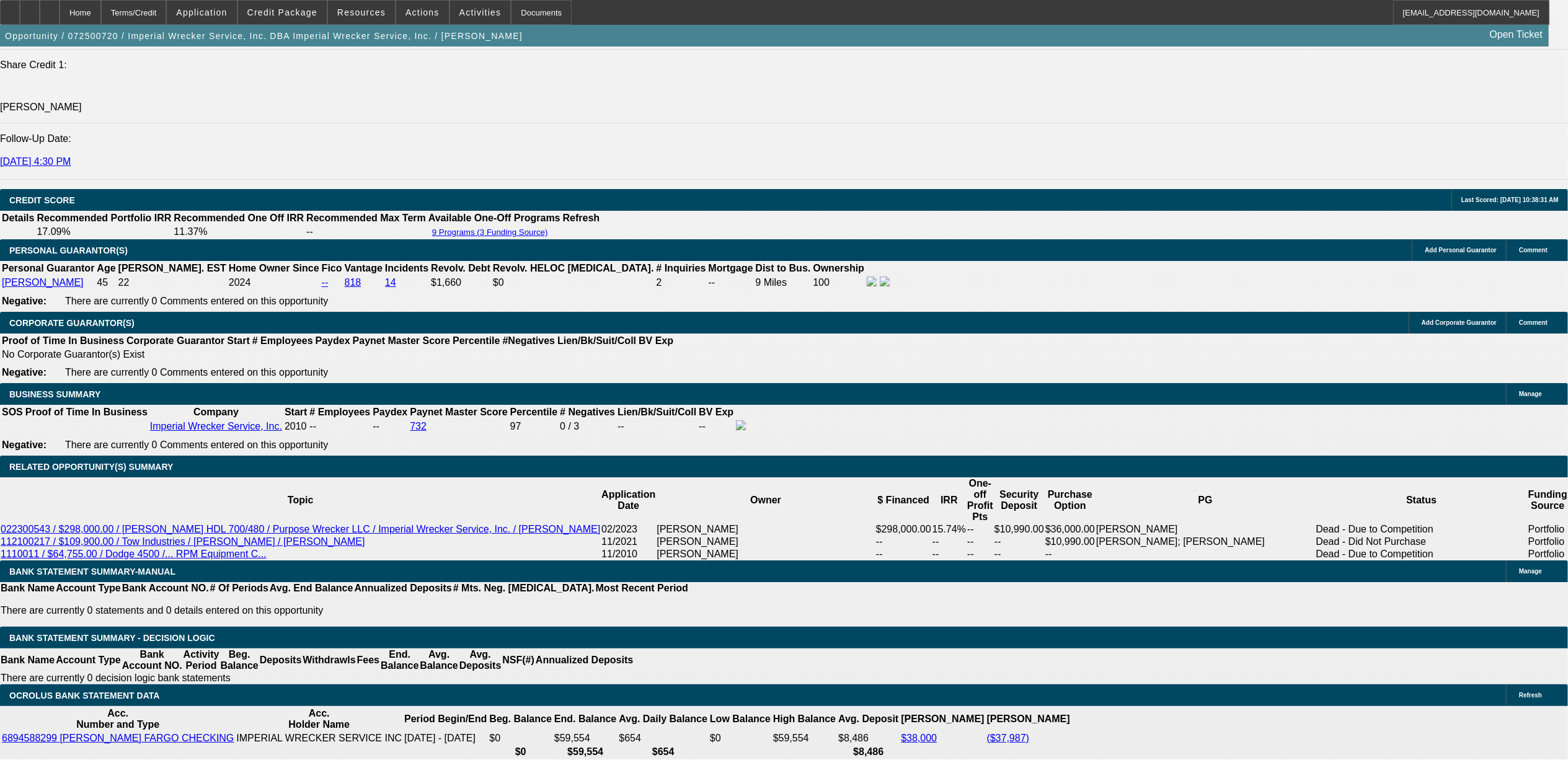
select select "0"
select select "2"
select select "0"
select select "6"
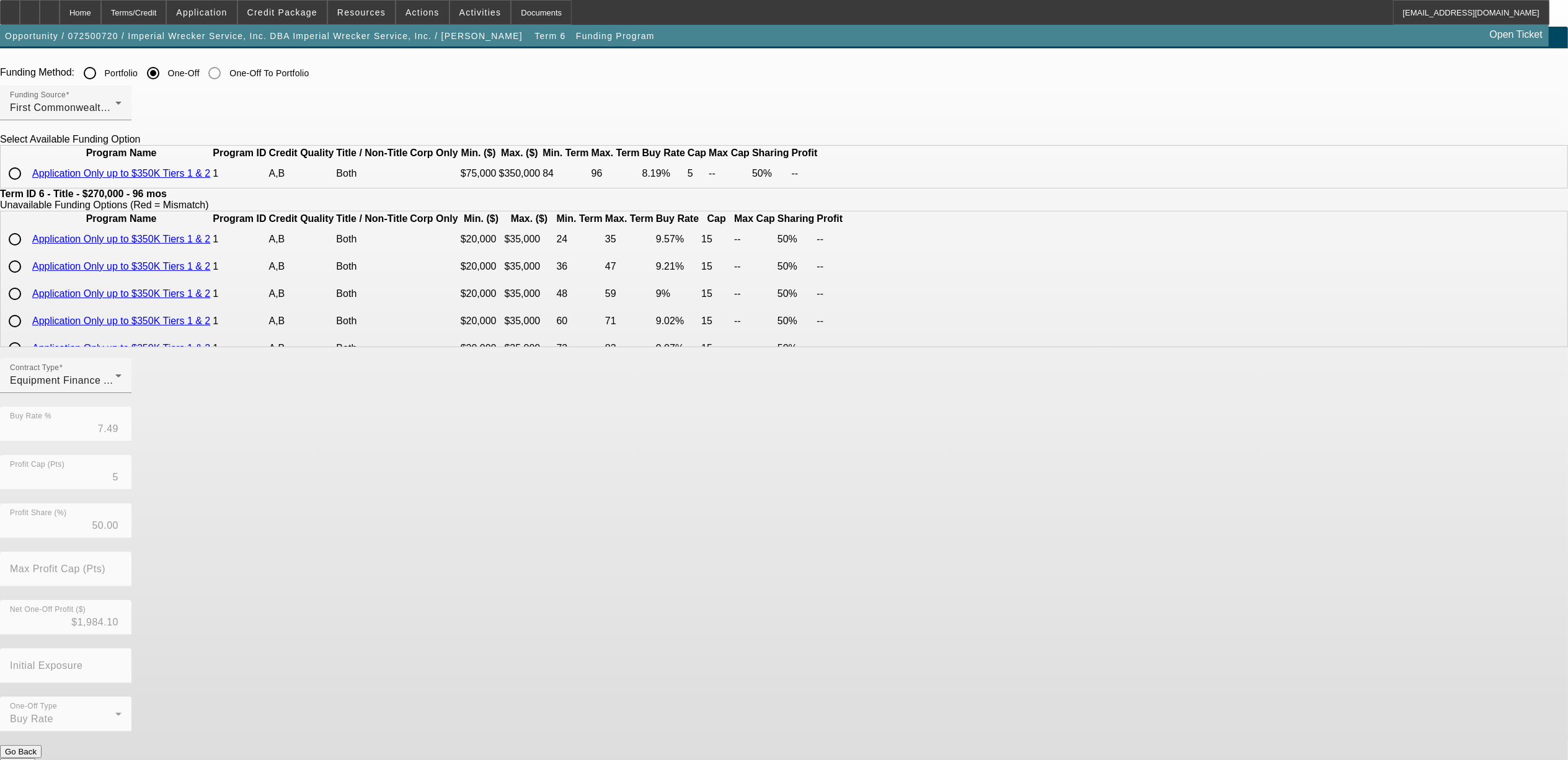
scroll to position [25, 0]
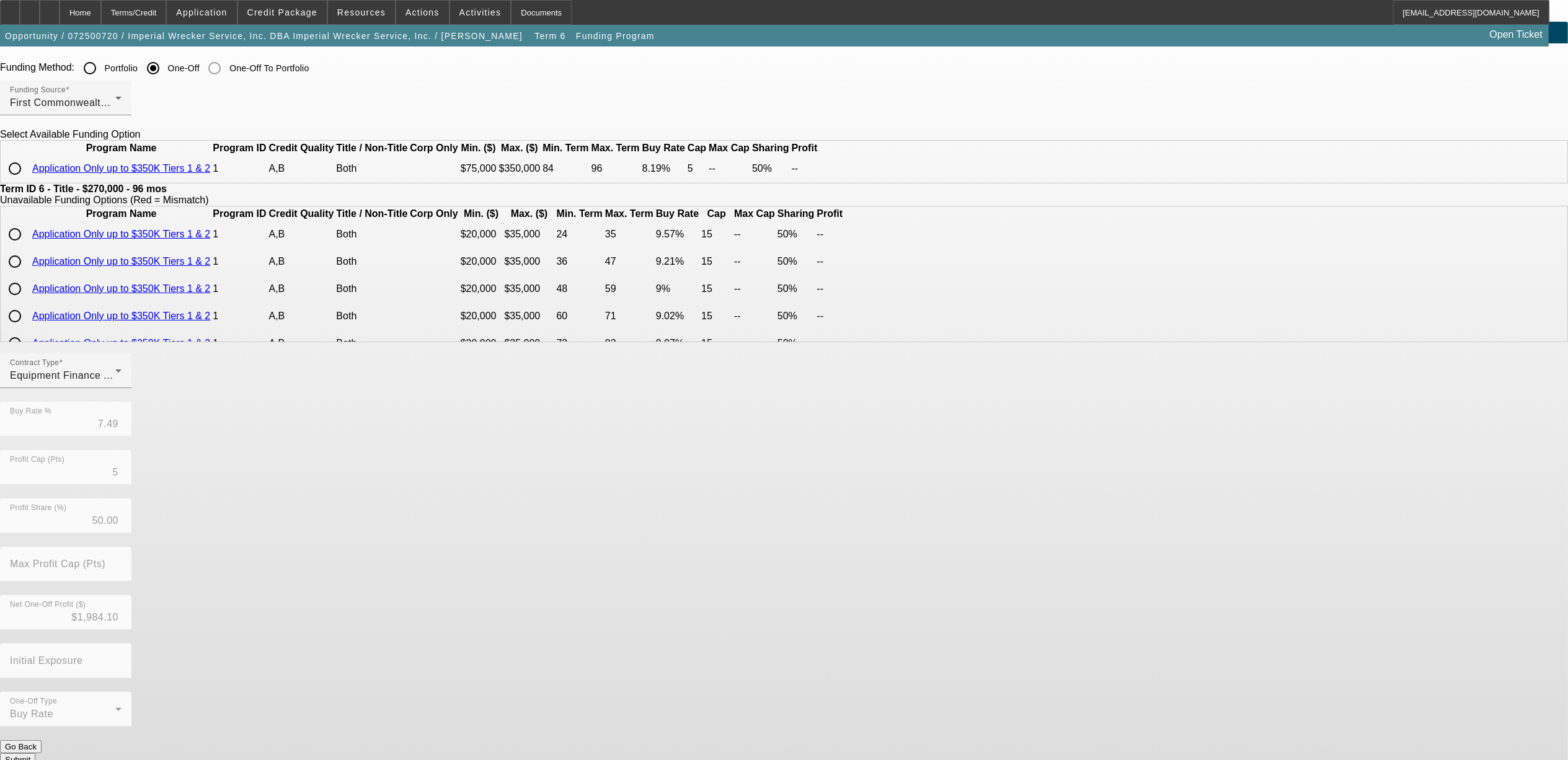
click at [42, 740] on button "Go Back" at bounding box center [21, 747] width 42 height 13
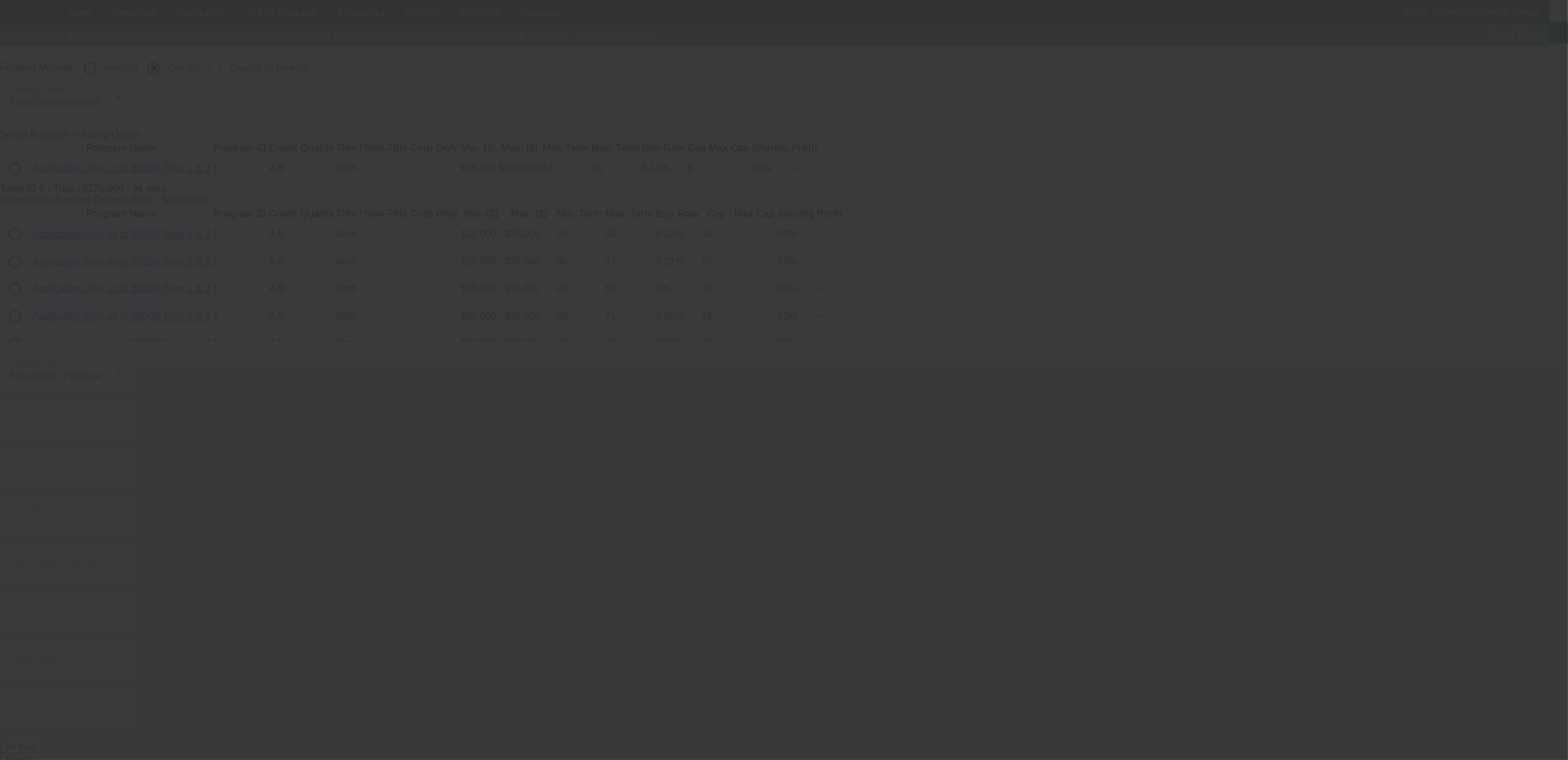
scroll to position [0, 0]
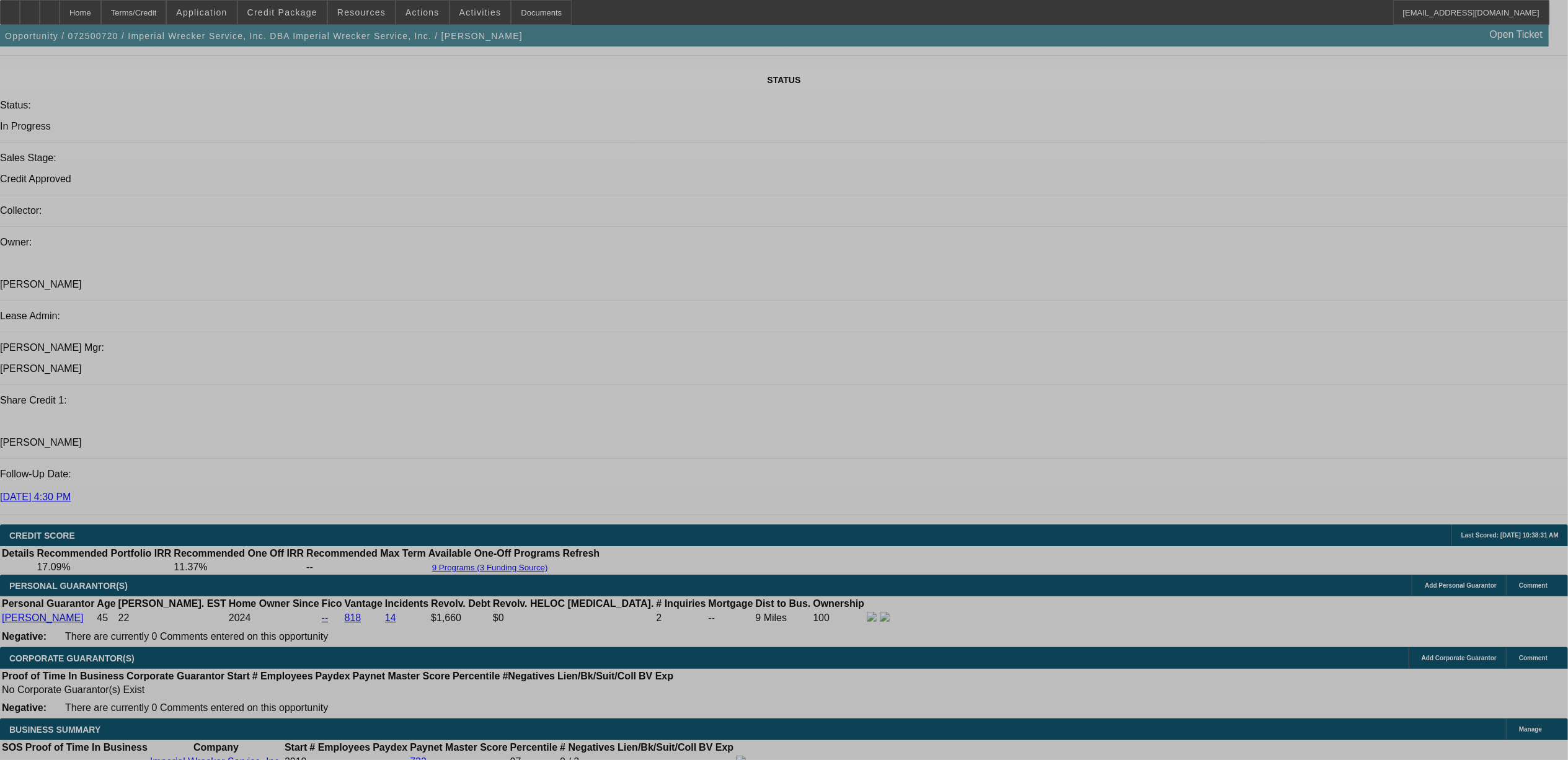
select select "0"
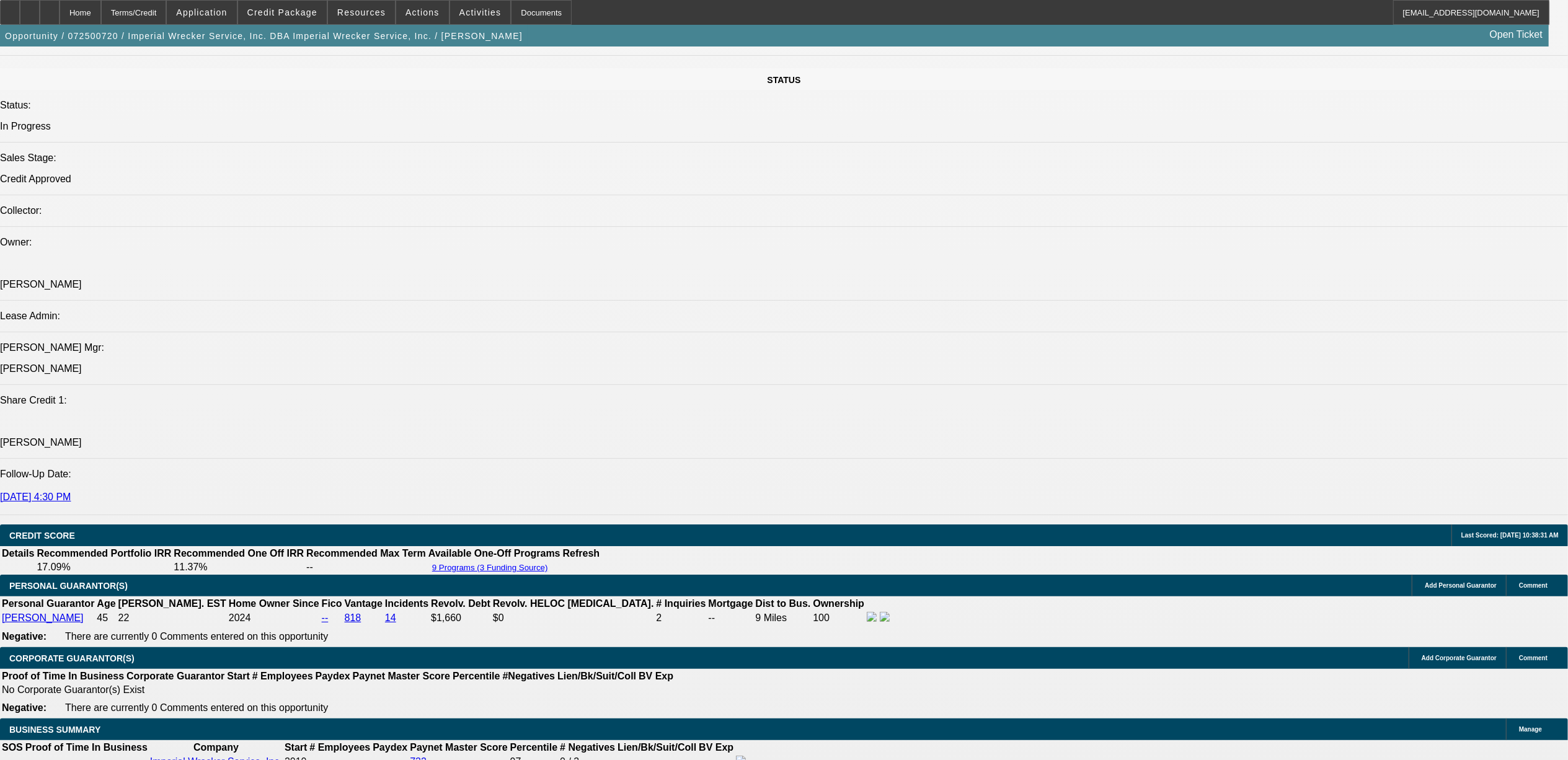
select select "3"
select select "0"
select select "6"
select select "0"
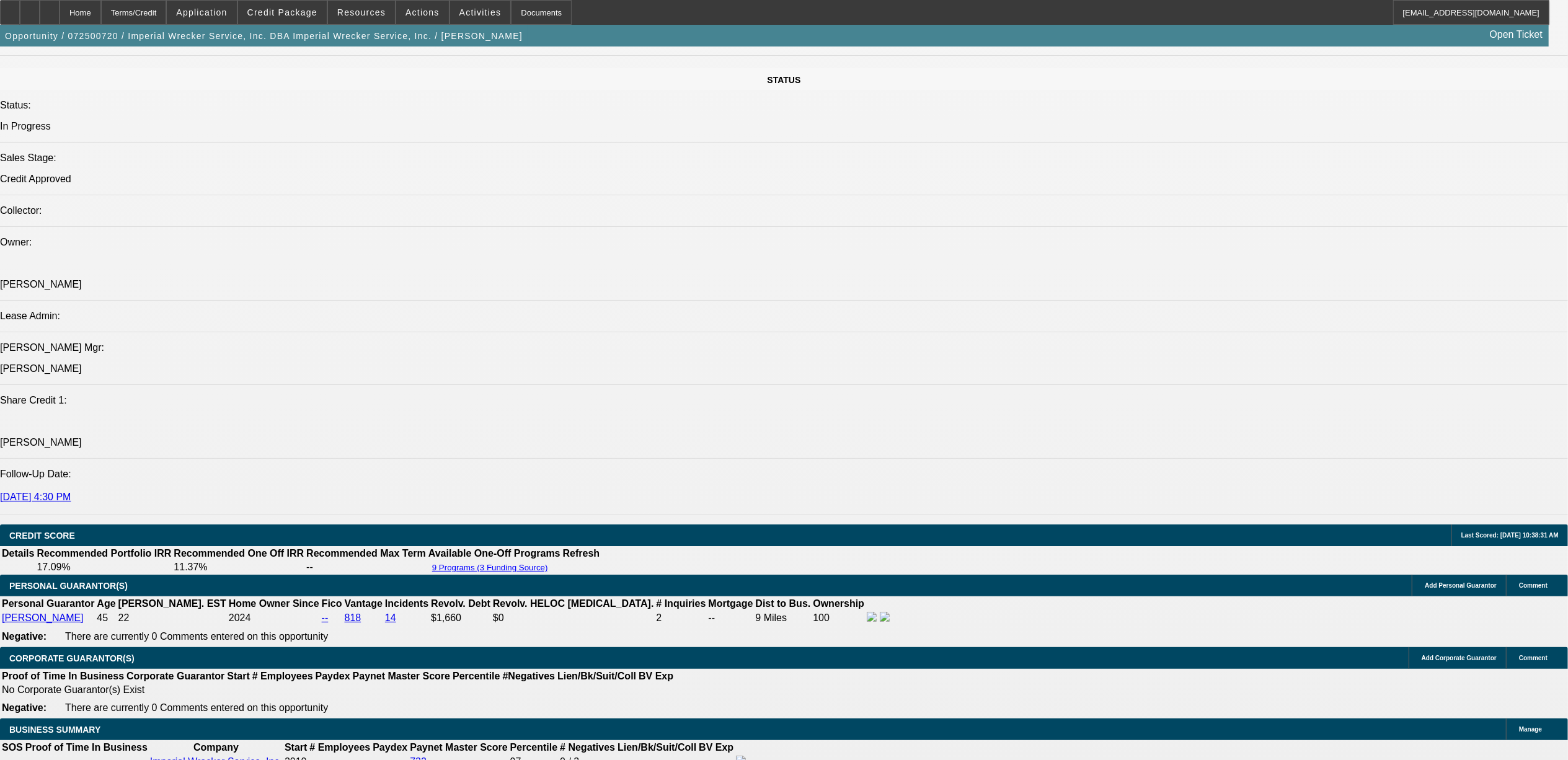
select select "2"
select select "0"
select select "6"
select select "0"
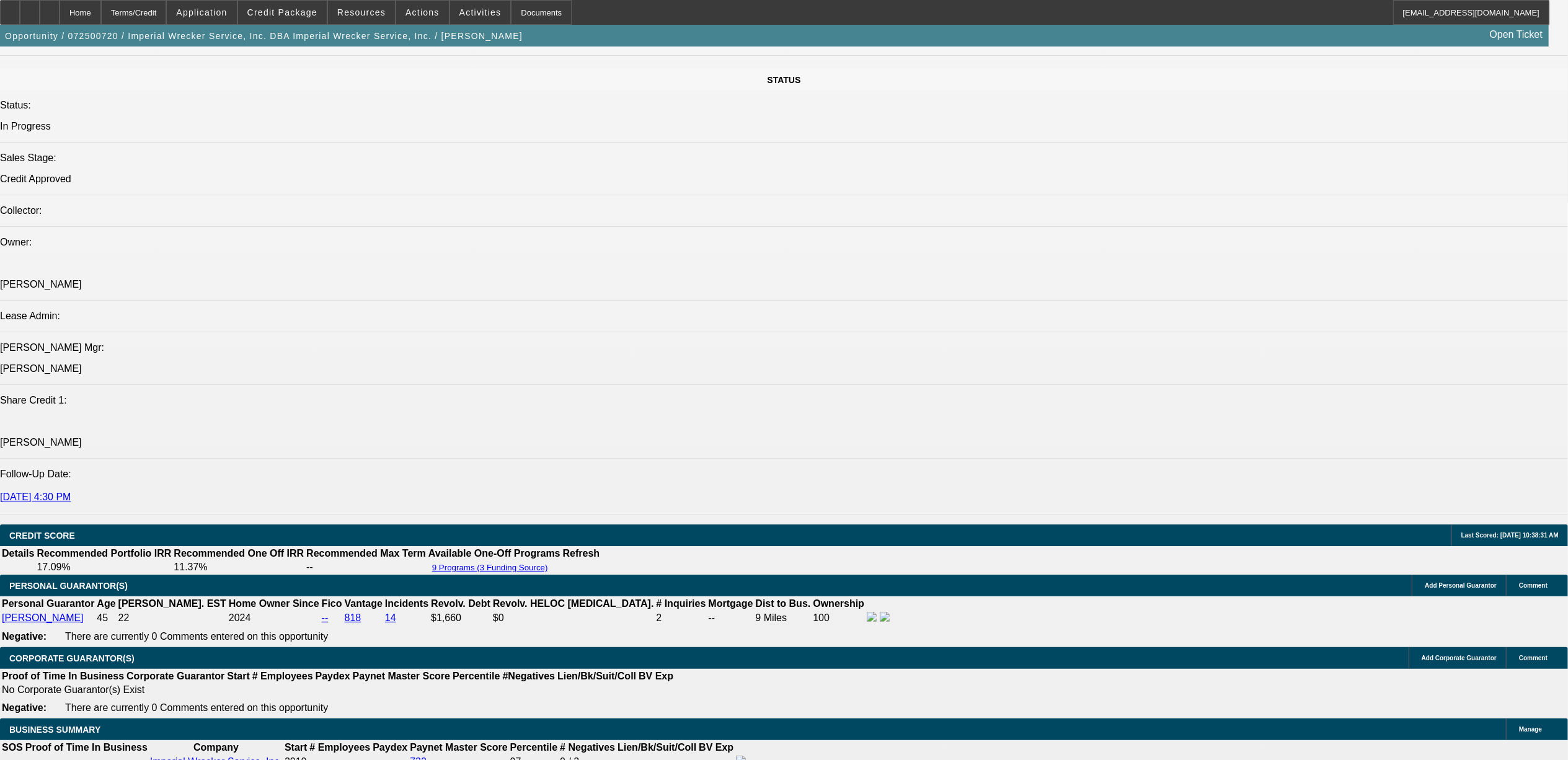
select select "2"
select select "0"
select select "6"
select select "0"
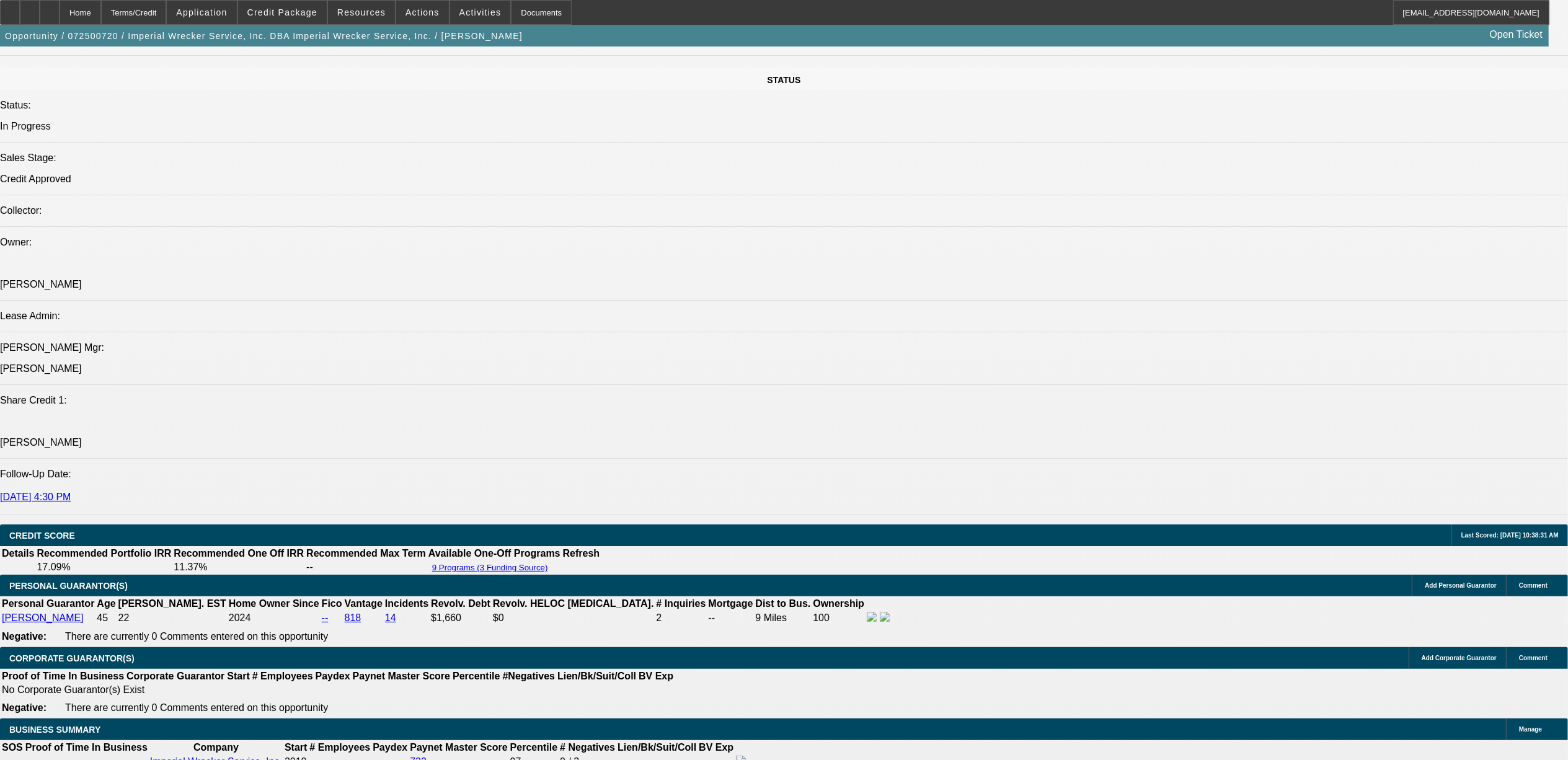
select select "2"
select select "0"
select select "6"
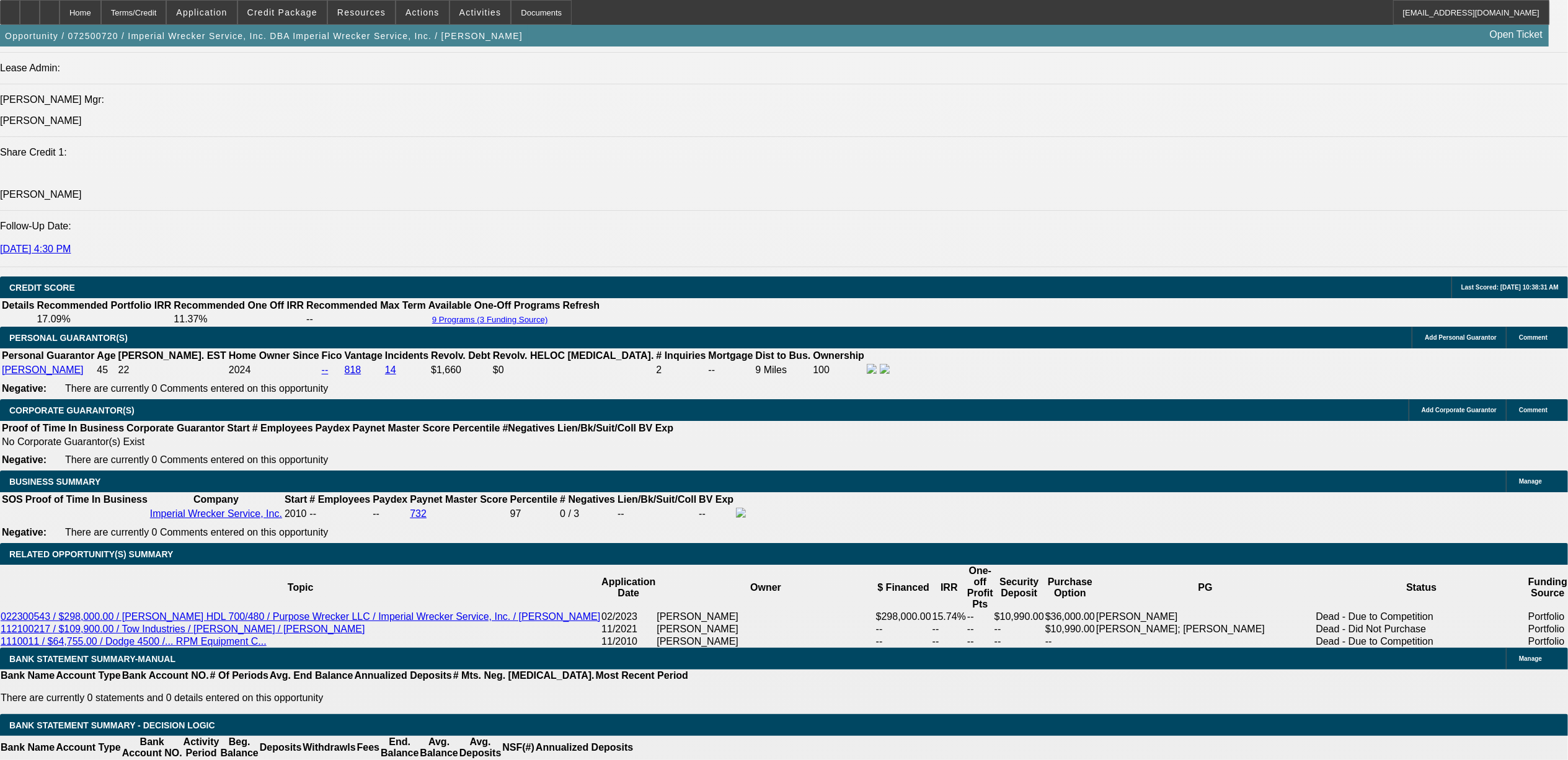
scroll to position [1585, 0]
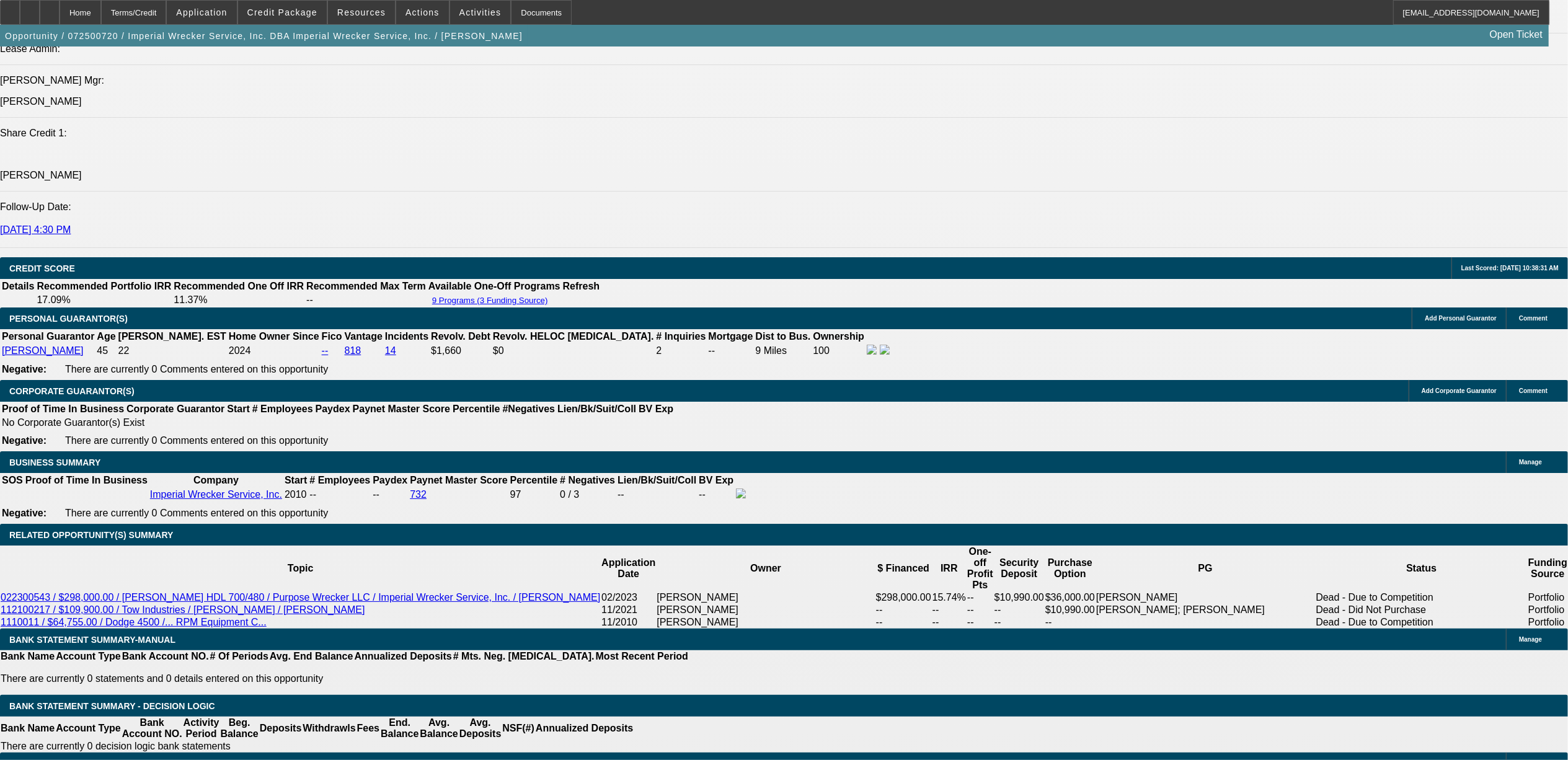
select select "0"
select select "6"
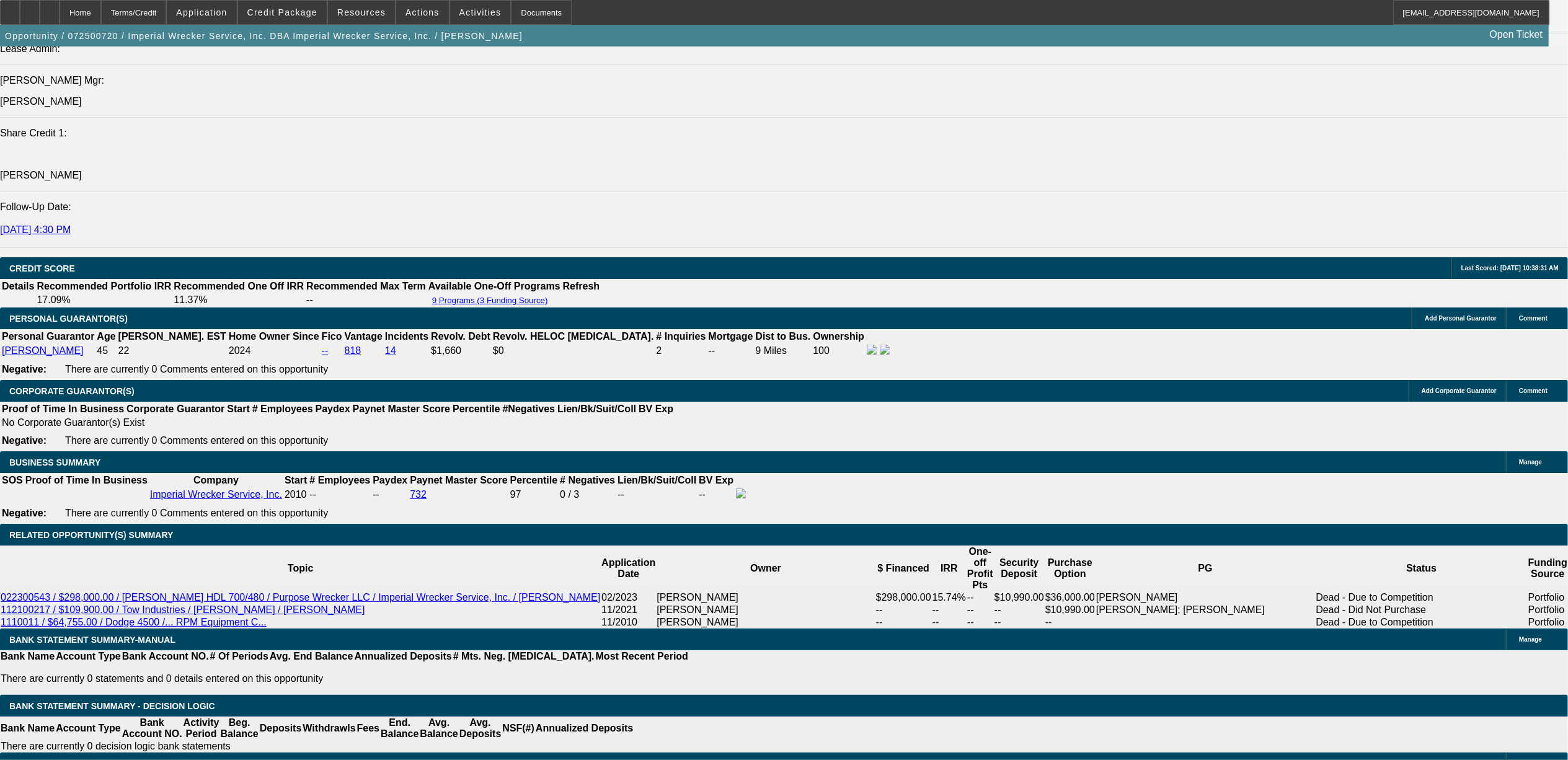
select select "0"
select select "2"
select select "0"
select select "6"
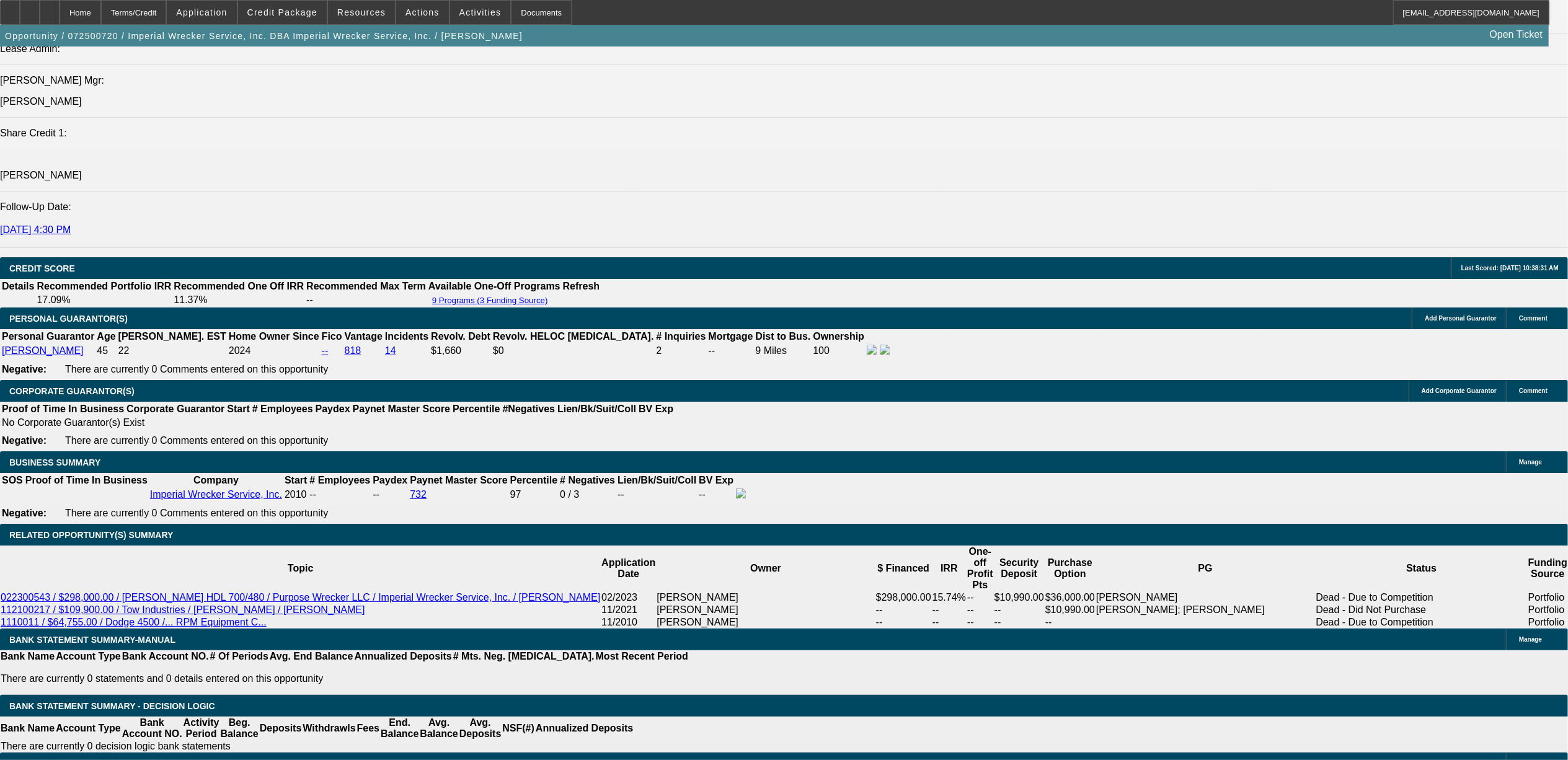
select select "0"
select select "2"
select select "0"
select select "6"
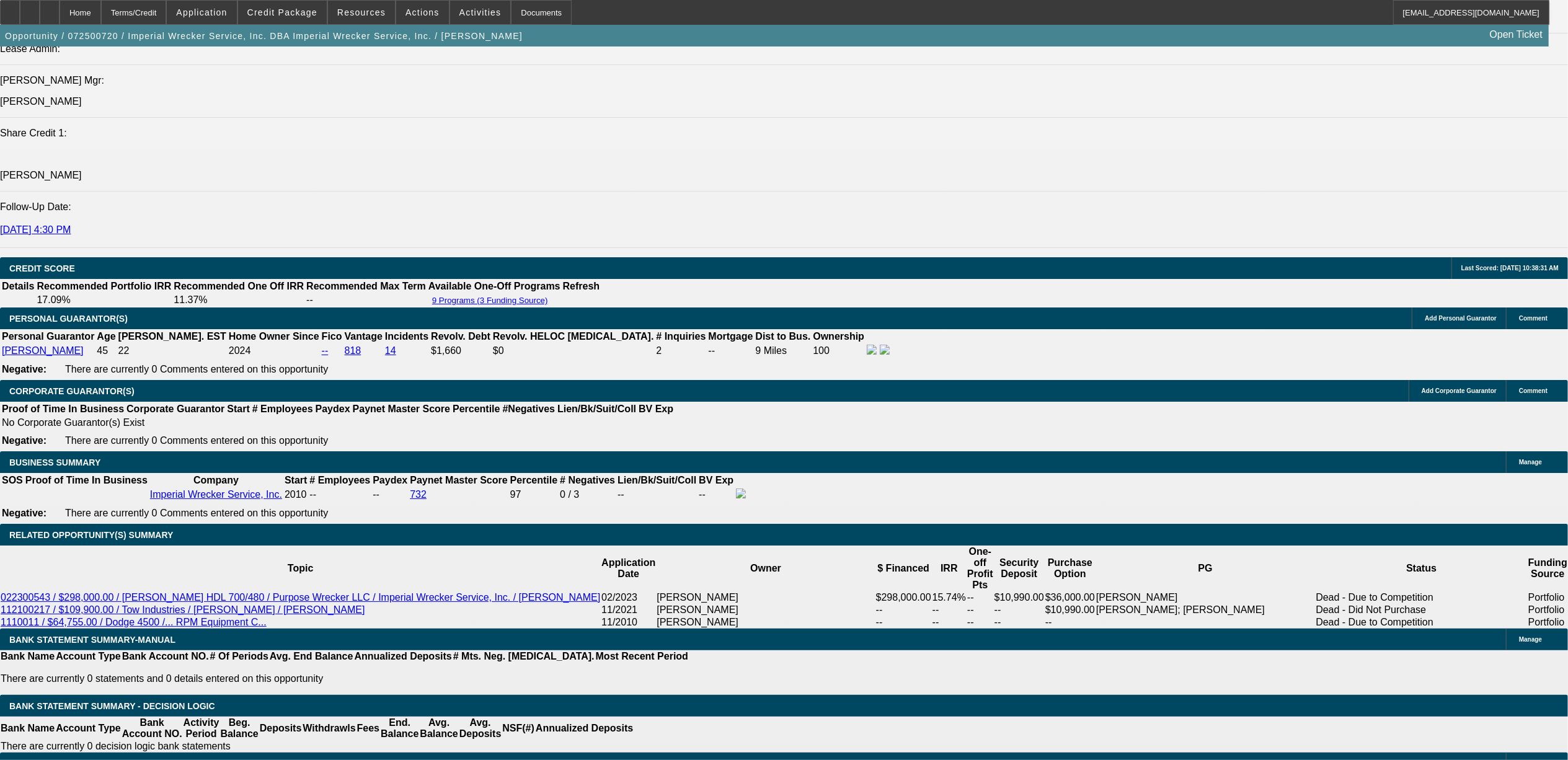
select select "0"
select select "2"
select select "0"
select select "6"
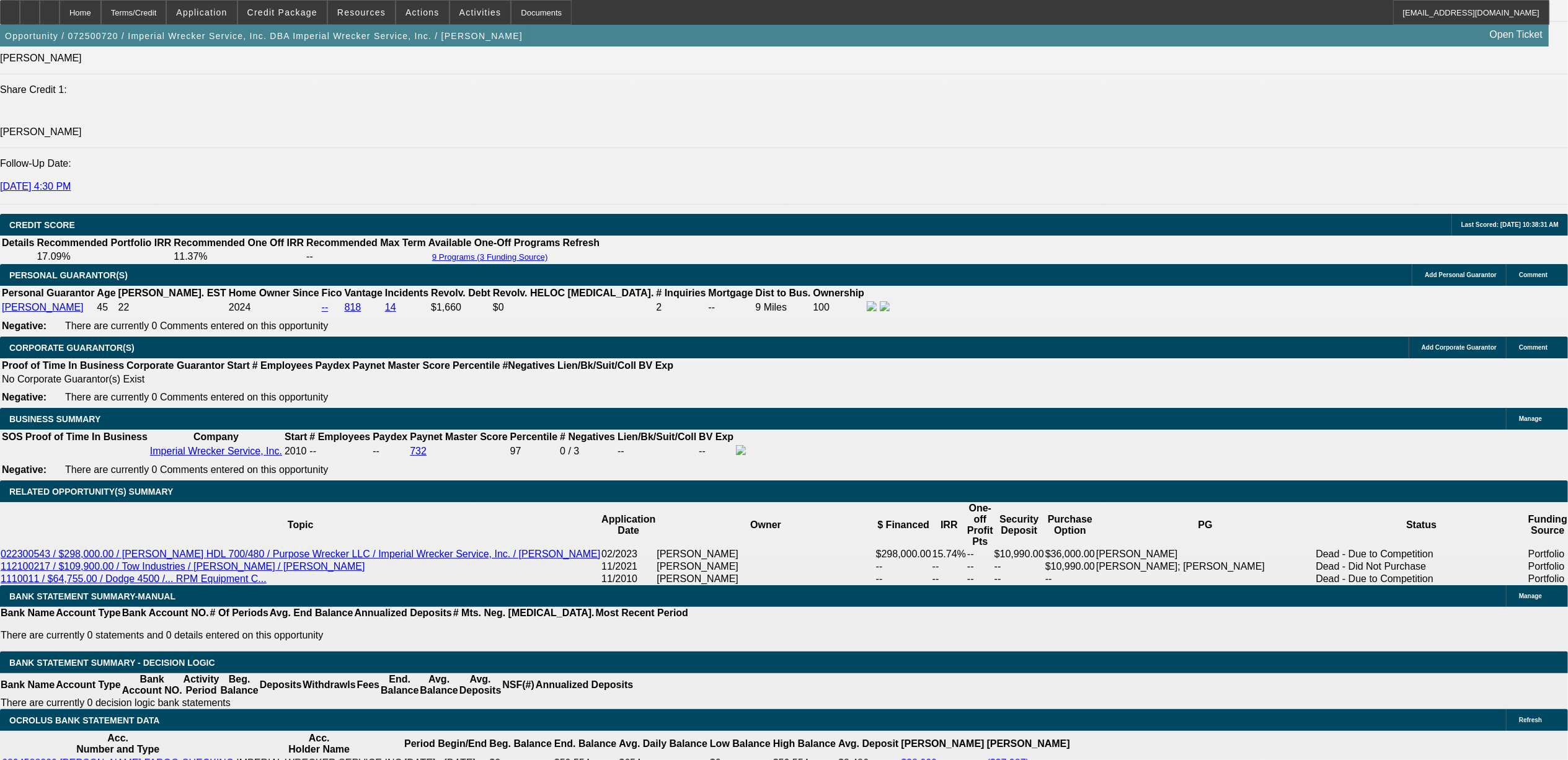
scroll to position [1667, 0]
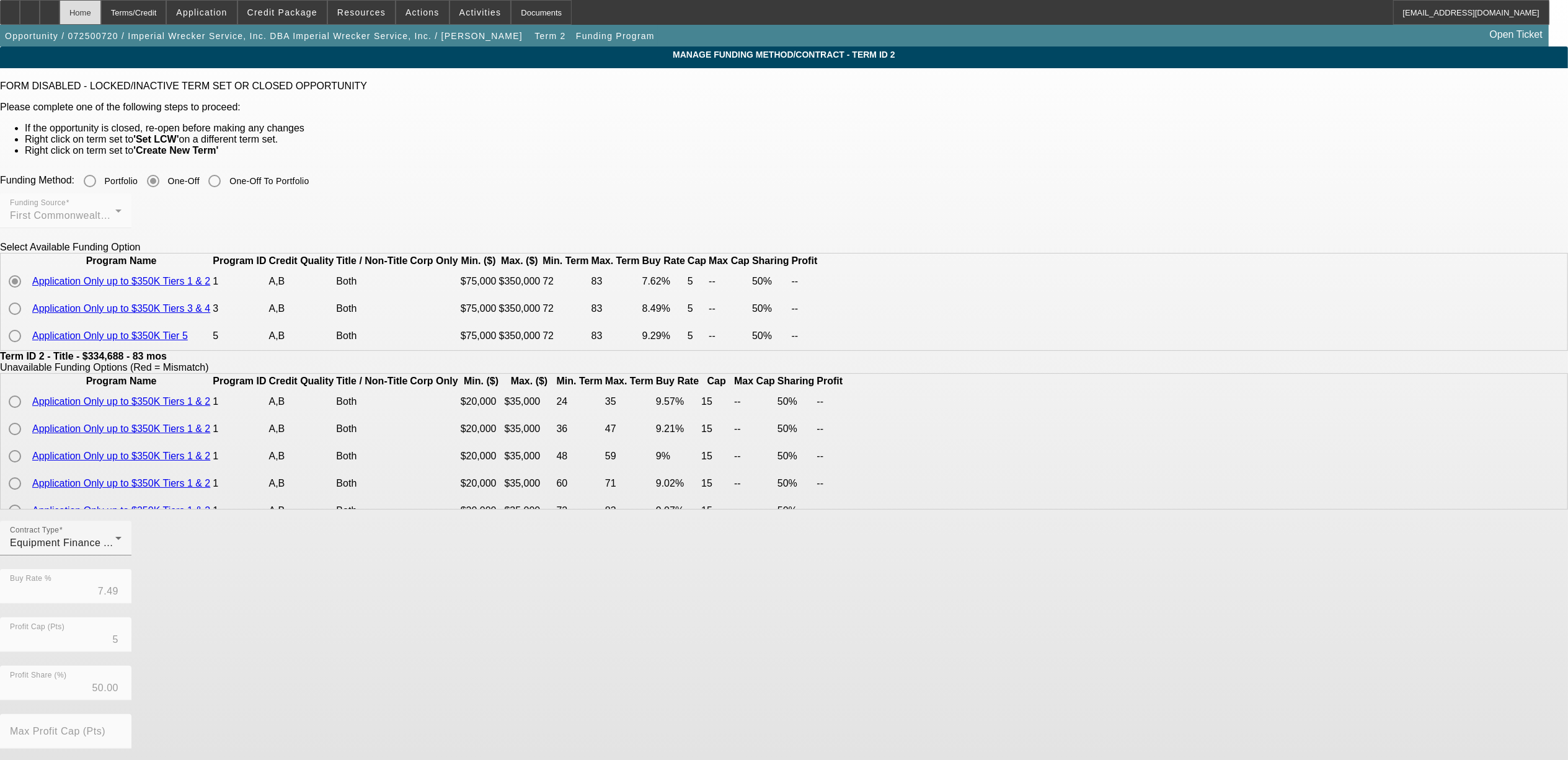
click at [101, 19] on div "Home" at bounding box center [80, 12] width 42 height 25
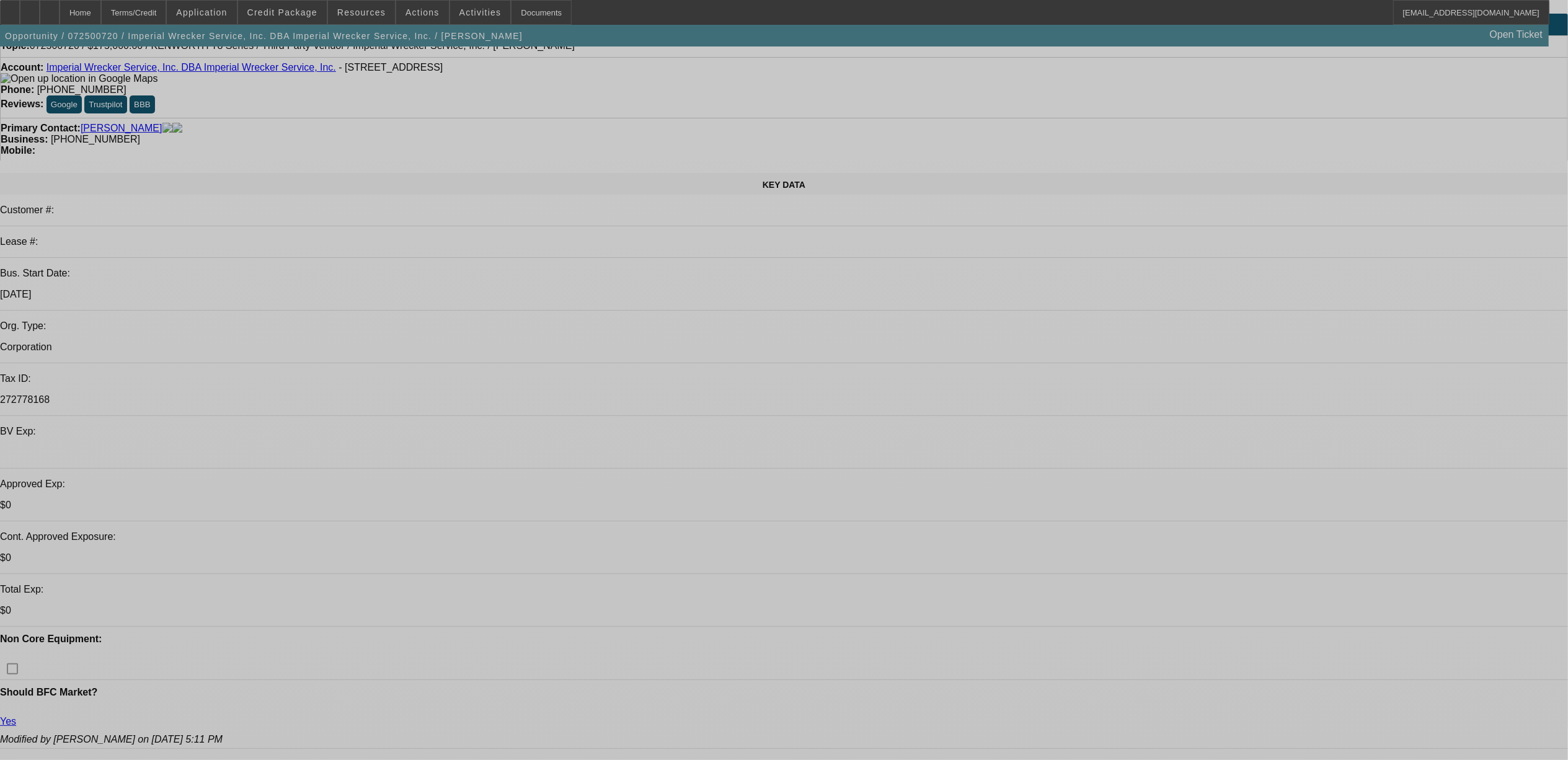
select select "0"
select select "3"
select select "0"
select select "6"
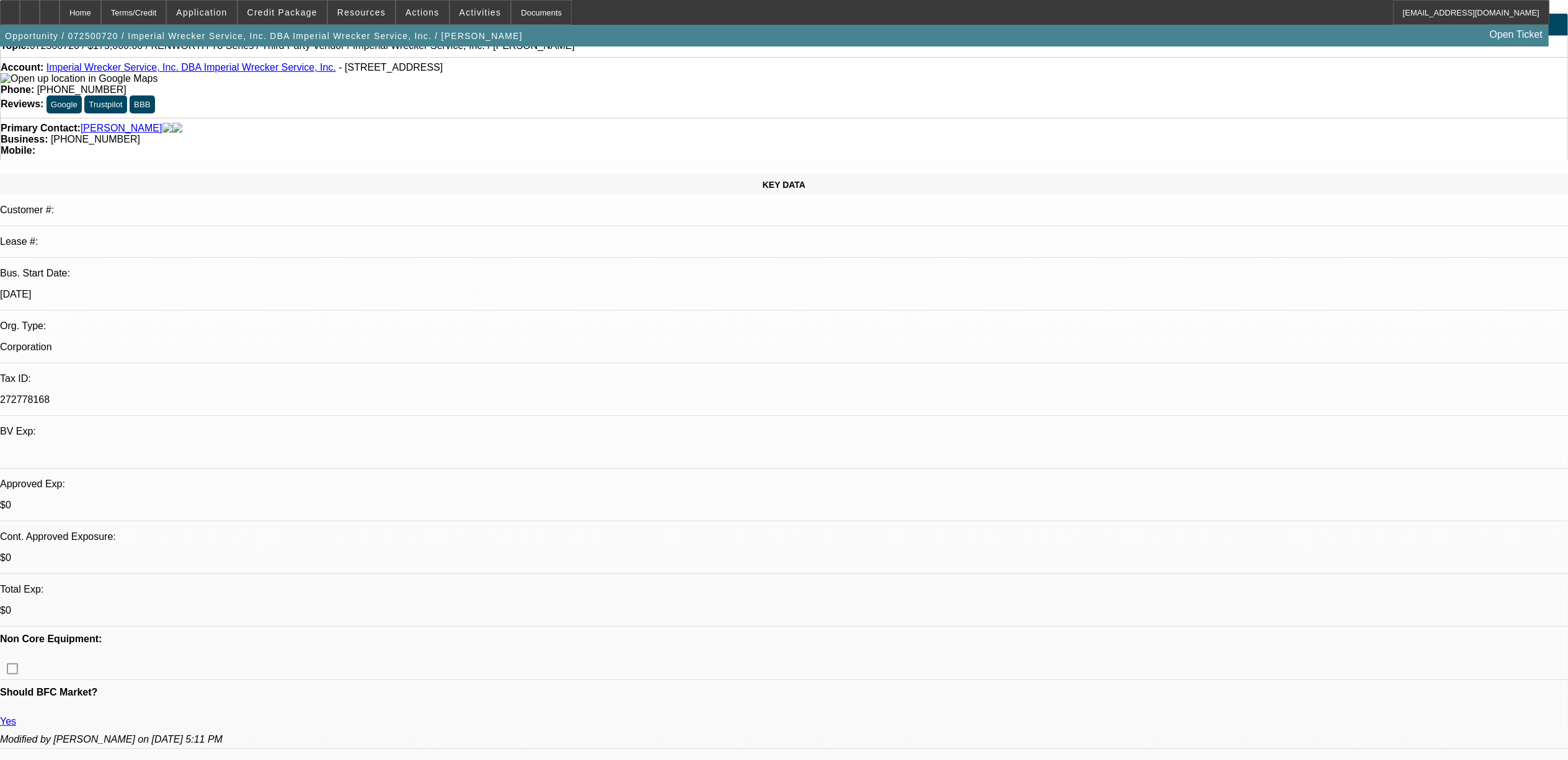
select select "0"
select select "2"
select select "0"
select select "6"
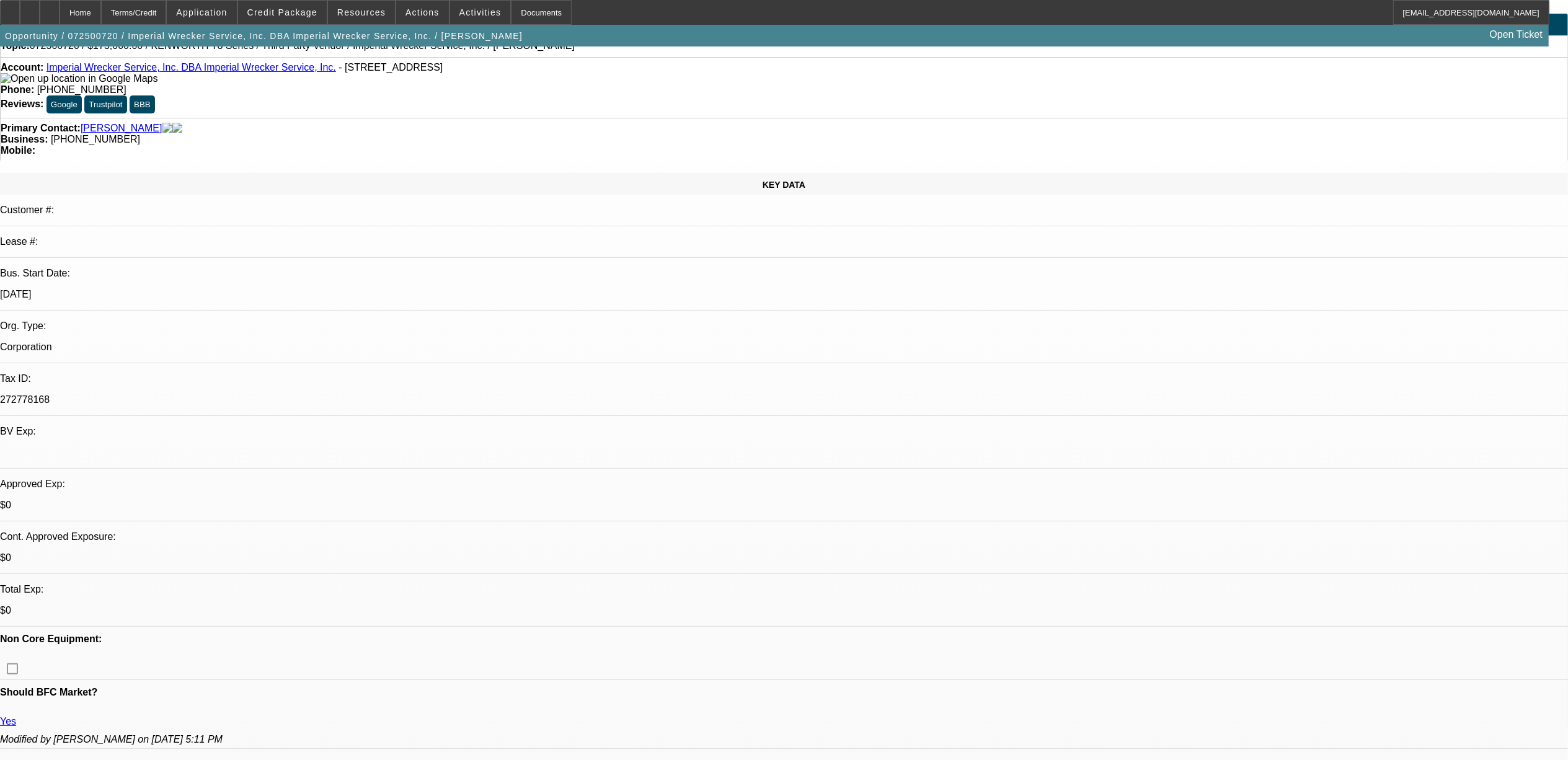
select select "0"
select select "2"
select select "0"
select select "6"
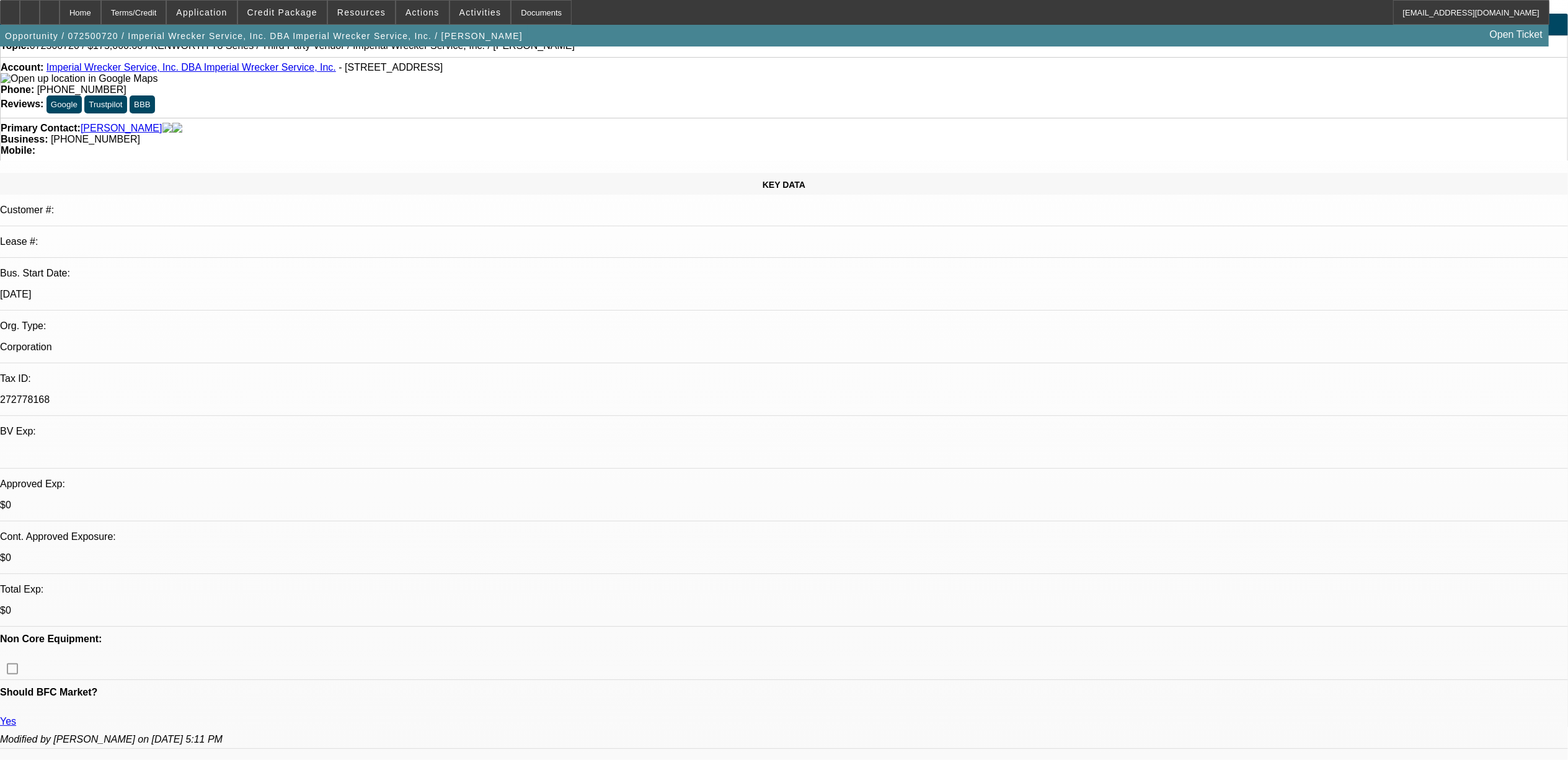
select select "0"
select select "2"
select select "0"
select select "6"
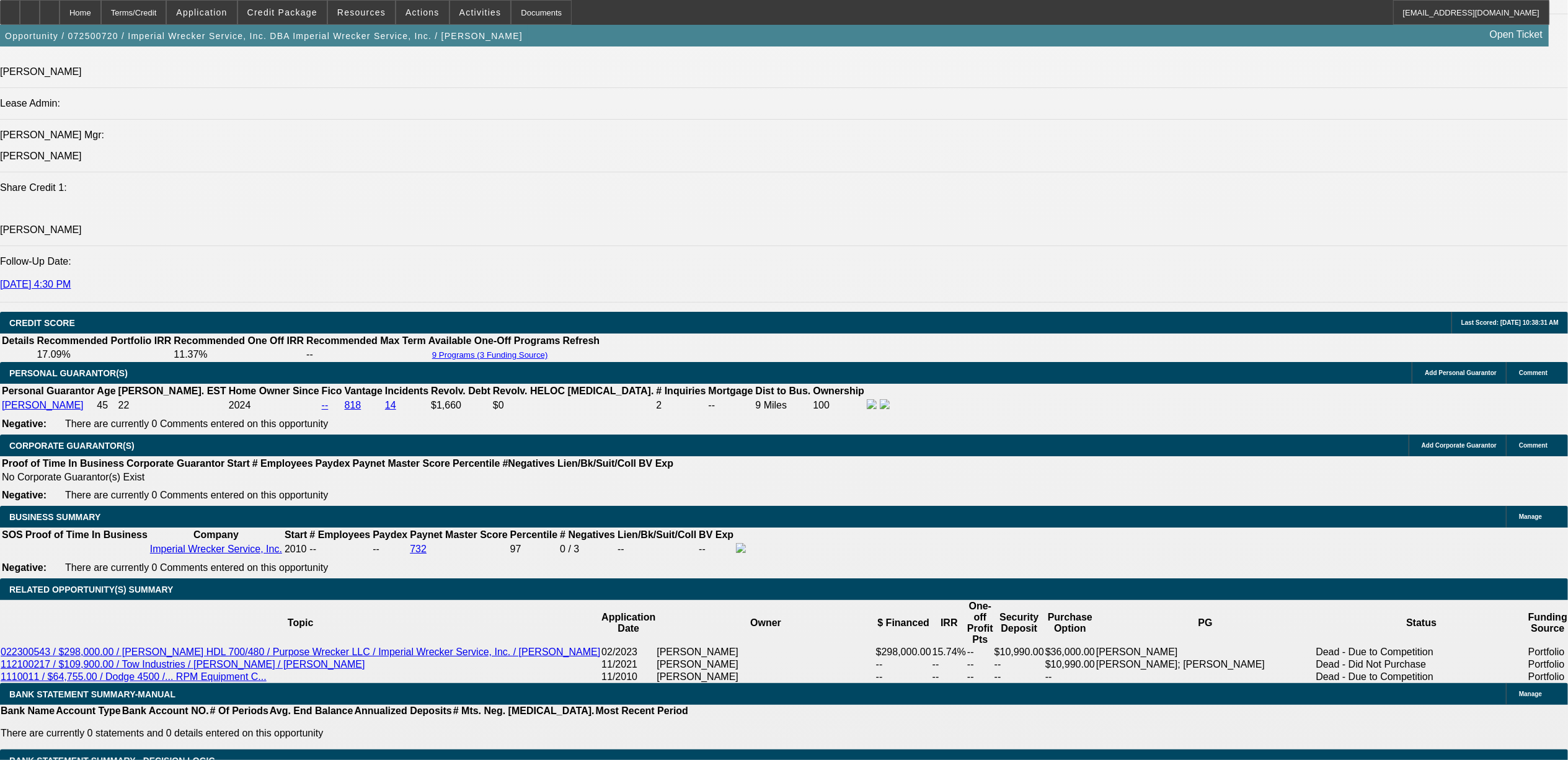
scroll to position [1652, 0]
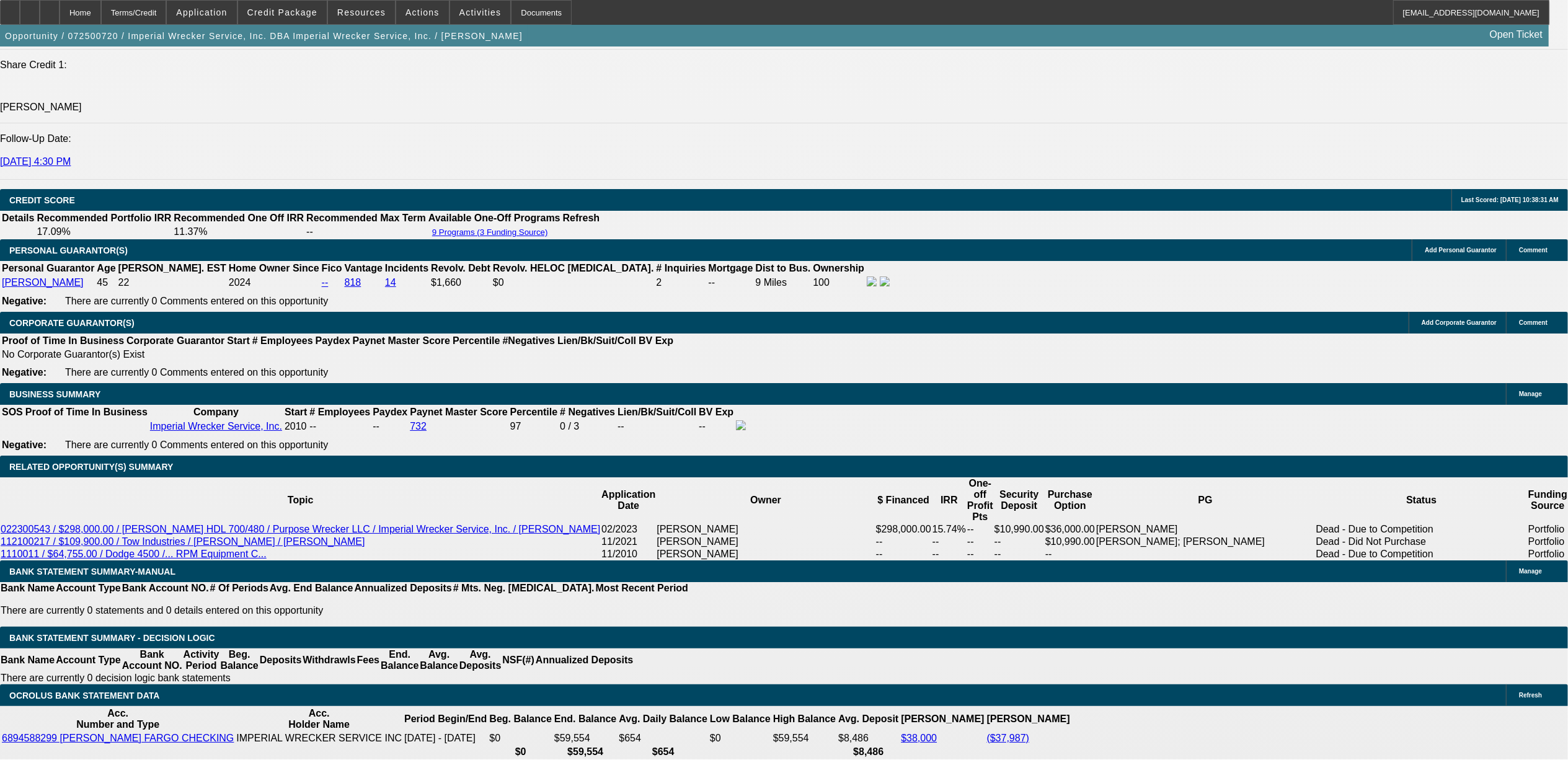
select select "0"
select select "6"
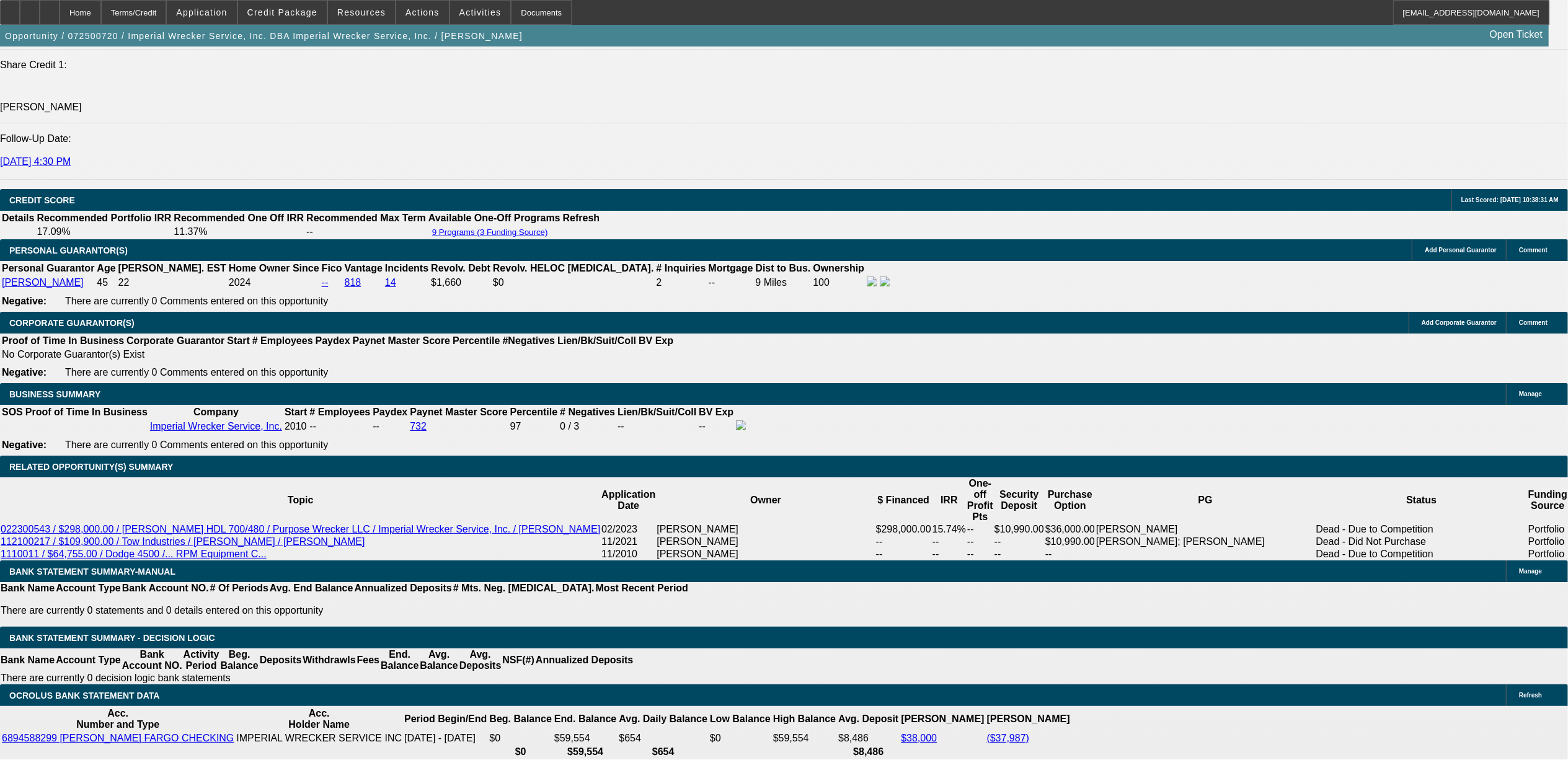
select select "0"
select select "2"
select select "0"
select select "6"
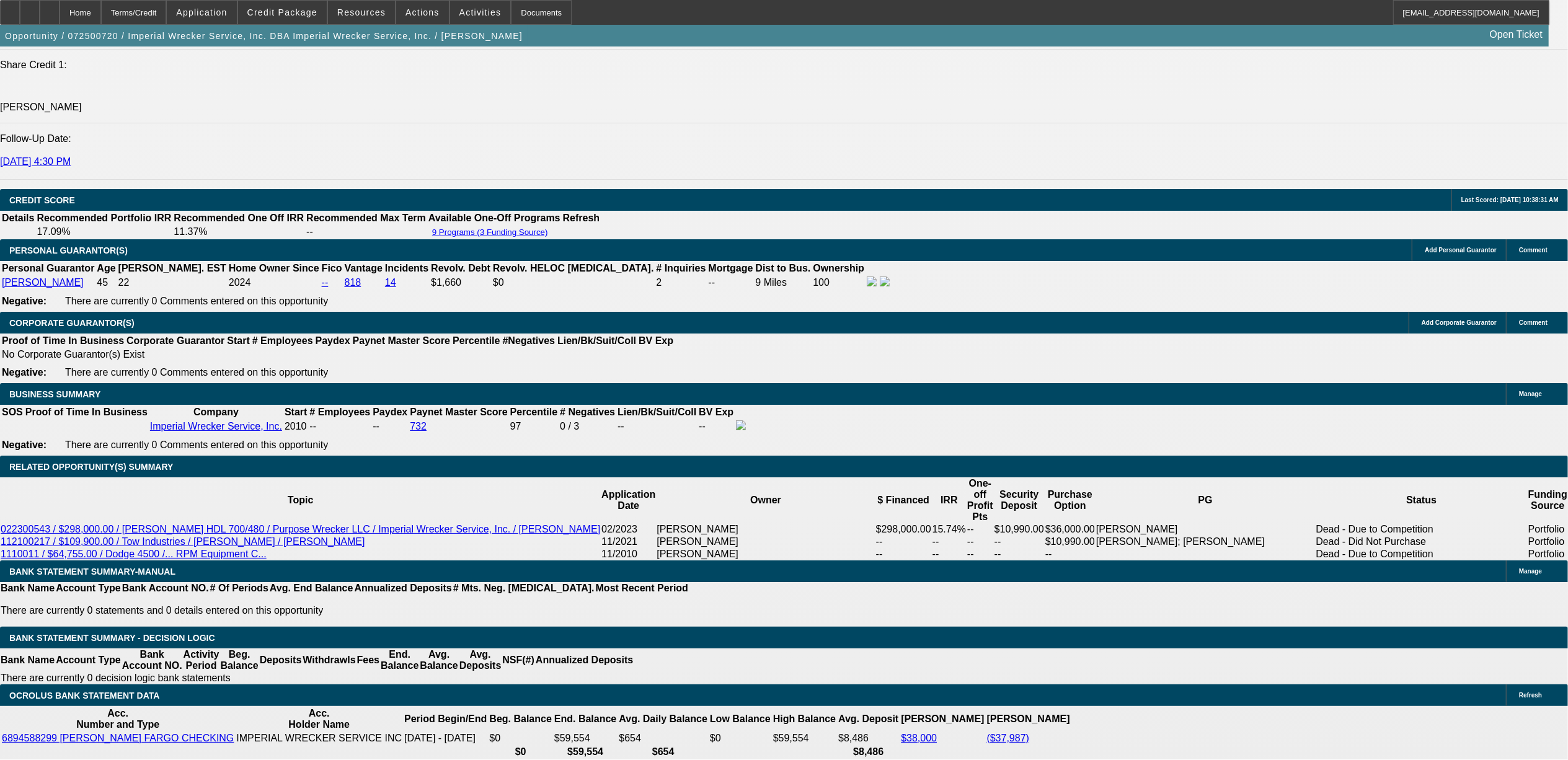
select select "0"
select select "2"
select select "0"
select select "6"
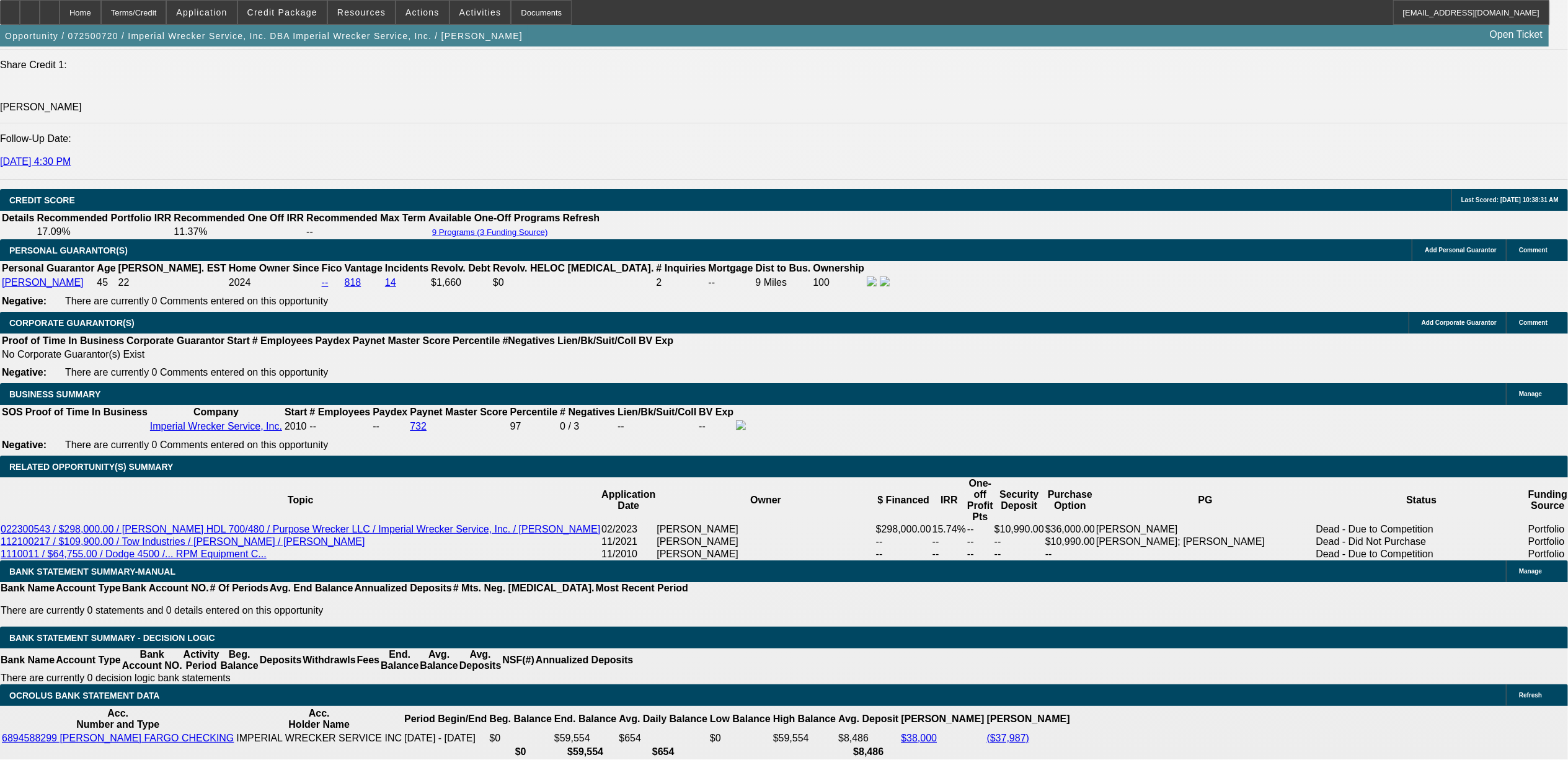
select select "0"
select select "2"
select select "0"
select select "6"
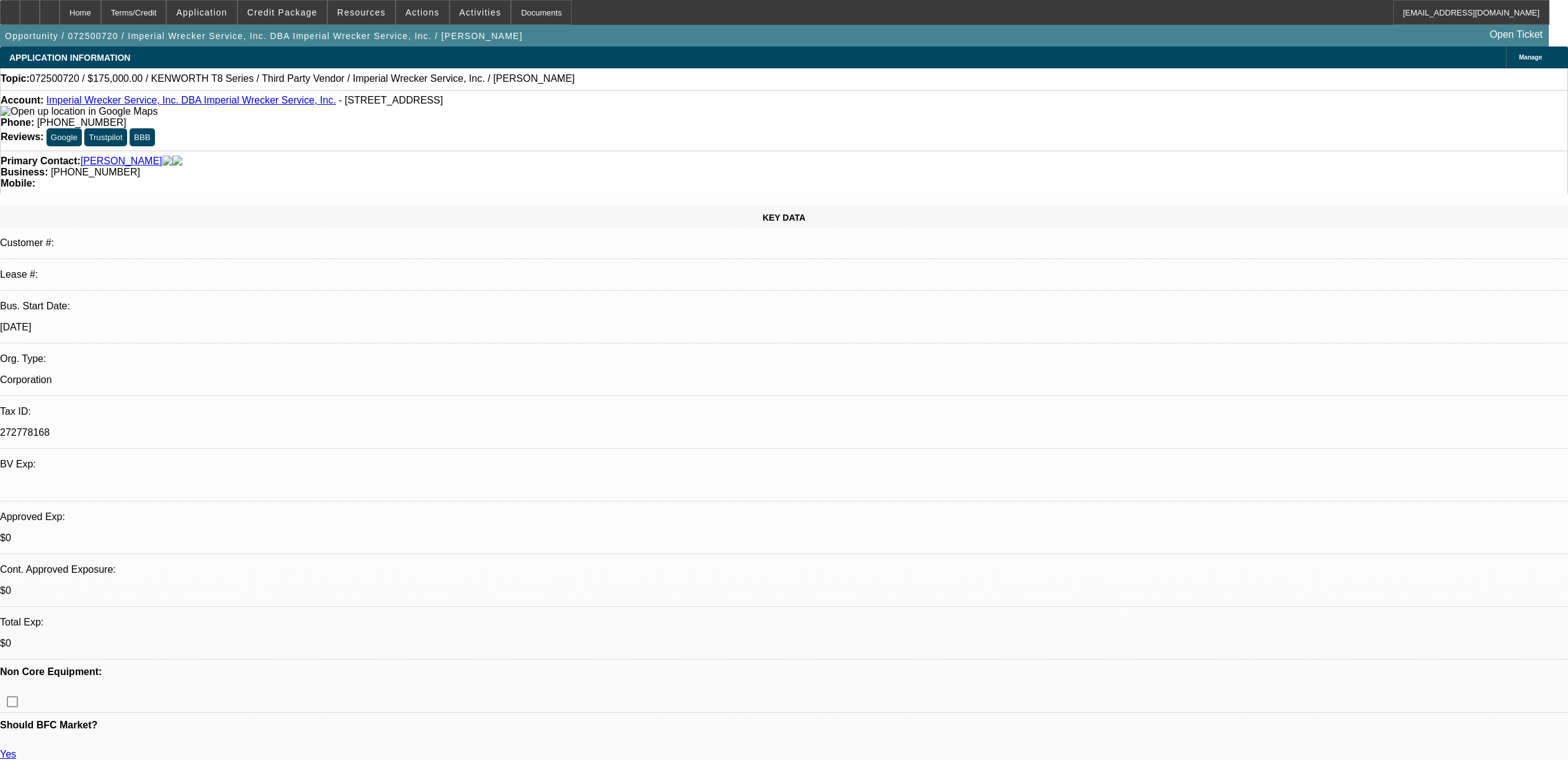
select select "0"
select select "6"
select select "0"
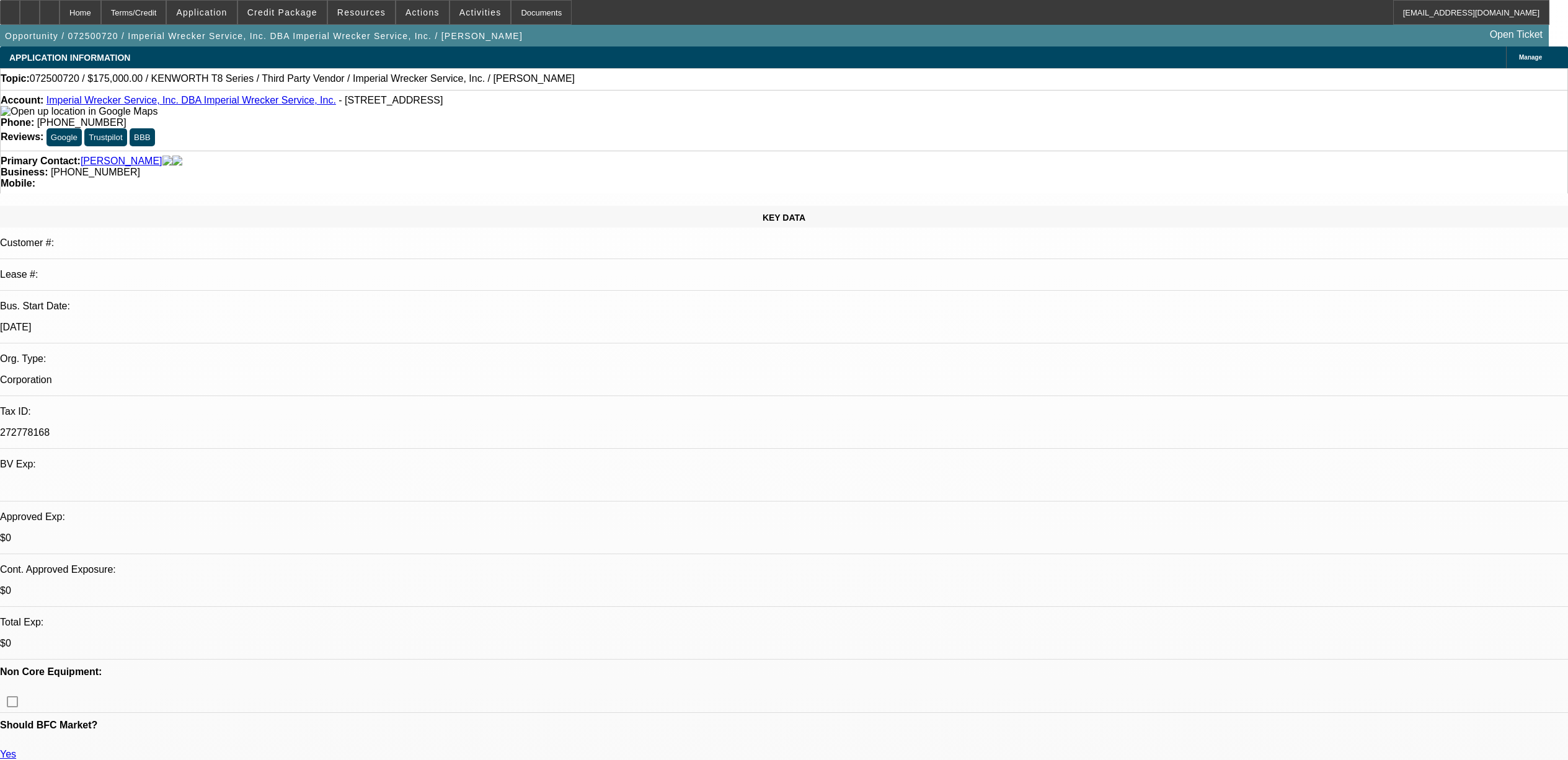
select select "0"
select select "2"
select select "0"
select select "6"
select select "0"
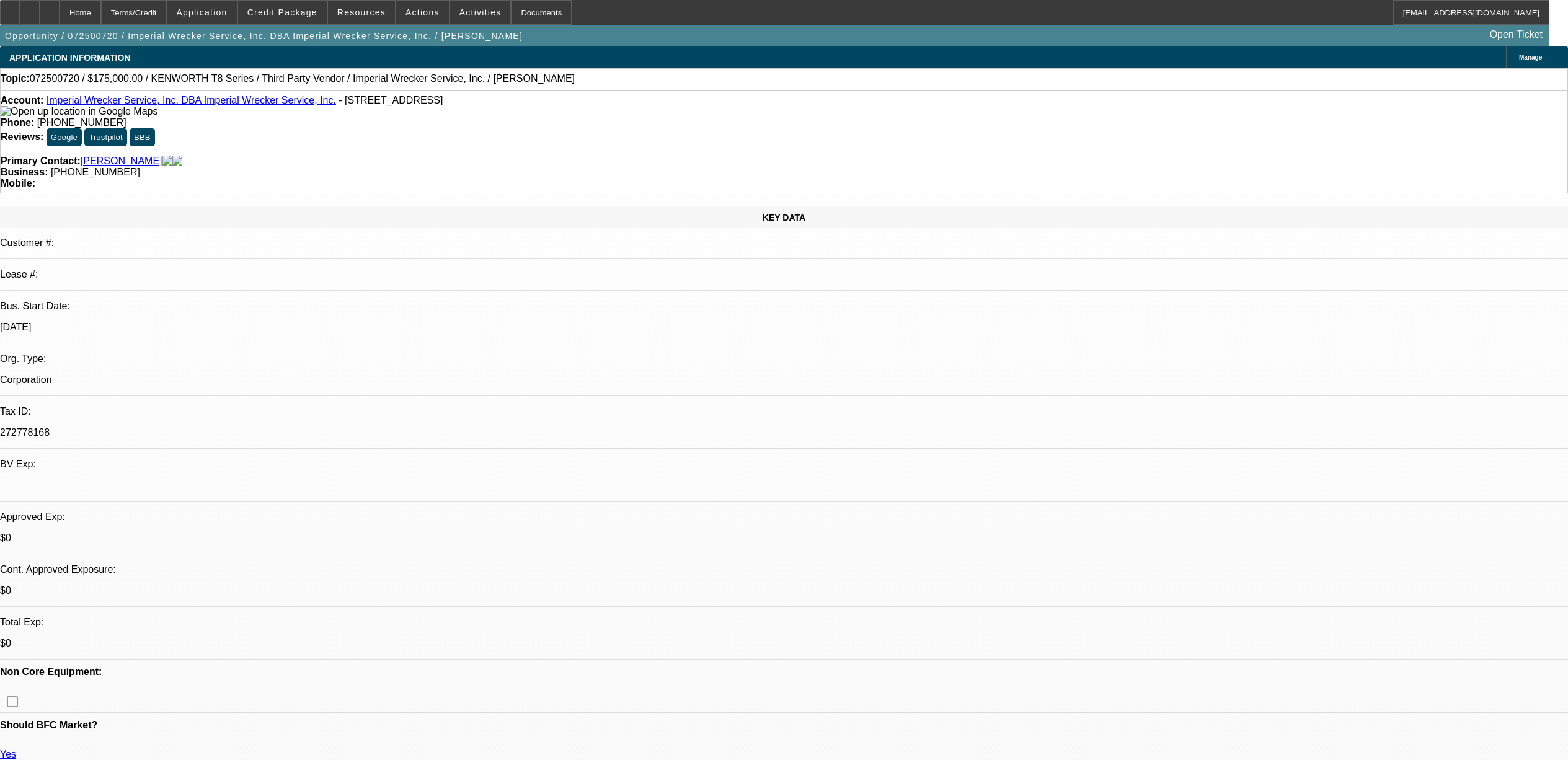
select select "0"
select select "2"
select select "0"
select select "6"
select select "0"
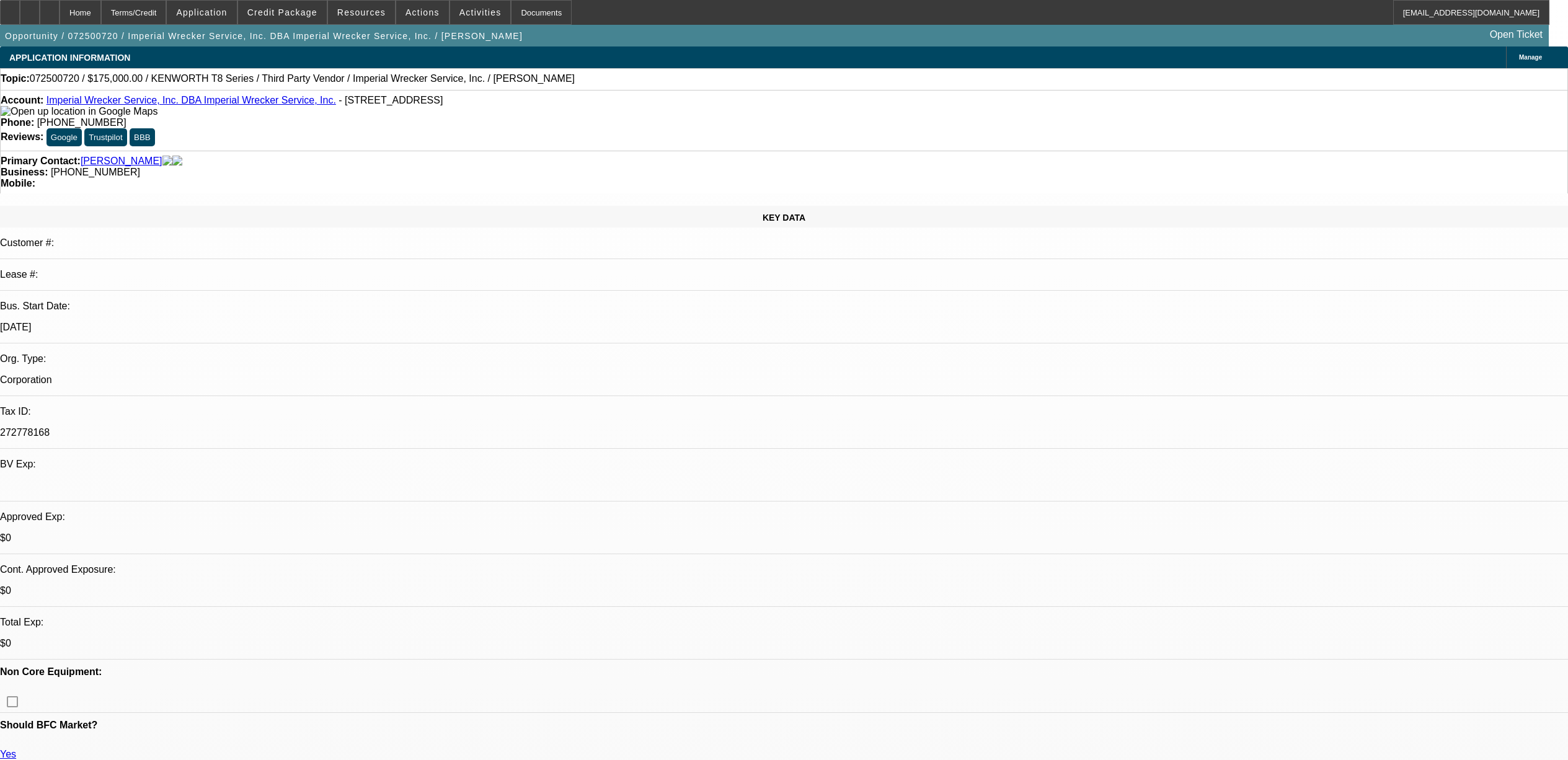
select select "0"
select select "2"
select select "0"
select select "6"
